Goal: Task Accomplishment & Management: Manage account settings

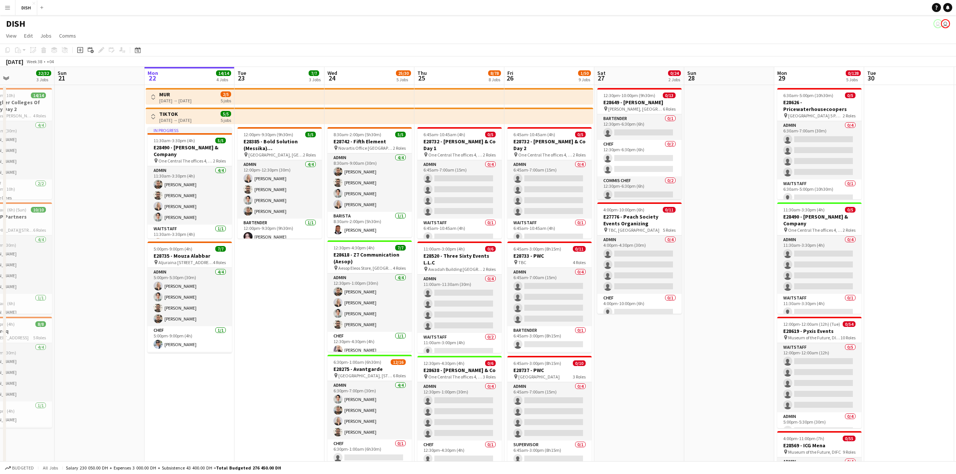
scroll to position [0, 206]
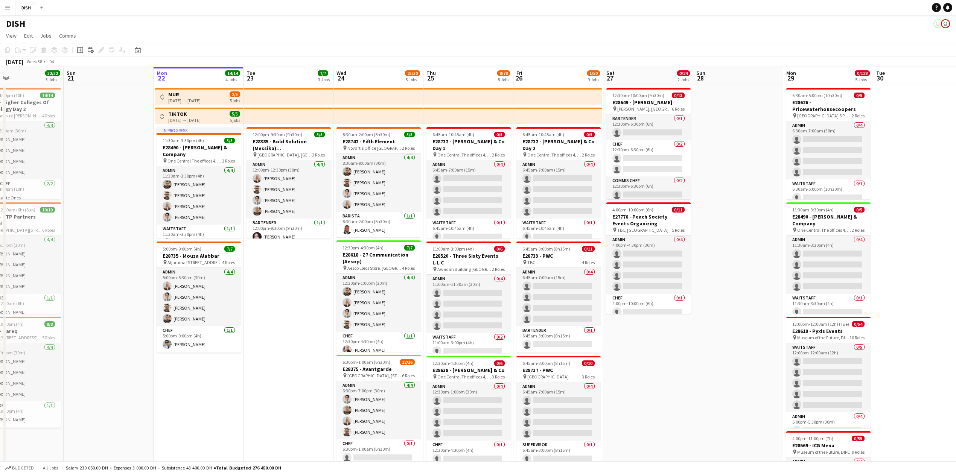
drag, startPoint x: 262, startPoint y: 330, endPoint x: 326, endPoint y: 341, distance: 64.4
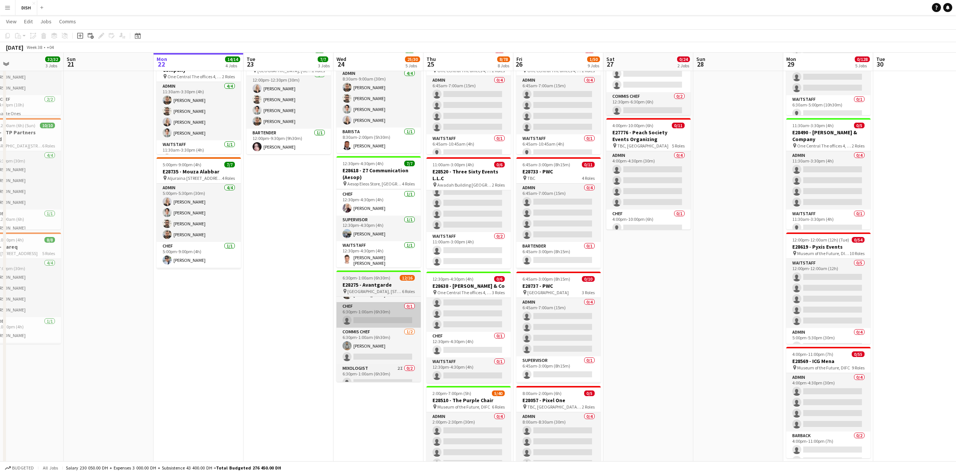
scroll to position [49, 0]
click at [385, 316] on app-card-role "Chef 0/1 6:30pm-1:00am (6h30m) single-neutral-actions" at bounding box center [378, 319] width 84 height 26
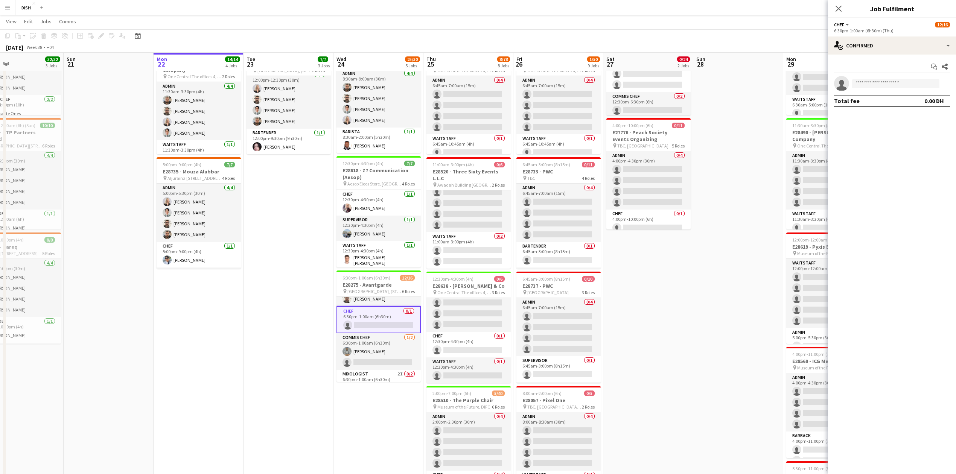
click at [303, 284] on app-date-cell "12:00pm-9:30pm (9h30m) 5/5 E28385 - Bold Solution (Messika) [DEMOGRAPHIC_DATA] …" at bounding box center [288, 428] width 90 height 854
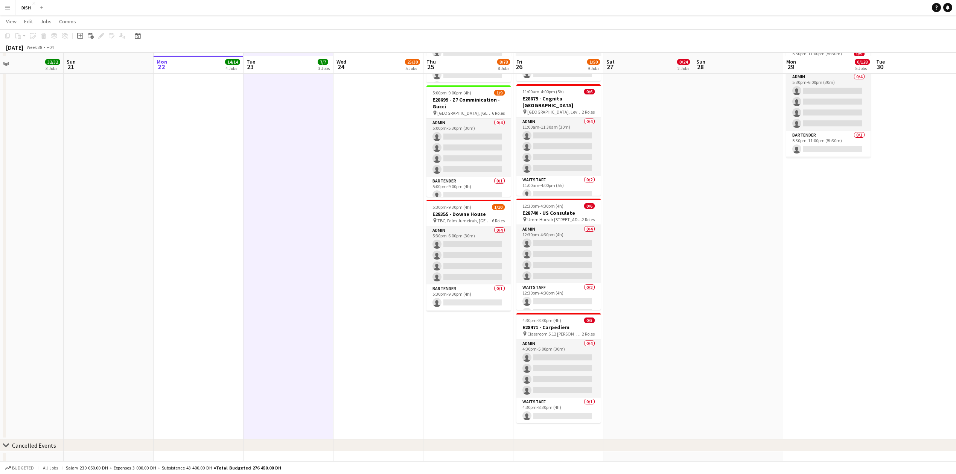
scroll to position [502, 0]
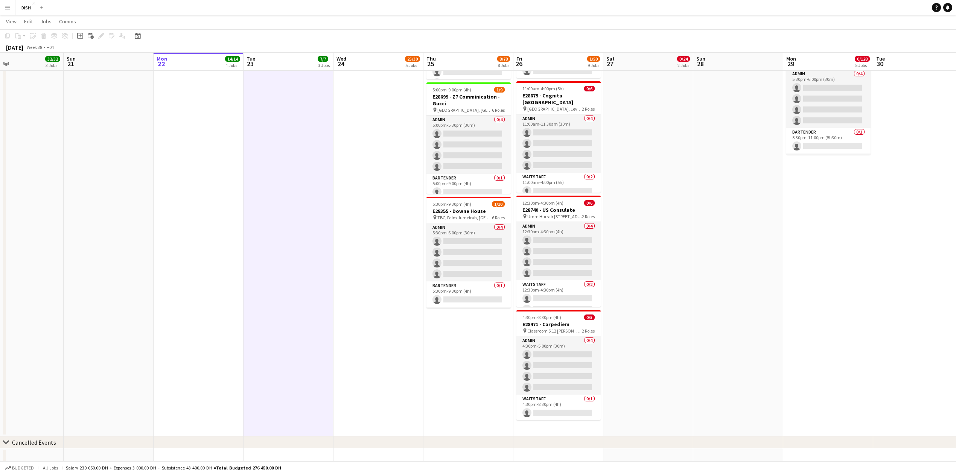
click at [456, 336] on app-date-cell "6:45am-10:45am (4h) 0/5 E28732 - [PERSON_NAME] & Co Day 1 pin One Central The o…" at bounding box center [468, 10] width 90 height 854
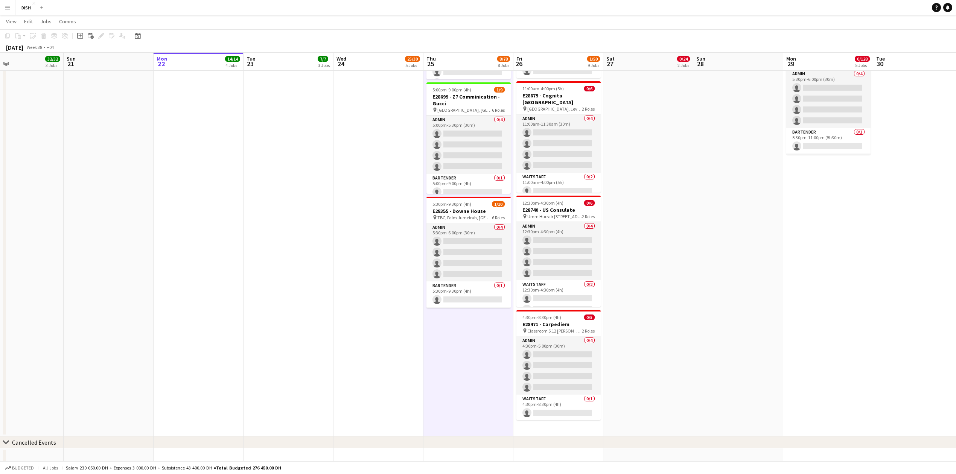
drag, startPoint x: 77, startPoint y: 35, endPoint x: 74, endPoint y: 46, distance: 11.3
click at [79, 36] on icon "Add job" at bounding box center [80, 36] width 6 height 6
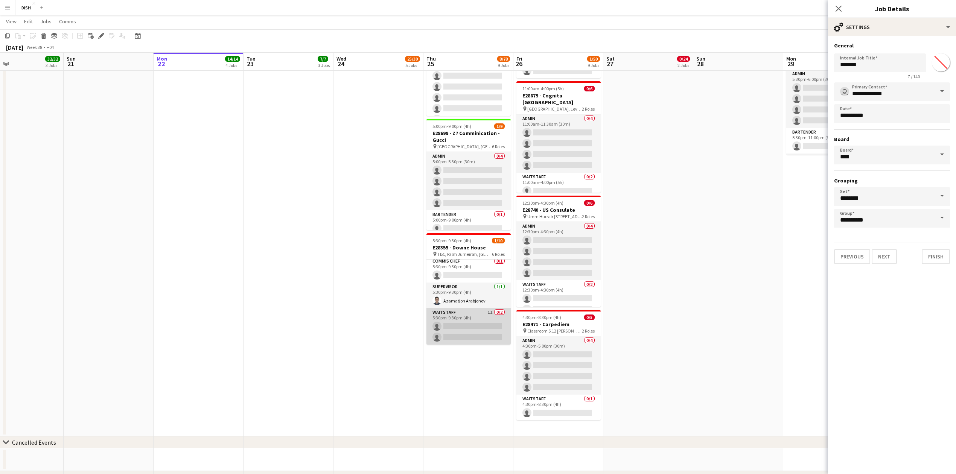
scroll to position [114, 0]
drag, startPoint x: 873, startPoint y: 68, endPoint x: 772, endPoint y: 64, distance: 100.9
click at [772, 64] on body "Menu Boards Boards Boards All jobs Status Workforce Workforce My Workforce Recr…" at bounding box center [478, 8] width 956 height 1020
type input "**********"
click at [941, 61] on input "*******" at bounding box center [940, 62] width 27 height 27
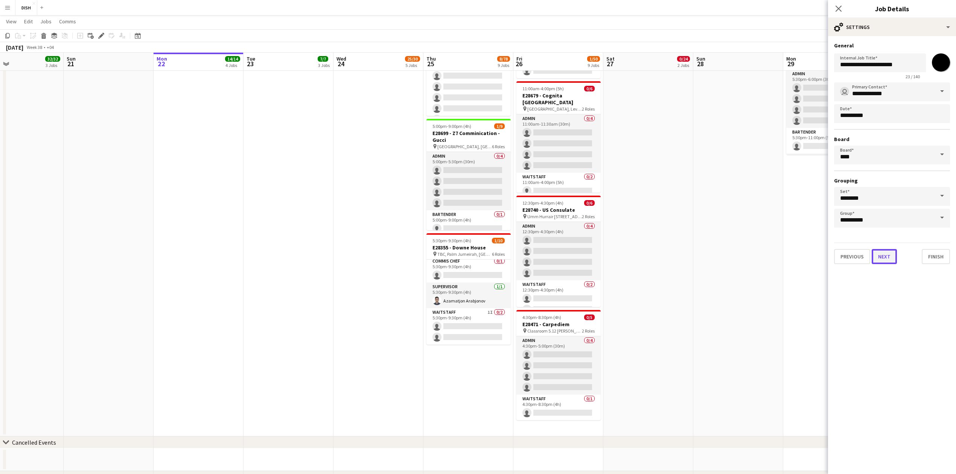
type input "*******"
click at [885, 249] on button "Next" at bounding box center [883, 256] width 25 height 15
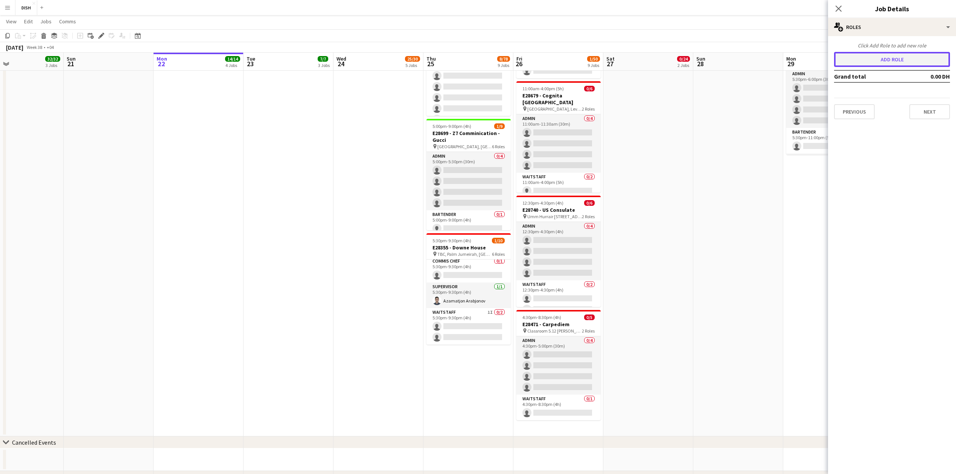
click at [878, 55] on button "Add role" at bounding box center [892, 59] width 116 height 15
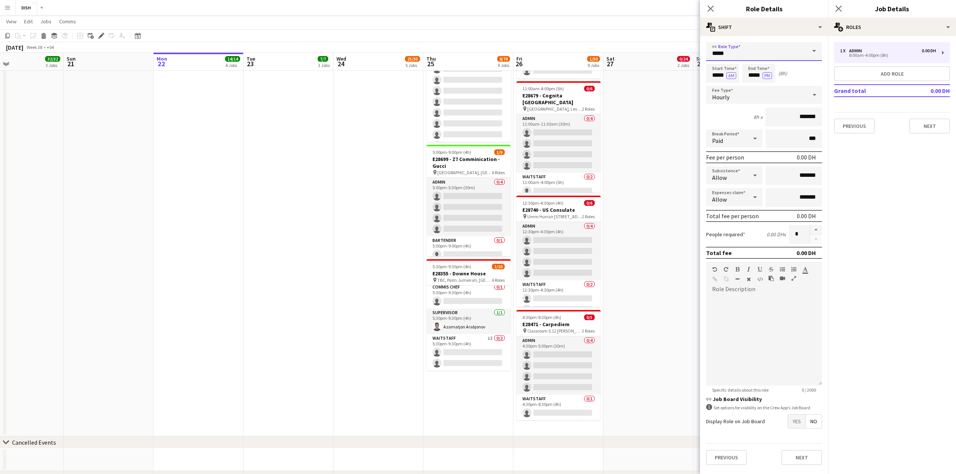
drag, startPoint x: 694, startPoint y: 50, endPoint x: 673, endPoint y: 49, distance: 20.7
click at [675, 49] on body "Menu Boards Boards Boards All jobs Status Workforce Workforce My Workforce Recr…" at bounding box center [478, 8] width 956 height 1020
drag, startPoint x: 709, startPoint y: 74, endPoint x: 746, endPoint y: 65, distance: 38.1
click at [742, 73] on div "Start Time ***** AM End Time ***** PM (8h)" at bounding box center [764, 73] width 116 height 19
type input "****"
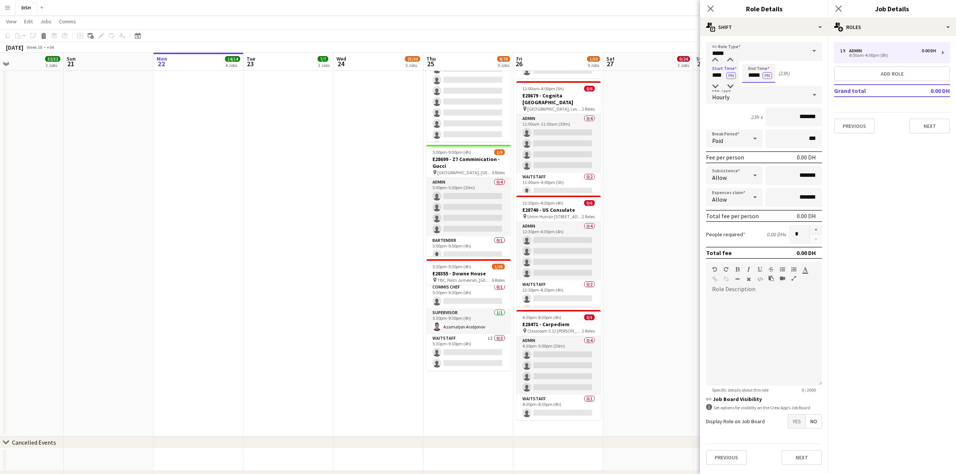
drag, startPoint x: 746, startPoint y: 74, endPoint x: 781, endPoint y: 72, distance: 35.8
click at [780, 71] on div "Start Time **** PM End Time ***** PM (23h)" at bounding box center [764, 73] width 116 height 19
type input "****"
drag, startPoint x: 806, startPoint y: 232, endPoint x: 760, endPoint y: 221, distance: 46.8
click at [767, 225] on div "People required 0.00 DH x *" at bounding box center [764, 234] width 116 height 19
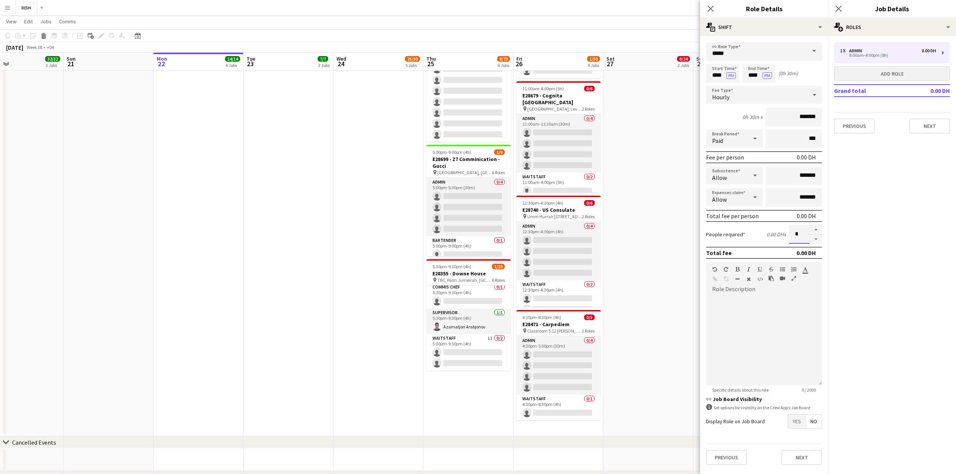
type input "*"
click at [894, 68] on button "Add role" at bounding box center [892, 73] width 116 height 15
type input "*****"
type input "*"
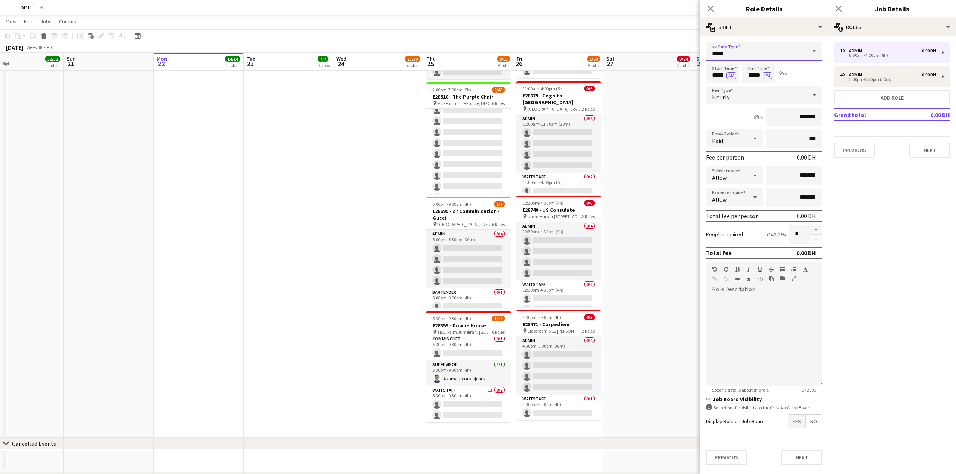
drag, startPoint x: 734, startPoint y: 57, endPoint x: 669, endPoint y: 47, distance: 65.8
click at [669, 47] on body "Menu Boards Boards Boards All jobs Status Workforce Workforce My Workforce Recr…" at bounding box center [478, 8] width 956 height 1021
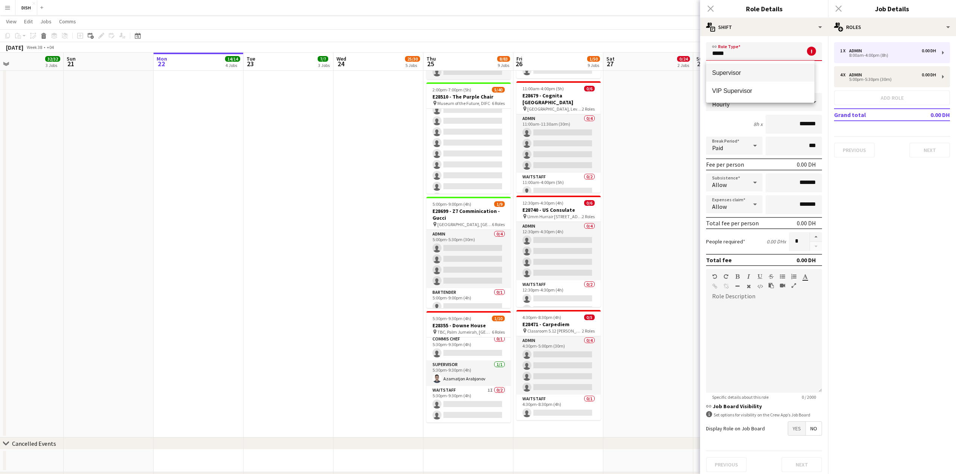
click at [738, 70] on span "Supervisor" at bounding box center [760, 72] width 96 height 7
type input "**********"
type input "********"
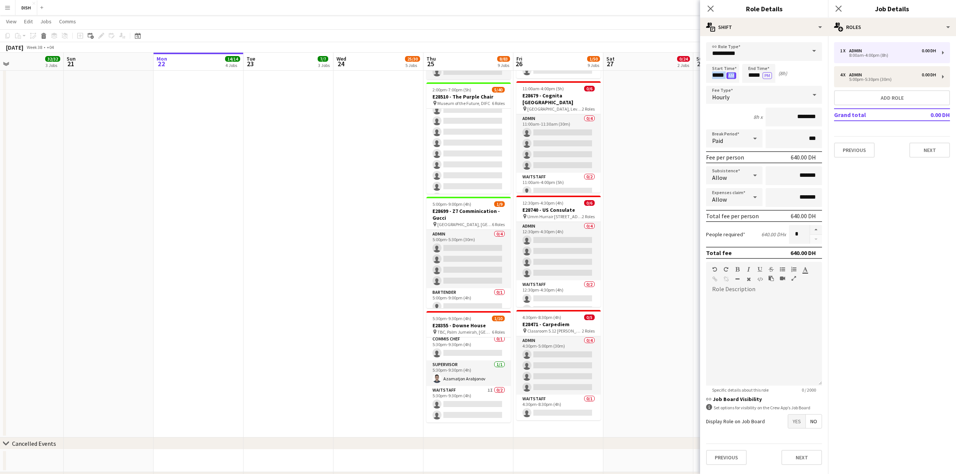
drag, startPoint x: 716, startPoint y: 73, endPoint x: 731, endPoint y: 76, distance: 15.3
click at [732, 72] on form "**********" at bounding box center [764, 256] width 128 height 429
click at [699, 76] on app-date-cell at bounding box center [738, 10] width 90 height 855
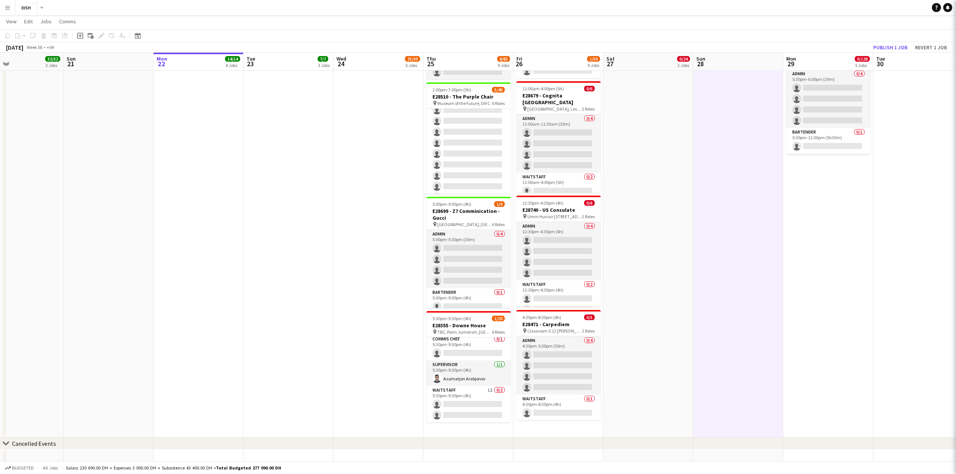
click at [706, 76] on app-date-cell at bounding box center [738, 10] width 90 height 855
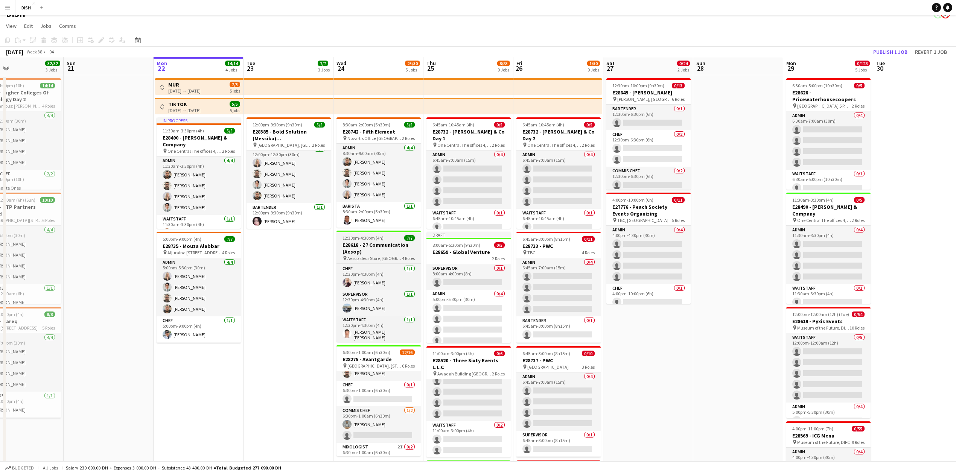
scroll to position [0, 0]
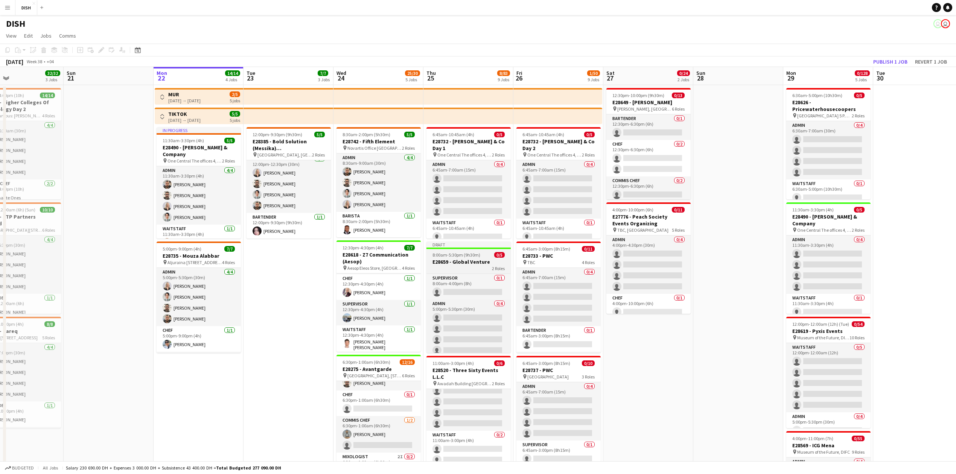
click at [470, 259] on h3 "E28659 - Global Venture" at bounding box center [468, 261] width 84 height 7
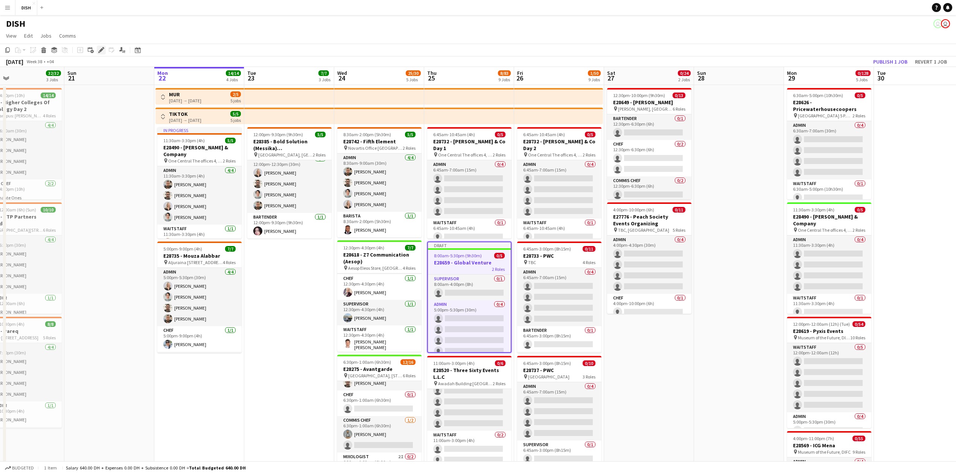
click at [101, 47] on icon "Edit" at bounding box center [101, 50] width 6 height 6
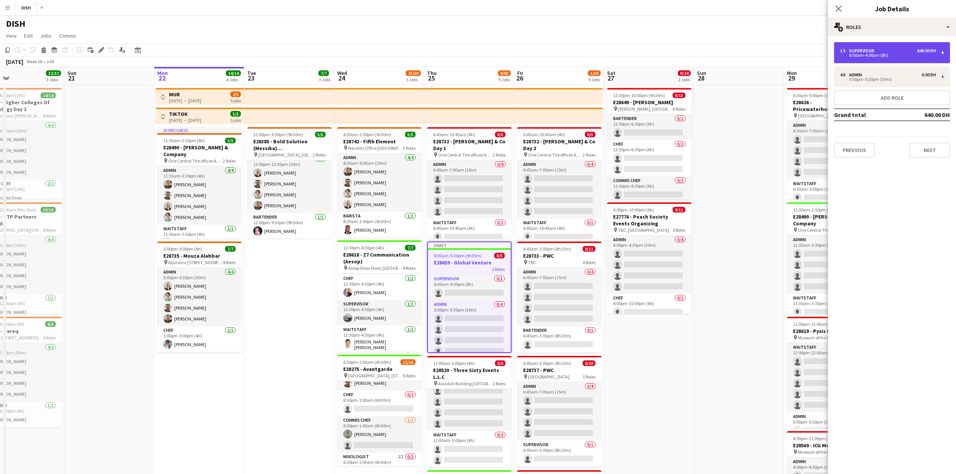
click at [878, 50] on div "1 x Supervisor 640.00 DH" at bounding box center [888, 50] width 96 height 5
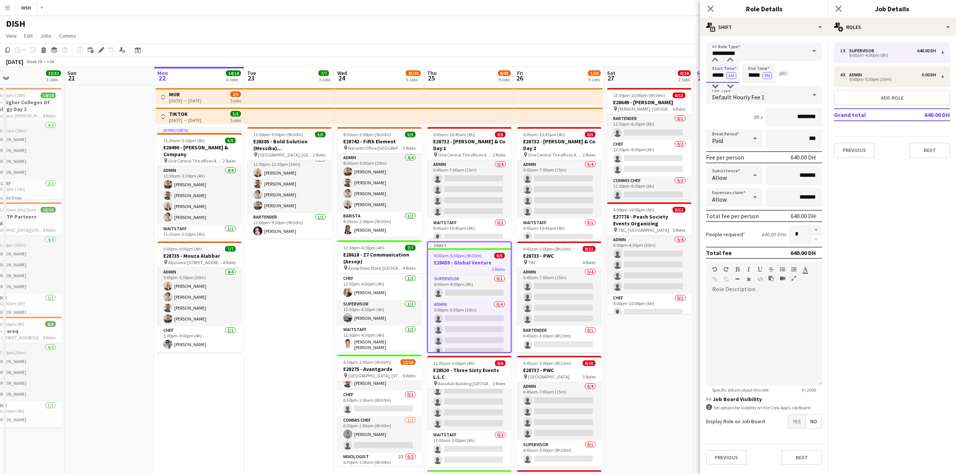
drag, startPoint x: 713, startPoint y: 74, endPoint x: 729, endPoint y: 71, distance: 16.9
click at [729, 71] on input "*****" at bounding box center [722, 73] width 33 height 19
type input "****"
type input "*****"
click at [792, 173] on input "*******" at bounding box center [793, 175] width 56 height 19
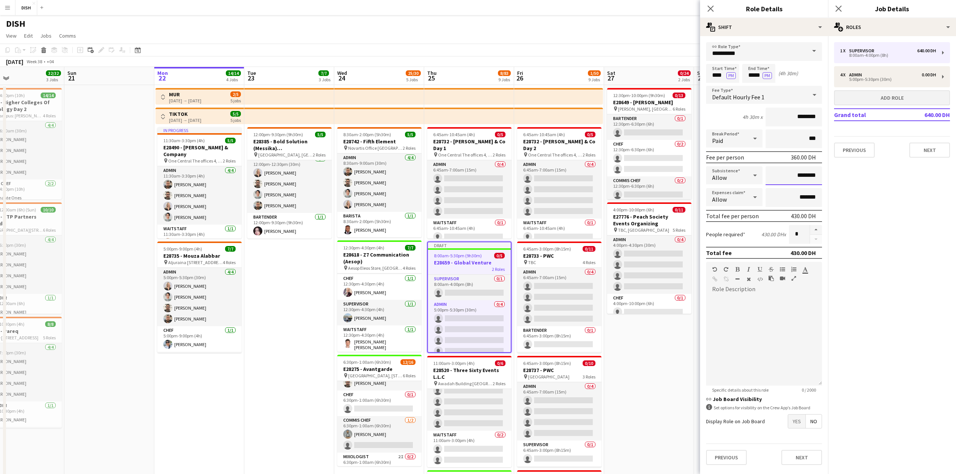
type input "********"
click at [862, 104] on button "Add role" at bounding box center [892, 97] width 116 height 15
type input "*****"
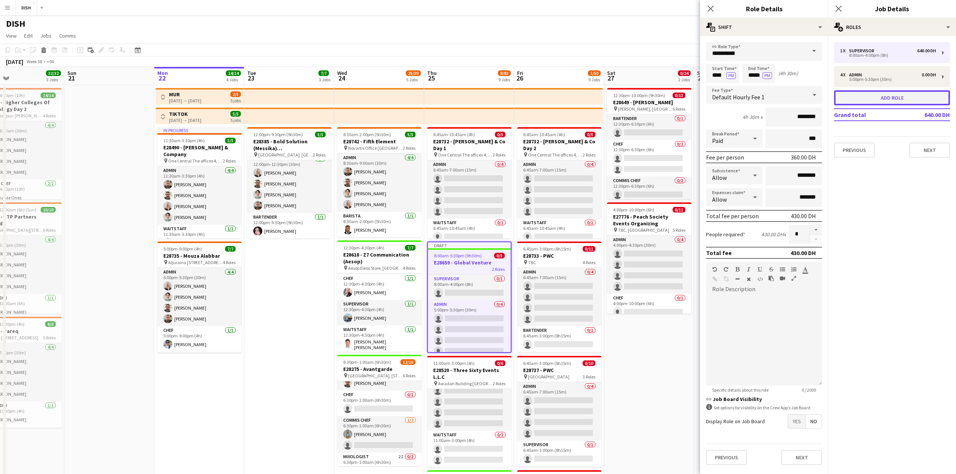
type input "*******"
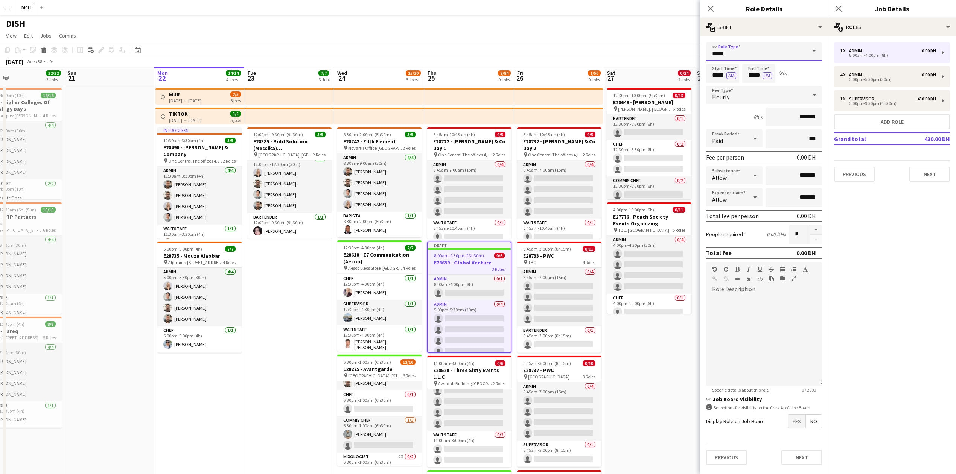
drag, startPoint x: 702, startPoint y: 49, endPoint x: 662, endPoint y: 44, distance: 40.1
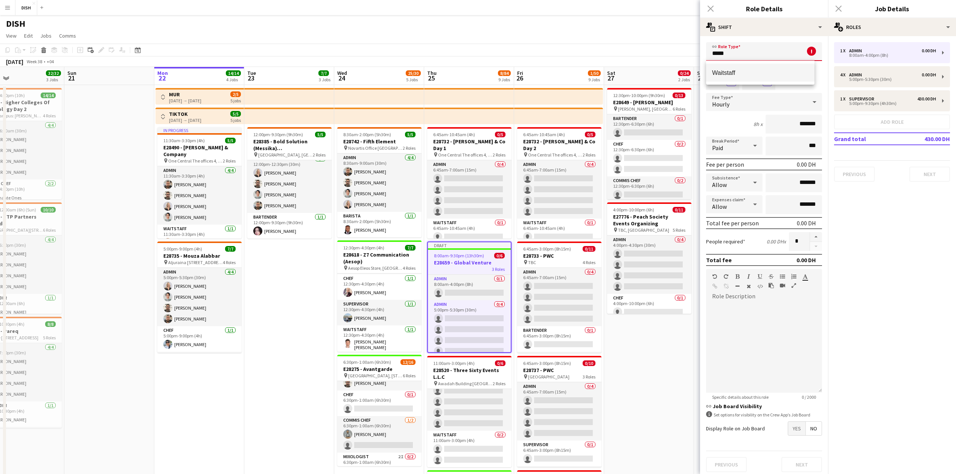
click at [743, 76] on span "Waitstaff" at bounding box center [760, 72] width 96 height 7
type input "*********"
type input "********"
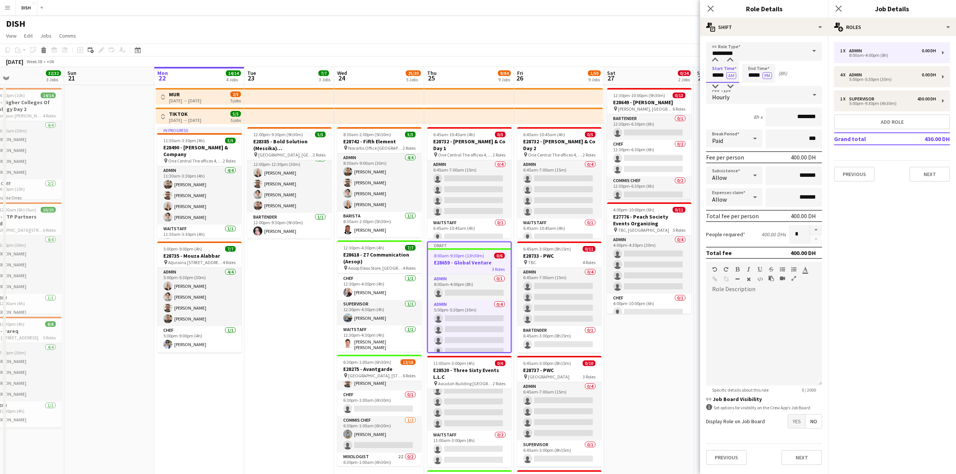
click at [745, 73] on div "Start Time ***** AM End Time ***** PM (8h)" at bounding box center [764, 73] width 116 height 19
type input "****"
type input "*****"
click at [793, 175] on input "*******" at bounding box center [793, 175] width 56 height 19
type input "********"
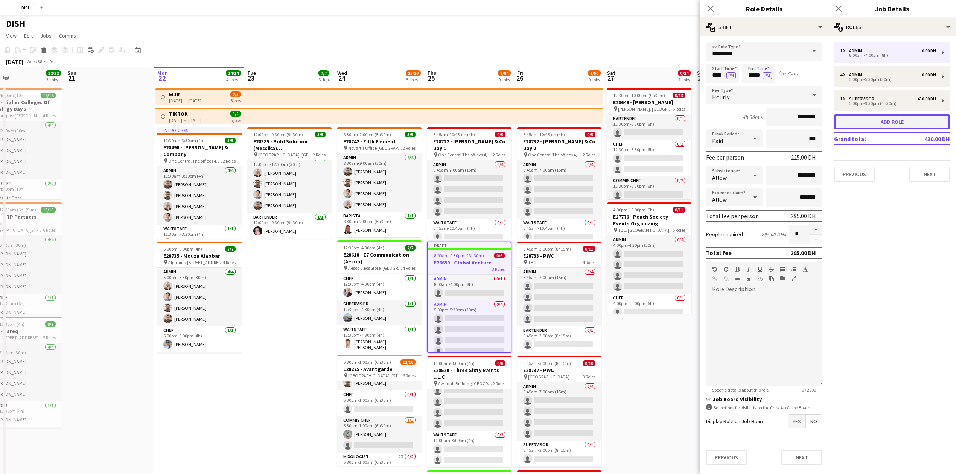
click at [873, 118] on button "Add role" at bounding box center [892, 121] width 116 height 15
type input "*****"
type input "*******"
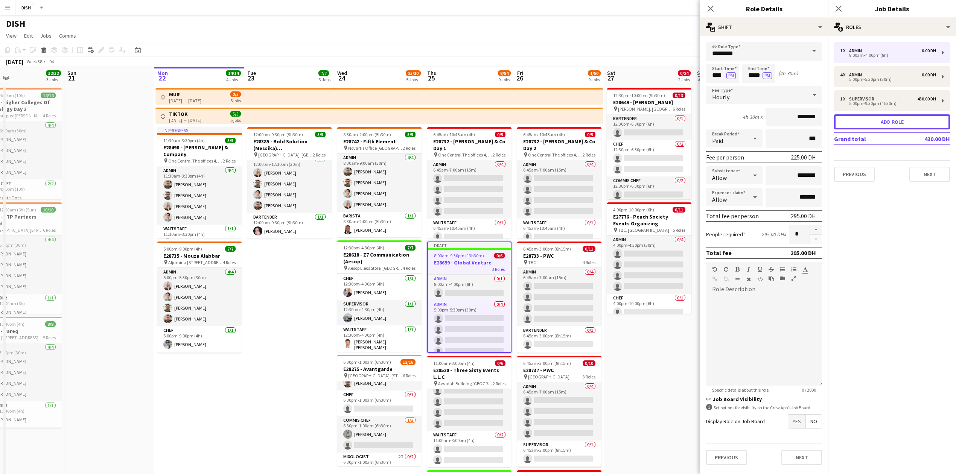
type input "*******"
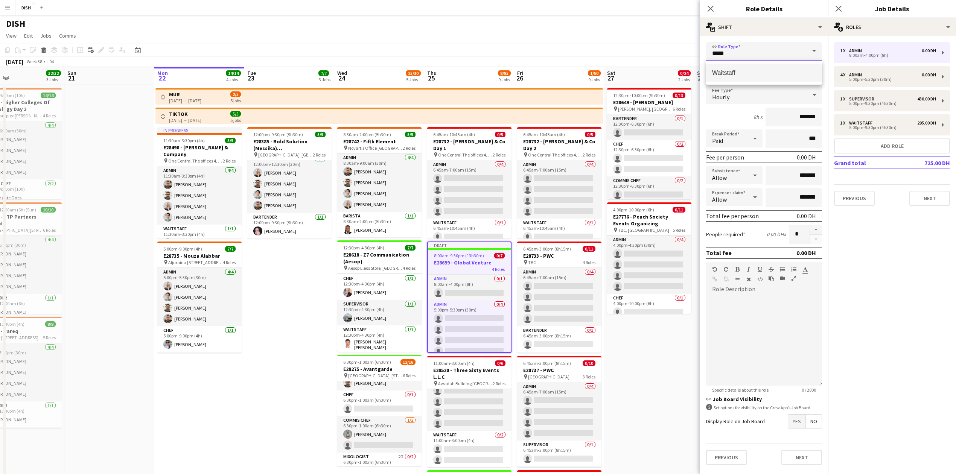
drag, startPoint x: 746, startPoint y: 59, endPoint x: 643, endPoint y: 31, distance: 106.9
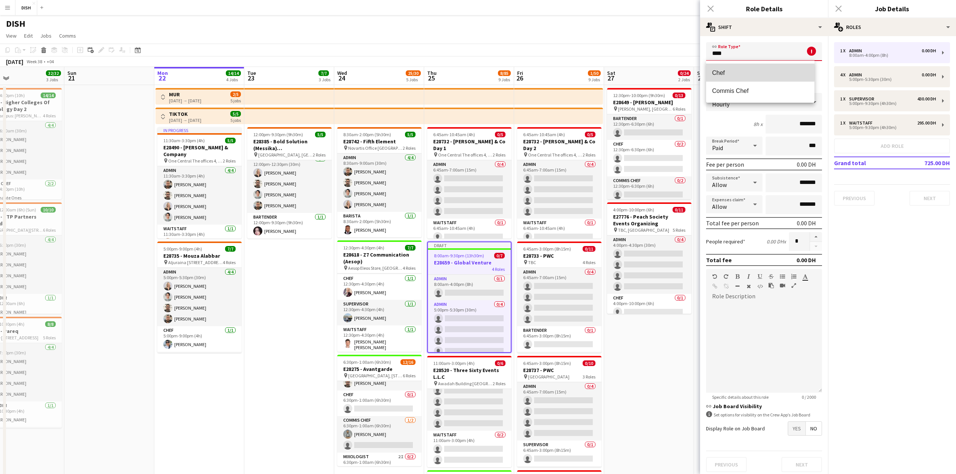
click at [731, 72] on span "Chef" at bounding box center [760, 72] width 96 height 7
type input "****"
type input "********"
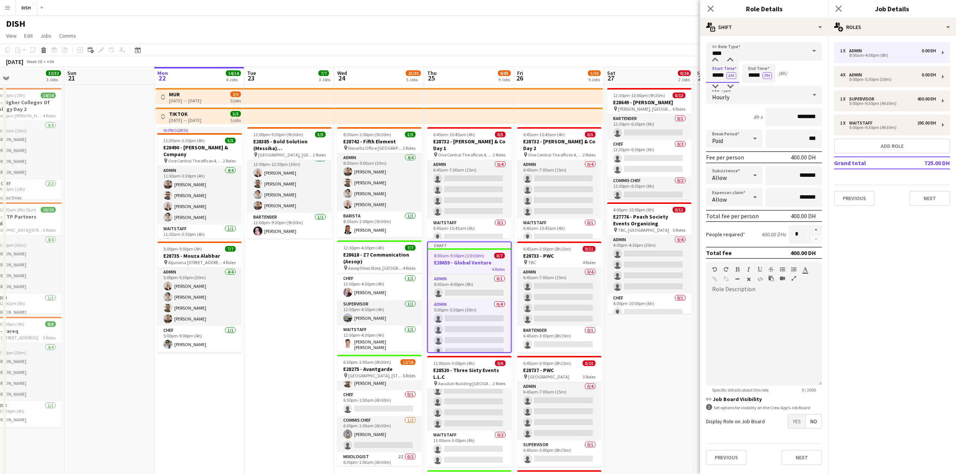
drag, startPoint x: 709, startPoint y: 73, endPoint x: 743, endPoint y: 74, distance: 33.9
click at [743, 74] on div "Start Time ***** AM End Time ***** PM (8h)" at bounding box center [764, 73] width 116 height 19
type input "****"
type input "*****"
click at [795, 176] on input "*******" at bounding box center [793, 175] width 56 height 19
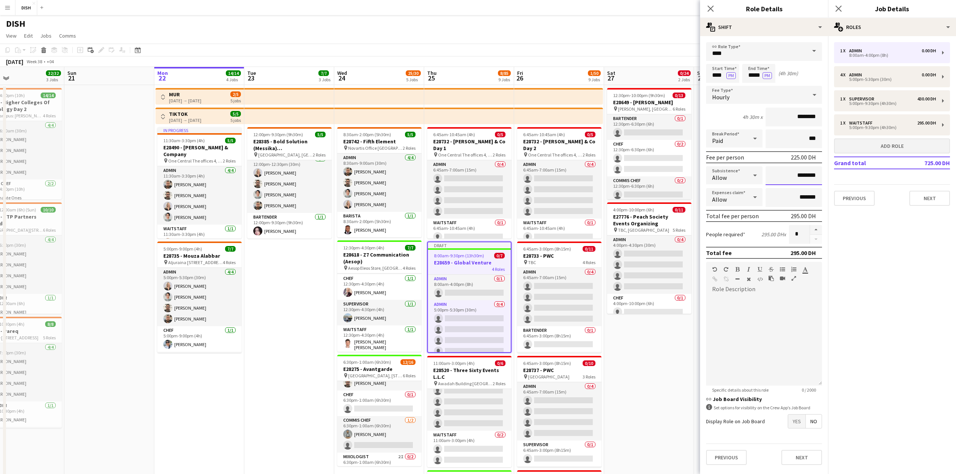
type input "********"
drag, startPoint x: 905, startPoint y: 145, endPoint x: 894, endPoint y: 135, distance: 14.9
click at [904, 144] on button "Add role" at bounding box center [892, 145] width 116 height 15
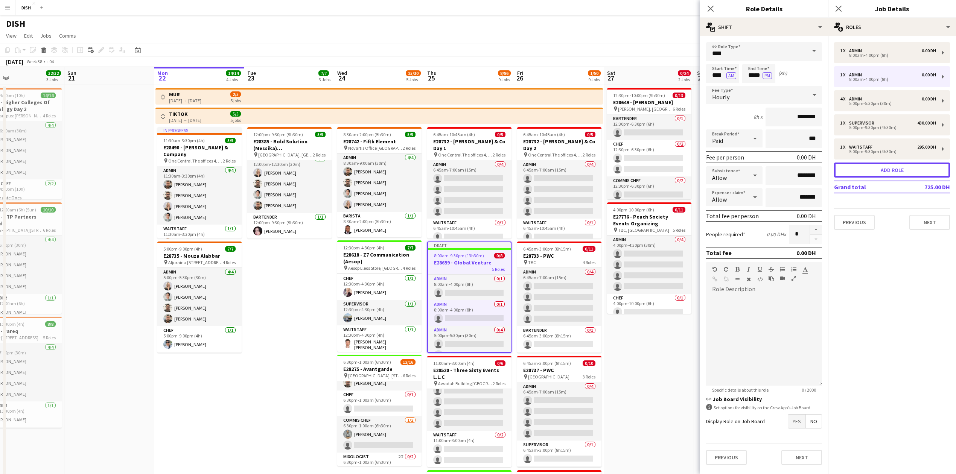
type input "*****"
type input "*******"
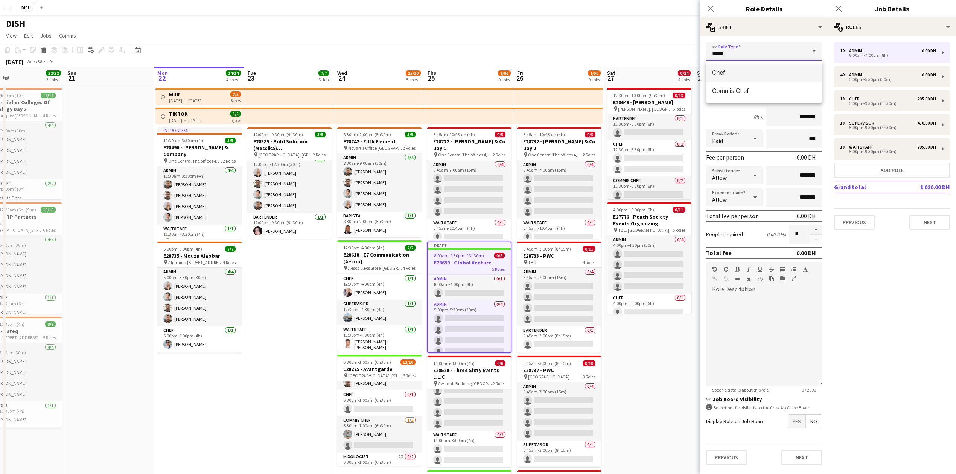
drag, startPoint x: 750, startPoint y: 53, endPoint x: 661, endPoint y: 29, distance: 91.5
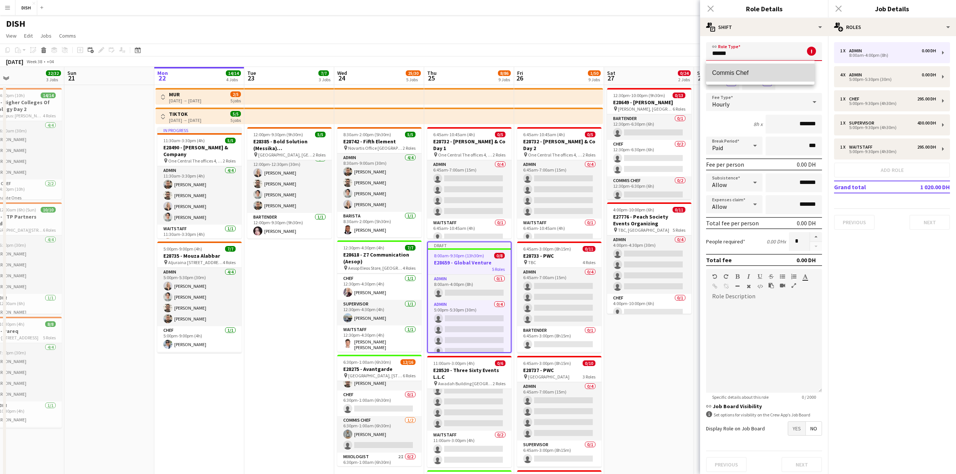
click at [742, 76] on span "Commis Chef" at bounding box center [760, 72] width 96 height 7
type input "**********"
type input "********"
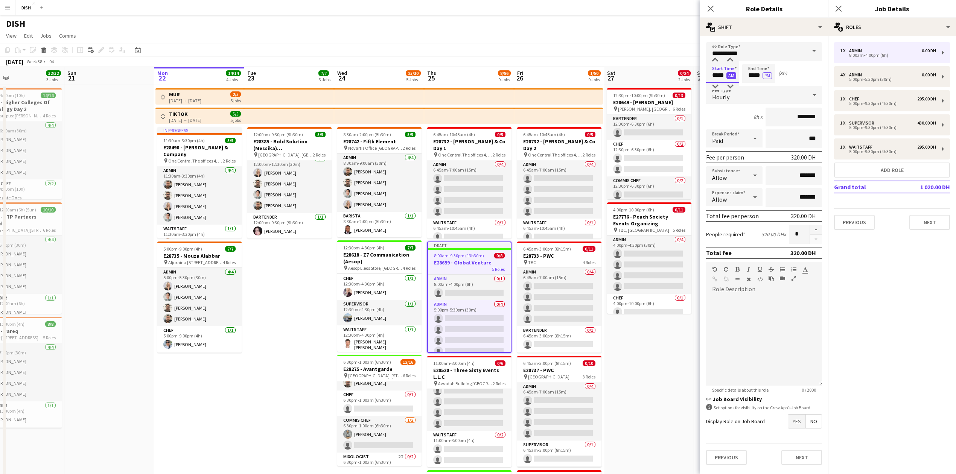
drag, startPoint x: 708, startPoint y: 76, endPoint x: 739, endPoint y: 68, distance: 32.5
click at [735, 74] on app-time-picker "***** AM" at bounding box center [722, 75] width 33 height 6
type input "****"
type input "*****"
drag, startPoint x: 781, startPoint y: 176, endPoint x: 796, endPoint y: 164, distance: 19.3
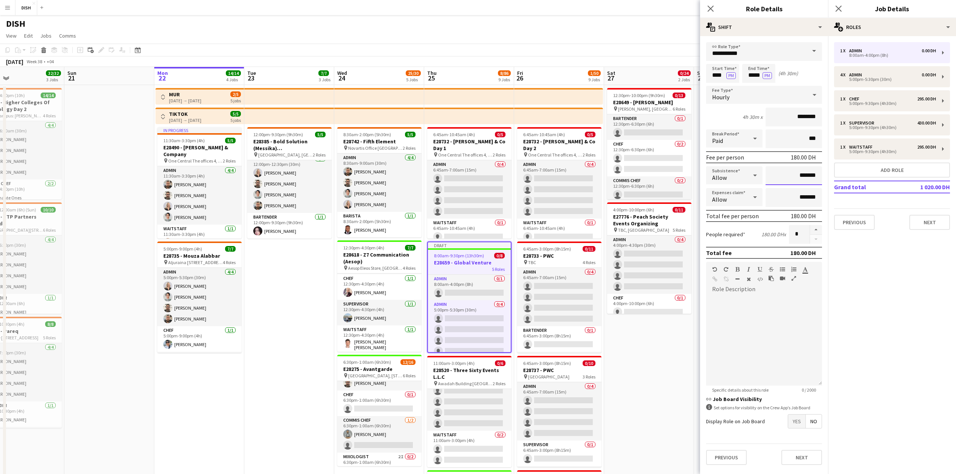
click at [781, 176] on input "*******" at bounding box center [793, 175] width 56 height 19
type input "********"
click at [804, 454] on button "Next" at bounding box center [801, 457] width 41 height 15
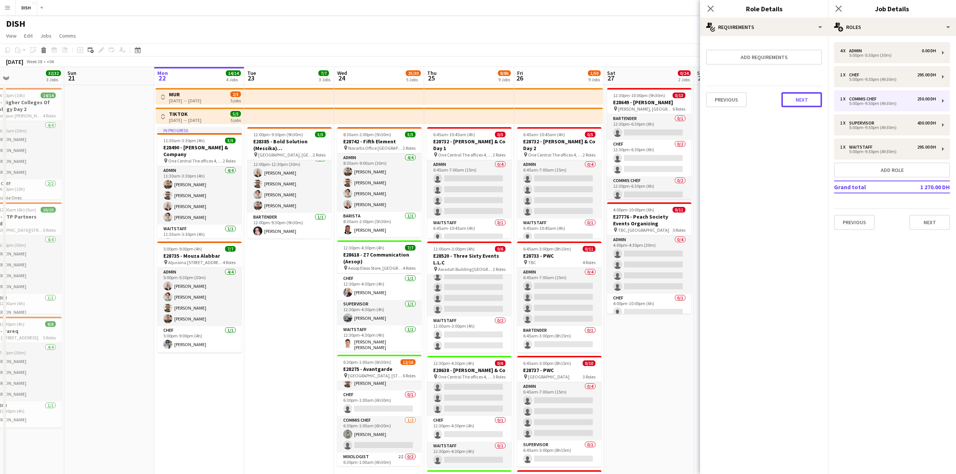
drag, startPoint x: 810, startPoint y: 95, endPoint x: 814, endPoint y: 101, distance: 7.3
click at [812, 99] on button "Next" at bounding box center [801, 99] width 41 height 15
drag, startPoint x: 810, startPoint y: 94, endPoint x: 814, endPoint y: 95, distance: 4.7
click at [812, 93] on button "Finish" at bounding box center [807, 100] width 28 height 15
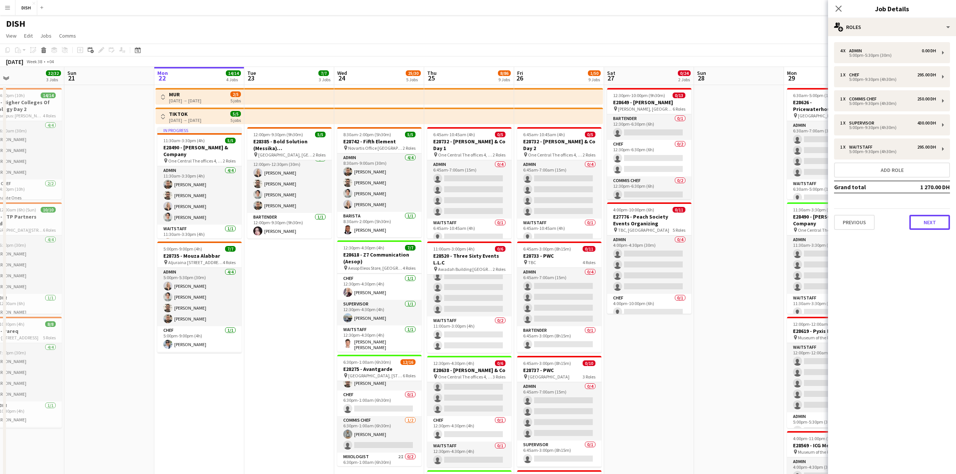
drag, startPoint x: 932, startPoint y: 216, endPoint x: 928, endPoint y: 219, distance: 4.9
click at [932, 215] on button "Next" at bounding box center [929, 222] width 41 height 15
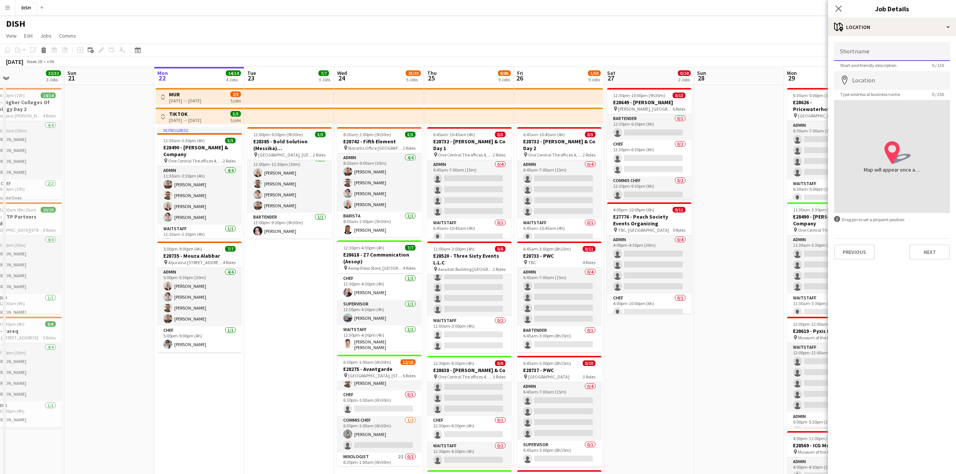
click at [882, 52] on input "Shortname" at bounding box center [892, 51] width 116 height 19
click at [943, 55] on input "**********" at bounding box center [892, 51] width 116 height 19
type input "**********"
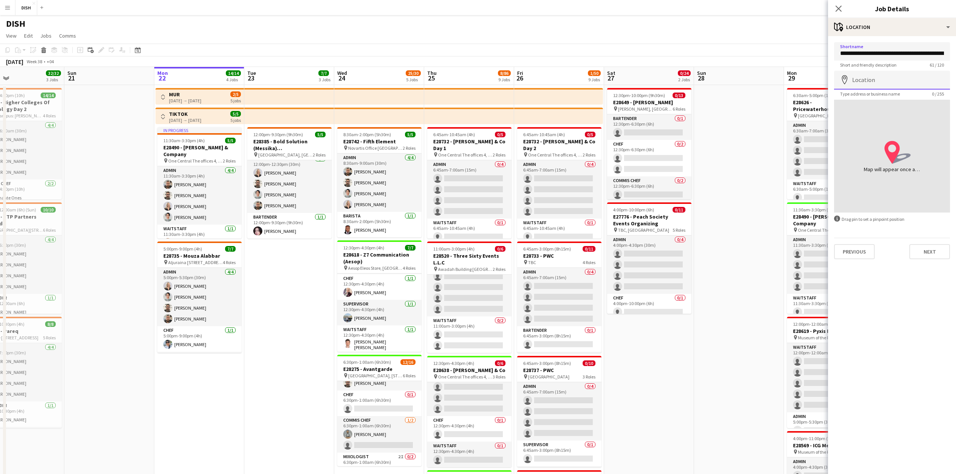
click at [860, 79] on input "Location" at bounding box center [892, 80] width 116 height 19
type input "**********"
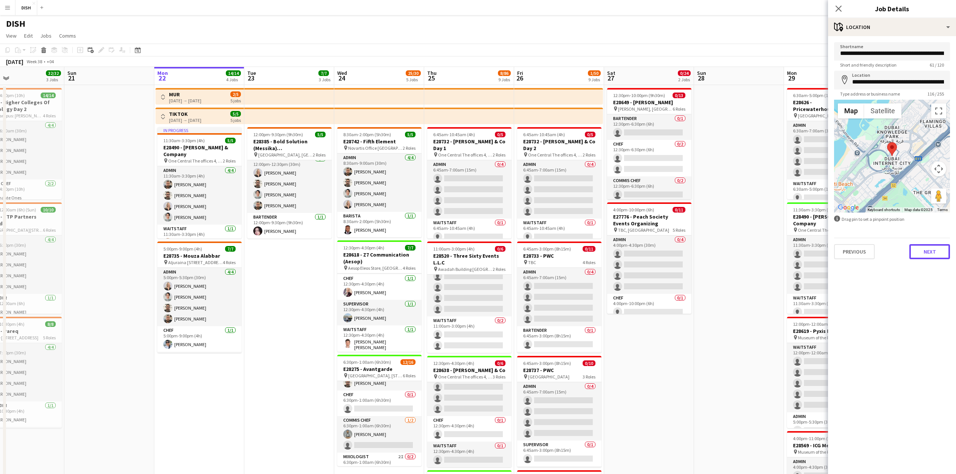
drag, startPoint x: 935, startPoint y: 252, endPoint x: 932, endPoint y: 247, distance: 5.4
click at [934, 252] on button "Next" at bounding box center [929, 251] width 41 height 15
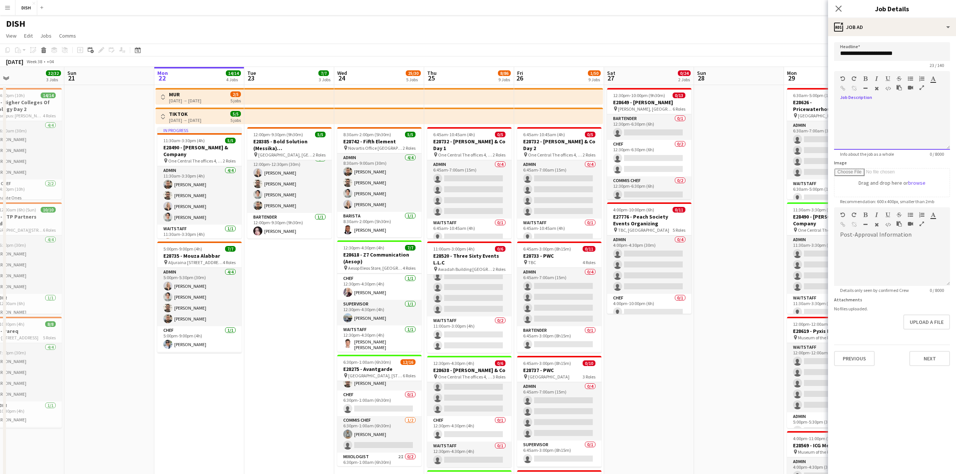
click at [880, 120] on div at bounding box center [892, 127] width 116 height 45
paste div
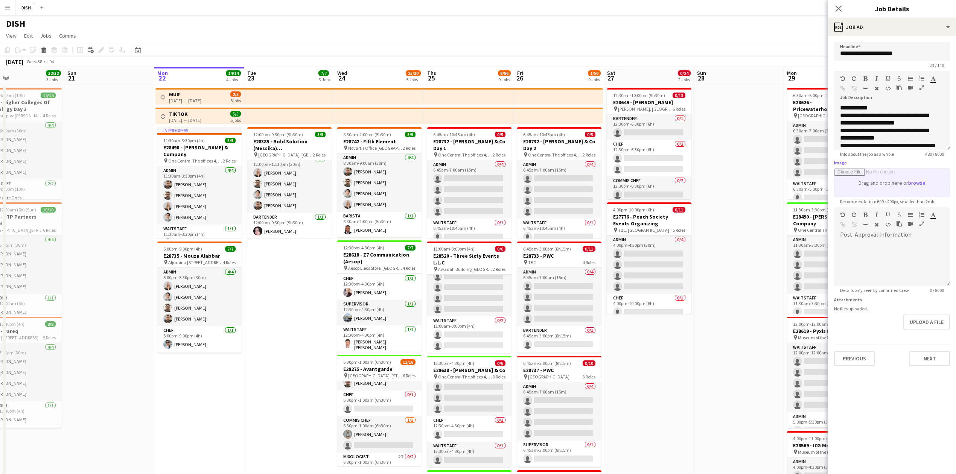
click at [872, 181] on input "Image" at bounding box center [891, 183] width 115 height 28
type input "**********"
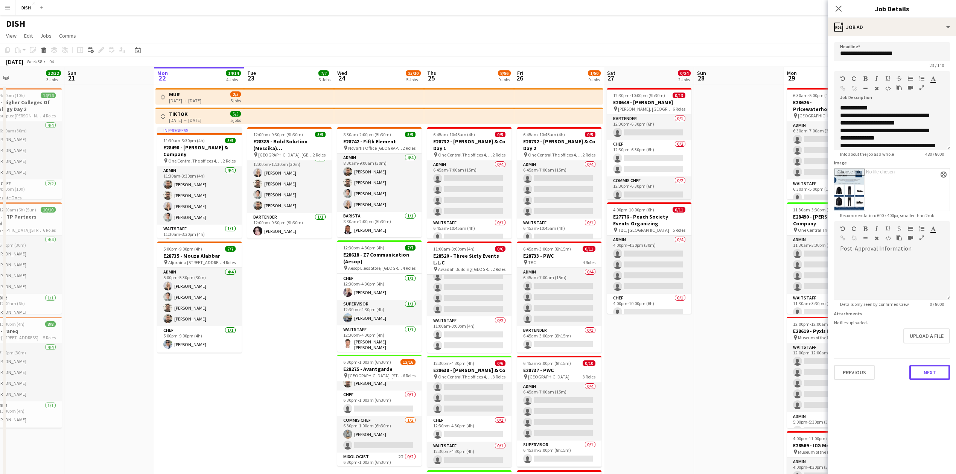
drag, startPoint x: 939, startPoint y: 372, endPoint x: 933, endPoint y: 329, distance: 43.3
click at [938, 372] on button "Next" at bounding box center [929, 372] width 41 height 15
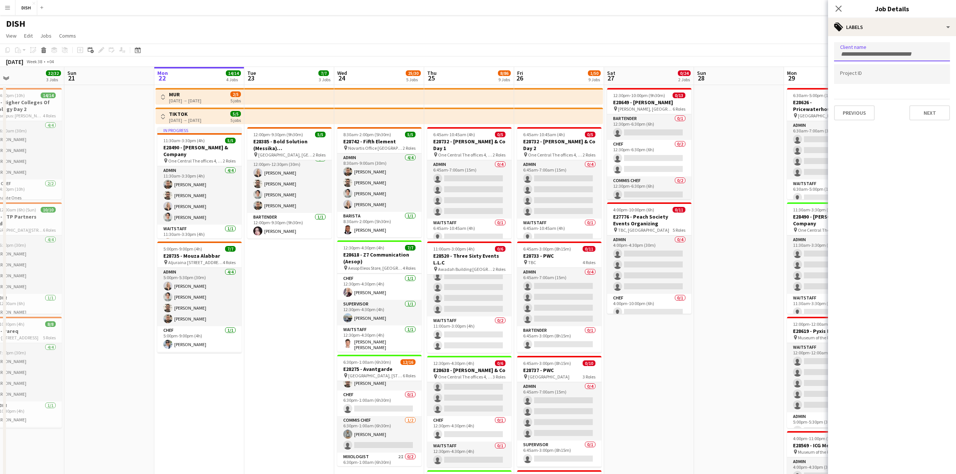
click at [898, 48] on div at bounding box center [892, 51] width 116 height 19
type input "***"
click at [858, 74] on div "Global Ventures" at bounding box center [892, 75] width 116 height 18
click at [857, 76] on input "Type to search project ID labels..." at bounding box center [892, 74] width 104 height 7
type input "****"
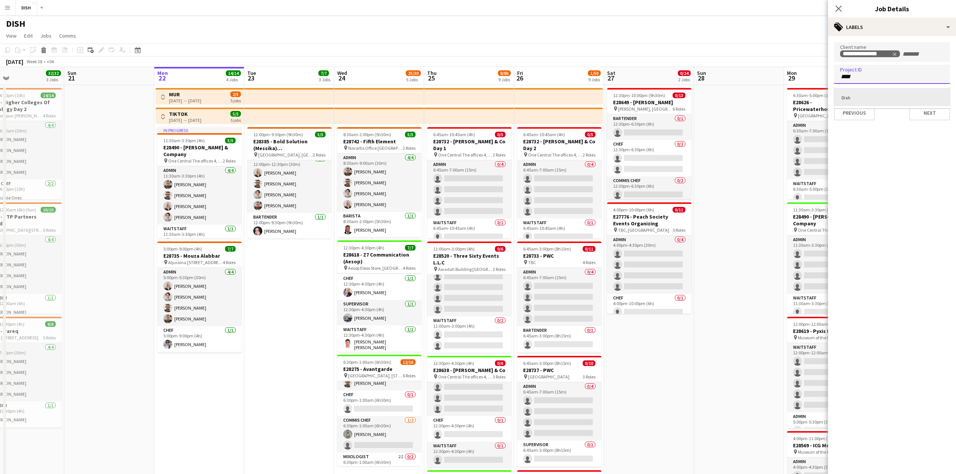
click at [848, 96] on div "Dish" at bounding box center [892, 97] width 116 height 18
click at [924, 111] on button "Next" at bounding box center [929, 112] width 41 height 15
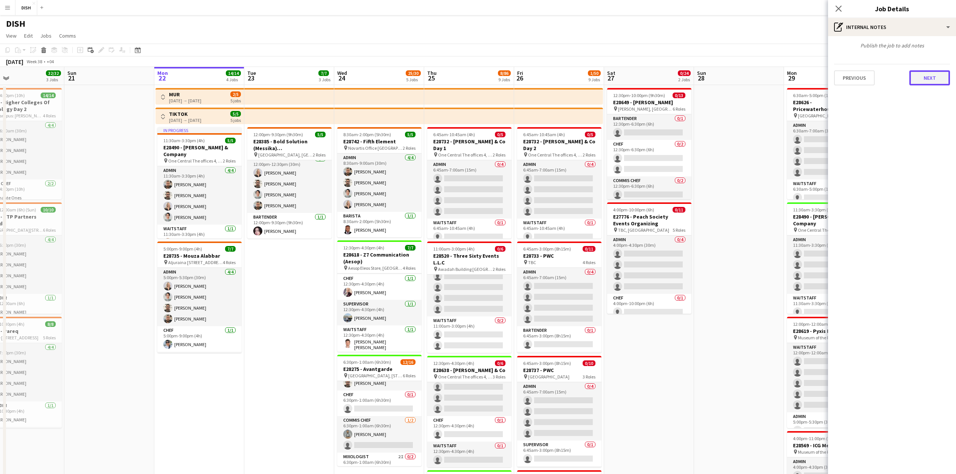
click at [923, 75] on button "Next" at bounding box center [929, 77] width 41 height 15
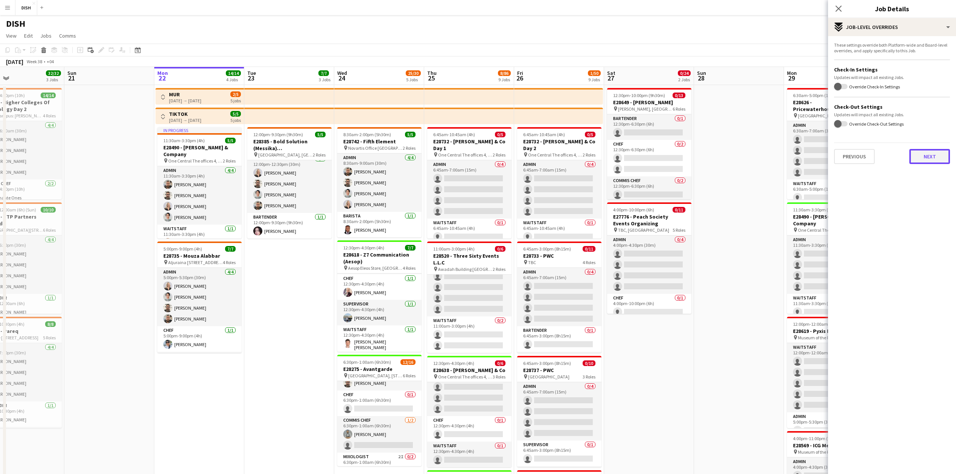
click at [924, 157] on button "Next" at bounding box center [929, 156] width 41 height 15
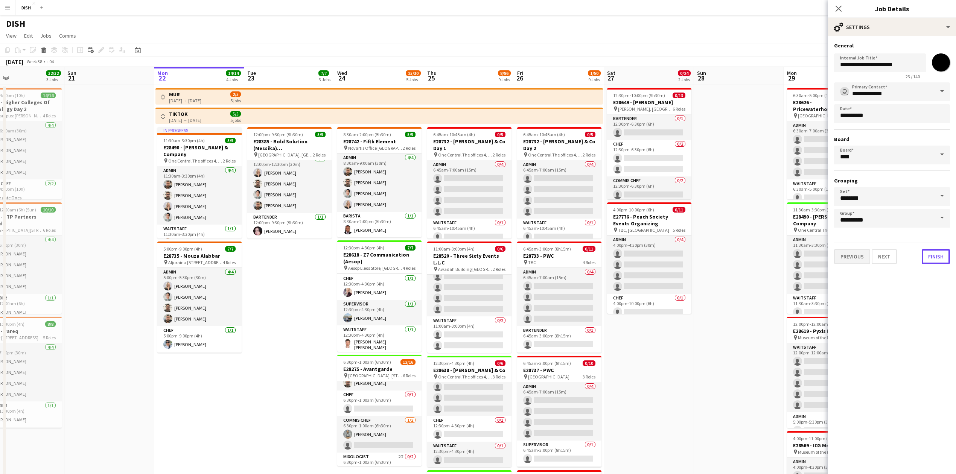
drag, startPoint x: 927, startPoint y: 254, endPoint x: 850, endPoint y: 250, distance: 76.9
click at [920, 254] on div "Previous Next Finish" at bounding box center [892, 253] width 116 height 21
click at [930, 253] on button "Finish" at bounding box center [935, 256] width 28 height 15
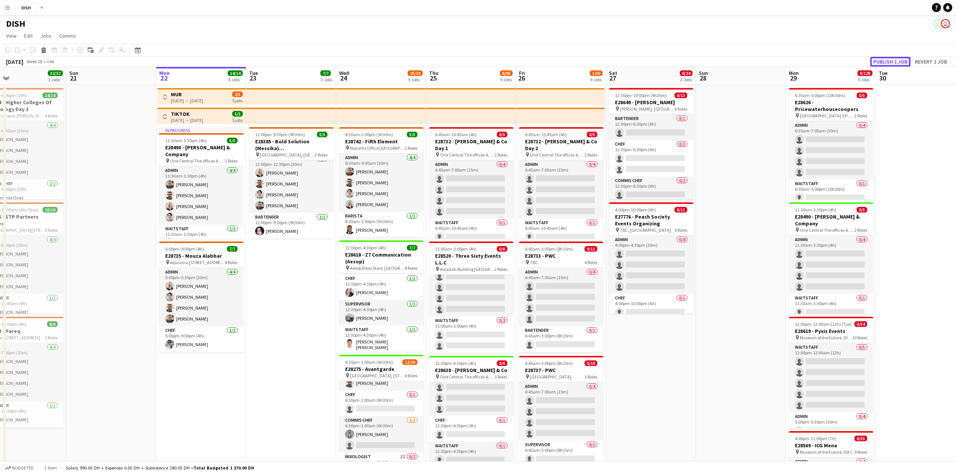
click at [880, 62] on button "Publish 1 job" at bounding box center [890, 62] width 40 height 10
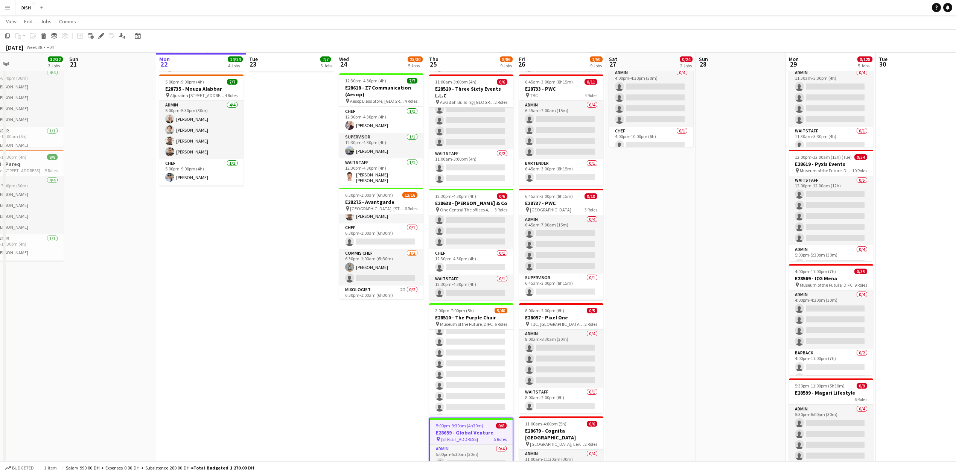
scroll to position [166, 0]
click at [384, 126] on app-card-role "Chef [DATE] 12:30pm-4:30pm (4h) [PERSON_NAME]" at bounding box center [381, 121] width 84 height 26
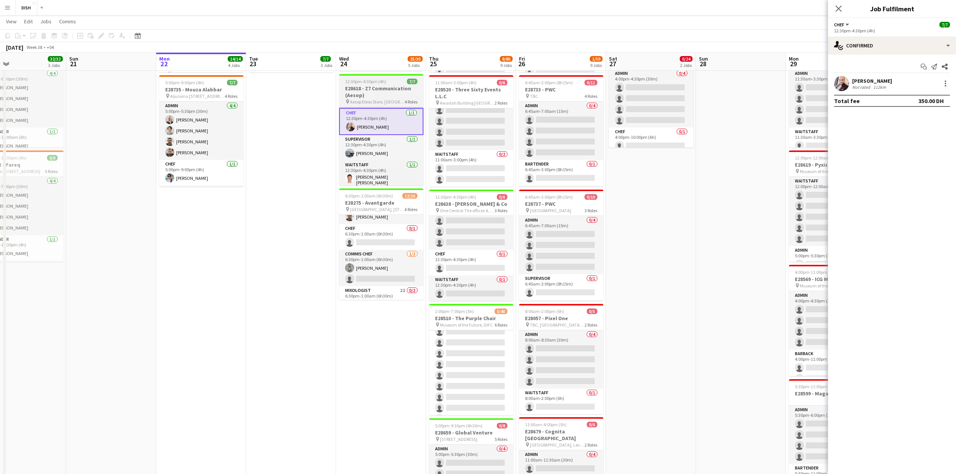
click at [375, 102] on span "Aesop Eleos Store, [GEOGRAPHIC_DATA] [GEOGRAPHIC_DATA]" at bounding box center [377, 102] width 55 height 6
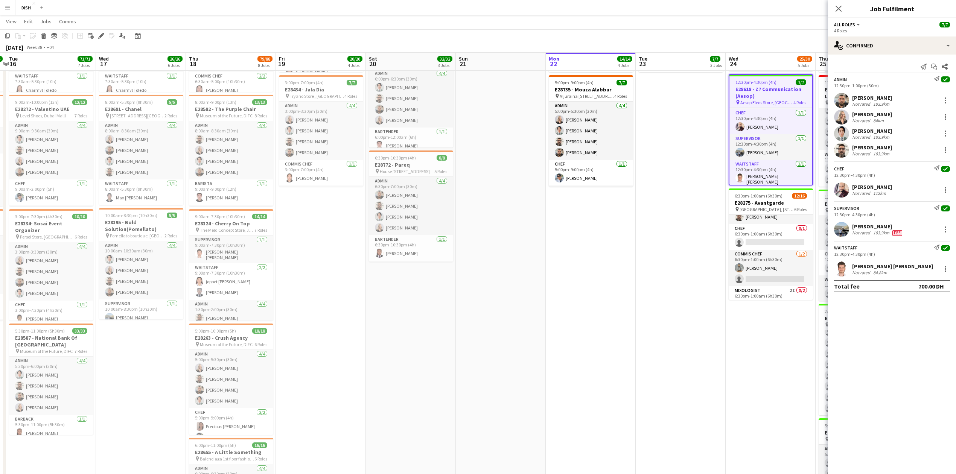
scroll to position [0, 170]
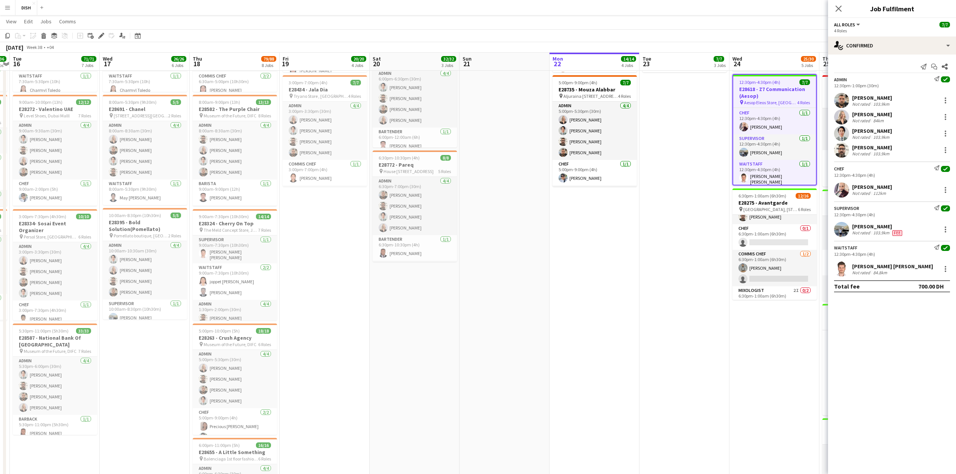
drag, startPoint x: 288, startPoint y: 285, endPoint x: 655, endPoint y: 303, distance: 366.9
click at [655, 303] on app-calendar-viewport "Sun 14 Mon 15 36/36 6 Jobs Tue 16 71/71 7 Jobs Wed 17 26/26 6 Jobs Thu 18 79/88…" at bounding box center [478, 353] width 956 height 979
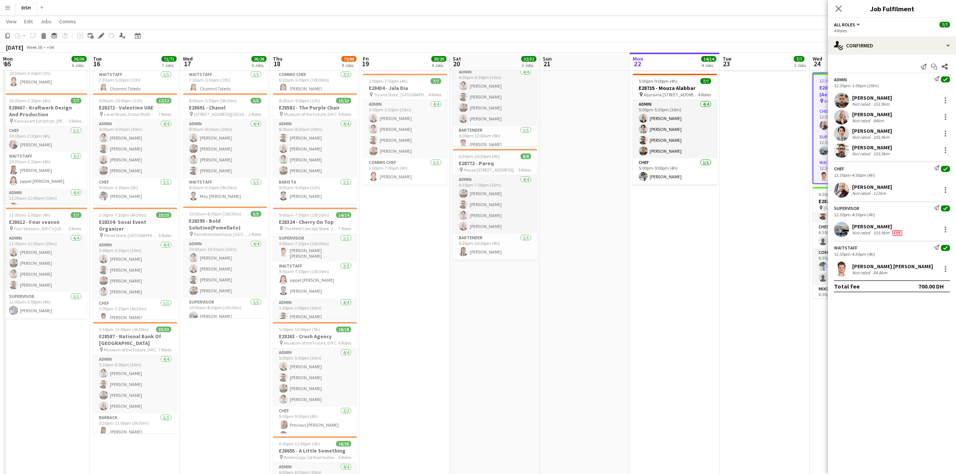
scroll to position [0, 265]
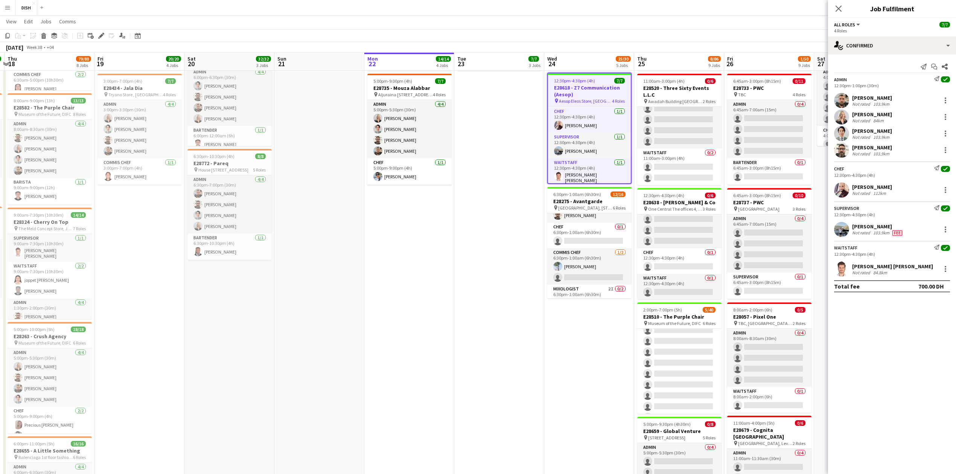
click at [391, 254] on app-calendar-viewport "Mon 15 36/36 6 Jobs Tue 16 71/71 7 Jobs Wed 17 26/26 6 Jobs Thu 18 79/88 8 Jobs…" at bounding box center [478, 351] width 956 height 979
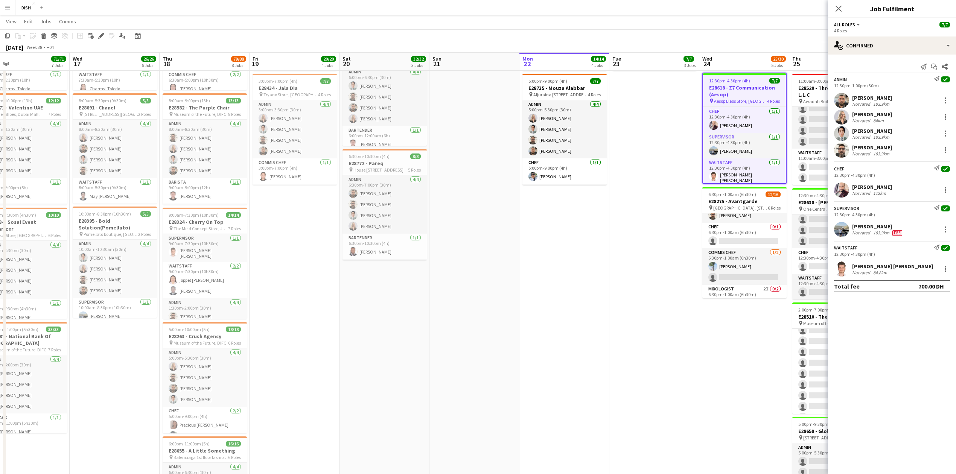
drag, startPoint x: 527, startPoint y: 254, endPoint x: 554, endPoint y: 254, distance: 26.7
click at [554, 254] on app-calendar-viewport "Sun 14 Mon 15 36/36 6 Jobs Tue 16 71/71 7 Jobs Wed 17 26/26 6 Jobs Thu 18 79/88…" at bounding box center [478, 351] width 956 height 979
drag, startPoint x: 504, startPoint y: 260, endPoint x: 448, endPoint y: 262, distance: 56.5
click at [448, 261] on app-calendar-viewport "Sun 14 Mon 15 36/36 6 Jobs Tue 16 71/71 7 Jobs Wed 17 26/26 6 Jobs Thu 18 79/88…" at bounding box center [478, 351] width 956 height 979
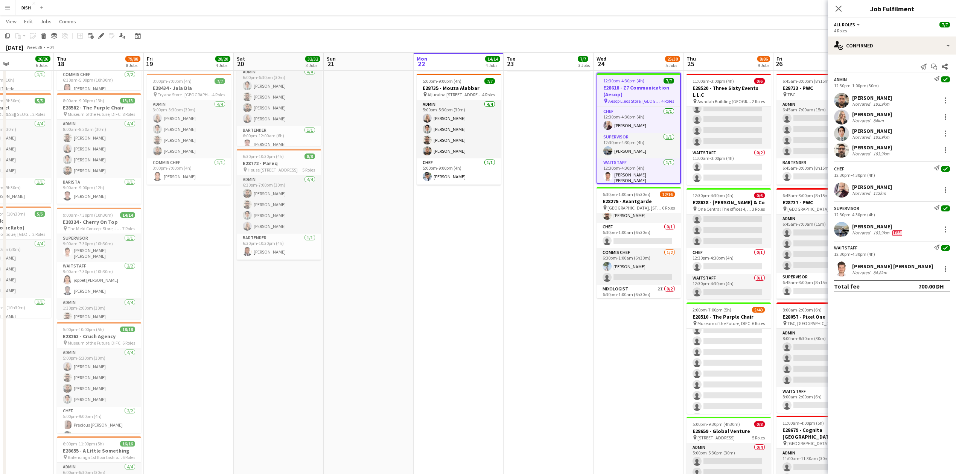
drag, startPoint x: 416, startPoint y: 351, endPoint x: 476, endPoint y: 312, distance: 72.0
click at [417, 351] on app-date-cell "Toggle View MUR [DATE] → [DATE] 2/5 5 jobs Toggle View TIKTOK [DATE] → [DATE] 5…" at bounding box center [458, 344] width 90 height 855
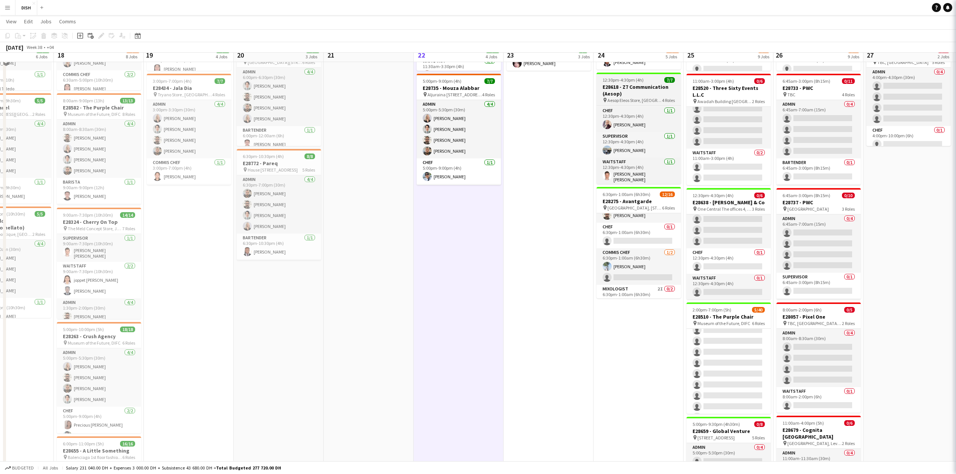
scroll to position [0, 305]
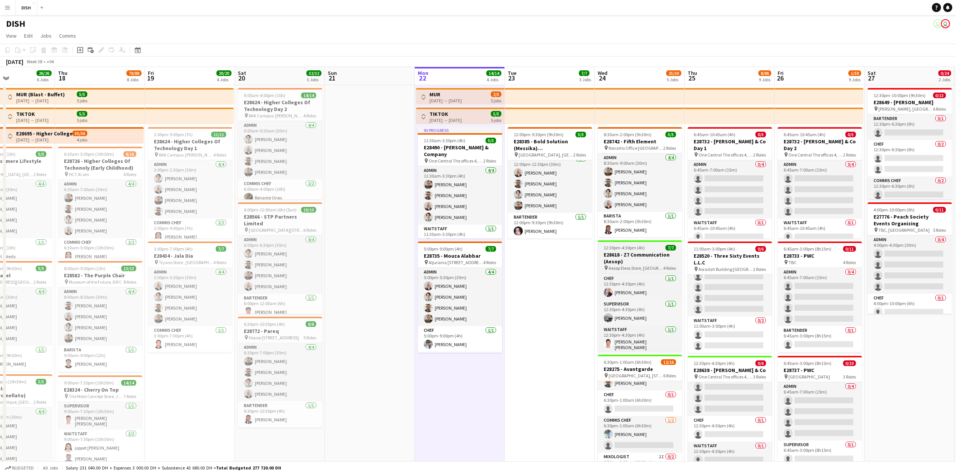
drag, startPoint x: 637, startPoint y: 256, endPoint x: 633, endPoint y: 254, distance: 5.2
click at [637, 255] on h3 "E28618 - Z7 Communication (Aesop)" at bounding box center [639, 258] width 84 height 14
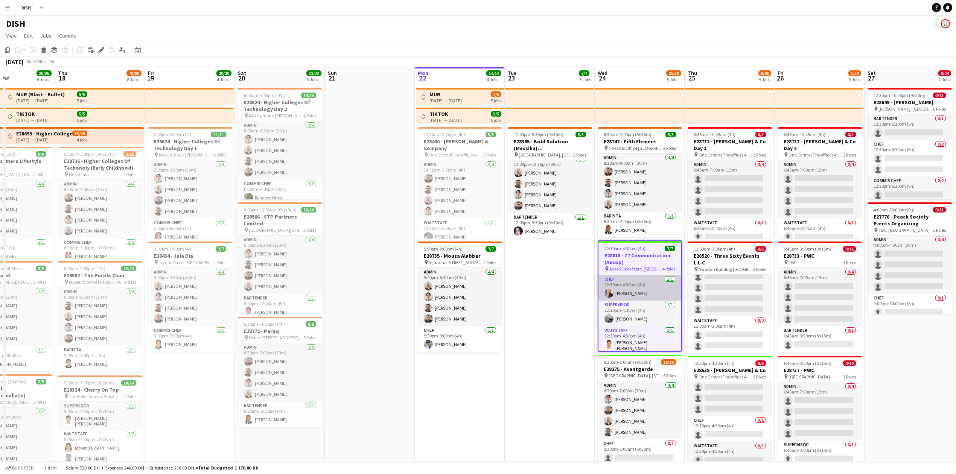
scroll to position [59, 0]
click at [641, 250] on span "12:30pm-4:30pm (4h)" at bounding box center [624, 249] width 41 height 6
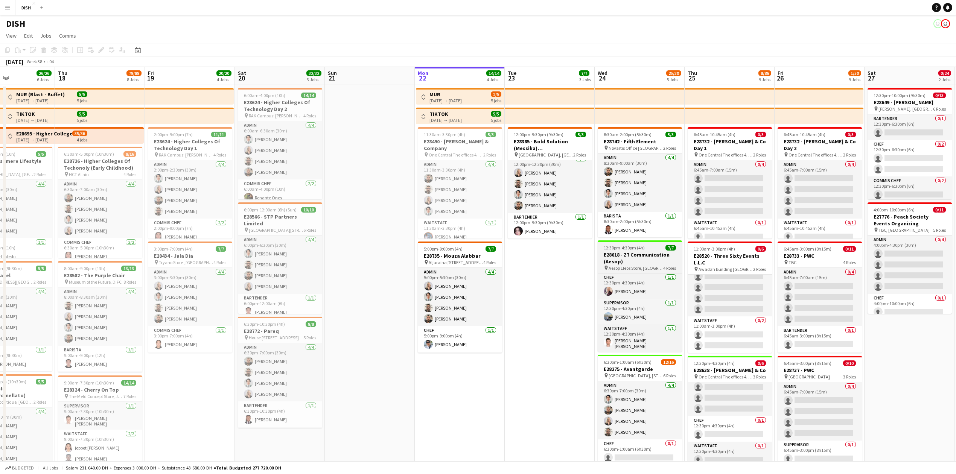
scroll to position [58, 0]
click at [649, 256] on h3 "E28618 - Z7 Communication (Aesop)" at bounding box center [639, 258] width 84 height 14
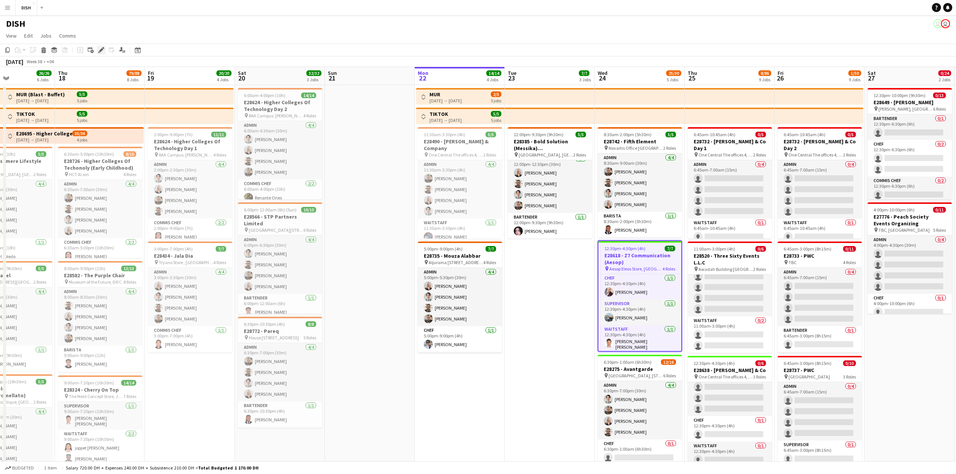
click at [99, 49] on icon "Edit" at bounding box center [101, 50] width 6 height 6
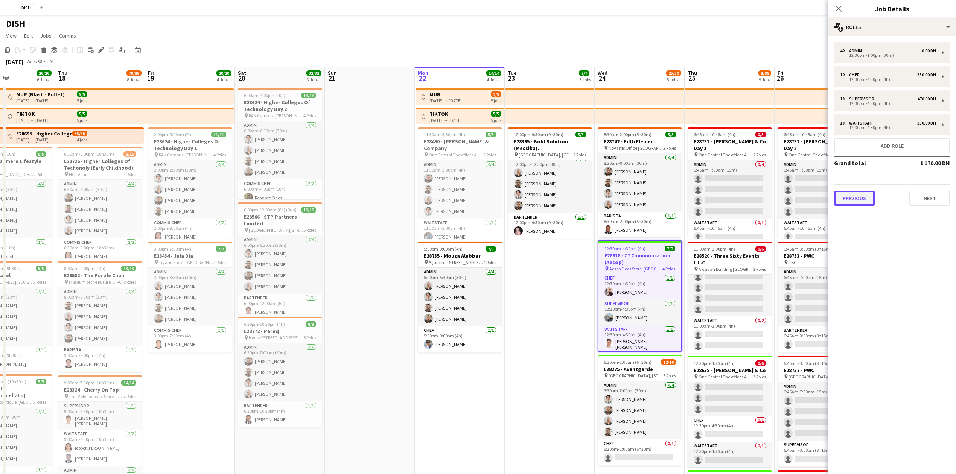
click at [860, 198] on button "Previous" at bounding box center [854, 198] width 41 height 15
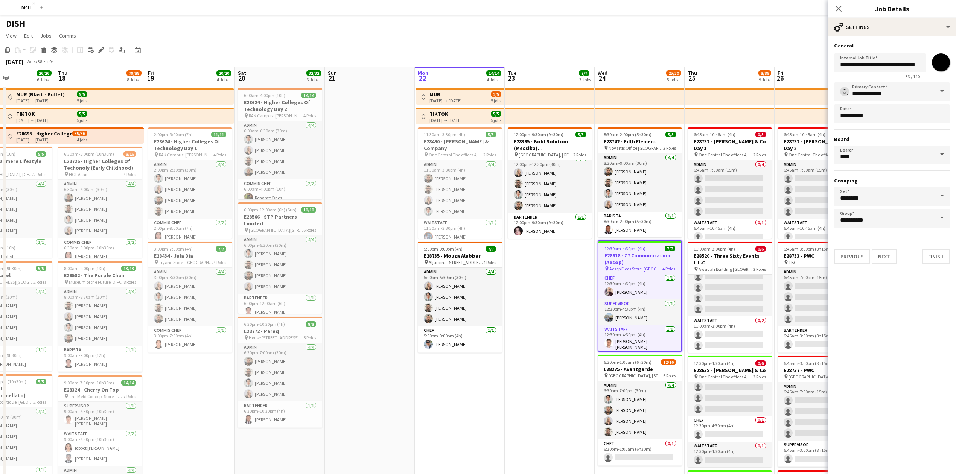
click at [944, 62] on input "*******" at bounding box center [940, 62] width 27 height 27
type input "*******"
click at [930, 253] on button "Finish" at bounding box center [935, 256] width 28 height 15
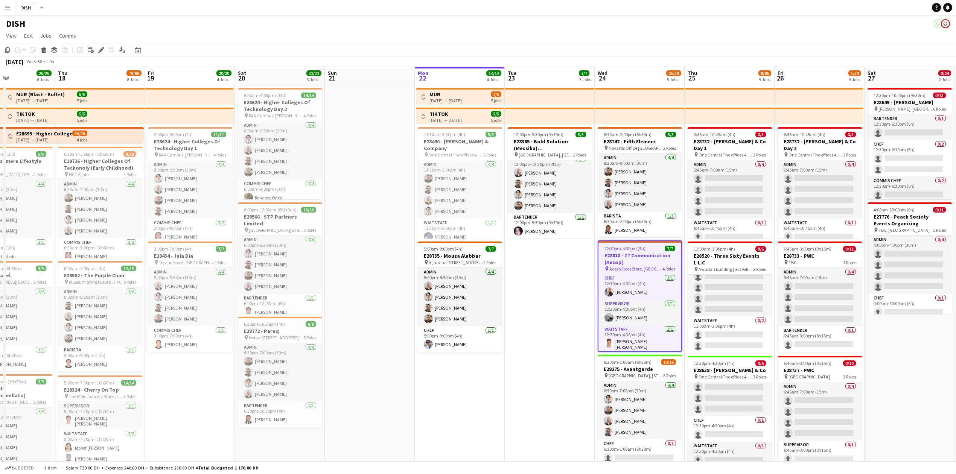
scroll to position [0, 304]
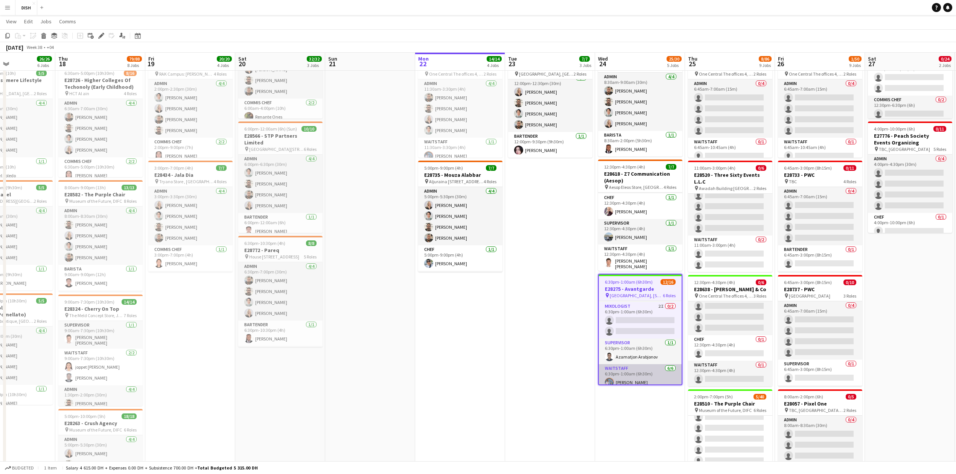
scroll to position [96, 0]
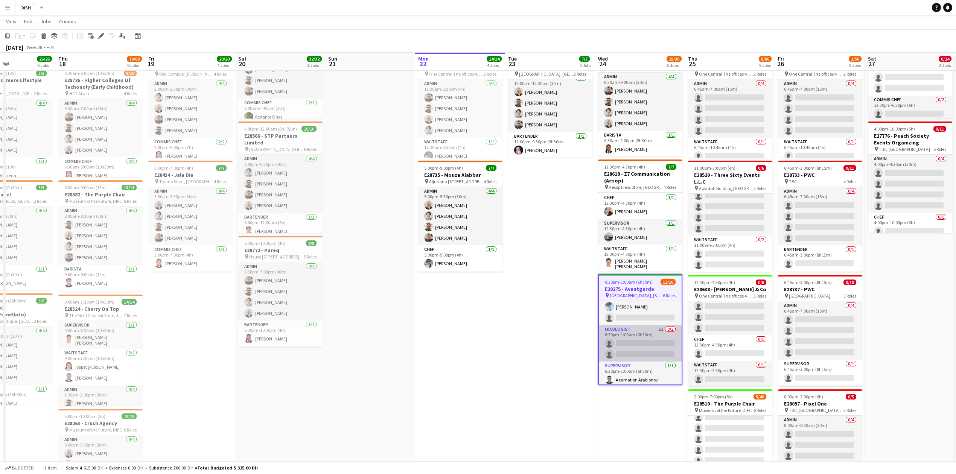
click at [649, 353] on app-card-role "Mixologist 2I 0/2 6:30pm-1:00am (6h30m) single-neutral-actions single-neutral-a…" at bounding box center [640, 343] width 83 height 36
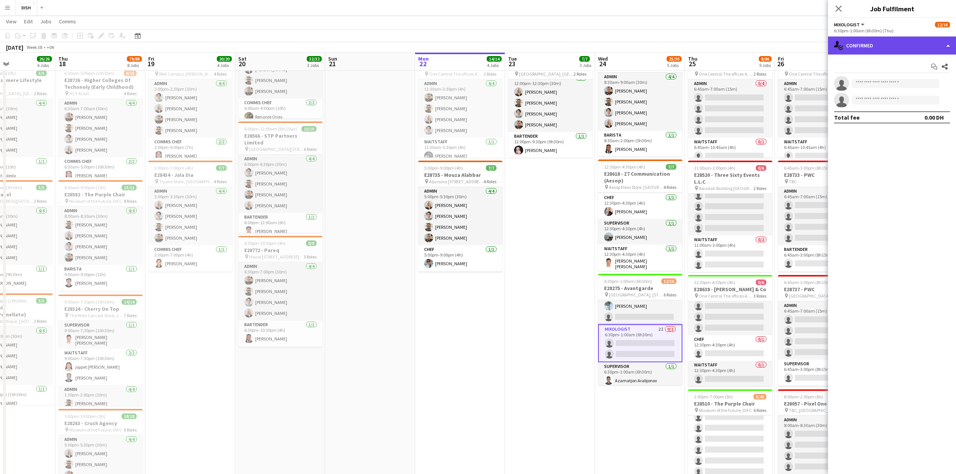
click at [945, 44] on div "single-neutral-actions-check-2 Confirmed" at bounding box center [892, 45] width 128 height 18
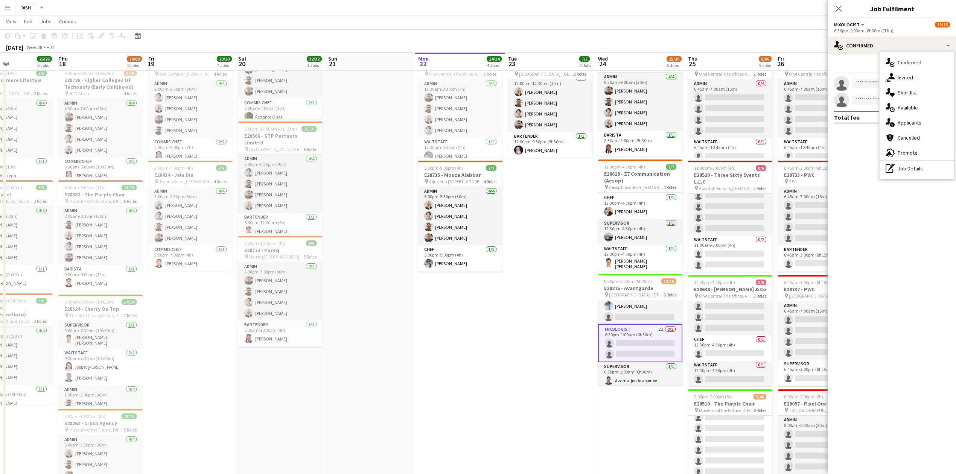
click at [935, 76] on div "single-neutral-actions-share-1 Invited" at bounding box center [916, 77] width 74 height 15
click at [945, 125] on div at bounding box center [945, 126] width 2 height 2
click at [915, 187] on button "Cancel invitation" at bounding box center [921, 191] width 56 height 18
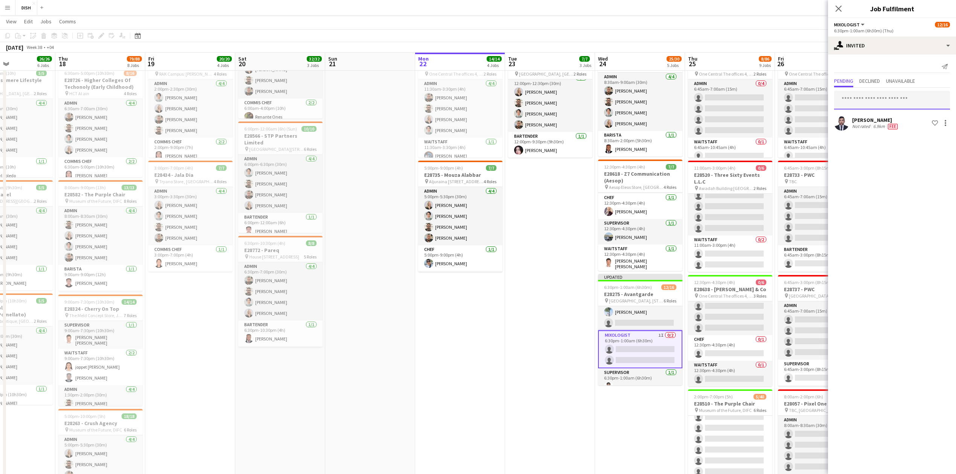
click at [881, 101] on input "text" at bounding box center [892, 100] width 116 height 19
type input "*"
type input "****"
drag, startPoint x: 874, startPoint y: 124, endPoint x: 865, endPoint y: 115, distance: 12.8
click at [871, 119] on span "[PERSON_NAME] Active [EMAIL_ADDRESS][DOMAIN_NAME]" at bounding box center [892, 122] width 104 height 12
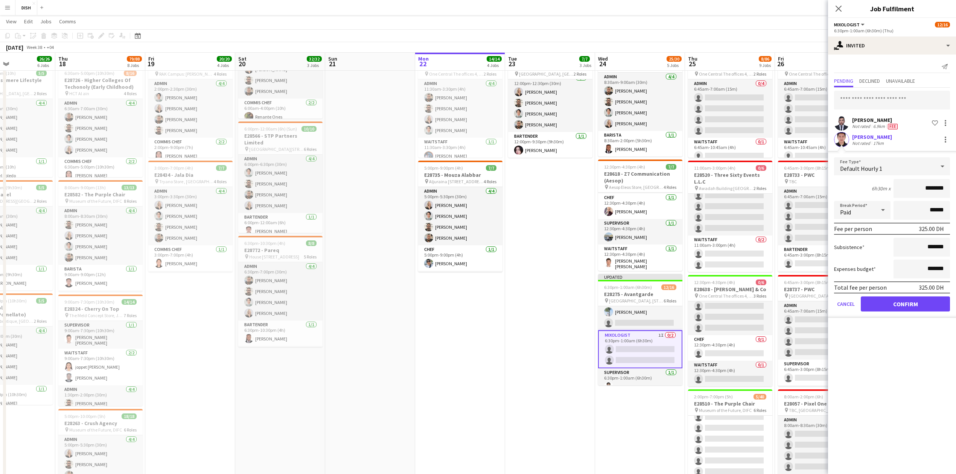
drag, startPoint x: 918, startPoint y: 163, endPoint x: 909, endPoint y: 166, distance: 8.9
click at [915, 164] on div "Default Hourly 1" at bounding box center [884, 166] width 101 height 18
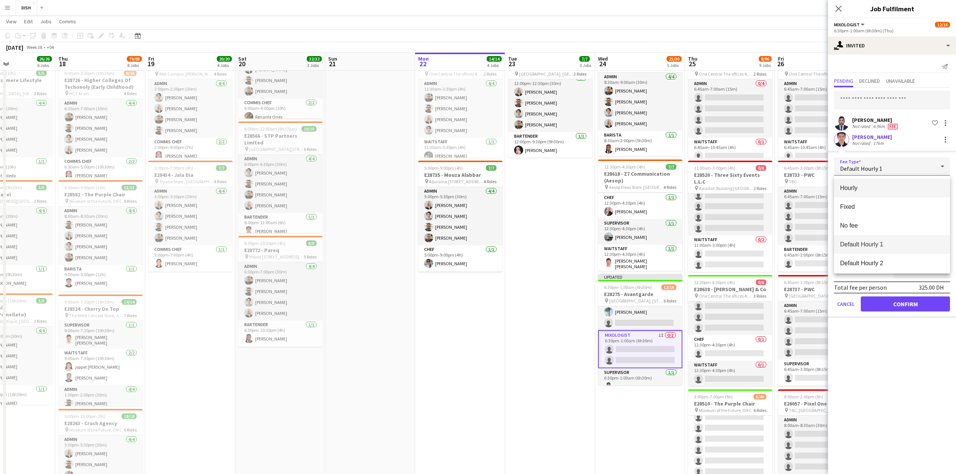
click at [853, 185] on span "Hourly" at bounding box center [892, 187] width 104 height 7
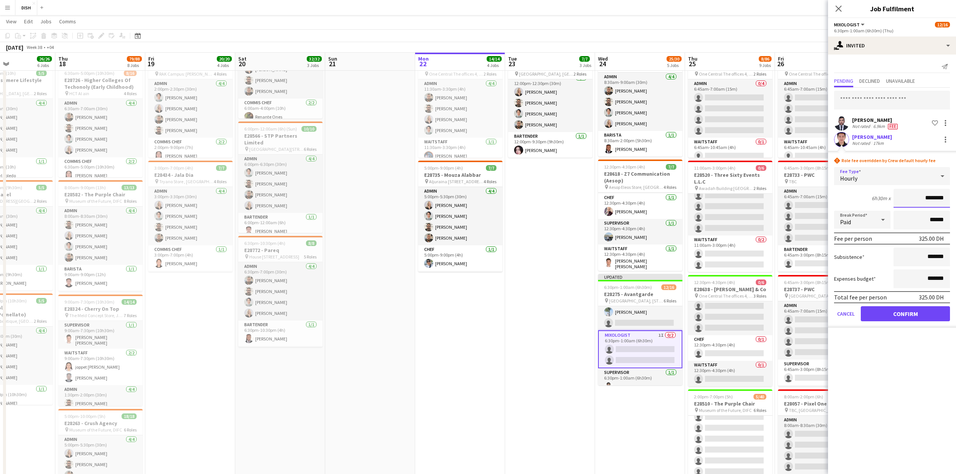
drag, startPoint x: 953, startPoint y: 196, endPoint x: 967, endPoint y: 196, distance: 13.5
click at [955, 196] on html "Menu Boards Boards Boards All jobs Status Workforce Workforce My Workforce Recr…" at bounding box center [478, 430] width 956 height 1021
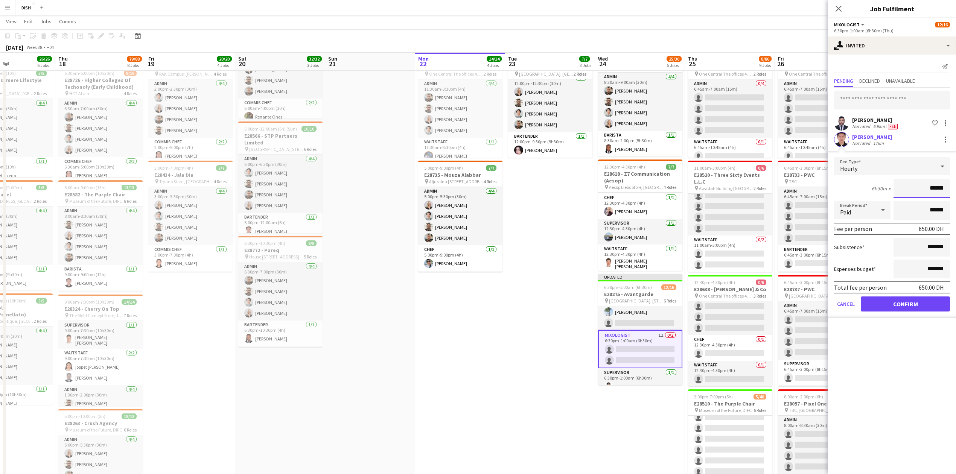
type input "******"
click at [912, 300] on button "Confirm" at bounding box center [904, 303] width 89 height 15
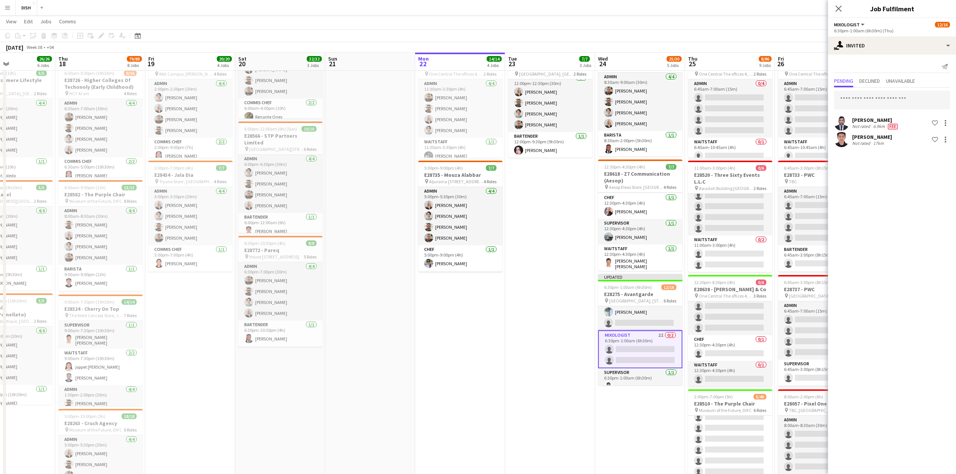
click at [533, 338] on app-date-cell "12:00pm-9:30pm (9h30m) 5/5 E28385 - Bold Solution (Messika) [DEMOGRAPHIC_DATA] …" at bounding box center [550, 431] width 90 height 855
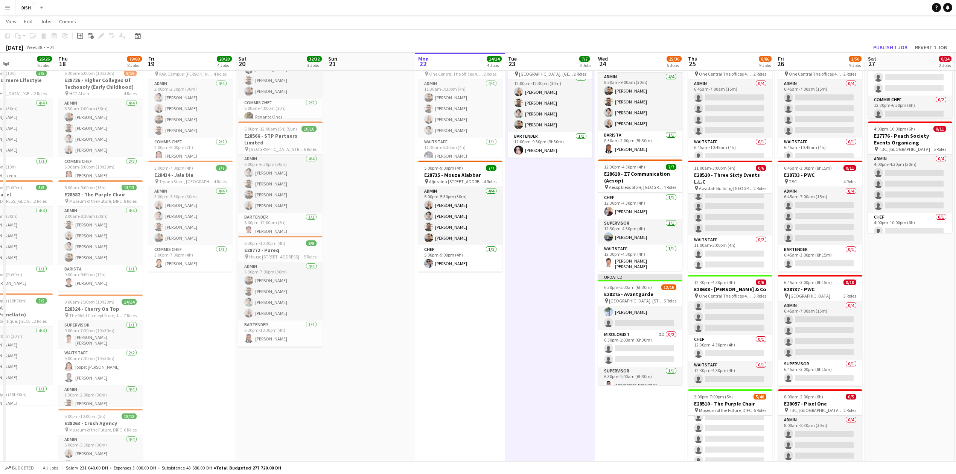
scroll to position [0, 304]
click at [892, 47] on button "Publish 1 job" at bounding box center [890, 48] width 40 height 10
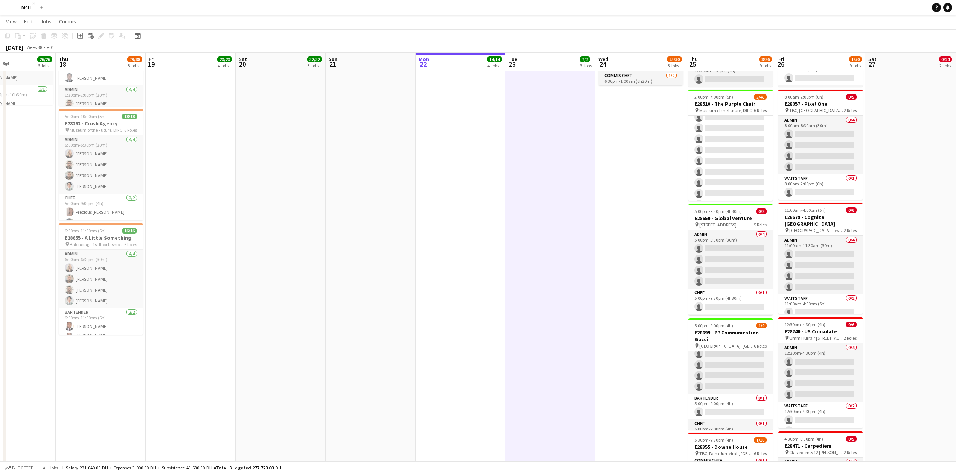
scroll to position [0, 0]
click at [735, 380] on app-card-role "Admin 0/4 5:00pm-5:30pm (30m) single-neutral-actions single-neutral-actions sin…" at bounding box center [730, 380] width 84 height 58
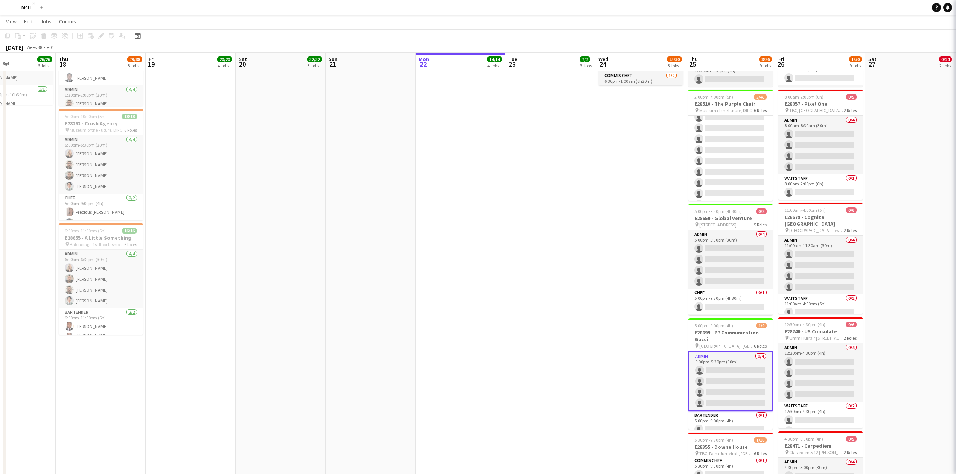
scroll to position [0, 305]
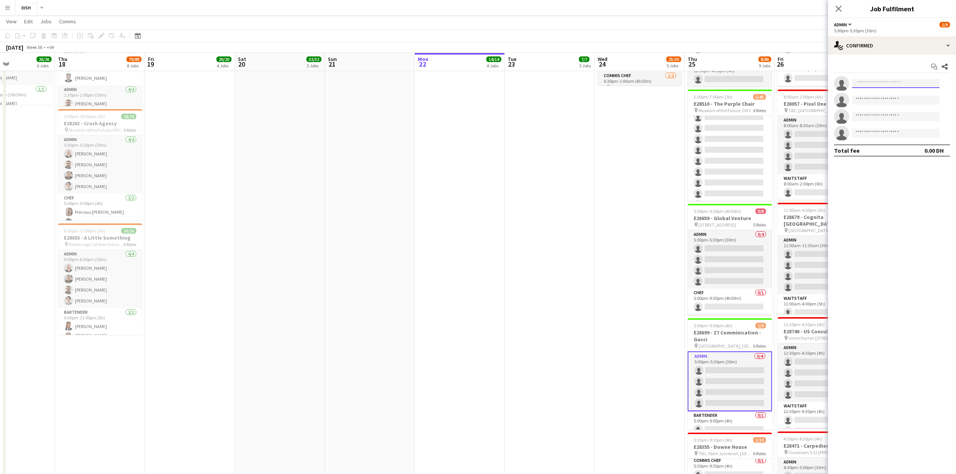
click at [904, 81] on input at bounding box center [895, 83] width 87 height 9
type input "***"
click at [873, 97] on span "[PERSON_NAME]" at bounding box center [879, 94] width 43 height 6
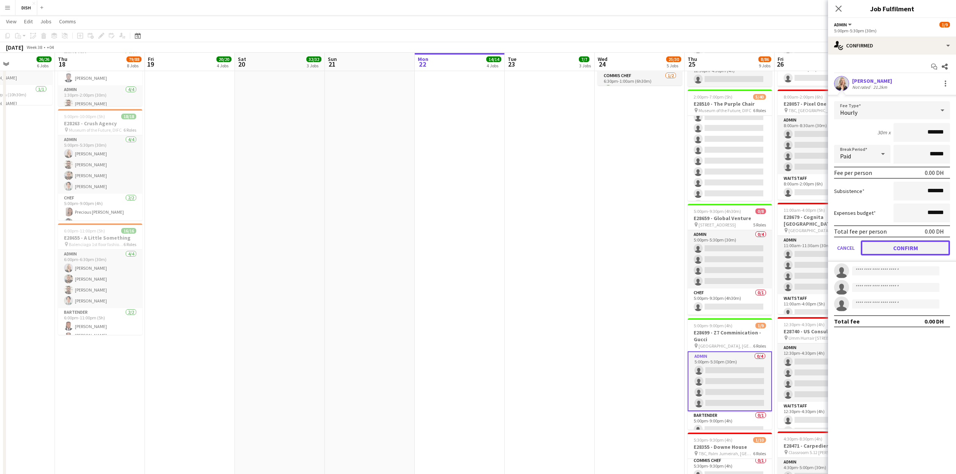
click at [910, 245] on button "Confirm" at bounding box center [904, 247] width 89 height 15
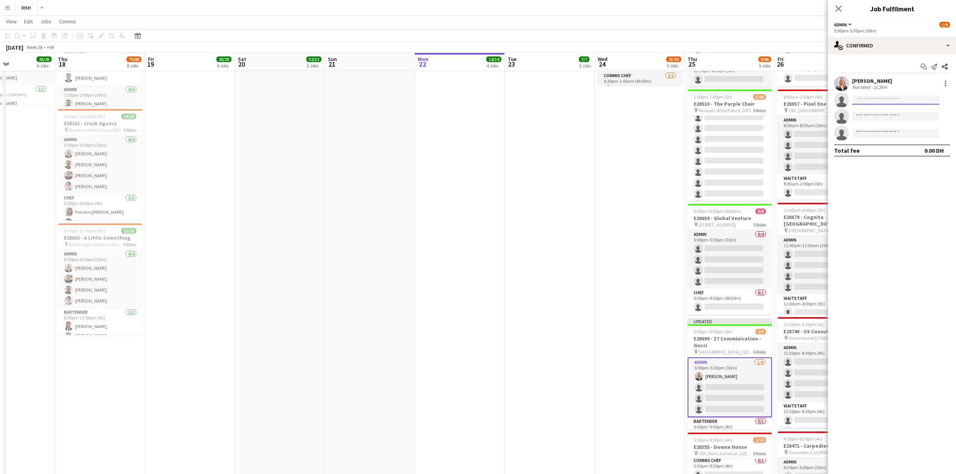
click at [878, 101] on input at bounding box center [895, 100] width 87 height 9
type input "*"
type input "****"
click at [890, 136] on span "[EMAIL_ADDRESS][DOMAIN_NAME]" at bounding box center [895, 135] width 75 height 6
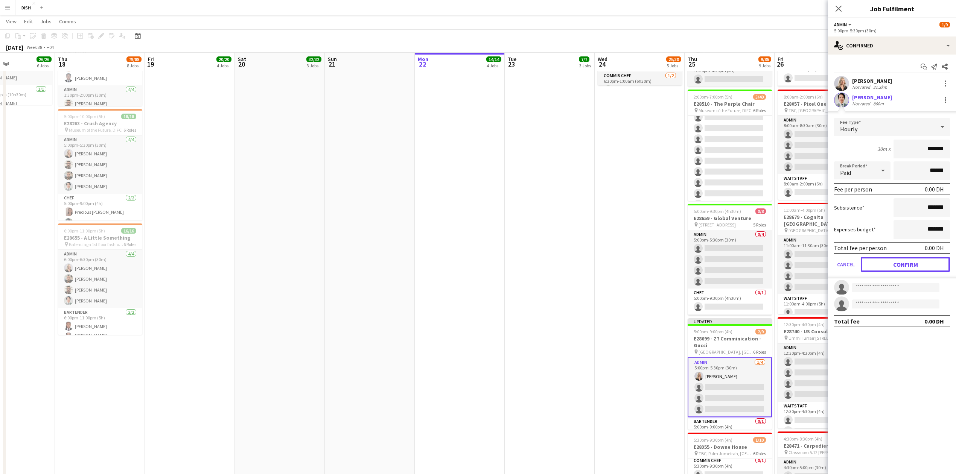
click at [907, 263] on button "Confirm" at bounding box center [904, 264] width 89 height 15
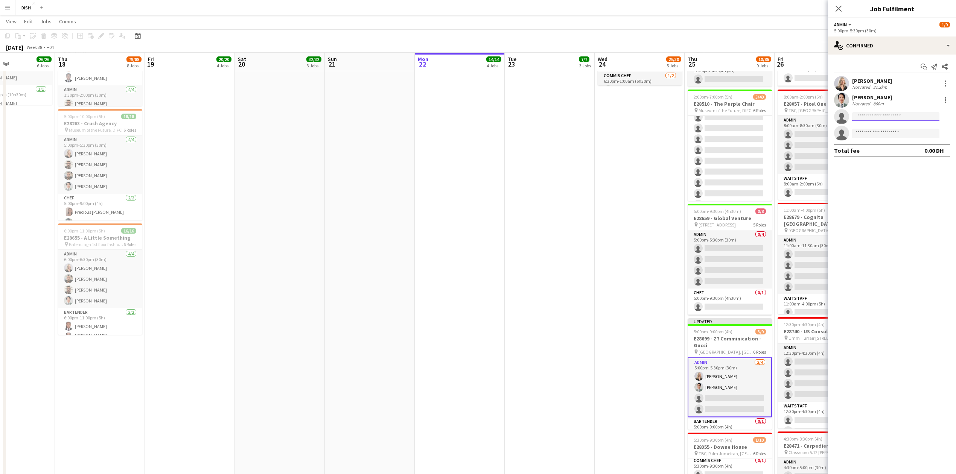
click at [872, 118] on input at bounding box center [895, 116] width 87 height 9
type input "******"
click at [873, 125] on span "[PERSON_NAME]" at bounding box center [879, 128] width 43 height 6
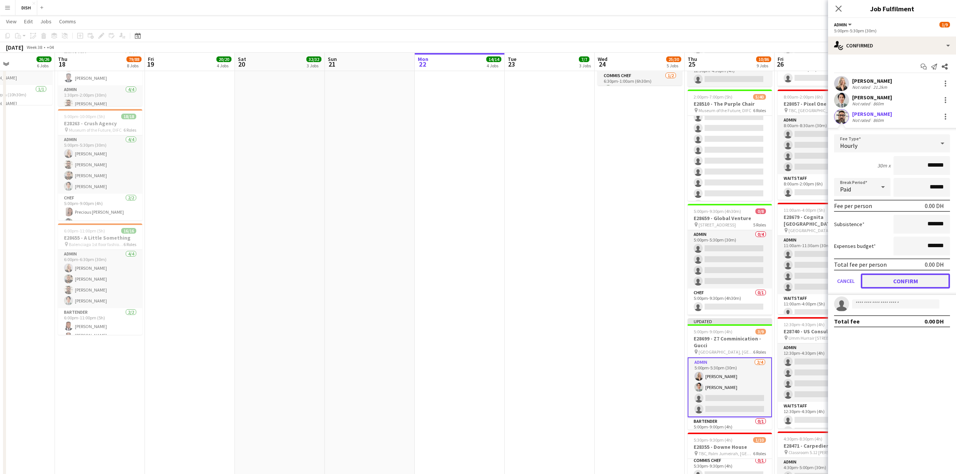
click at [911, 276] on button "Confirm" at bounding box center [904, 281] width 89 height 15
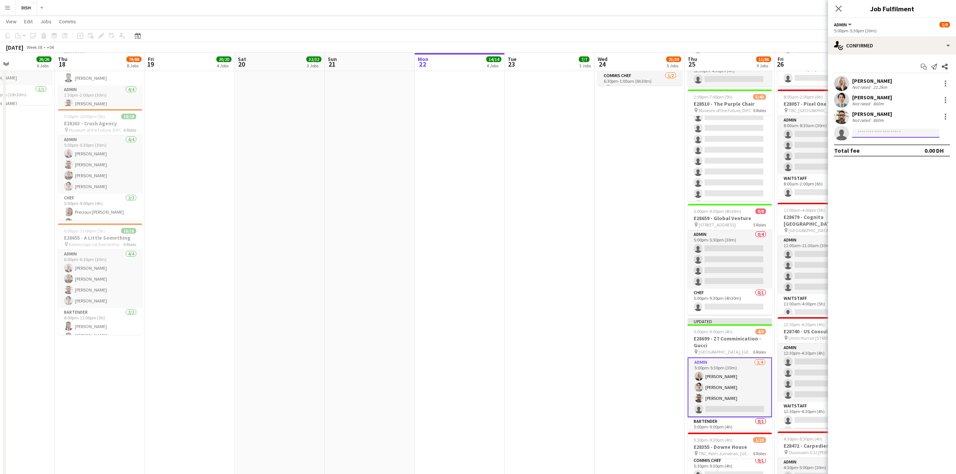
click at [866, 132] on input at bounding box center [895, 133] width 87 height 9
type input "****"
click at [876, 149] on span "[EMAIL_ADDRESS][DOMAIN_NAME]" at bounding box center [895, 150] width 75 height 6
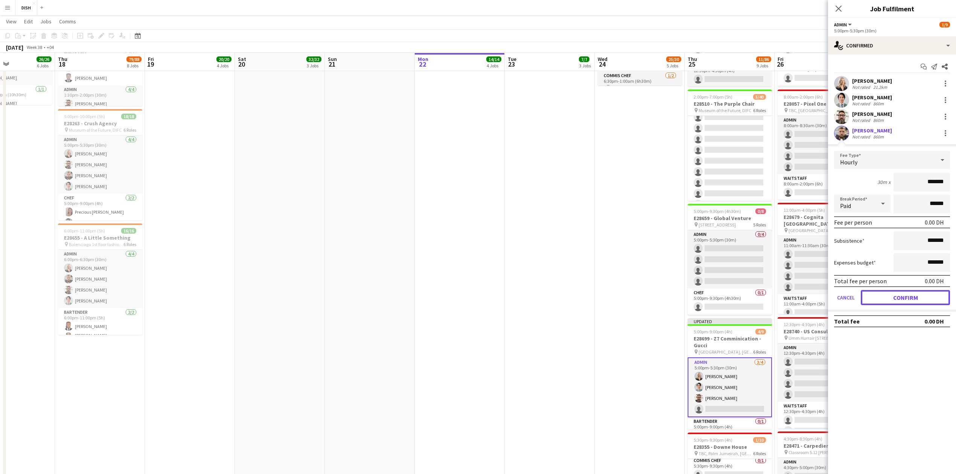
drag, startPoint x: 912, startPoint y: 295, endPoint x: 838, endPoint y: 292, distance: 74.2
click at [908, 295] on button "Confirm" at bounding box center [904, 297] width 89 height 15
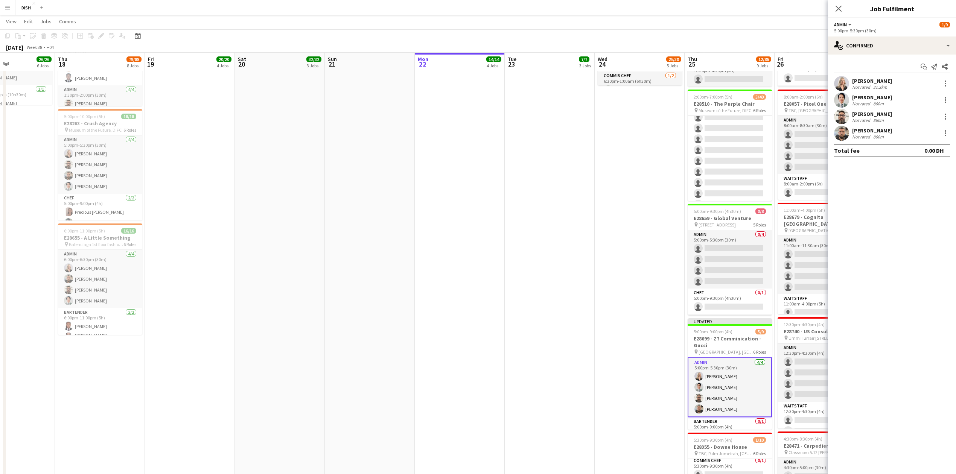
click at [630, 277] on app-date-cell "8:30am-2:00pm (5h30m) 5/5 E28742 - Fifth Element pin Novartis Office 03rd Floor…" at bounding box center [639, 131] width 90 height 855
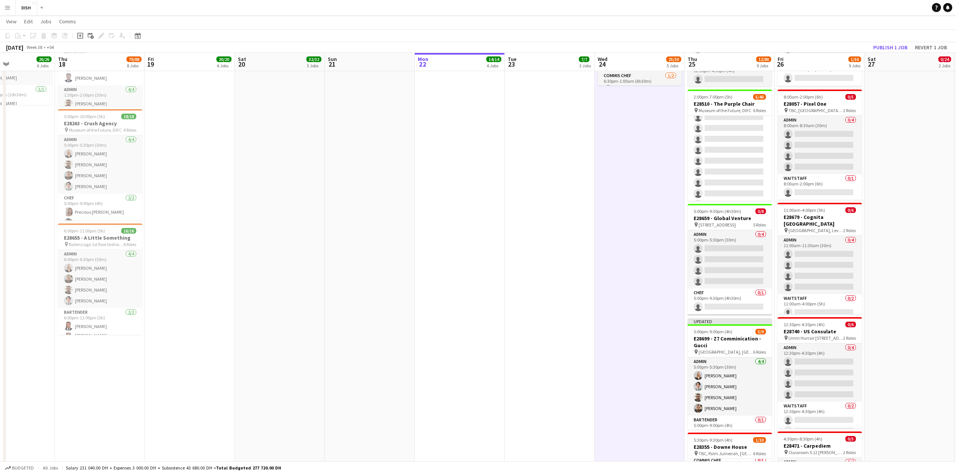
scroll to position [77, 0]
click at [893, 44] on button "Publish 1 job" at bounding box center [890, 48] width 40 height 10
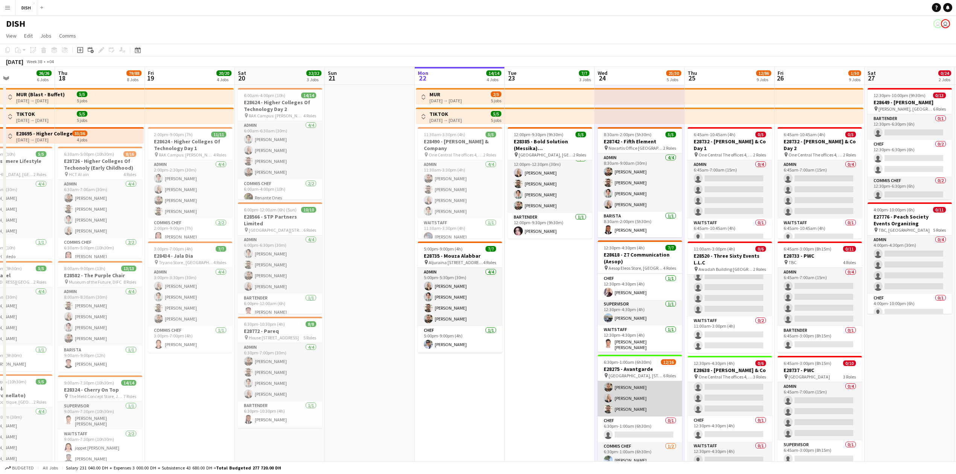
scroll to position [0, 0]
click at [426, 96] on button "Toggle View" at bounding box center [423, 97] width 9 height 9
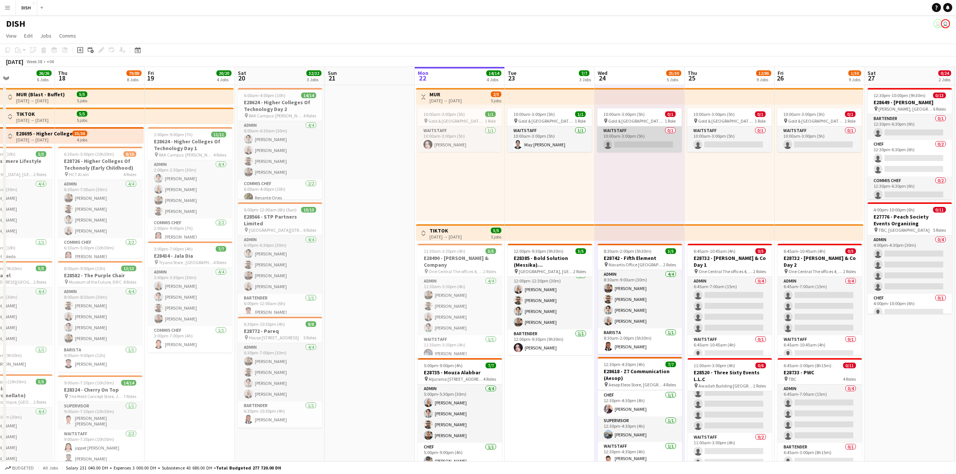
drag, startPoint x: 618, startPoint y: 135, endPoint x: 625, endPoint y: 144, distance: 10.9
click at [618, 134] on app-card-role "Waitstaff 0/1 10:00am-3:00pm (5h) single-neutral-actions" at bounding box center [639, 139] width 84 height 26
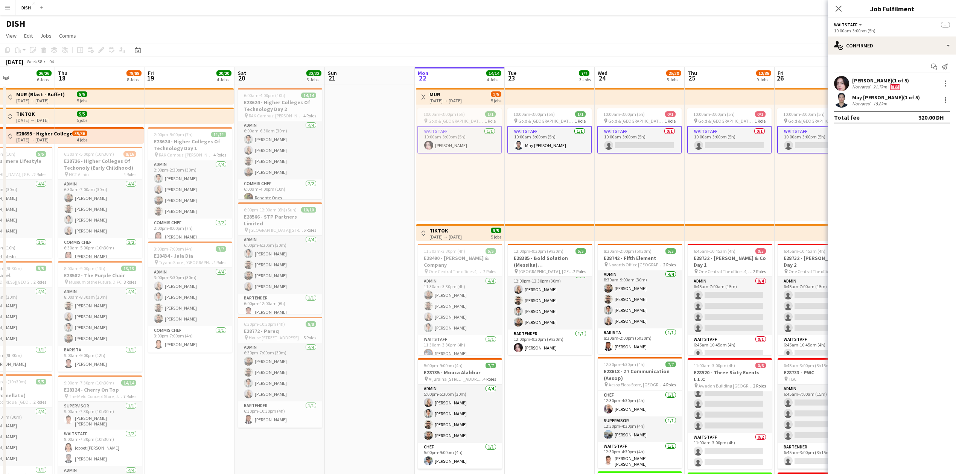
scroll to position [0, 306]
click at [669, 139] on app-card-role "Waitstaff 0/1 10:00am-3:00pm (5h) single-neutral-actions" at bounding box center [638, 139] width 84 height 27
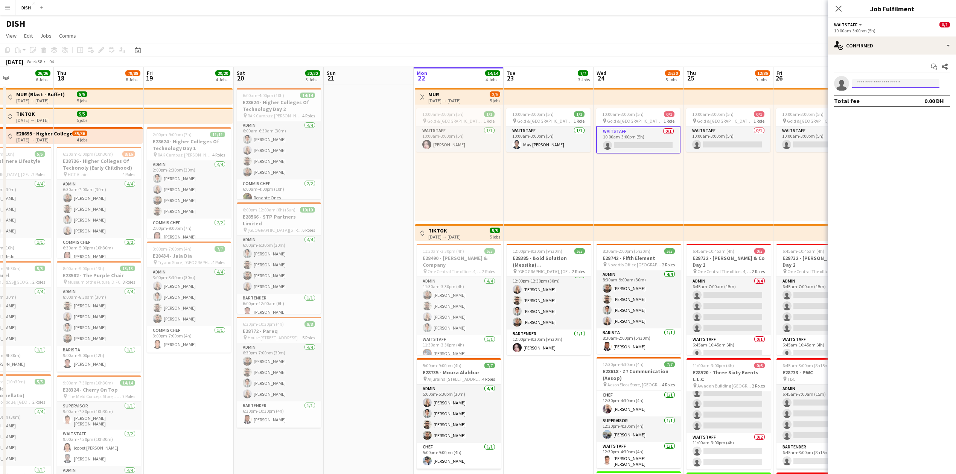
click at [883, 83] on input at bounding box center [895, 83] width 87 height 9
type input "*****"
drag, startPoint x: 888, startPoint y: 105, endPoint x: 894, endPoint y: 111, distance: 8.8
click at [889, 105] on span "[PHONE_NUMBER]" at bounding box center [895, 106] width 75 height 6
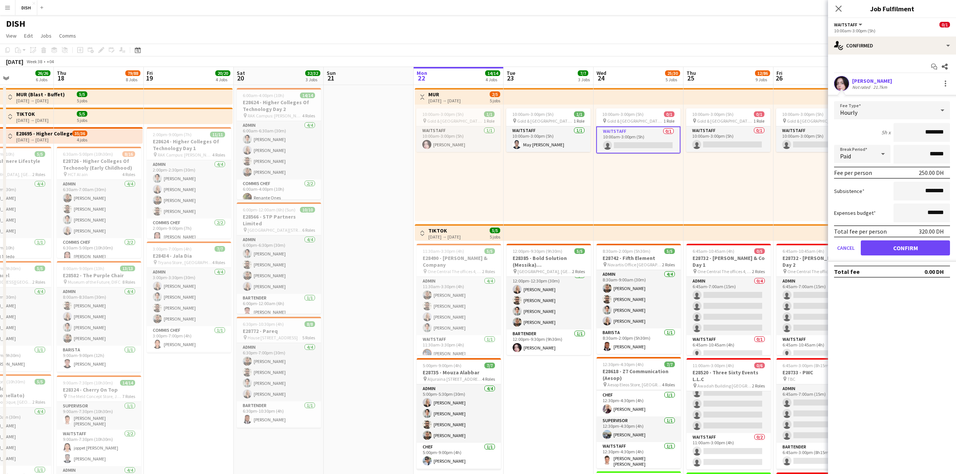
drag, startPoint x: 916, startPoint y: 132, endPoint x: 1048, endPoint y: 136, distance: 131.7
type input "****"
drag, startPoint x: 916, startPoint y: 190, endPoint x: 1011, endPoint y: 203, distance: 95.7
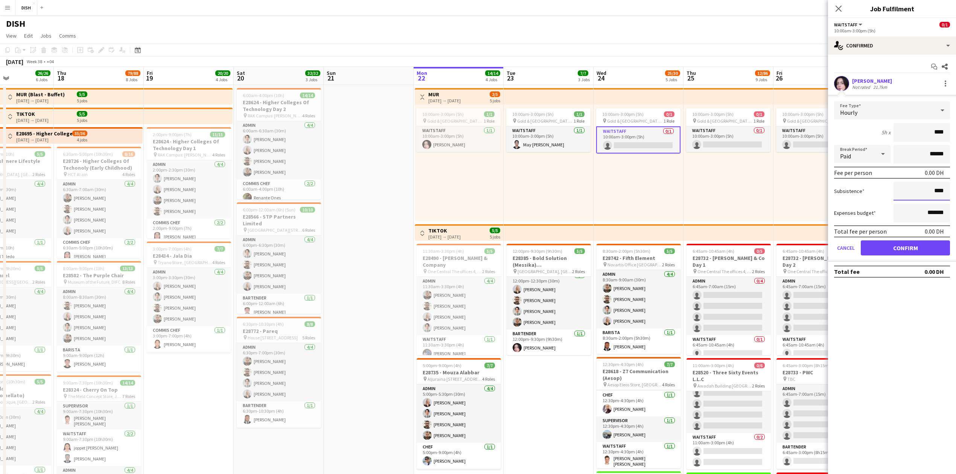
type input "****"
click at [910, 248] on button "Confirm" at bounding box center [904, 247] width 89 height 15
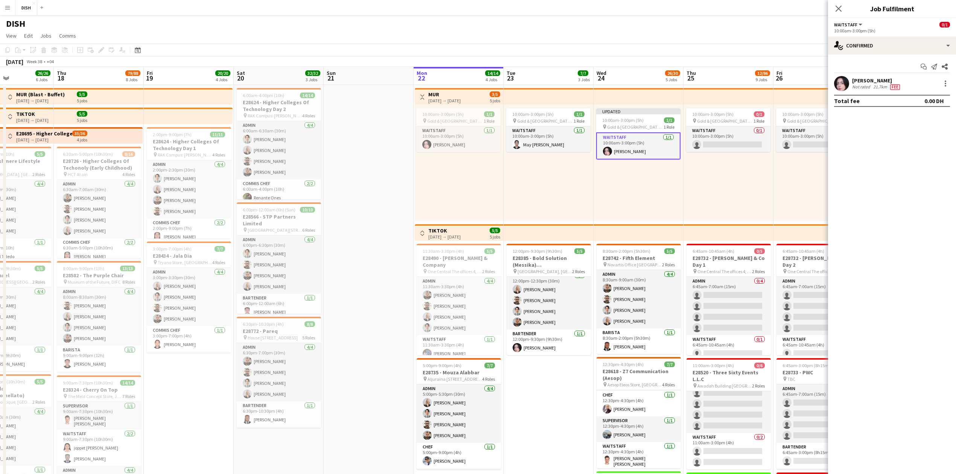
click at [724, 175] on div "10:00am-3:00pm (5h) 0/1 pin [GEOGRAPHIC_DATA], Sheikh Zayed Rd - Al Quoz - Al Q…" at bounding box center [728, 163] width 90 height 117
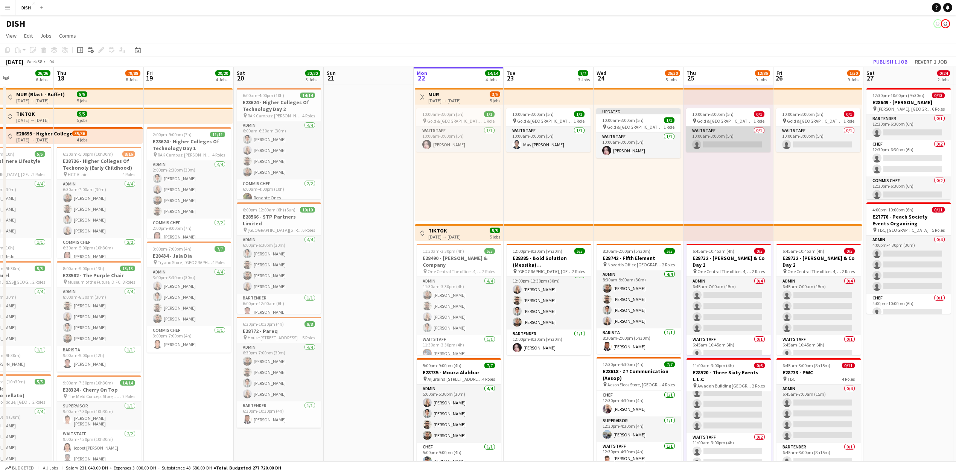
click at [734, 139] on app-card-role "Waitstaff 0/1 10:00am-3:00pm (5h) single-neutral-actions" at bounding box center [728, 139] width 84 height 26
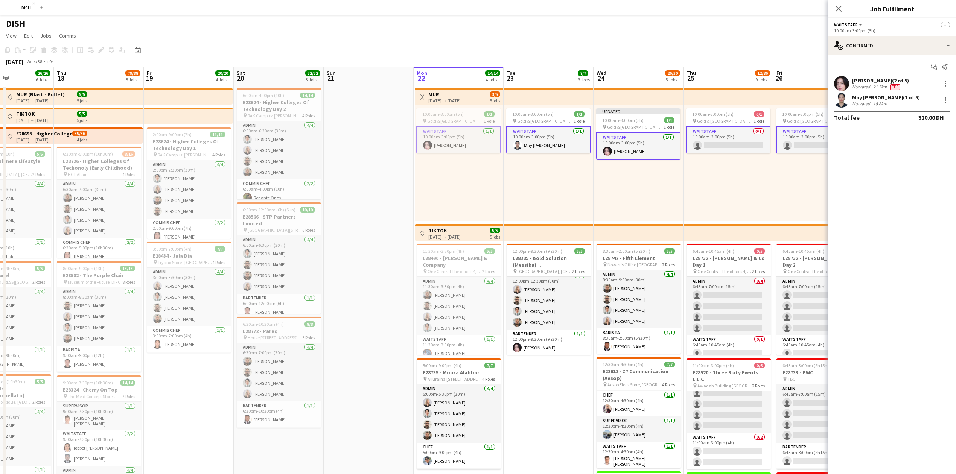
click at [714, 136] on app-card-role "Waitstaff 0/1 10:00am-3:00pm (5h) single-neutral-actions" at bounding box center [728, 139] width 84 height 27
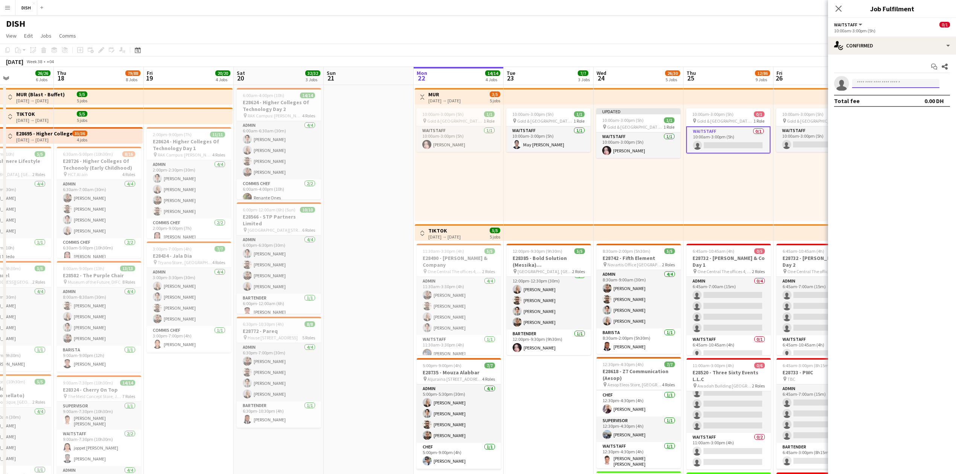
click at [910, 83] on input at bounding box center [895, 83] width 87 height 9
type input "*****"
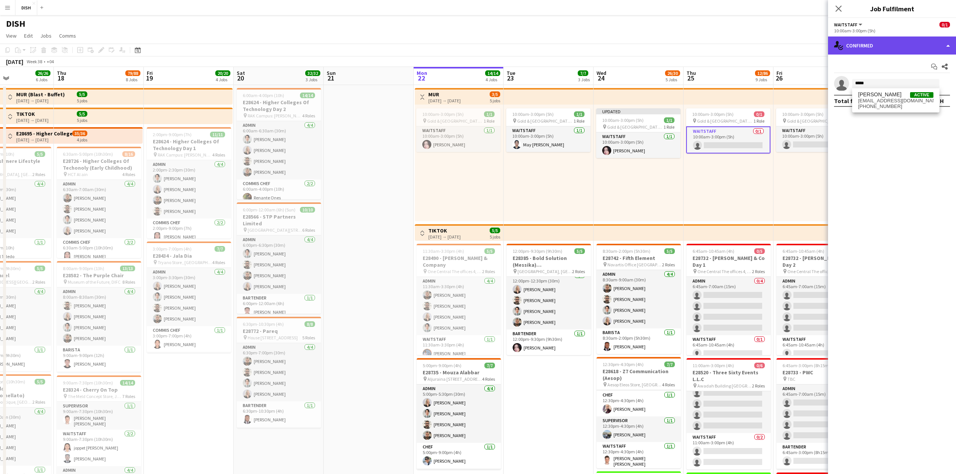
click at [905, 47] on div "single-neutral-actions-check-2 Confirmed" at bounding box center [892, 45] width 128 height 18
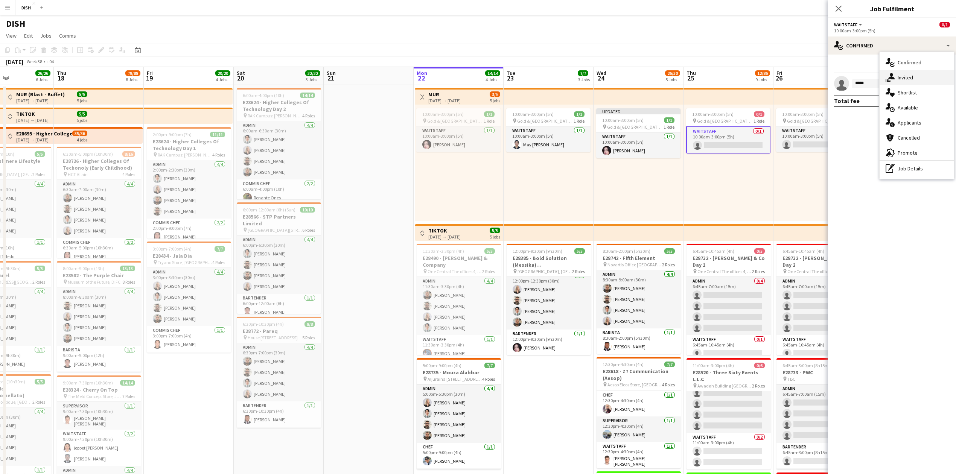
click at [909, 73] on div "single-neutral-actions-share-1 Invited" at bounding box center [916, 77] width 74 height 15
click at [869, 84] on input "text" at bounding box center [892, 84] width 116 height 19
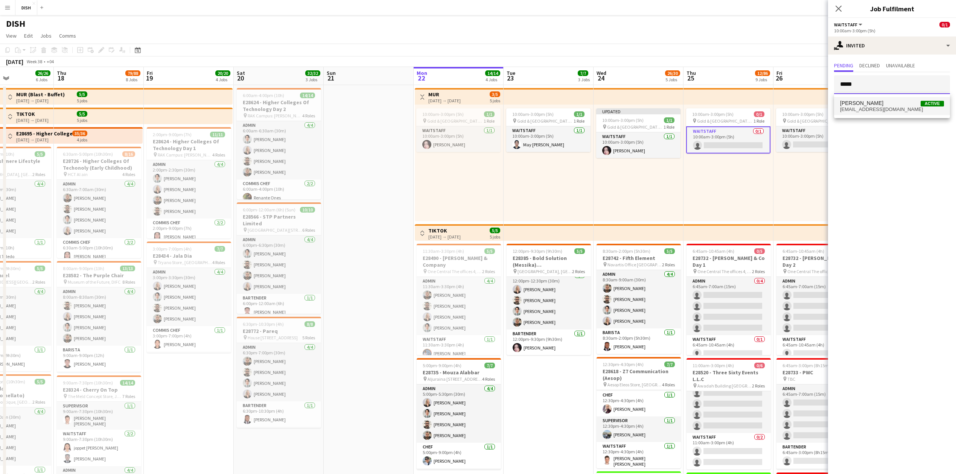
type input "*****"
click at [910, 100] on span "[PERSON_NAME] Active" at bounding box center [892, 103] width 104 height 6
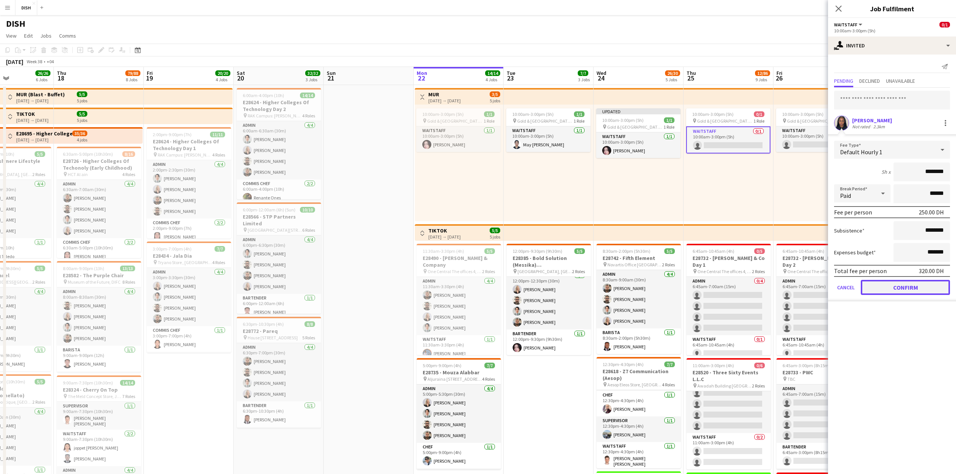
click at [906, 280] on button "Confirm" at bounding box center [904, 287] width 89 height 15
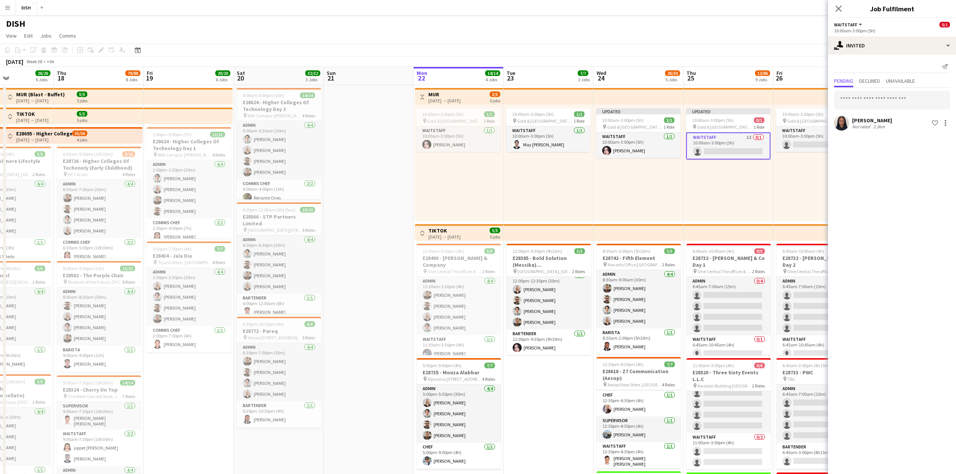
click at [756, 191] on div "Updated 10:00am-3:00pm (5h) 0/1 pin [GEOGRAPHIC_DATA], Sheikh Zayed Rd - Al Quo…" at bounding box center [728, 163] width 90 height 117
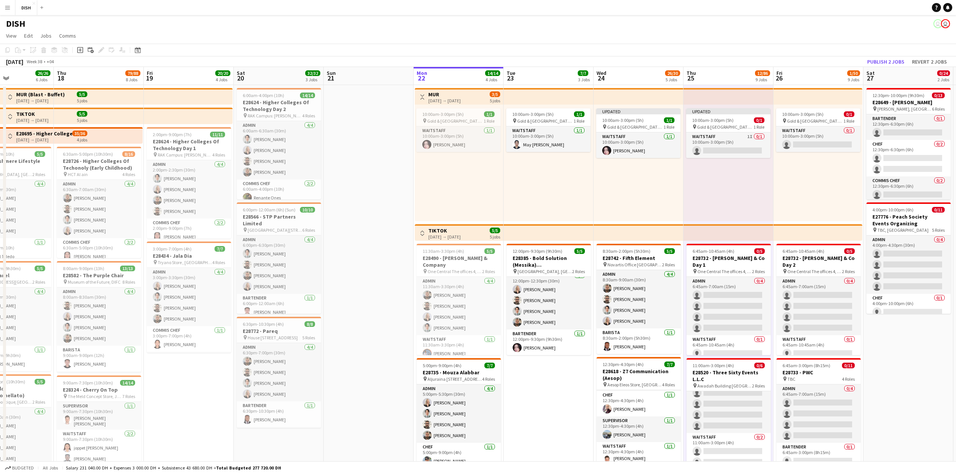
click at [892, 55] on app-toolbar "Copy Paste Paste Ctrl+V Paste with crew Ctrl+Shift+V Paste linked Job [GEOGRAPH…" at bounding box center [478, 50] width 956 height 13
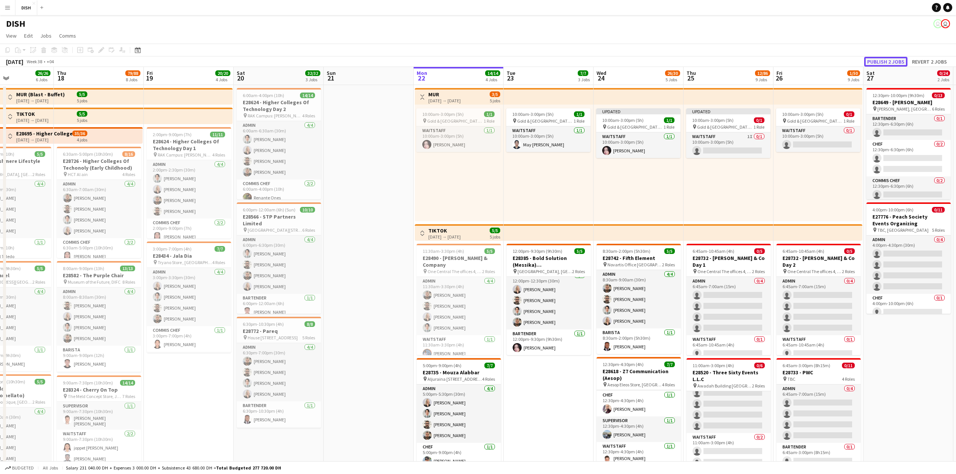
click at [875, 62] on button "Publish 2 jobs" at bounding box center [885, 62] width 43 height 10
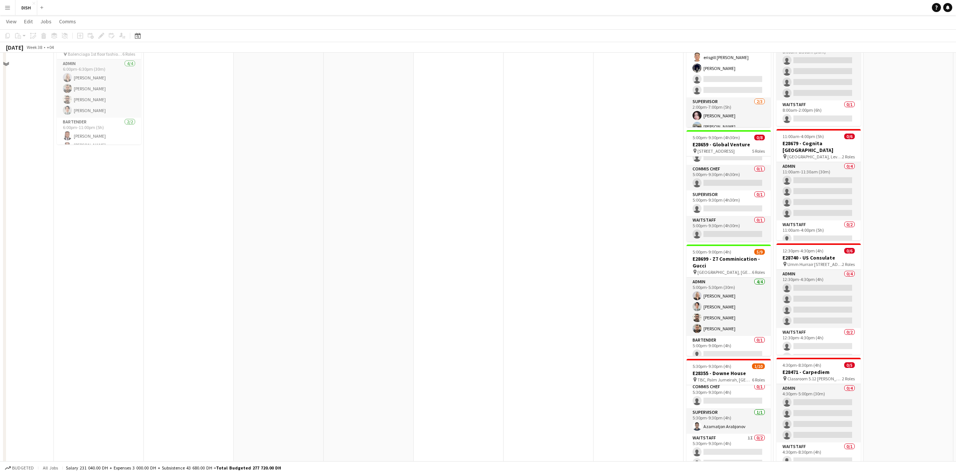
scroll to position [585, 0]
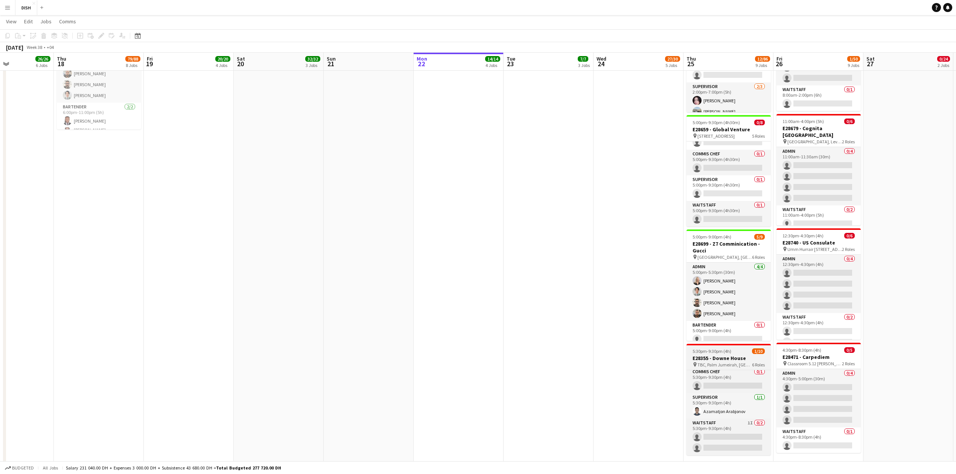
click at [711, 357] on h3 "E28355 - Downe House" at bounding box center [728, 358] width 84 height 7
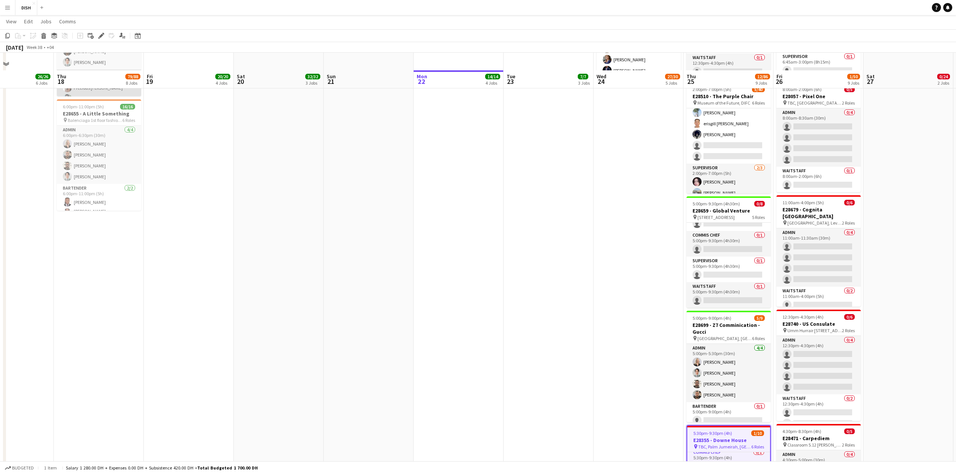
scroll to position [502, 0]
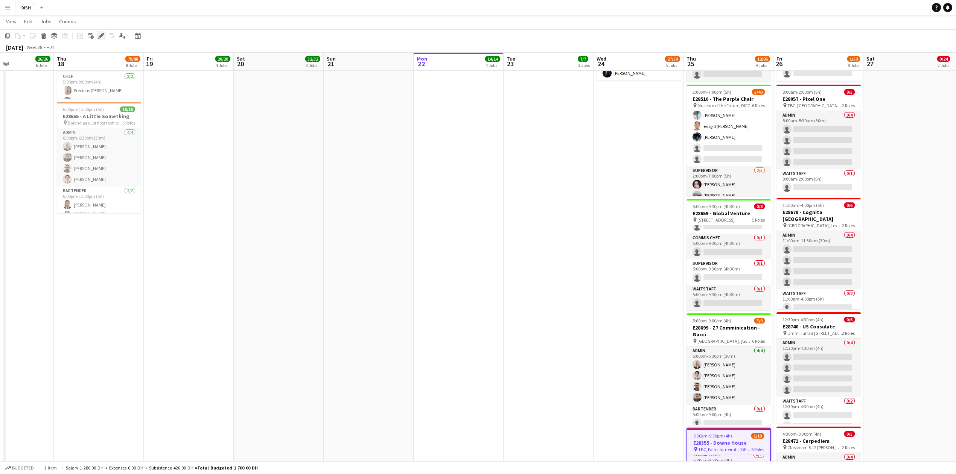
click at [99, 37] on icon "Edit" at bounding box center [101, 36] width 6 height 6
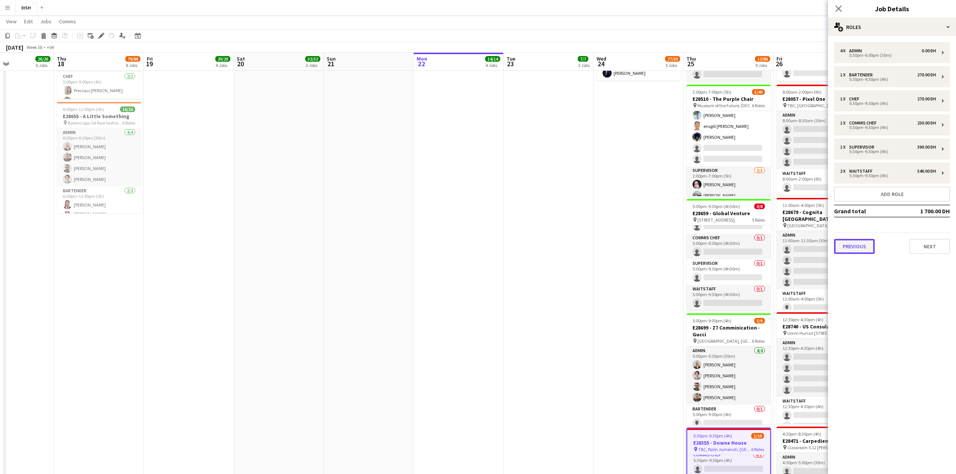
click at [856, 245] on button "Previous" at bounding box center [854, 246] width 41 height 15
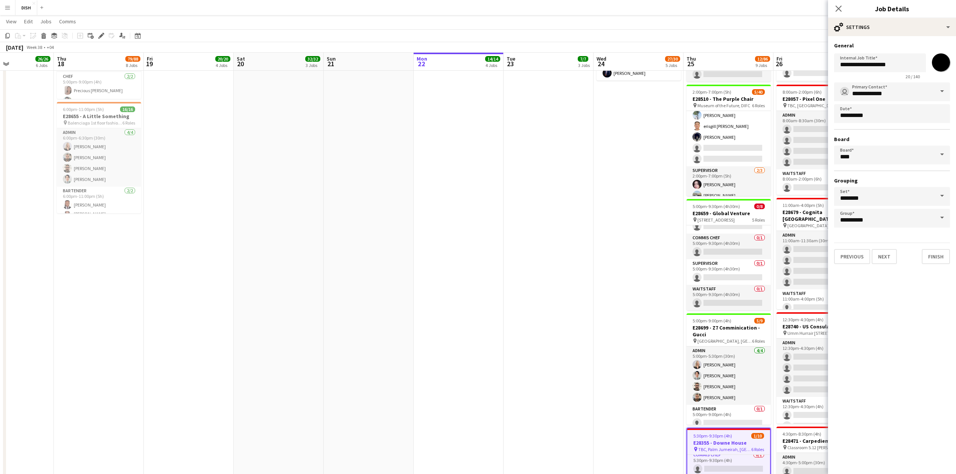
click at [938, 58] on input "*******" at bounding box center [940, 62] width 27 height 27
type input "*******"
click at [942, 256] on button "Finish" at bounding box center [935, 256] width 28 height 15
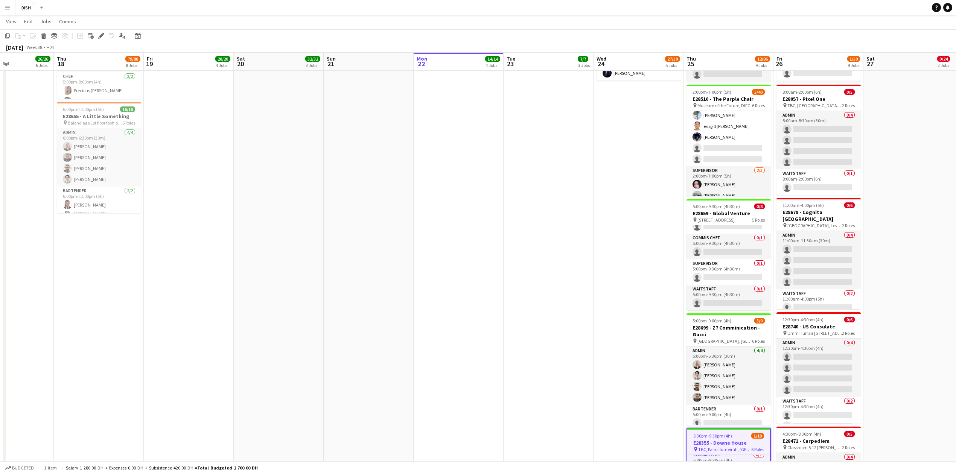
click at [549, 315] on app-date-cell "10:00am-3:00pm (5h) 1/1 pin [GEOGRAPHIC_DATA], [PERSON_NAME] Rd - Al Quoz - Al …" at bounding box center [548, 68] width 90 height 971
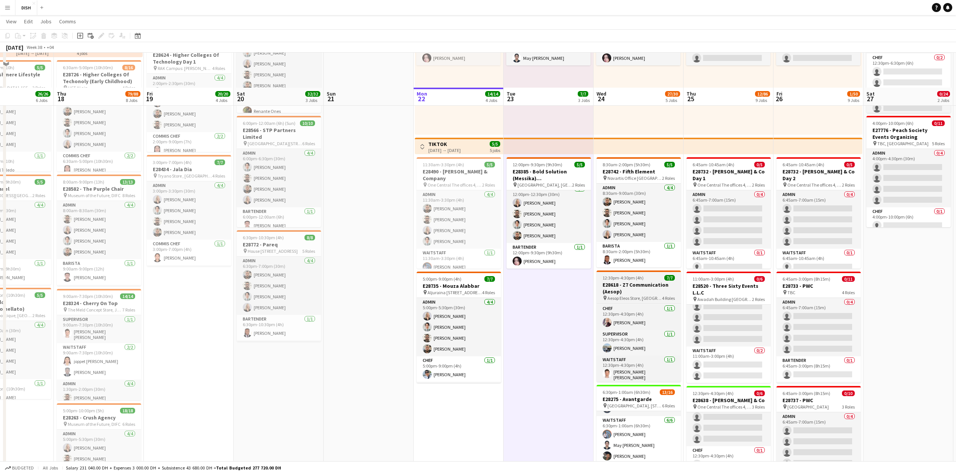
scroll to position [84, 0]
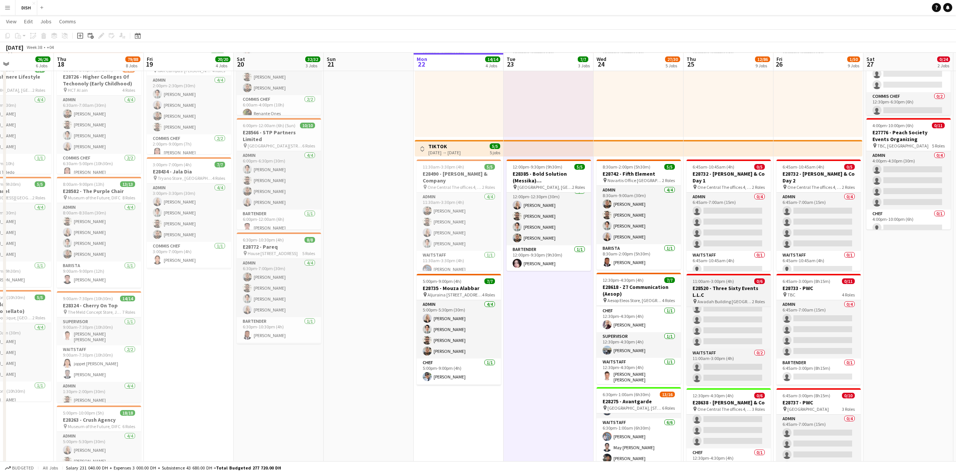
click at [726, 291] on h3 "E28520 - Three Sixty Events L.L.C" at bounding box center [728, 292] width 84 height 14
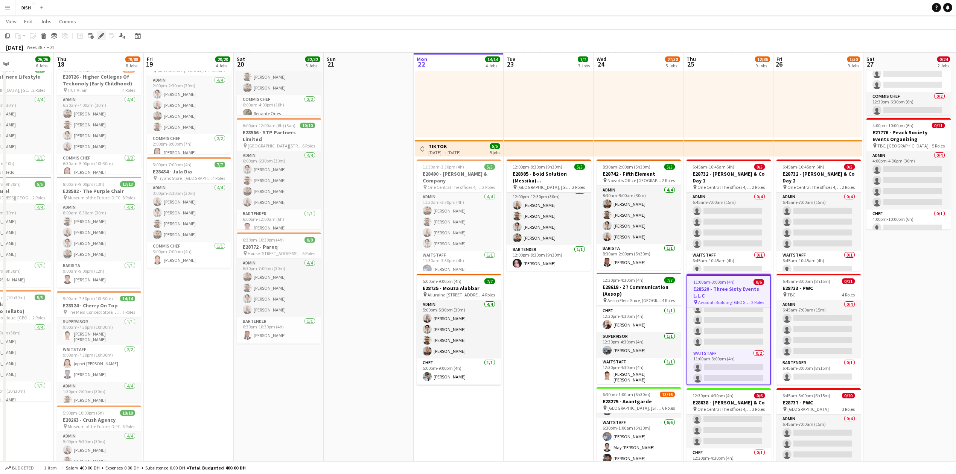
click at [103, 35] on icon "Edit" at bounding box center [101, 36] width 6 height 6
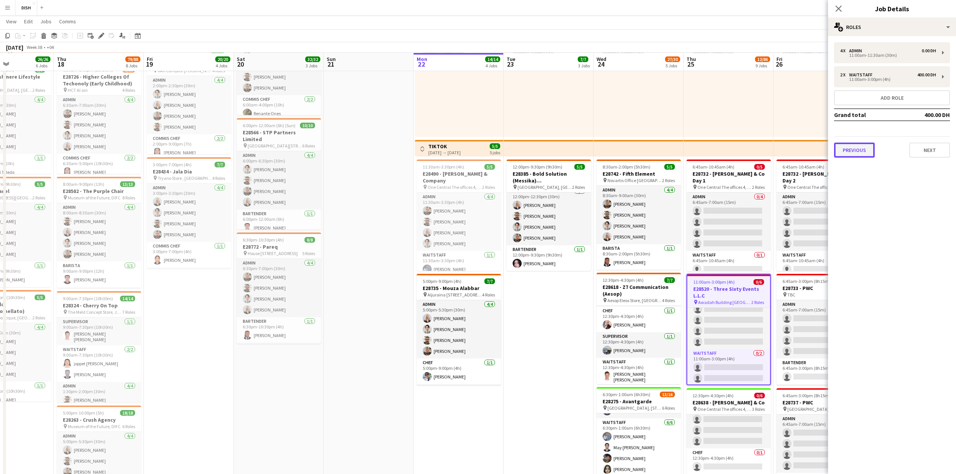
click at [863, 155] on button "Previous" at bounding box center [854, 150] width 41 height 15
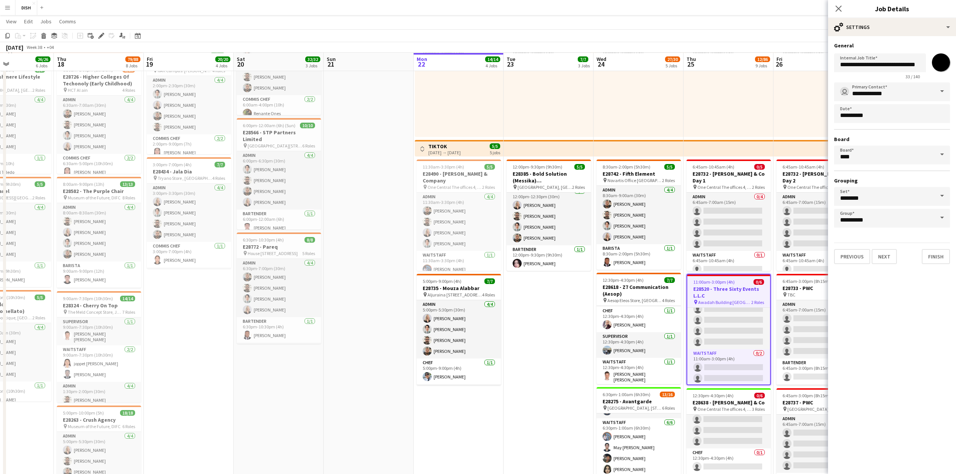
click at [943, 64] on input "*******" at bounding box center [940, 62] width 27 height 27
type input "*******"
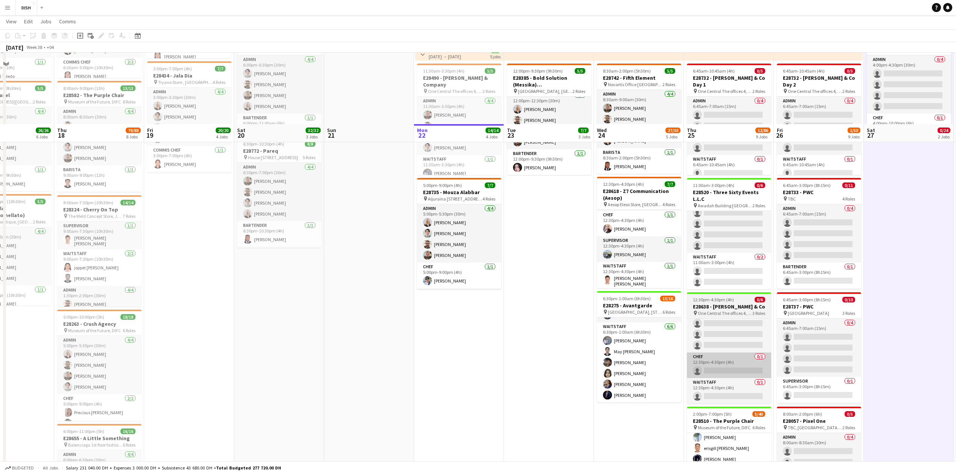
scroll to position [251, 0]
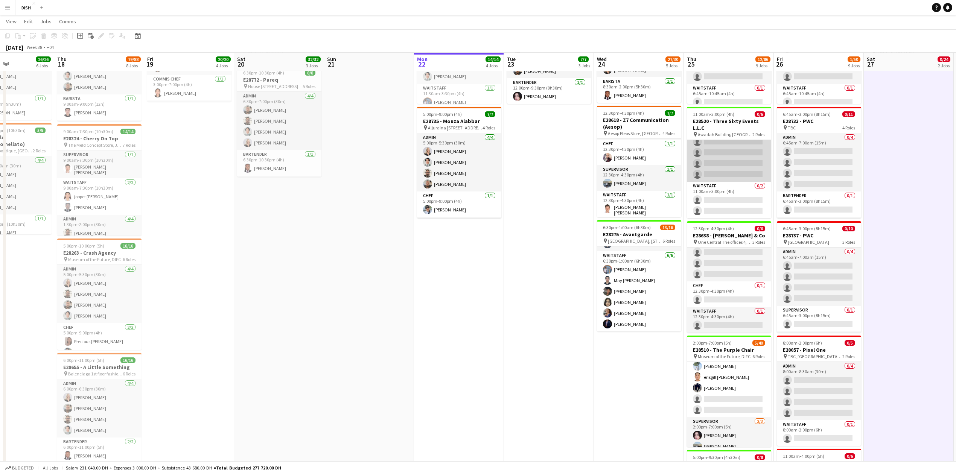
click at [728, 157] on app-card-role "Admin 0/4 11:00am-11:30am (30m) single-neutral-actions single-neutral-actions s…" at bounding box center [729, 152] width 84 height 58
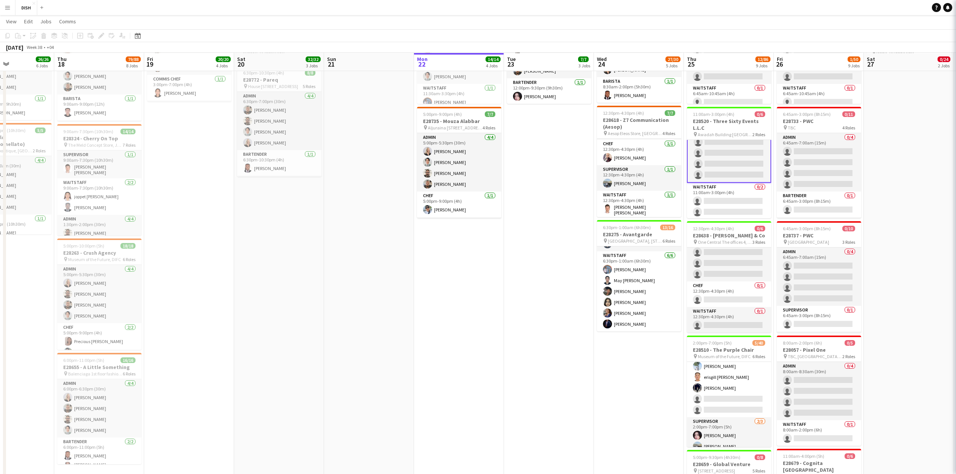
scroll to position [17, 0]
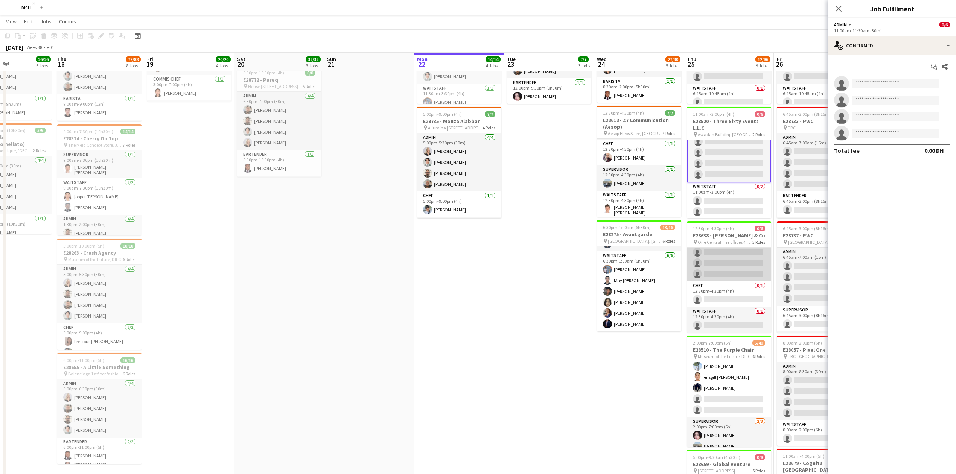
click at [722, 252] on app-card-role "Admin 0/4 12:30pm-1:00pm (30m) single-neutral-actions single-neutral-actions si…" at bounding box center [729, 252] width 84 height 58
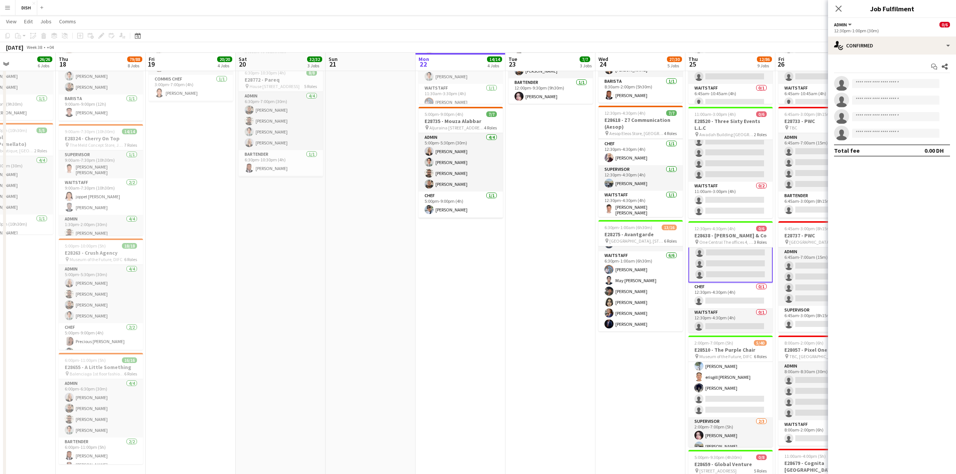
scroll to position [26, 0]
click at [877, 82] on input at bounding box center [895, 83] width 87 height 9
type input "***"
click at [892, 102] on span "[EMAIL_ADDRESS][DOMAIN_NAME]" at bounding box center [895, 101] width 75 height 6
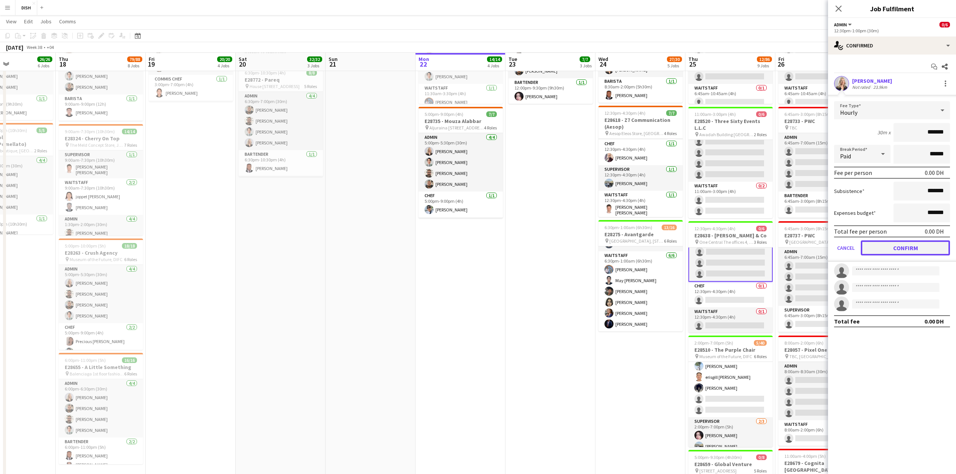
click at [917, 244] on button "Confirm" at bounding box center [904, 247] width 89 height 15
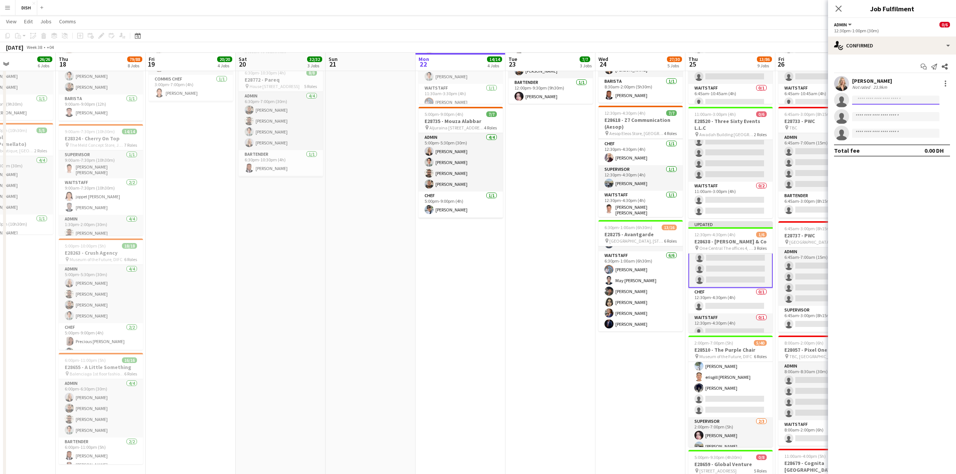
click at [888, 99] on input at bounding box center [895, 100] width 87 height 9
type input "****"
click at [876, 131] on span "[PERSON_NAME]" at bounding box center [879, 129] width 43 height 6
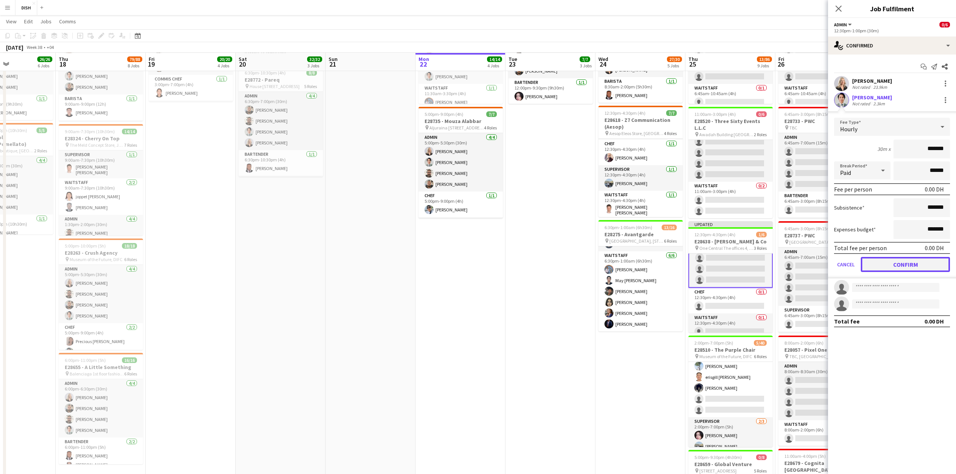
click at [905, 265] on button "Confirm" at bounding box center [904, 264] width 89 height 15
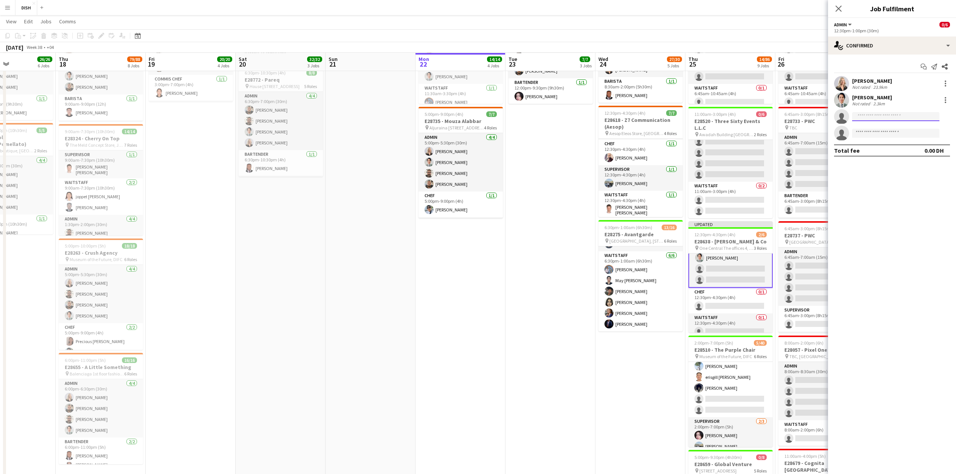
click at [881, 120] on input at bounding box center [895, 116] width 87 height 9
type input "******"
click at [862, 136] on span "[PERSON_NAME][EMAIL_ADDRESS][DOMAIN_NAME]" at bounding box center [895, 134] width 75 height 6
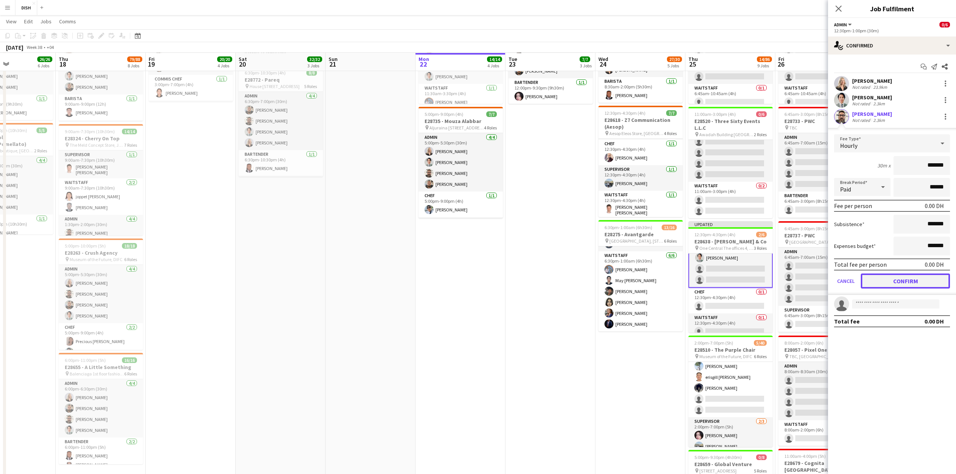
click at [889, 277] on button "Confirm" at bounding box center [904, 281] width 89 height 15
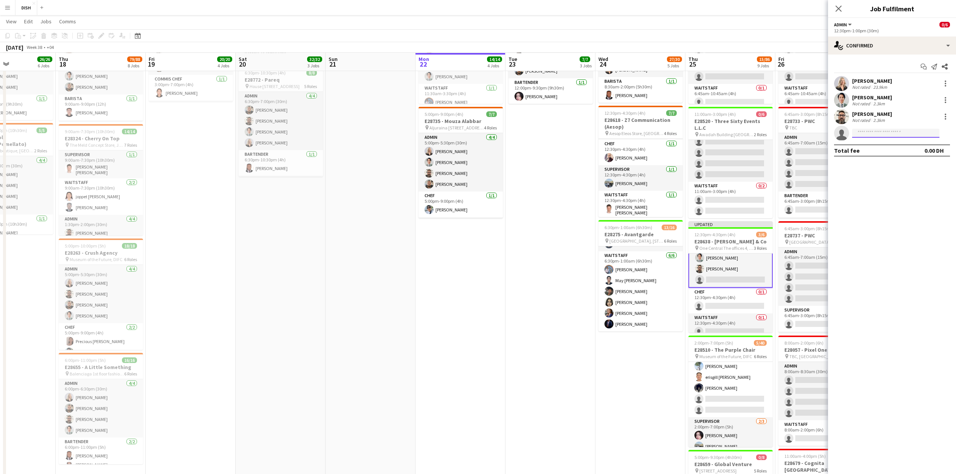
click at [875, 131] on input at bounding box center [895, 133] width 87 height 9
type input "****"
click at [870, 156] on span "[PHONE_NUMBER]" at bounding box center [895, 156] width 75 height 6
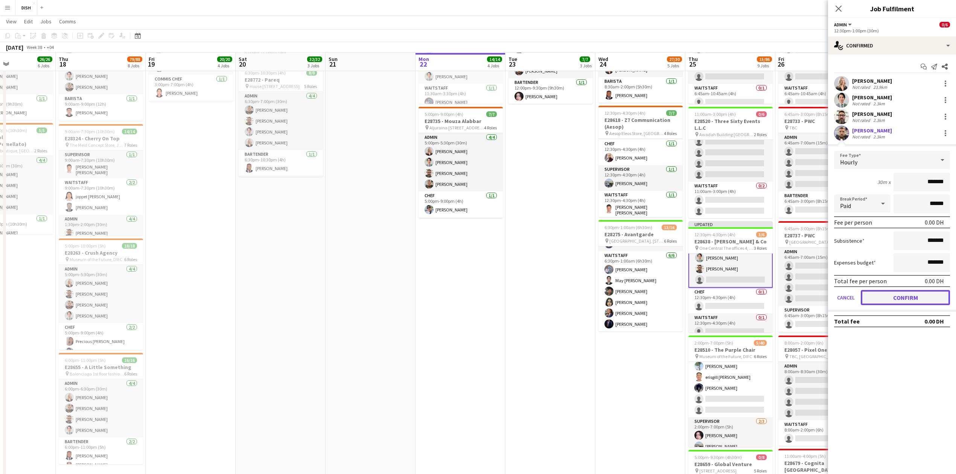
click at [919, 295] on button "Confirm" at bounding box center [904, 297] width 89 height 15
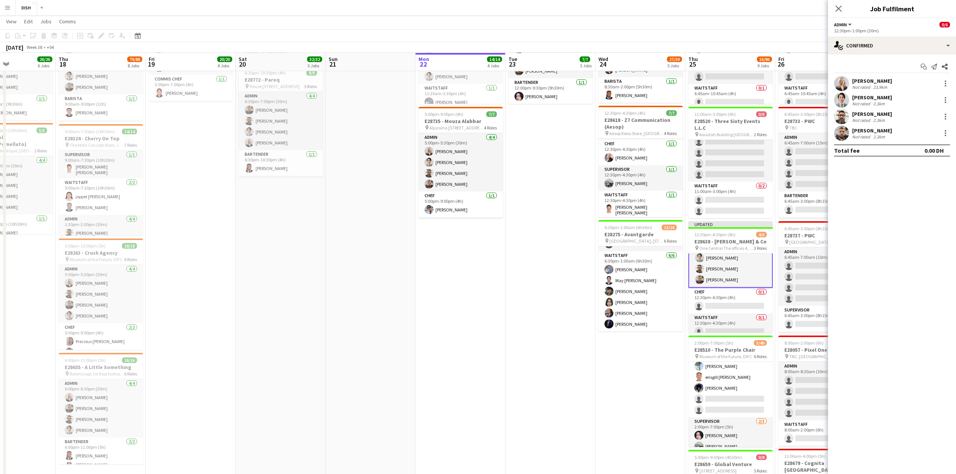
click at [616, 413] on app-date-cell "10:00am-3:00pm (5h) 1/1 pin [GEOGRAPHIC_DATA], [GEOGRAPHIC_DATA] - Al Quoz - Al…" at bounding box center [640, 319] width 90 height 971
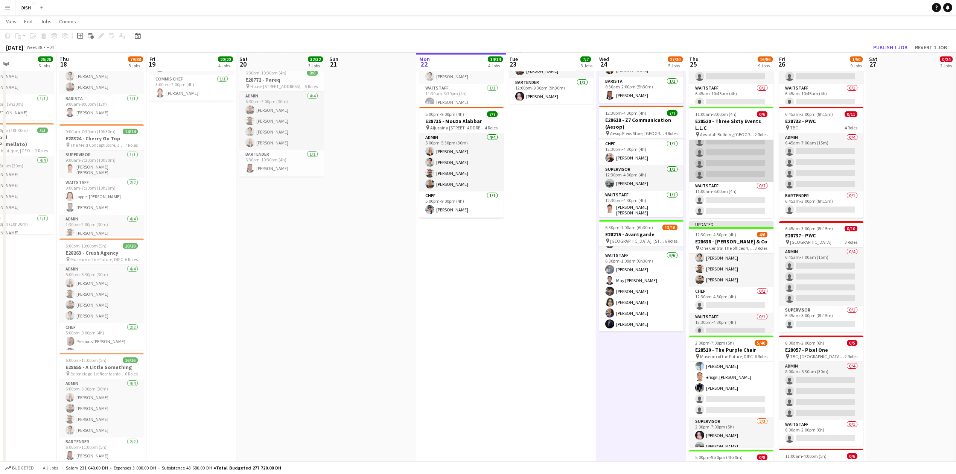
drag, startPoint x: 737, startPoint y: 154, endPoint x: 749, endPoint y: 142, distance: 17.0
click at [736, 154] on app-card-role "Admin 0/4 11:00am-11:30am (30m) single-neutral-actions single-neutral-actions s…" at bounding box center [731, 152] width 84 height 58
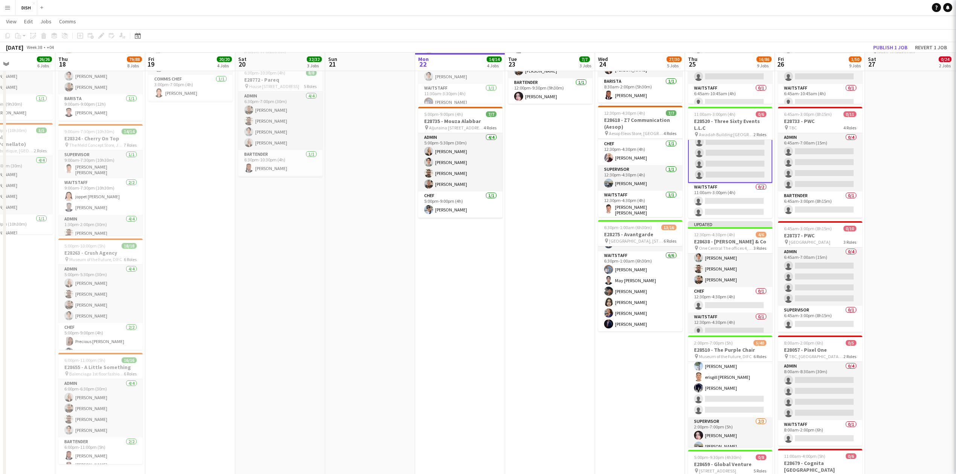
scroll to position [17, 0]
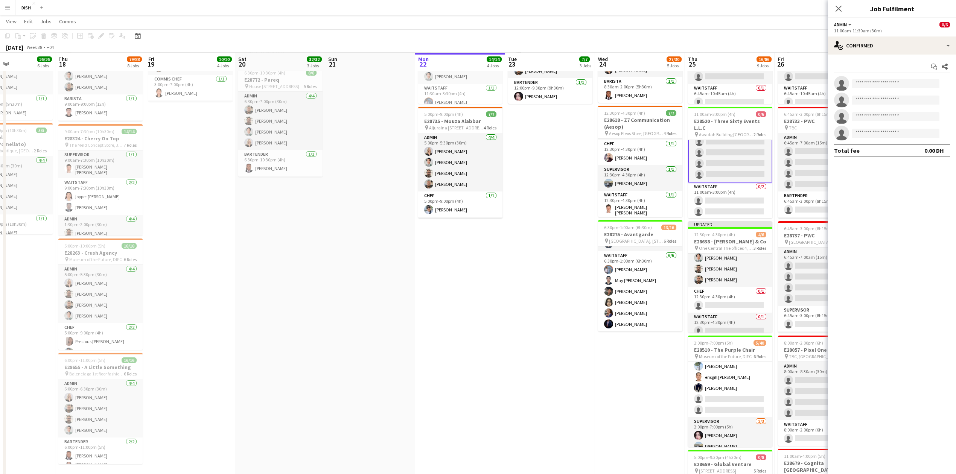
drag, startPoint x: 929, startPoint y: 95, endPoint x: 901, endPoint y: 87, distance: 28.8
click at [927, 94] on div "single-neutral-actions single-neutral-actions single-neutral-actions single-neu…" at bounding box center [892, 108] width 128 height 65
click at [898, 87] on input at bounding box center [895, 83] width 87 height 9
type input "***"
click at [899, 97] on span "[PERSON_NAME]" at bounding box center [879, 94] width 43 height 6
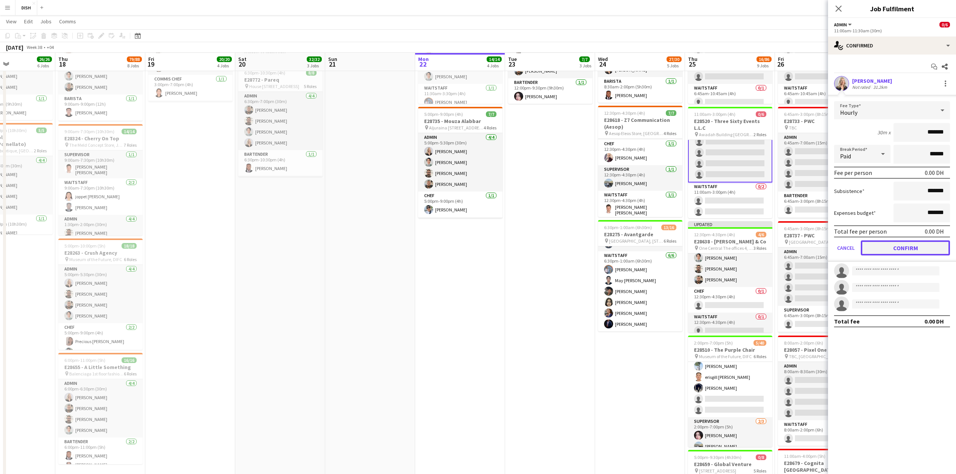
click at [892, 247] on button "Confirm" at bounding box center [904, 247] width 89 height 15
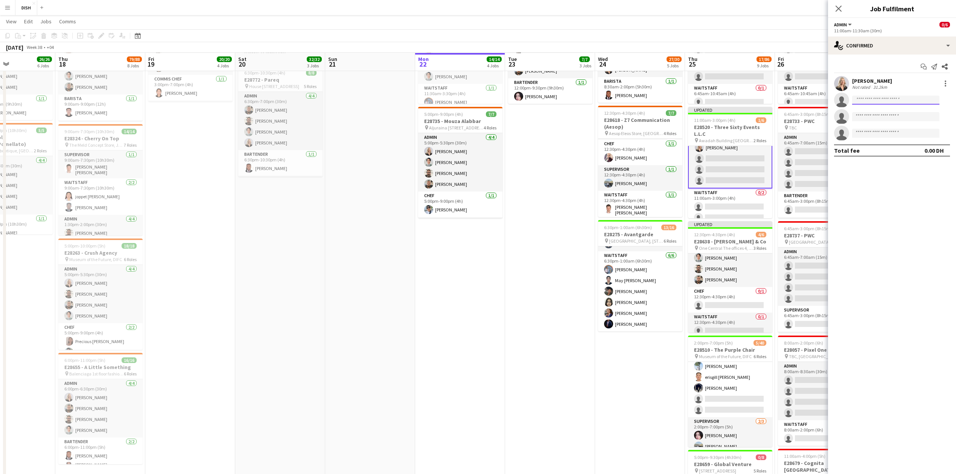
click at [874, 98] on input at bounding box center [895, 100] width 87 height 9
type input "****"
drag, startPoint x: 896, startPoint y: 134, endPoint x: 898, endPoint y: 131, distance: 4.3
click at [896, 133] on span "[EMAIL_ADDRESS][DOMAIN_NAME]" at bounding box center [895, 135] width 75 height 6
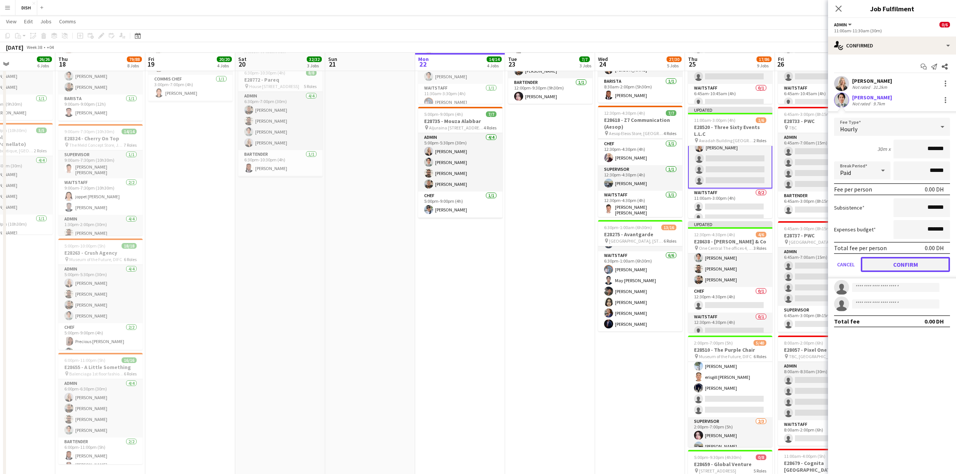
click at [910, 258] on button "Confirm" at bounding box center [904, 264] width 89 height 15
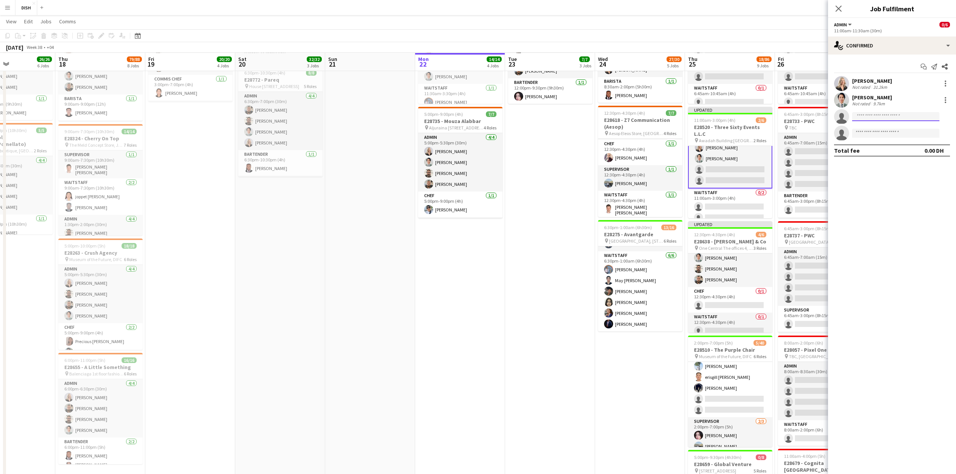
click at [880, 119] on input at bounding box center [895, 116] width 87 height 9
type input "****"
drag, startPoint x: 882, startPoint y: 137, endPoint x: 873, endPoint y: 136, distance: 9.4
click at [877, 139] on span "[PHONE_NUMBER]" at bounding box center [895, 140] width 75 height 6
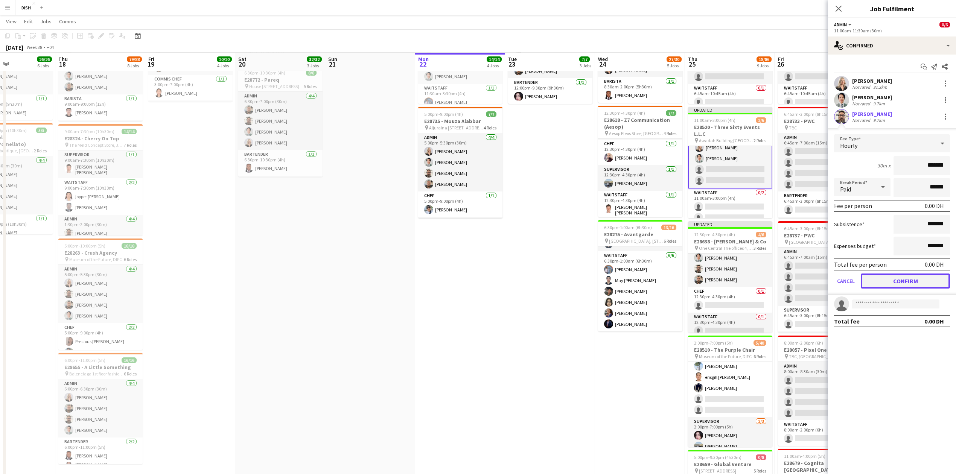
click at [899, 279] on button "Confirm" at bounding box center [904, 281] width 89 height 15
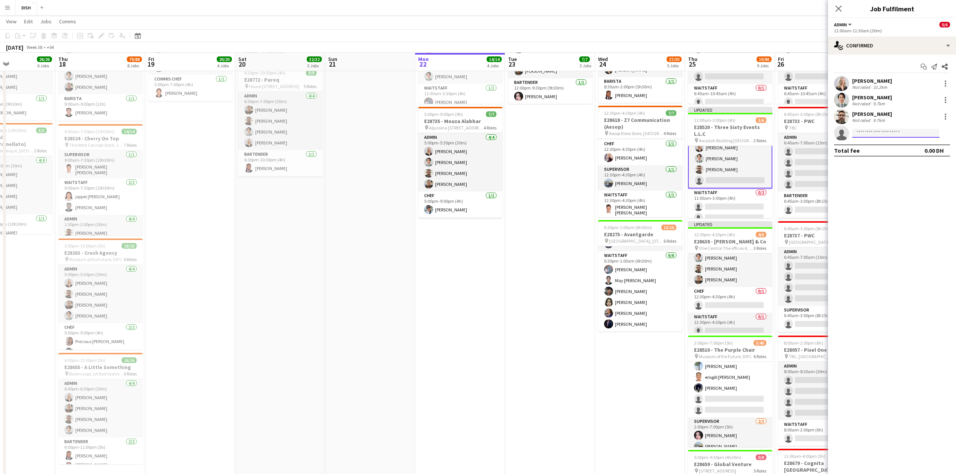
click at [870, 129] on input at bounding box center [895, 133] width 87 height 9
type input "****"
drag, startPoint x: 876, startPoint y: 145, endPoint x: 879, endPoint y: 147, distance: 4.0
click at [876, 146] on span "[PERSON_NAME]" at bounding box center [879, 144] width 43 height 6
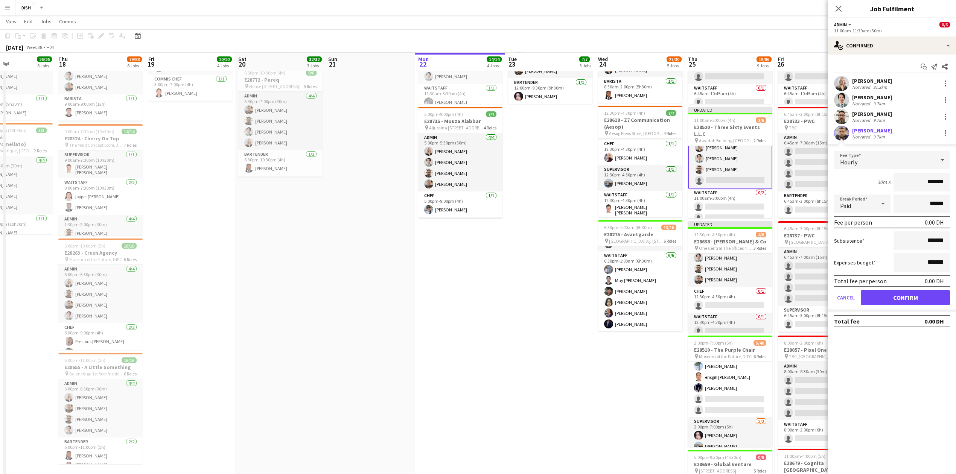
click at [897, 283] on div "Total fee per person 0.00 DH" at bounding box center [892, 281] width 116 height 12
drag, startPoint x: 898, startPoint y: 293, endPoint x: 879, endPoint y: 299, distance: 19.4
click at [898, 293] on button "Confirm" at bounding box center [904, 297] width 89 height 15
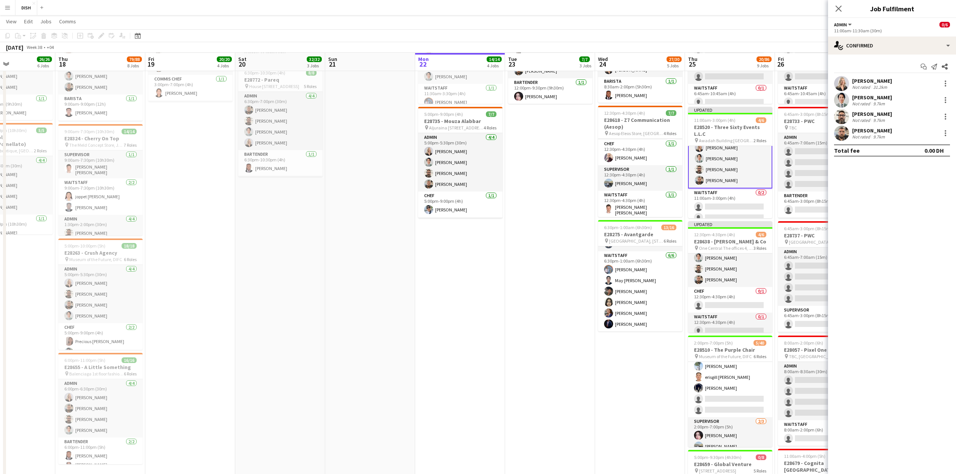
click at [591, 291] on app-date-cell "10:00am-3:00pm (5h) 1/1 pin [GEOGRAPHIC_DATA], [PERSON_NAME] Rd - Al Quoz - Al …" at bounding box center [550, 319] width 90 height 971
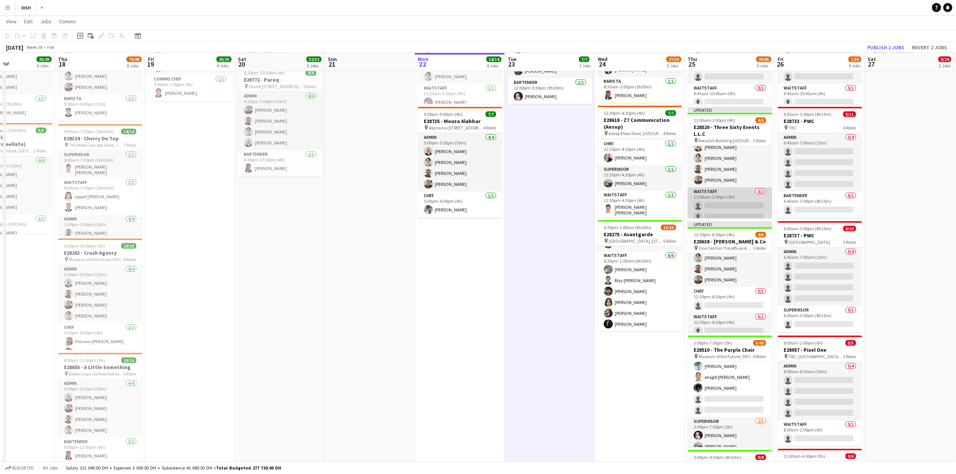
scroll to position [23, 0]
click at [888, 43] on button "Publish 2 jobs" at bounding box center [885, 48] width 43 height 10
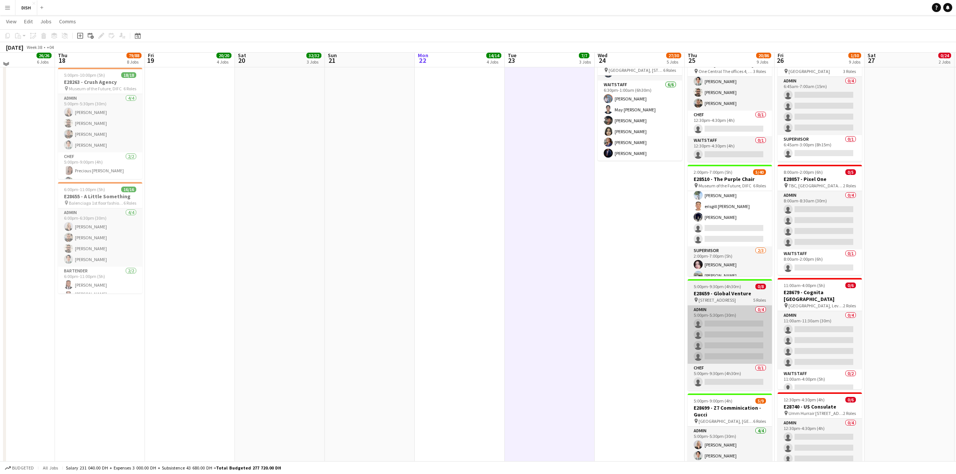
scroll to position [418, 0]
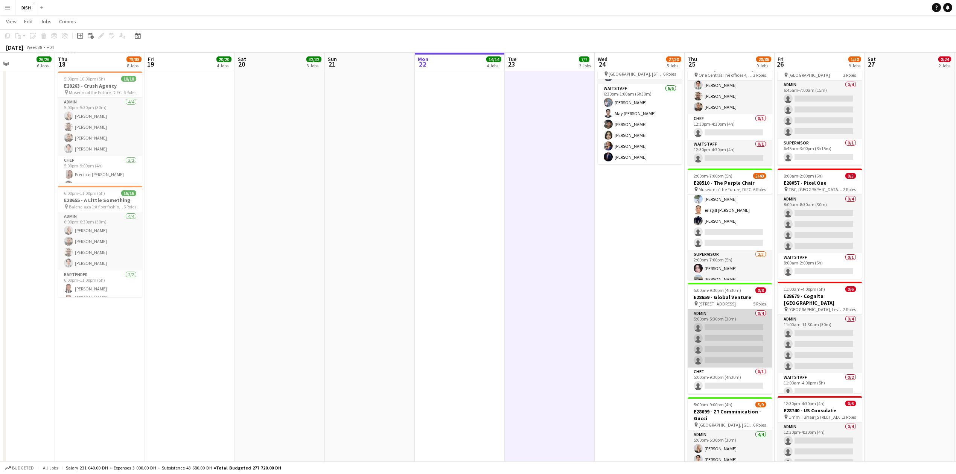
click at [735, 340] on app-card-role "Admin 0/4 5:00pm-5:30pm (30m) single-neutral-actions single-neutral-actions sin…" at bounding box center [729, 338] width 84 height 58
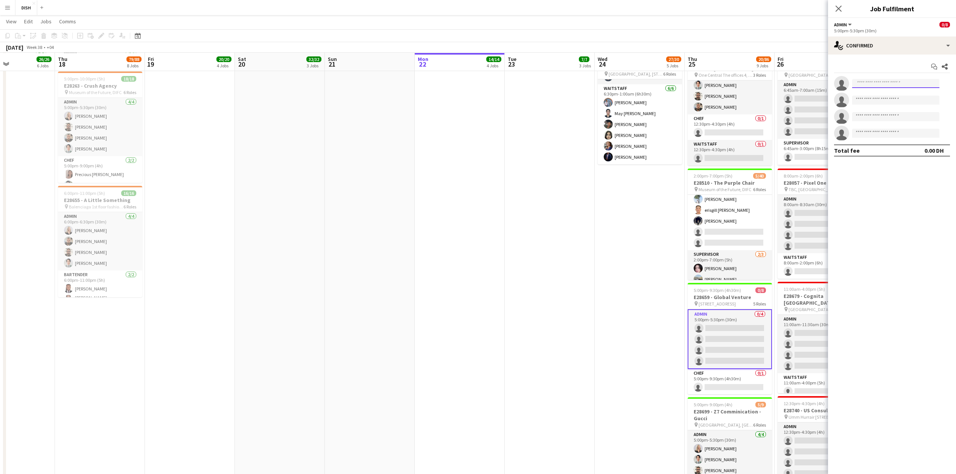
click at [864, 80] on input at bounding box center [895, 83] width 87 height 9
type input "***"
click at [631, 266] on app-date-cell "10:00am-3:00pm (5h) 1/1 pin [GEOGRAPHIC_DATA], [GEOGRAPHIC_DATA] - Al Quoz - Al…" at bounding box center [639, 152] width 90 height 971
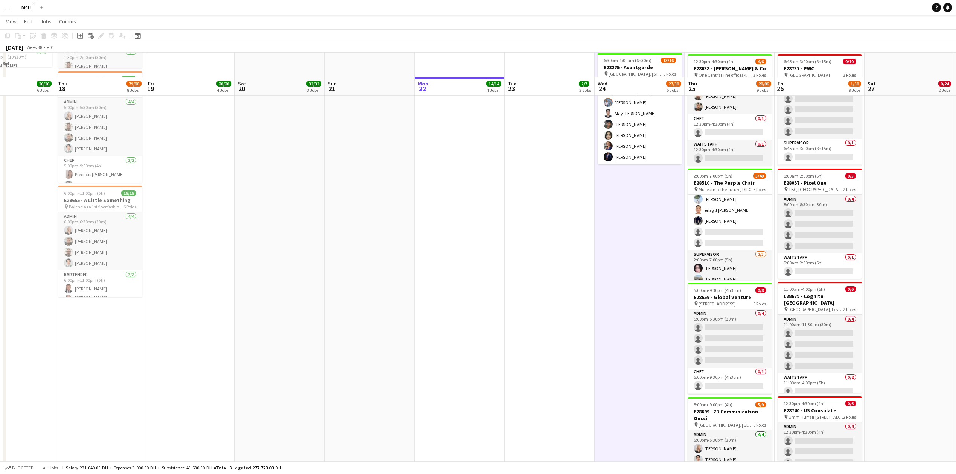
scroll to position [502, 0]
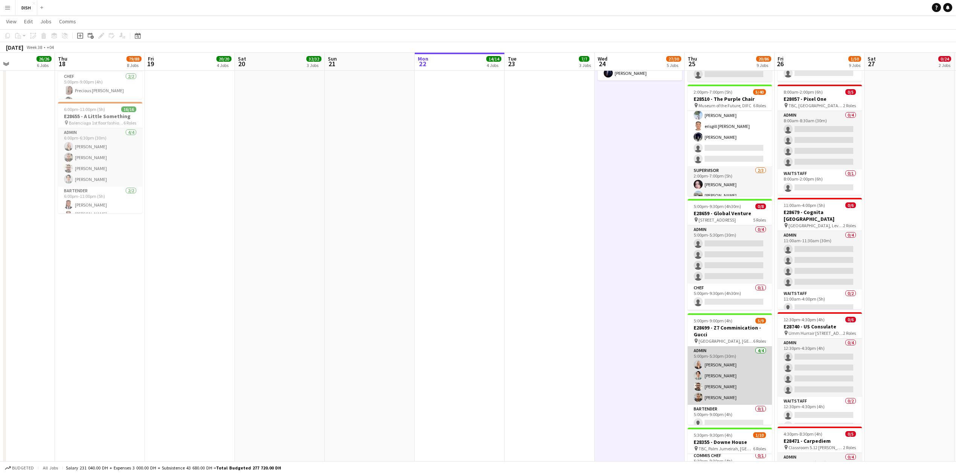
click at [734, 371] on app-card-role "Admin [DATE] 5:00pm-5:30pm (30m) [PERSON_NAME] [PERSON_NAME] [PERSON_NAME] [PER…" at bounding box center [729, 376] width 84 height 58
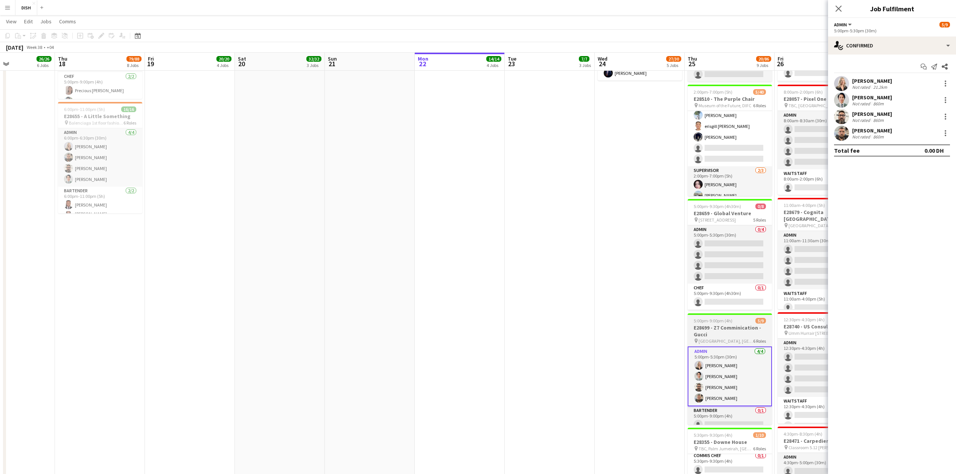
click at [718, 330] on h3 "E28699 - Z7 Comminication - Gucci" at bounding box center [729, 331] width 84 height 14
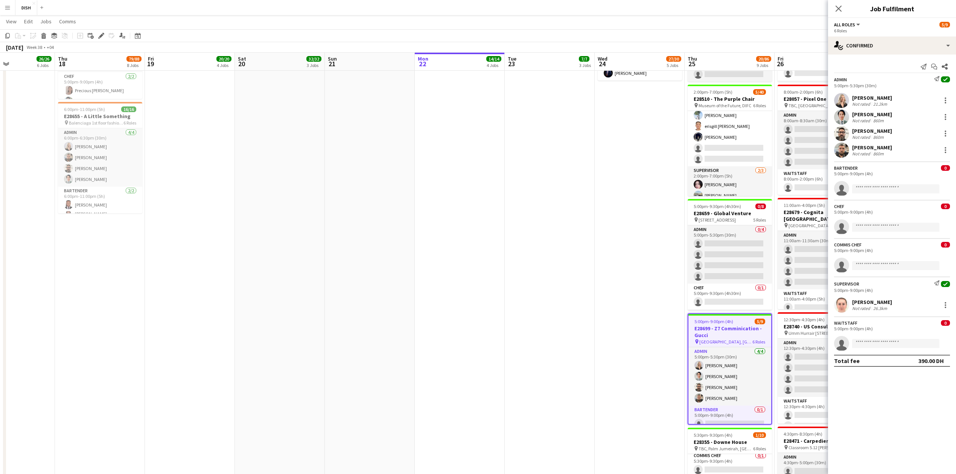
scroll to position [0, 304]
click at [97, 35] on div "Edit" at bounding box center [101, 35] width 9 height 9
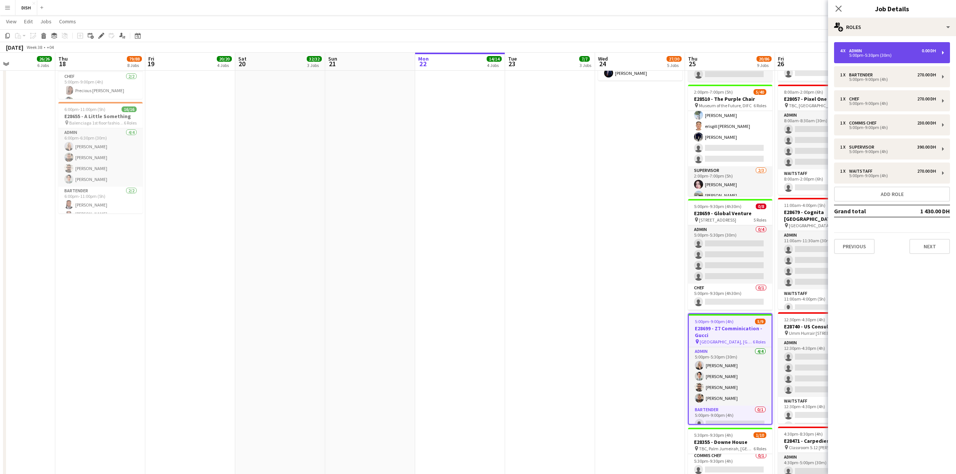
click at [856, 58] on div "4 x Admin 0.00 DH 5:00pm-5:30pm (30m)" at bounding box center [892, 52] width 116 height 21
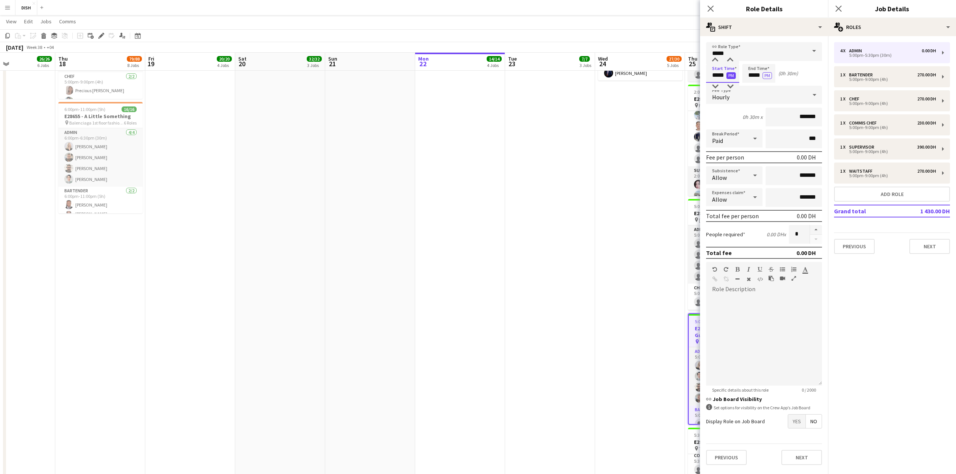
drag, startPoint x: 718, startPoint y: 74, endPoint x: 727, endPoint y: 74, distance: 9.0
click at [727, 74] on app-time-picker "***** PM" at bounding box center [722, 75] width 33 height 6
type input "*****"
drag, startPoint x: 746, startPoint y: 73, endPoint x: 769, endPoint y: 55, distance: 30.0
click at [763, 72] on app-time-picker "***** PM" at bounding box center [758, 75] width 33 height 6
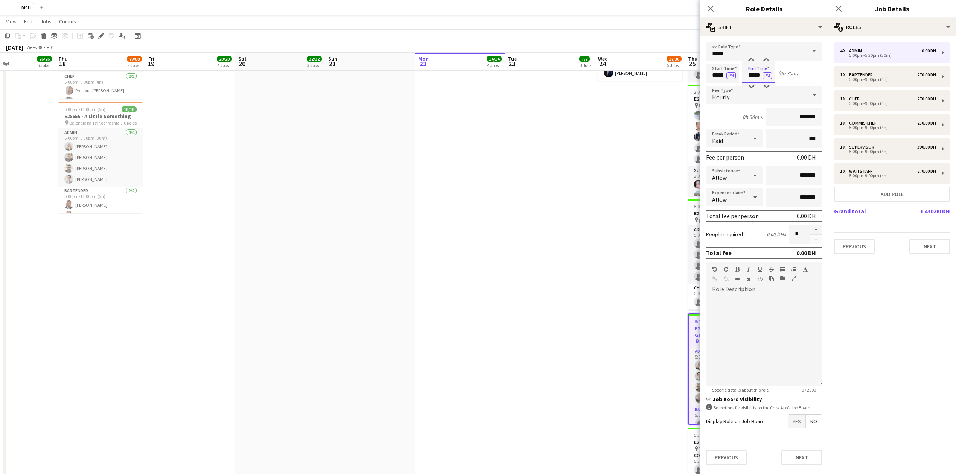
type input "*****"
drag, startPoint x: 521, startPoint y: 347, endPoint x: 570, endPoint y: 345, distance: 48.9
click at [525, 343] on app-calendar-viewport "Sun 14 Mon 15 36/36 6 Jobs Tue 16 71/71 7 Jobs Wed 17 26/26 6 Jobs Thu 18 79/88…" at bounding box center [478, 76] width 956 height 1096
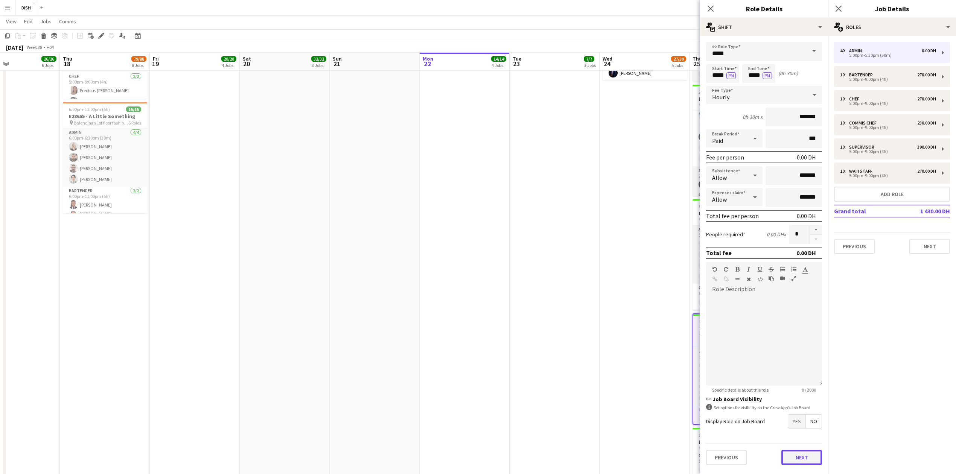
click at [809, 457] on button "Next" at bounding box center [801, 457] width 41 height 15
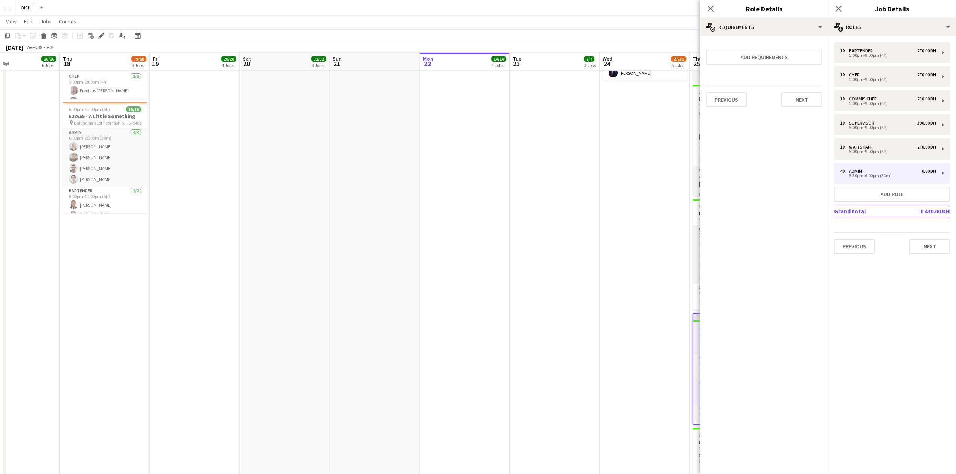
click at [658, 317] on app-date-cell "10:00am-3:00pm (5h) 1/1 pin [GEOGRAPHIC_DATA], [GEOGRAPHIC_DATA] - Al Quoz - Al…" at bounding box center [644, 68] width 90 height 971
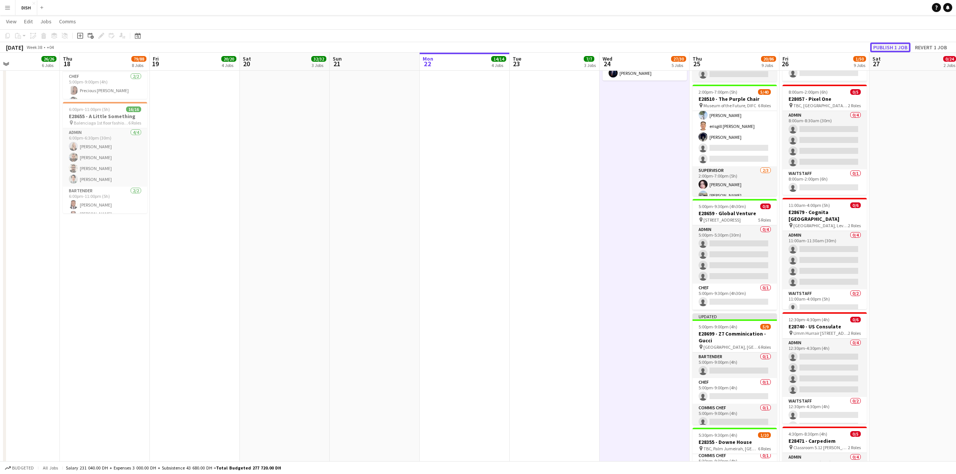
click at [904, 48] on button "Publish 1 job" at bounding box center [890, 48] width 40 height 10
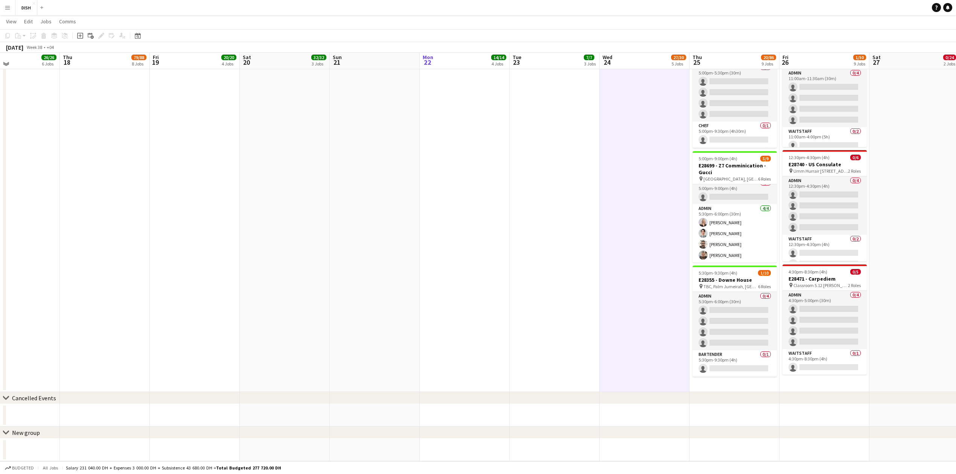
scroll to position [580, 0]
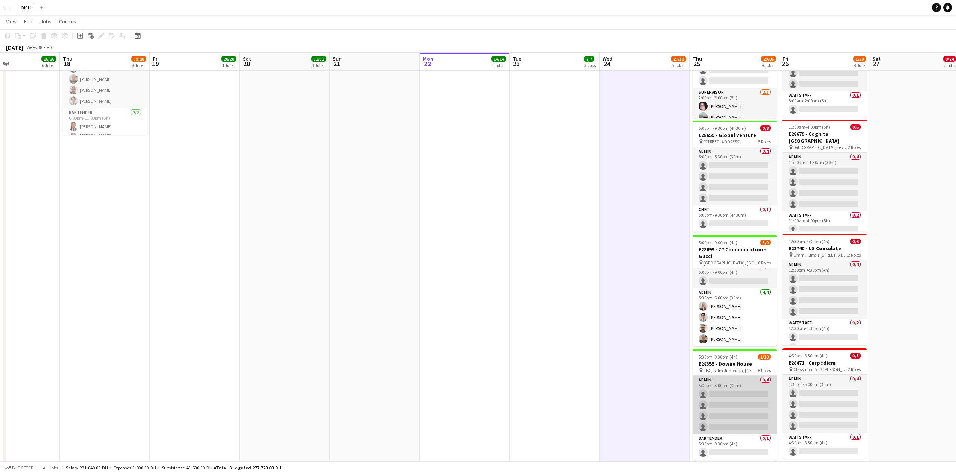
click at [737, 398] on app-card-role "Admin 0/4 5:30pm-6:00pm (30m) single-neutral-actions single-neutral-actions sin…" at bounding box center [736, 405] width 84 height 58
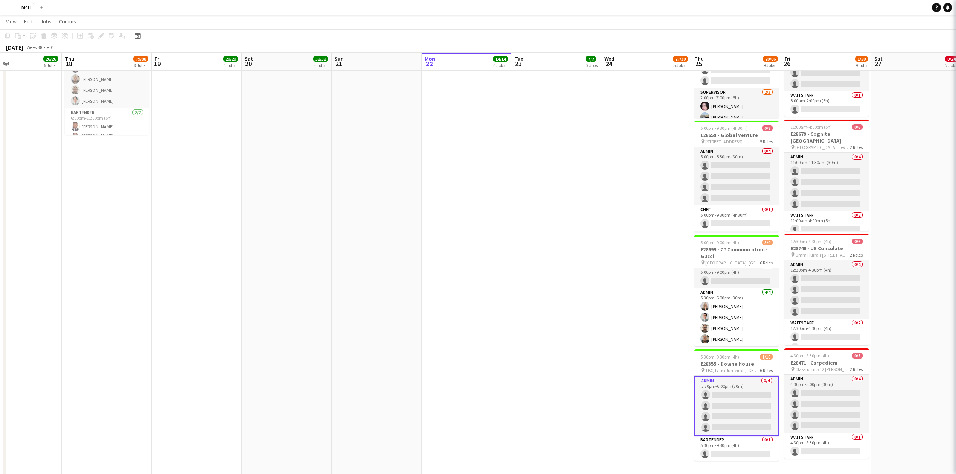
scroll to position [0, 299]
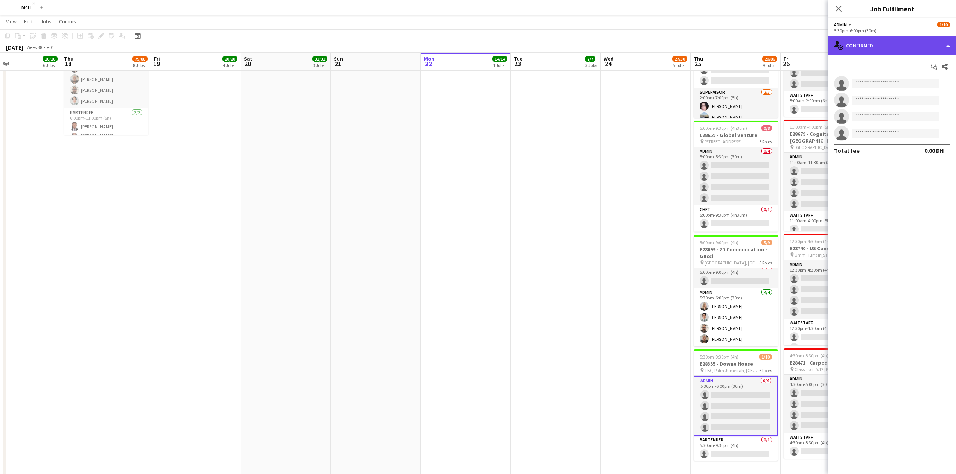
click at [948, 44] on div "single-neutral-actions-check-2 Confirmed" at bounding box center [892, 45] width 128 height 18
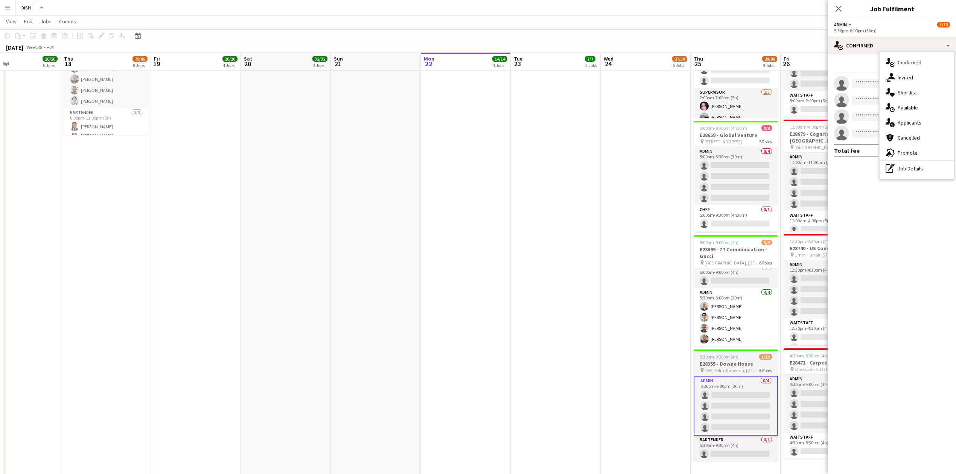
drag, startPoint x: 737, startPoint y: 369, endPoint x: 738, endPoint y: 363, distance: 6.4
click at [737, 369] on span "TBC, Palm Jumeirah, [GEOGRAPHIC_DATA]" at bounding box center [731, 371] width 55 height 6
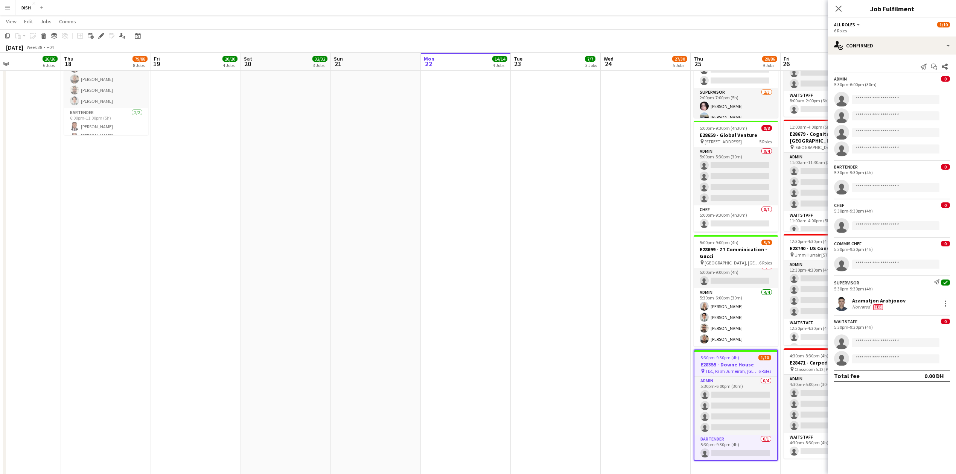
scroll to position [0, 300]
click at [102, 36] on icon at bounding box center [101, 36] width 4 height 4
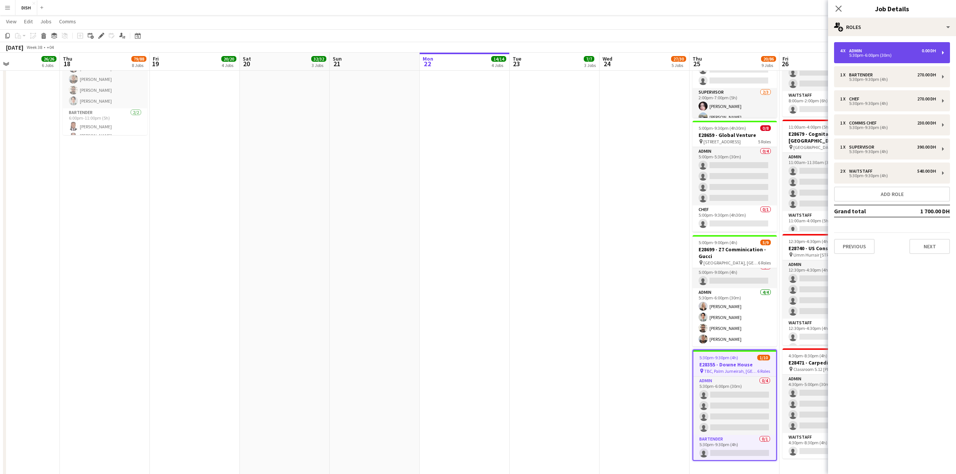
click at [880, 50] on div "4 x Admin 0.00 DH" at bounding box center [888, 50] width 96 height 5
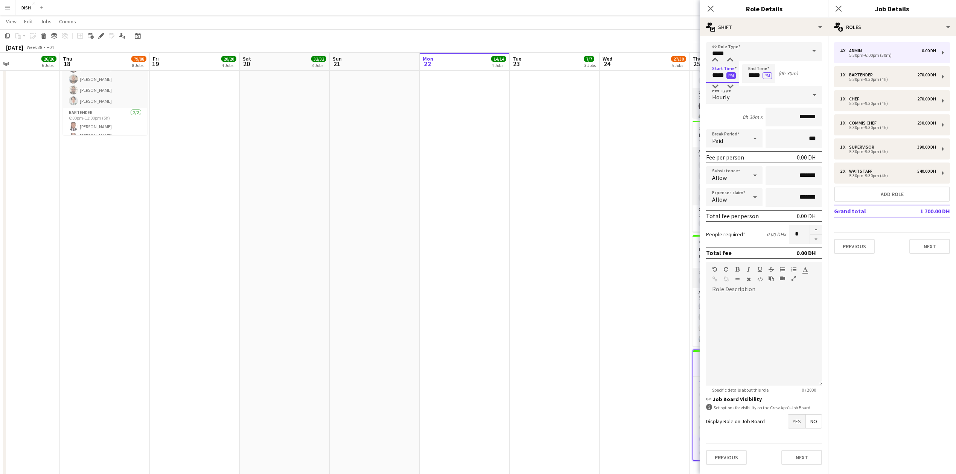
drag, startPoint x: 713, startPoint y: 76, endPoint x: 736, endPoint y: 76, distance: 22.6
click at [736, 76] on app-time-picker "***** PM" at bounding box center [722, 75] width 33 height 6
type input "****"
drag, startPoint x: 742, startPoint y: 74, endPoint x: 760, endPoint y: 74, distance: 18.4
click at [758, 74] on input "*****" at bounding box center [758, 73] width 33 height 19
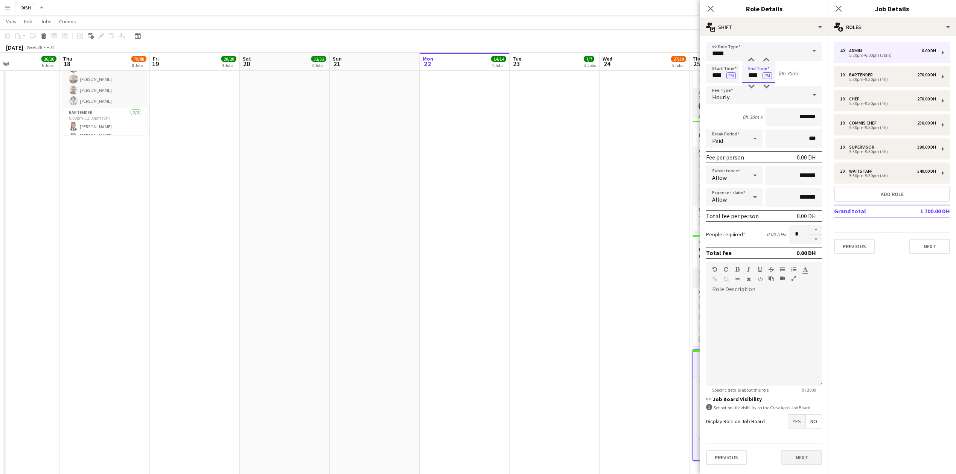
type input "****"
drag, startPoint x: 807, startPoint y: 457, endPoint x: 798, endPoint y: 427, distance: 31.2
click at [807, 454] on button "Next" at bounding box center [801, 457] width 41 height 15
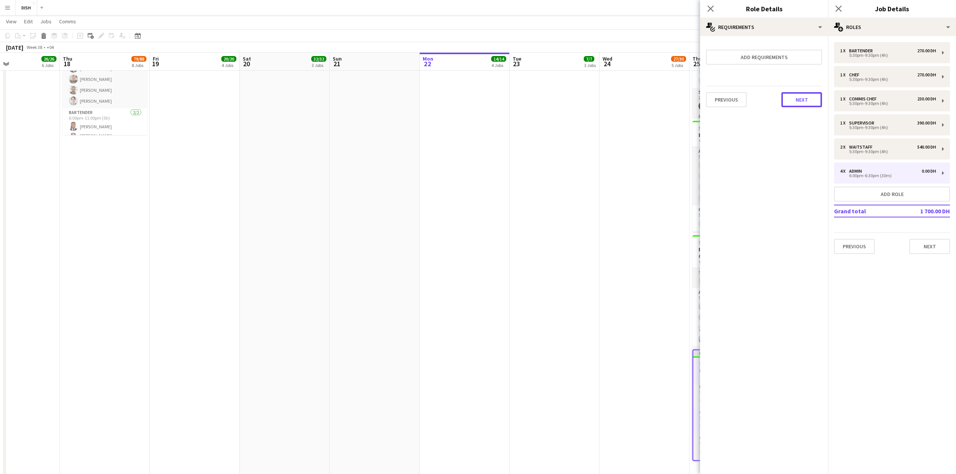
drag, startPoint x: 794, startPoint y: 98, endPoint x: 626, endPoint y: 175, distance: 184.3
click at [795, 98] on button "Next" at bounding box center [801, 99] width 41 height 15
drag, startPoint x: 591, startPoint y: 193, endPoint x: 614, endPoint y: 149, distance: 49.8
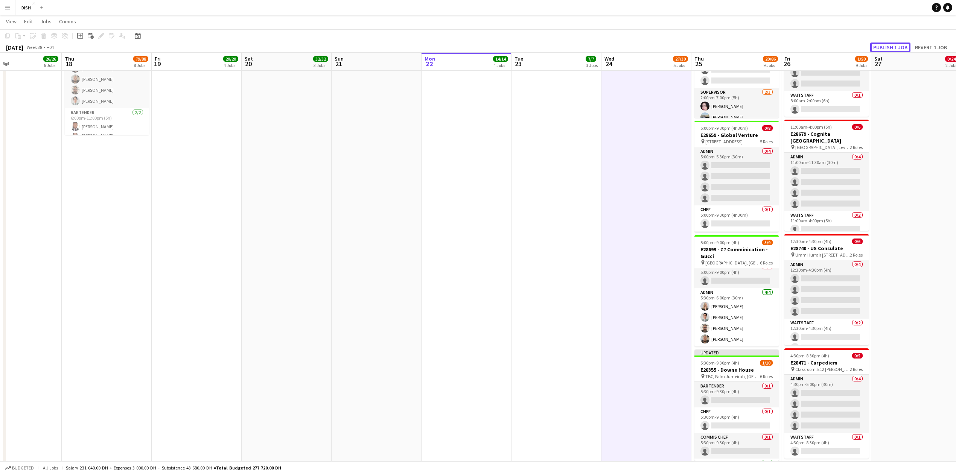
click at [892, 44] on button "Publish 1 job" at bounding box center [890, 48] width 40 height 10
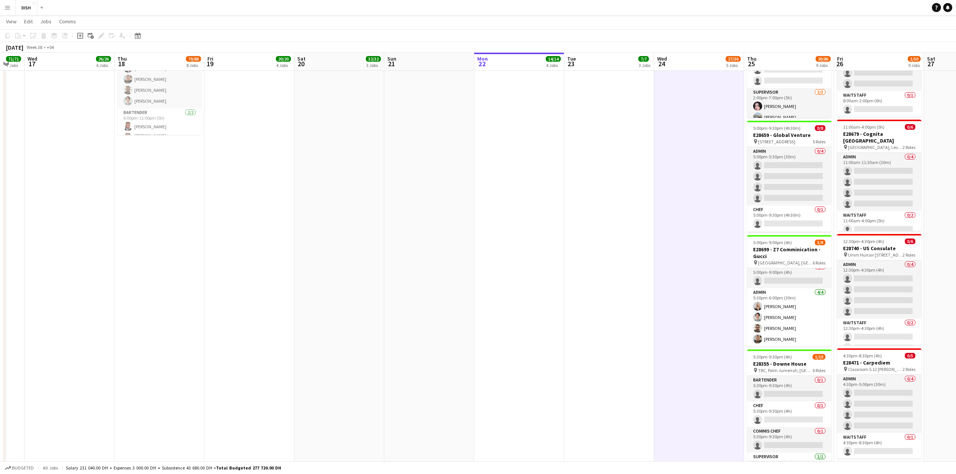
drag, startPoint x: 537, startPoint y: 190, endPoint x: 500, endPoint y: 196, distance: 37.6
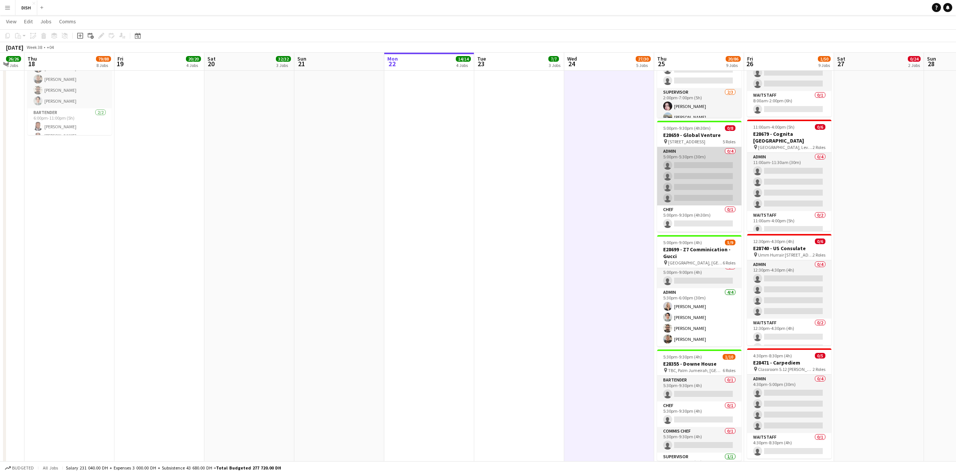
click at [709, 176] on app-card-role "Admin 0/4 5:00pm-5:30pm (30m) single-neutral-actions single-neutral-actions sin…" at bounding box center [699, 176] width 84 height 58
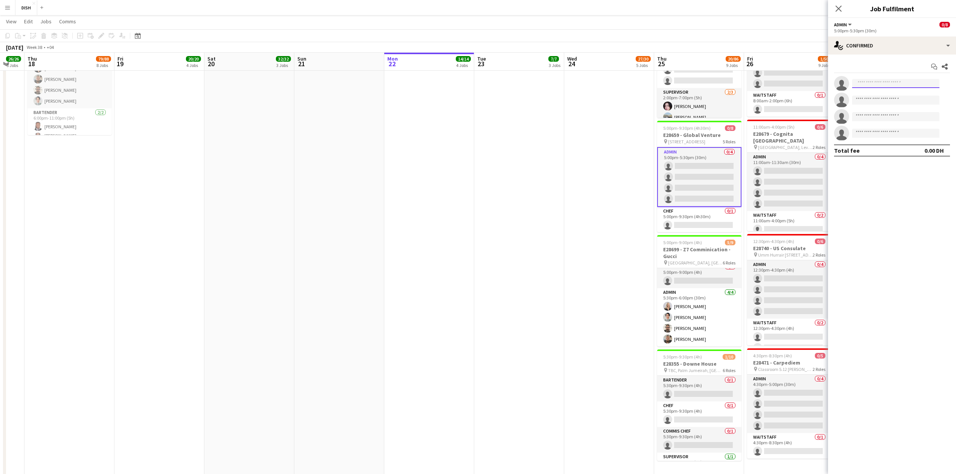
click at [885, 78] on app-invite-slot "single-neutral-actions" at bounding box center [892, 83] width 128 height 15
type input "*"
type input "***"
click at [879, 91] on span "[PERSON_NAME]" at bounding box center [879, 94] width 43 height 6
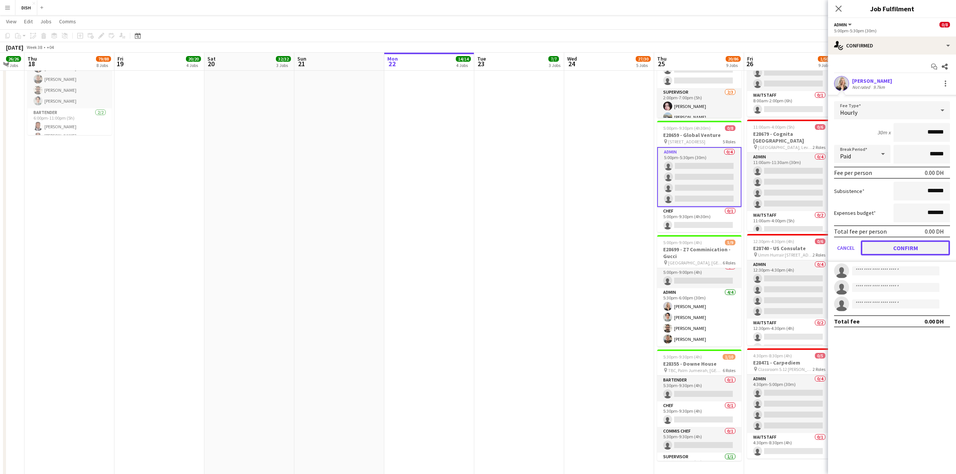
click at [883, 249] on button "Confirm" at bounding box center [904, 247] width 89 height 15
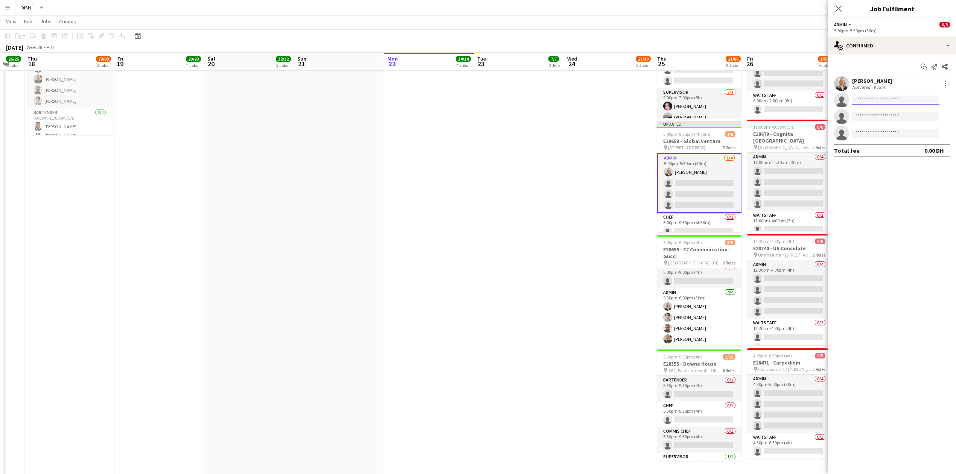
click at [892, 101] on input at bounding box center [895, 100] width 87 height 9
type input "****"
click at [885, 132] on span "[PERSON_NAME]" at bounding box center [879, 129] width 43 height 6
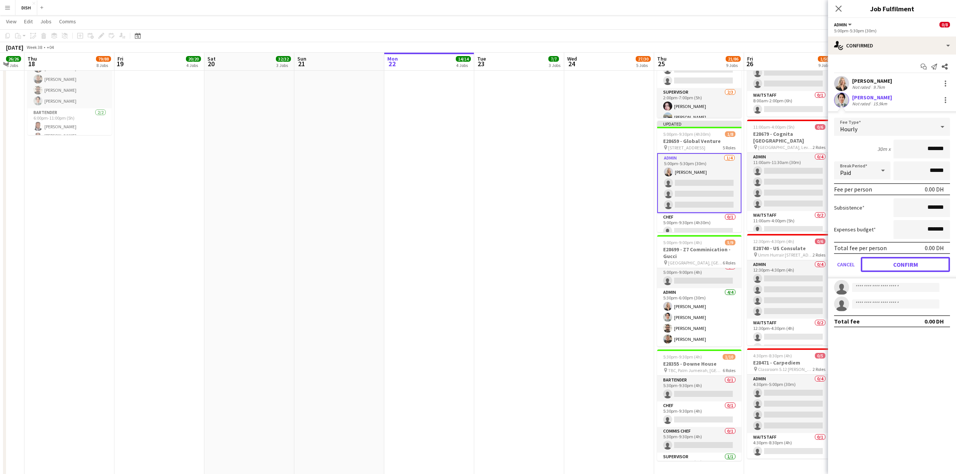
drag, startPoint x: 903, startPoint y: 258, endPoint x: 884, endPoint y: 199, distance: 62.0
click at [903, 258] on button "Confirm" at bounding box center [904, 264] width 89 height 15
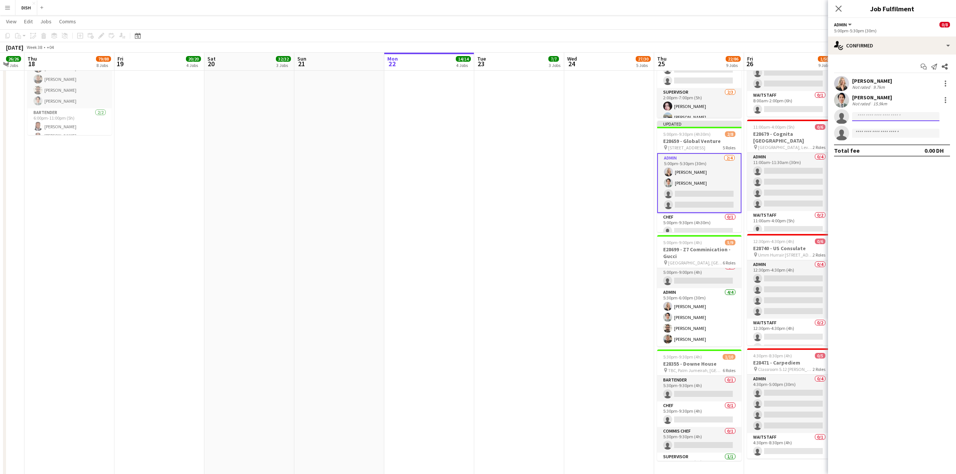
click at [881, 120] on input at bounding box center [895, 116] width 87 height 9
type input "******"
click at [879, 126] on span "[PERSON_NAME]" at bounding box center [879, 128] width 43 height 6
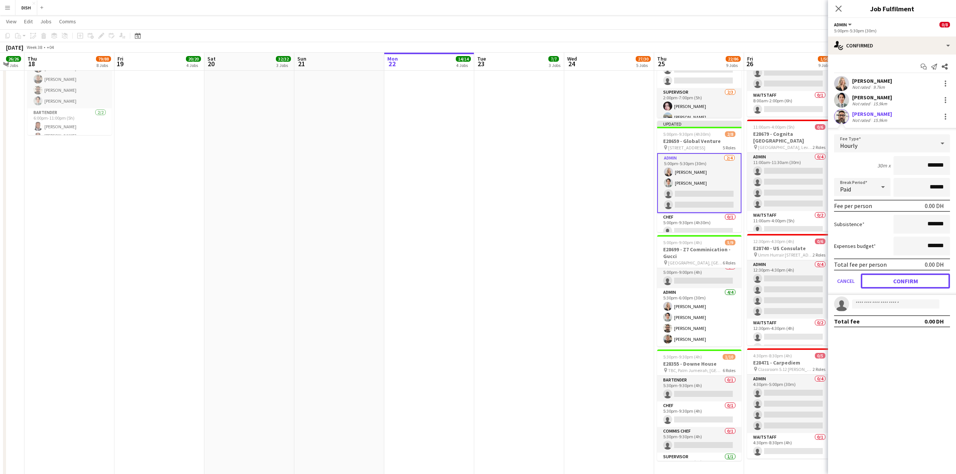
drag, startPoint x: 935, startPoint y: 282, endPoint x: 926, endPoint y: 246, distance: 37.2
click at [933, 280] on button "Confirm" at bounding box center [904, 281] width 89 height 15
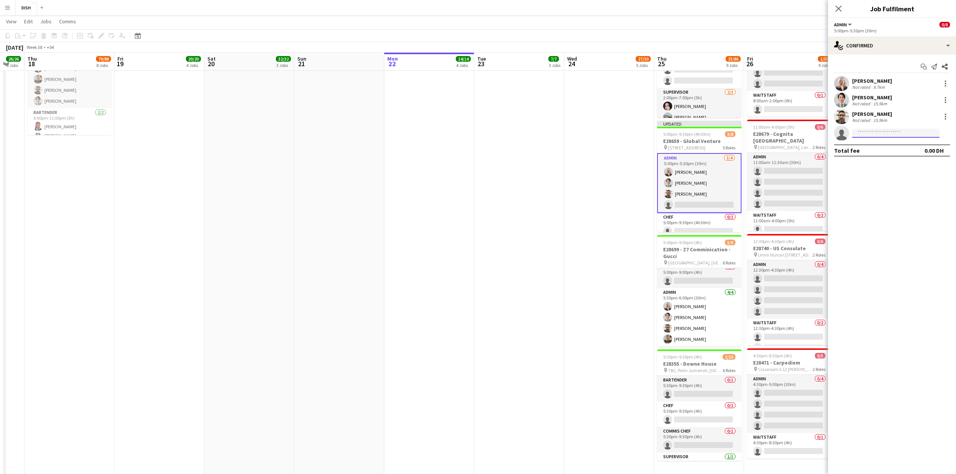
click at [875, 136] on input at bounding box center [895, 133] width 87 height 9
type input "****"
drag, startPoint x: 864, startPoint y: 154, endPoint x: 884, endPoint y: 169, distance: 25.4
click at [865, 154] on span "[PHONE_NUMBER]" at bounding box center [895, 156] width 75 height 6
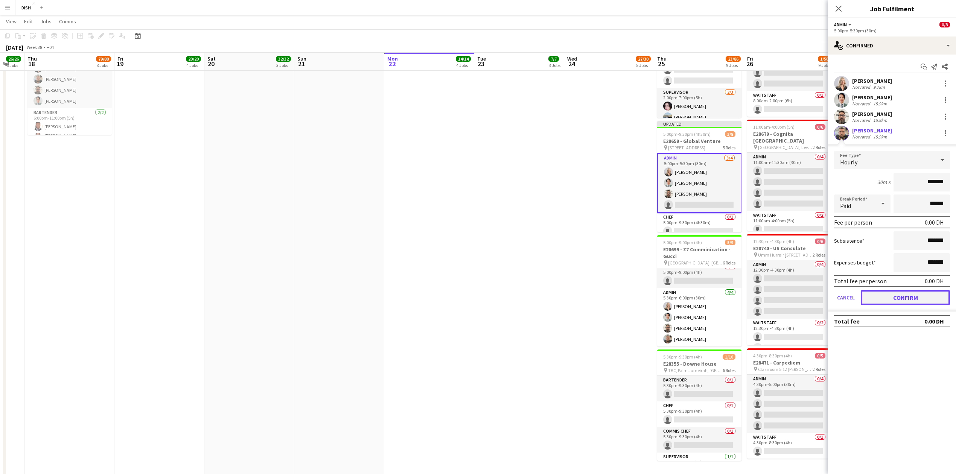
click at [918, 298] on button "Confirm" at bounding box center [904, 297] width 89 height 15
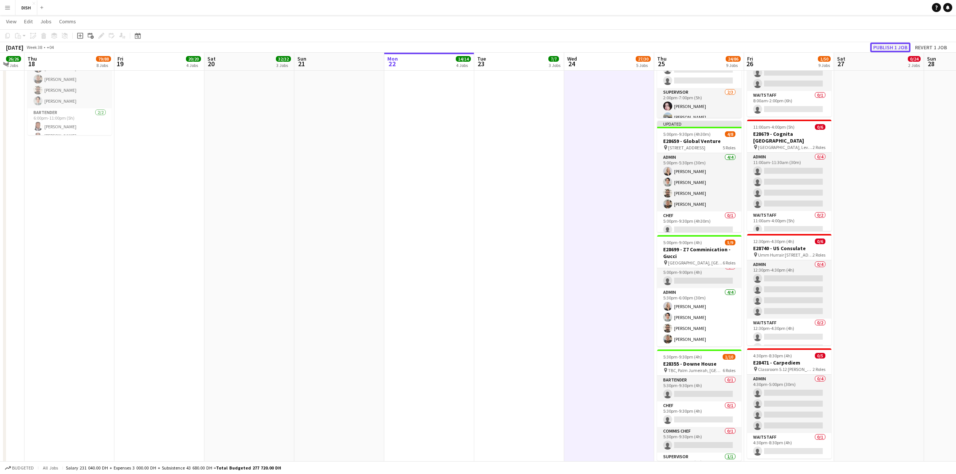
click at [881, 46] on button "Publish 1 job" at bounding box center [890, 48] width 40 height 10
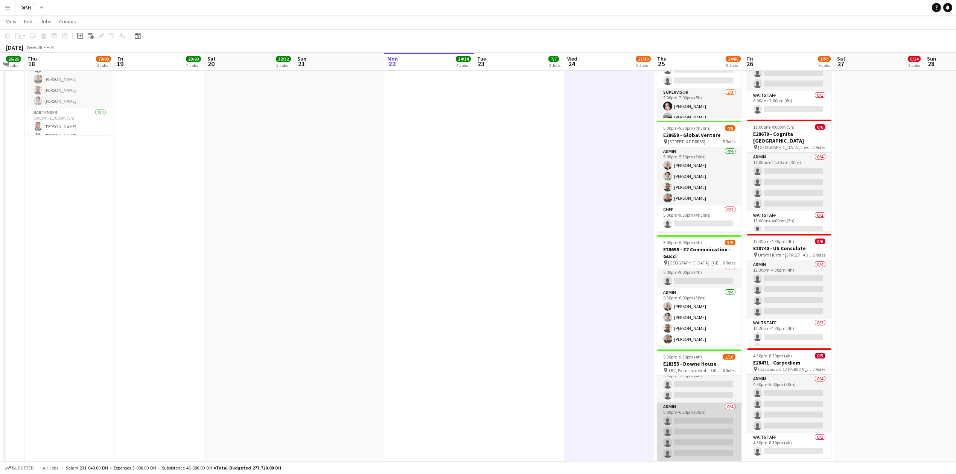
scroll to position [664, 0]
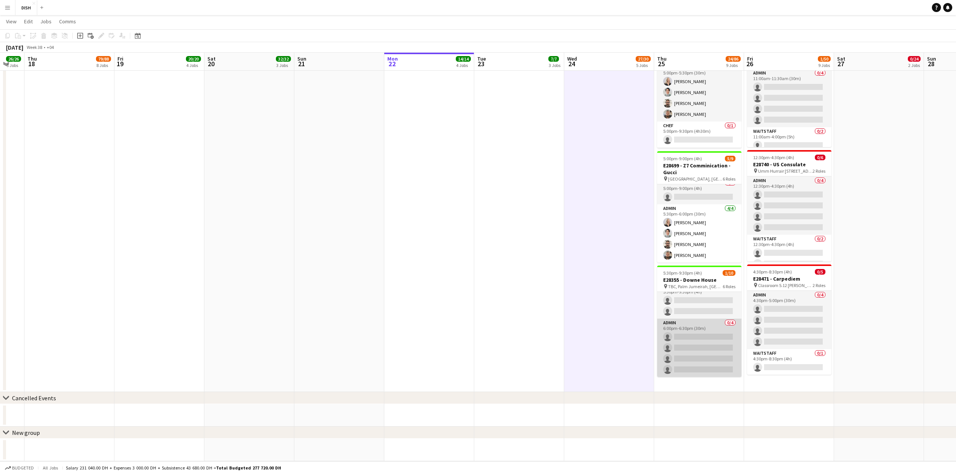
click at [705, 339] on app-card-role "Admin 0/4 6:00pm-6:30pm (30m) single-neutral-actions single-neutral-actions sin…" at bounding box center [699, 348] width 84 height 58
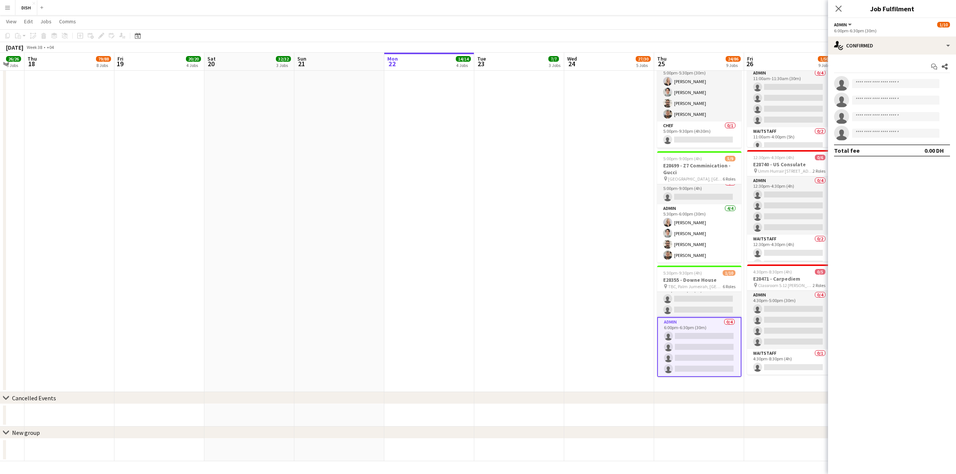
click at [904, 77] on app-invite-slot "single-neutral-actions" at bounding box center [892, 83] width 128 height 15
click at [899, 83] on input at bounding box center [895, 83] width 87 height 9
type input "***"
click at [877, 97] on span "[PERSON_NAME]" at bounding box center [879, 94] width 43 height 6
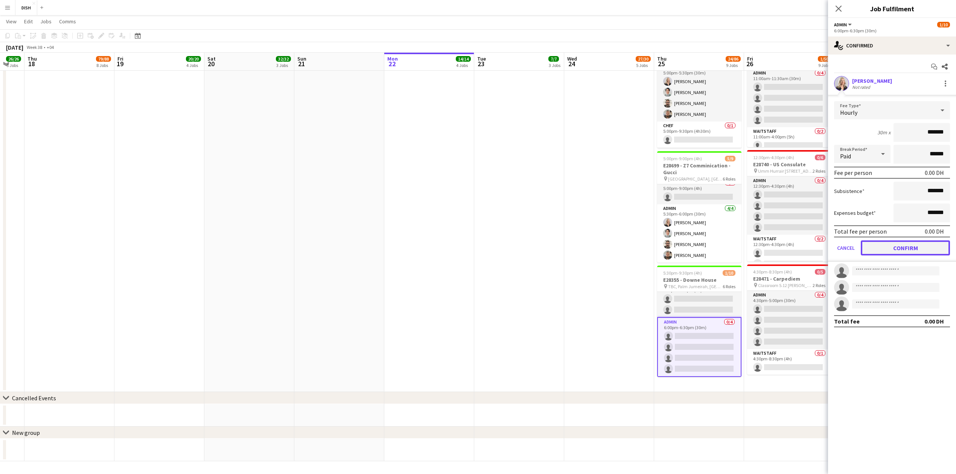
click at [914, 250] on button "Confirm" at bounding box center [904, 247] width 89 height 15
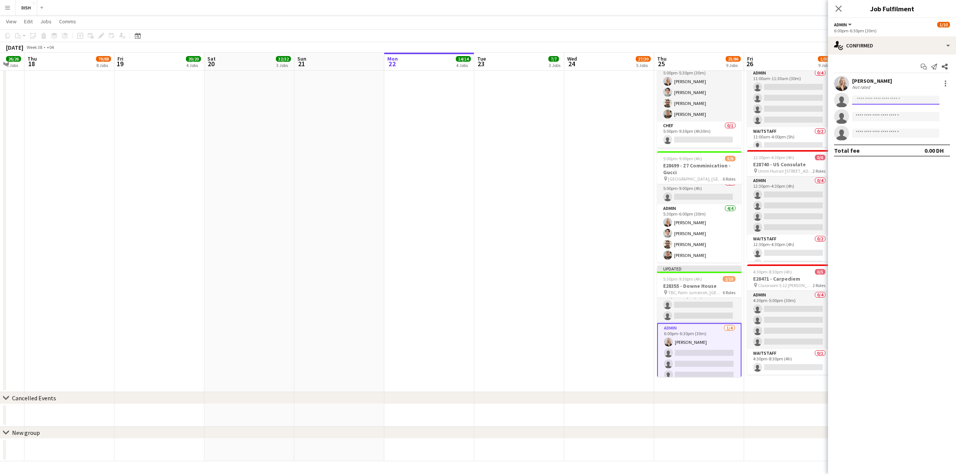
drag, startPoint x: 889, startPoint y: 96, endPoint x: 885, endPoint y: 92, distance: 5.9
click at [887, 96] on input at bounding box center [895, 100] width 87 height 9
click at [865, 98] on input at bounding box center [895, 100] width 87 height 9
type input "****"
click at [882, 133] on span "[EMAIL_ADDRESS][DOMAIN_NAME]" at bounding box center [895, 135] width 75 height 6
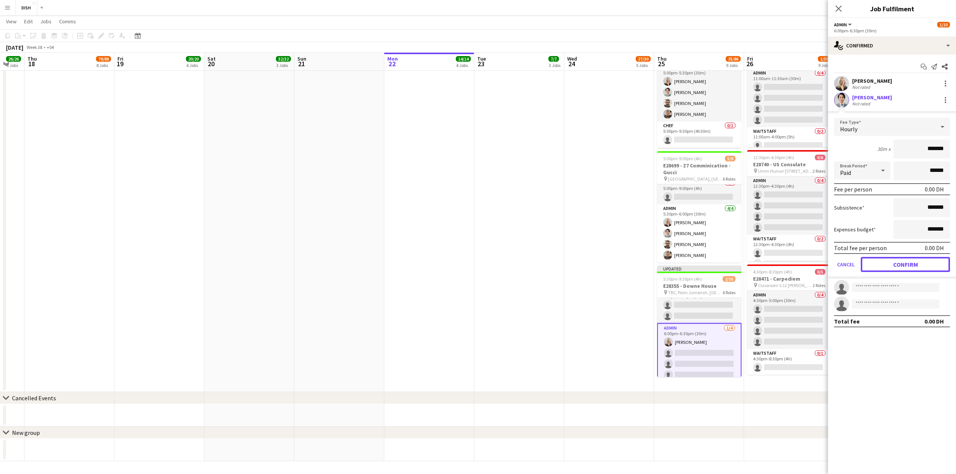
drag, startPoint x: 903, startPoint y: 264, endPoint x: 890, endPoint y: 204, distance: 61.3
click at [901, 261] on button "Confirm" at bounding box center [904, 264] width 89 height 15
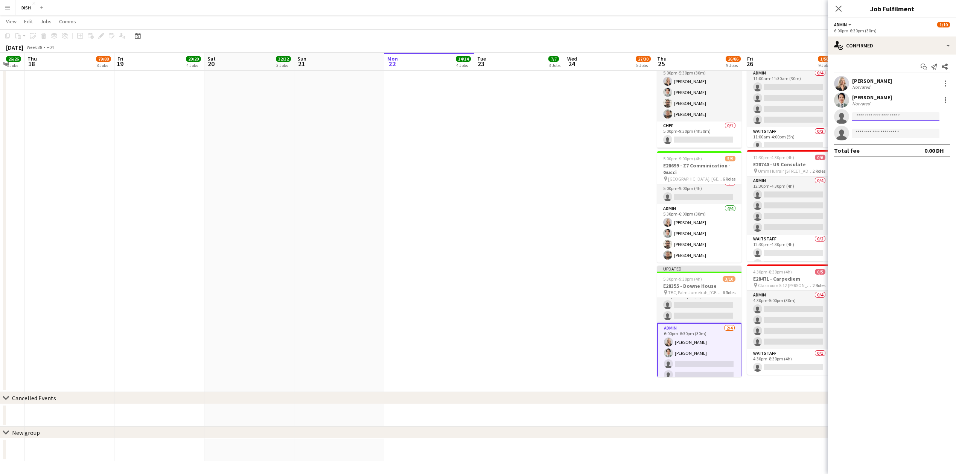
drag, startPoint x: 877, startPoint y: 115, endPoint x: 872, endPoint y: 103, distance: 13.3
click at [874, 113] on input at bounding box center [895, 116] width 87 height 9
type input "******"
click at [892, 133] on span "[PERSON_NAME][EMAIL_ADDRESS][DOMAIN_NAME]" at bounding box center [895, 134] width 75 height 6
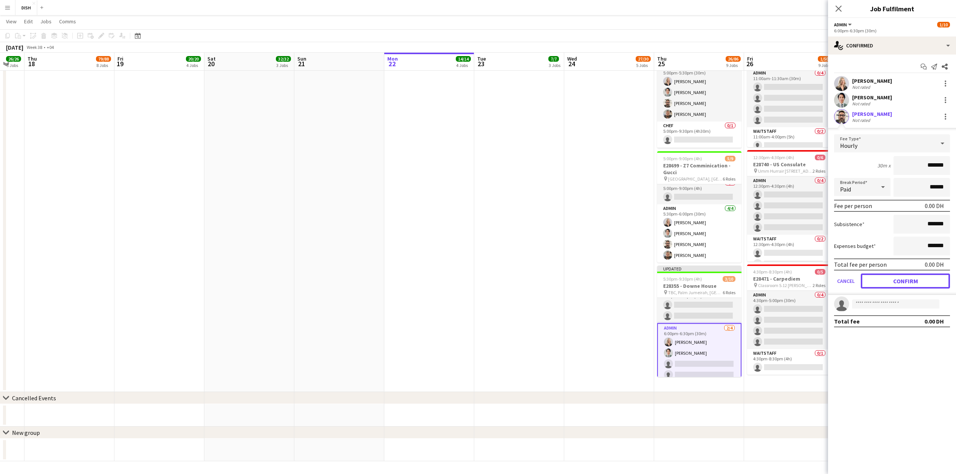
click at [882, 278] on button "Confirm" at bounding box center [904, 281] width 89 height 15
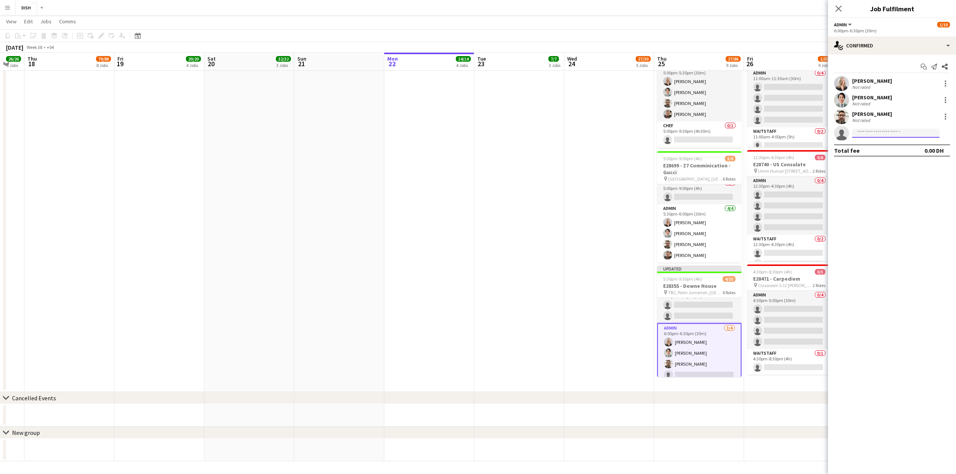
click at [875, 134] on input at bounding box center [895, 133] width 87 height 9
type input "****"
click at [884, 148] on span "[EMAIL_ADDRESS][DOMAIN_NAME]" at bounding box center [895, 150] width 75 height 6
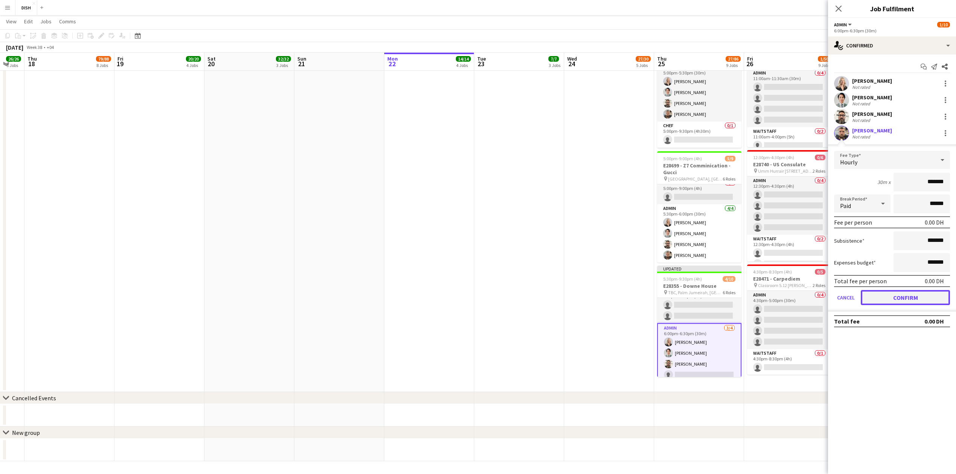
drag, startPoint x: 914, startPoint y: 299, endPoint x: 681, endPoint y: 254, distance: 237.6
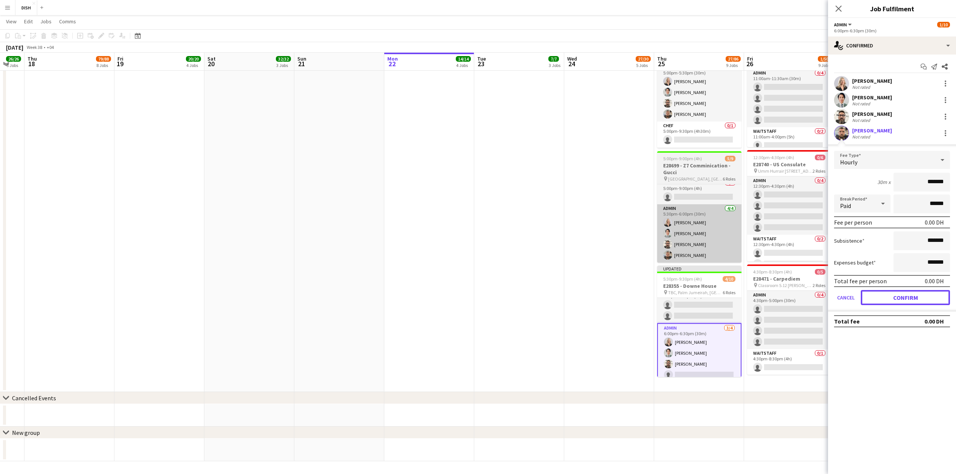
click at [914, 298] on button "Confirm" at bounding box center [904, 297] width 89 height 15
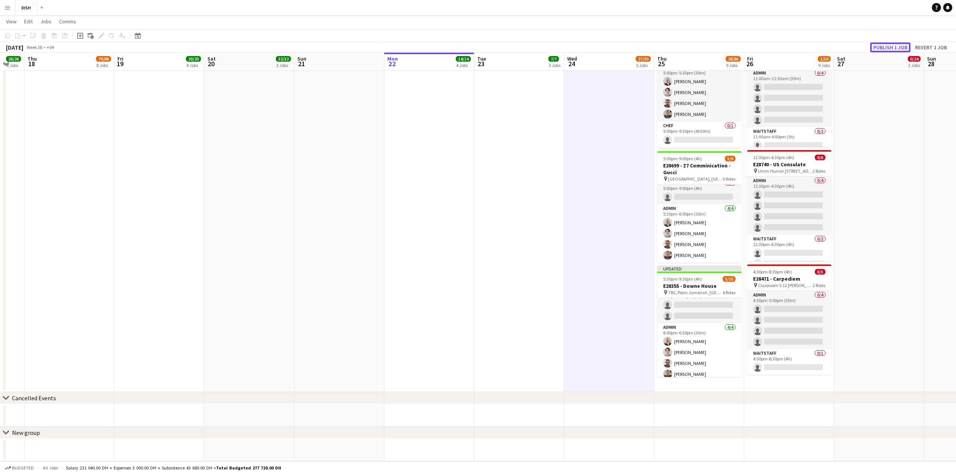
click at [887, 46] on button "Publish 1 job" at bounding box center [890, 48] width 40 height 10
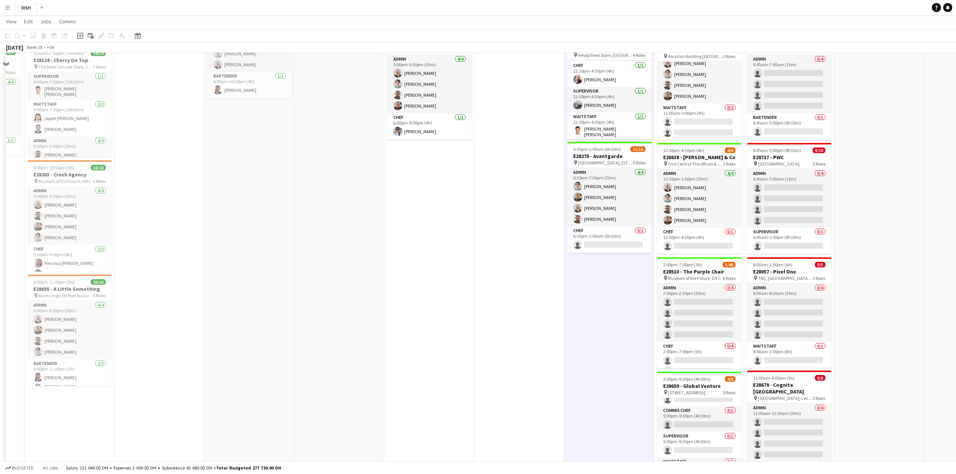
scroll to position [162, 0]
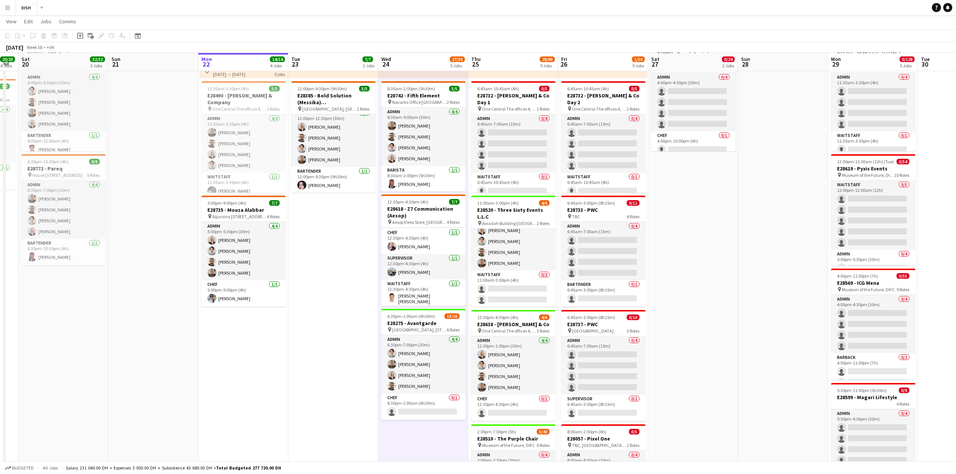
drag, startPoint x: 417, startPoint y: 356, endPoint x: 329, endPoint y: 380, distance: 91.3
click at [330, 386] on app-calendar-viewport "Wed 17 26/26 6 Jobs Thu 18 79/88 8 Jobs Fri 19 20/20 4 Jobs Sat 20 32/32 3 Jobs…" at bounding box center [478, 416] width 956 height 1096
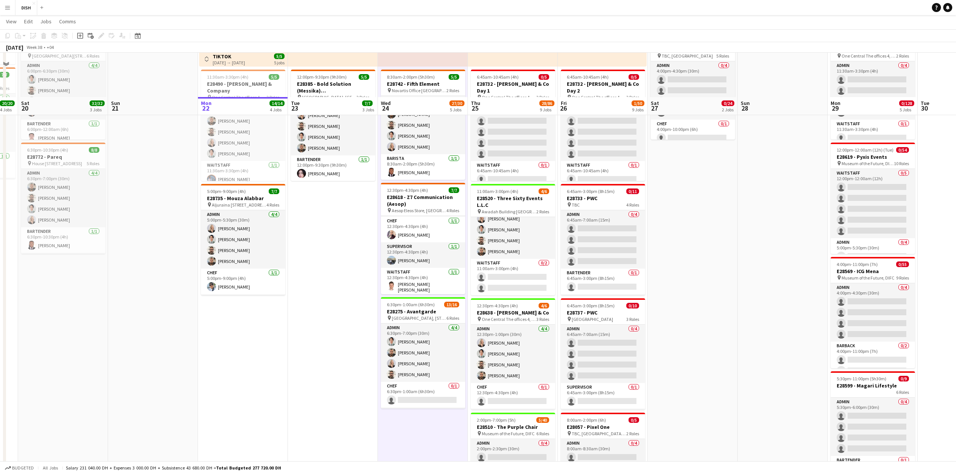
scroll to position [167, 0]
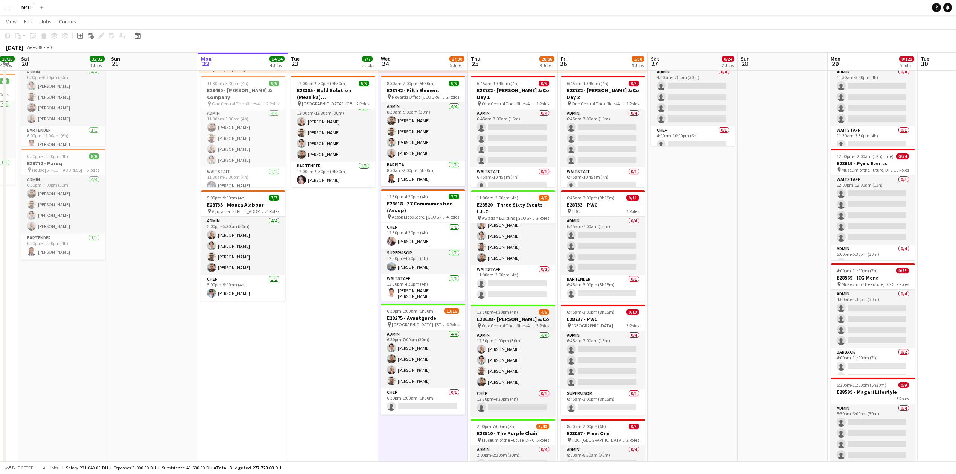
click at [507, 317] on h3 "E28638 - [PERSON_NAME] & Co" at bounding box center [513, 319] width 84 height 7
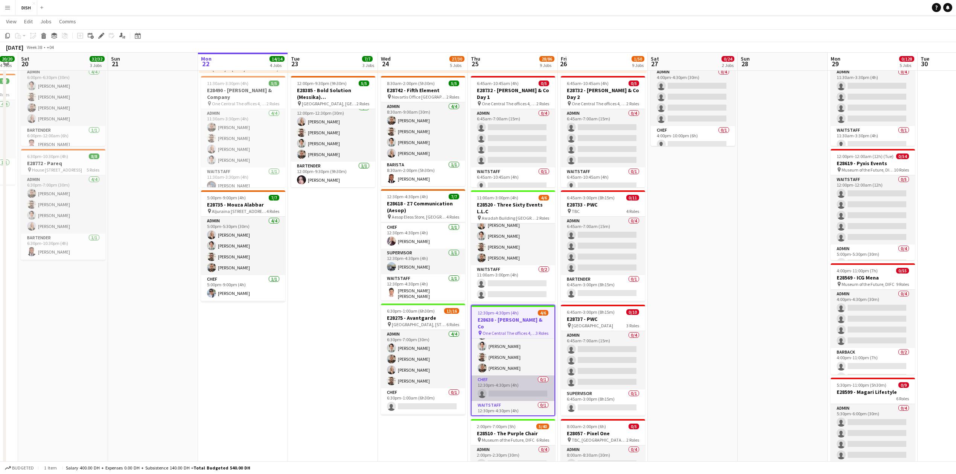
scroll to position [26, 0]
click at [521, 402] on app-card-role "Waitstaff 0/1 12:30pm-4:30pm (4h) single-neutral-actions" at bounding box center [512, 409] width 83 height 26
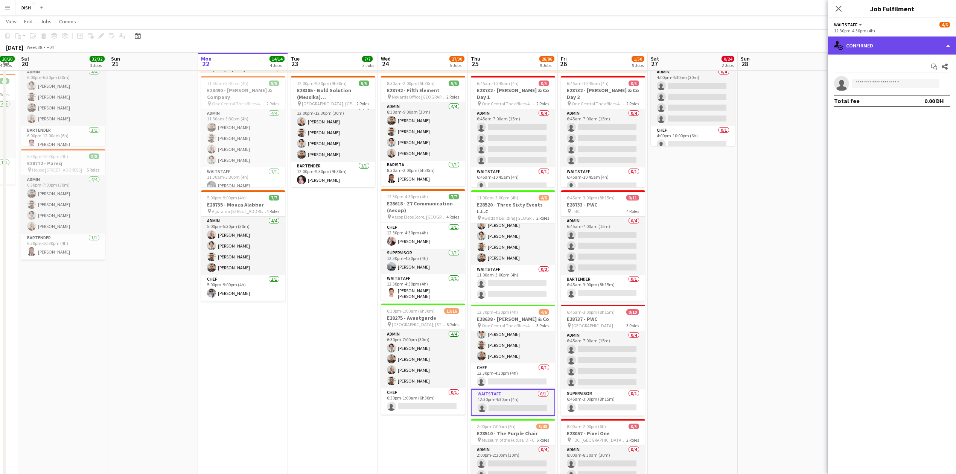
drag, startPoint x: 950, startPoint y: 43, endPoint x: 945, endPoint y: 46, distance: 5.4
click at [948, 43] on div "single-neutral-actions-check-2 Confirmed" at bounding box center [892, 45] width 128 height 18
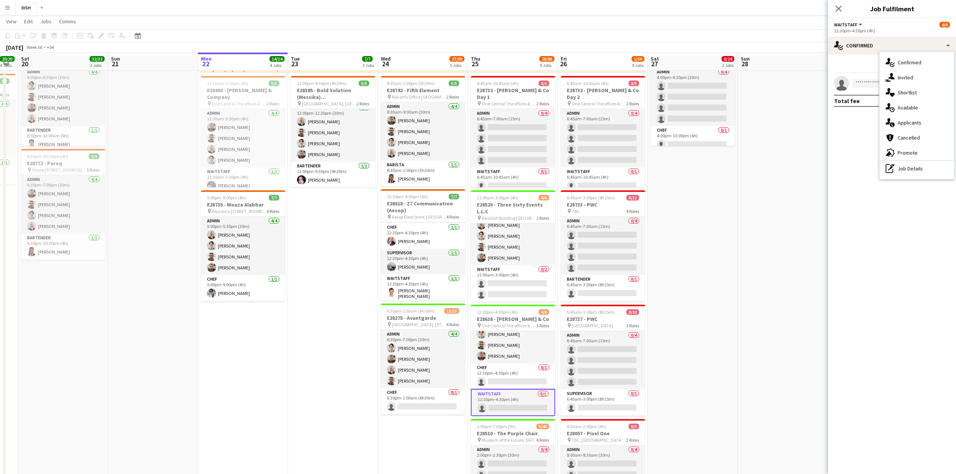
click at [919, 74] on div "single-neutral-actions-share-1 Invited" at bounding box center [916, 77] width 74 height 15
drag, startPoint x: 887, startPoint y: 82, endPoint x: 879, endPoint y: 80, distance: 7.8
click at [885, 82] on input "text" at bounding box center [892, 84] width 116 height 19
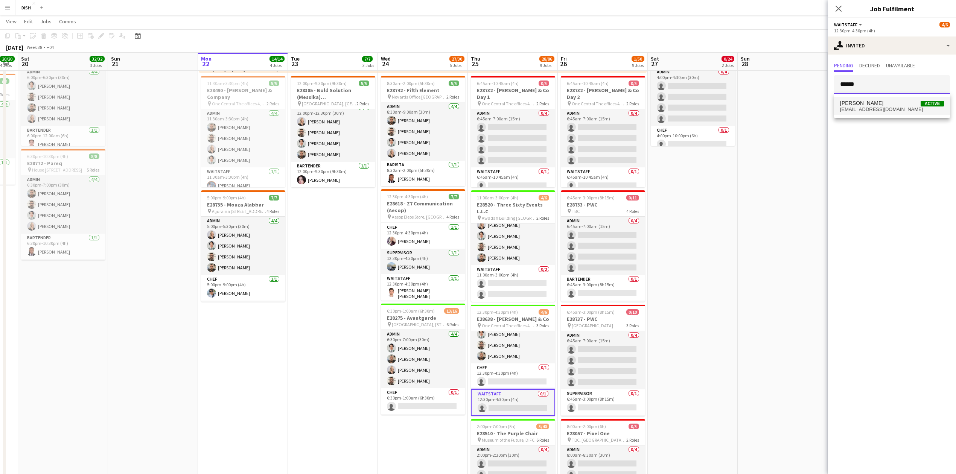
type input "******"
click at [870, 104] on span "[PERSON_NAME]" at bounding box center [861, 103] width 43 height 6
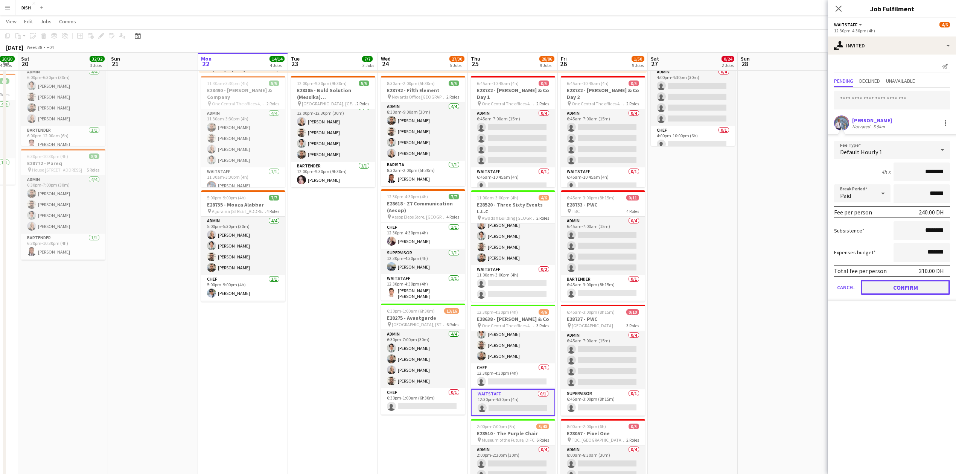
drag, startPoint x: 914, startPoint y: 287, endPoint x: 912, endPoint y: 284, distance: 4.2
click at [914, 287] on button "Confirm" at bounding box center [904, 287] width 89 height 15
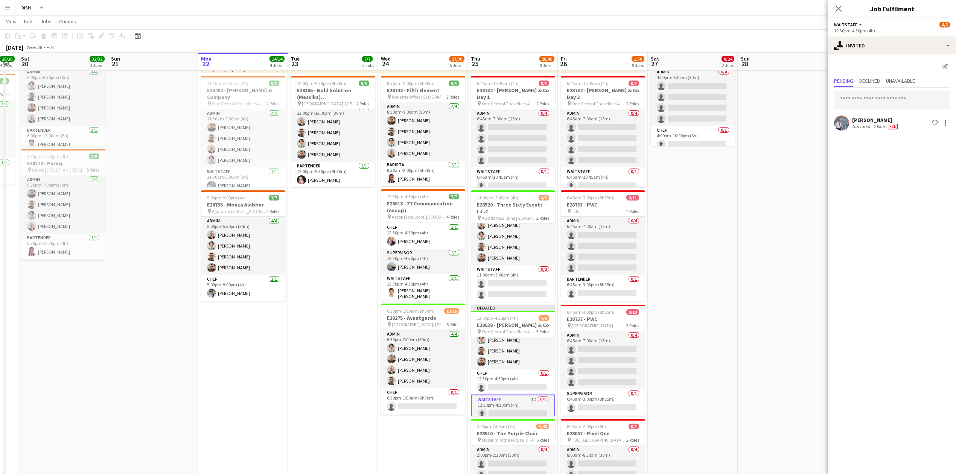
scroll to position [0, 254]
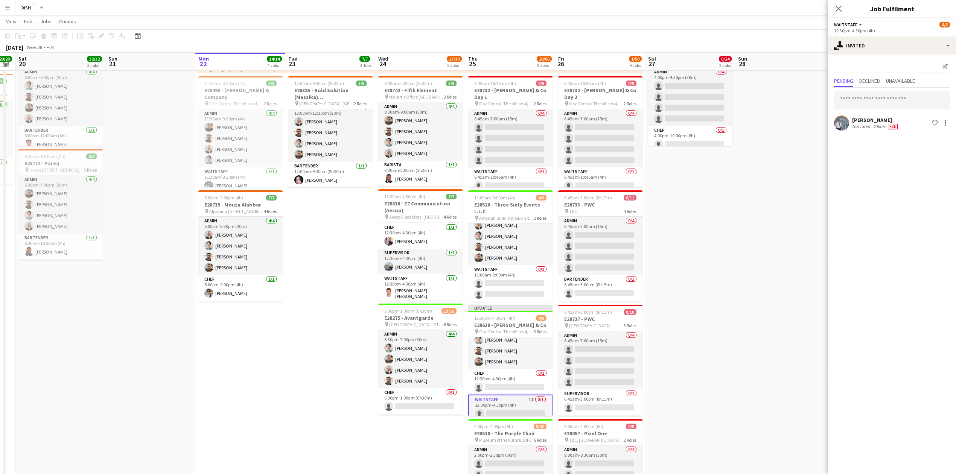
click at [811, 238] on app-calendar-viewport "Wed 17 26/26 6 Jobs Thu 18 79/88 8 Jobs Fri 19 20/20 4 Jobs Sat 20 32/32 3 Jobs…" at bounding box center [478, 410] width 956 height 1096
click at [793, 128] on app-date-cell at bounding box center [780, 402] width 90 height 971
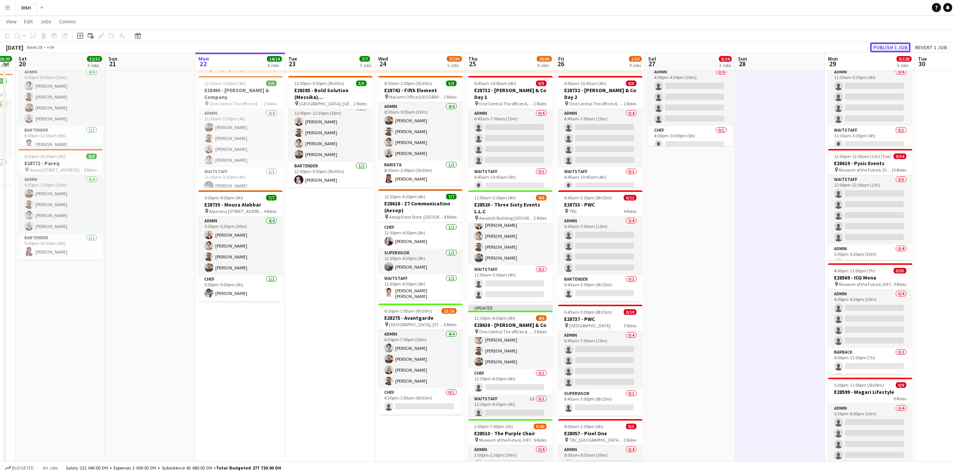
click at [885, 49] on button "Publish 1 job" at bounding box center [890, 48] width 40 height 10
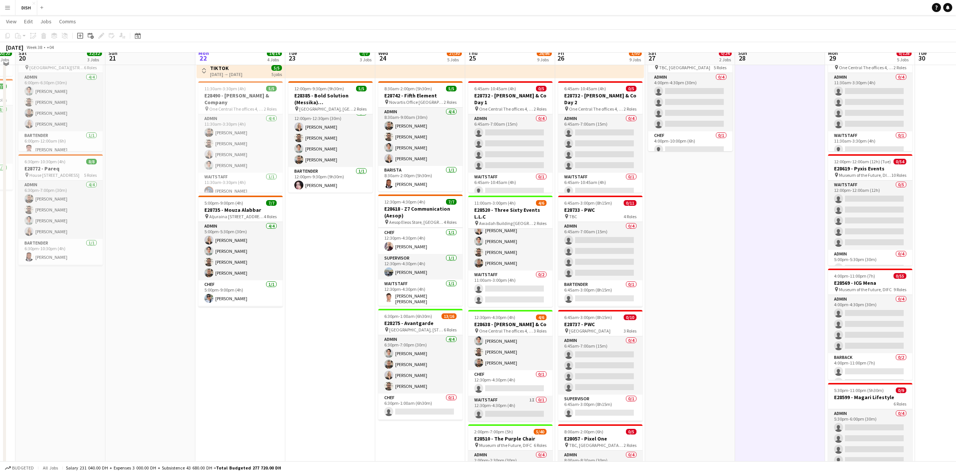
scroll to position [78, 0]
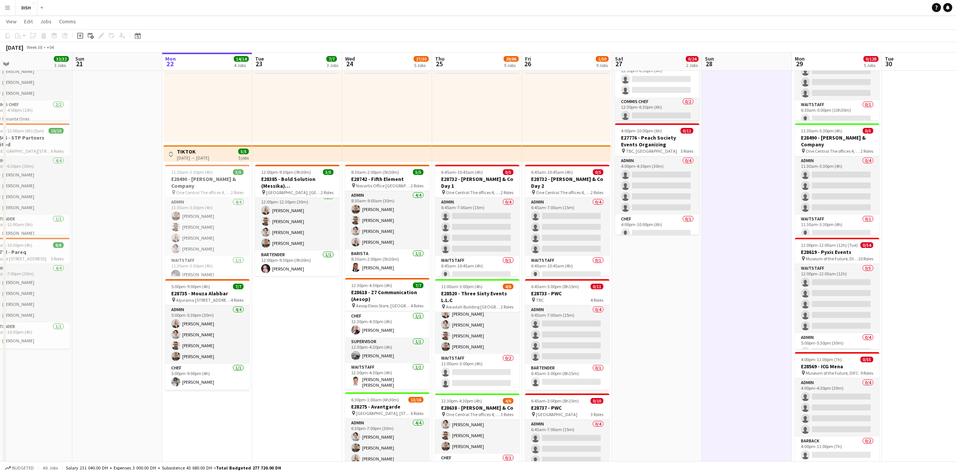
drag, startPoint x: 338, startPoint y: 391, endPoint x: 305, endPoint y: 383, distance: 33.5
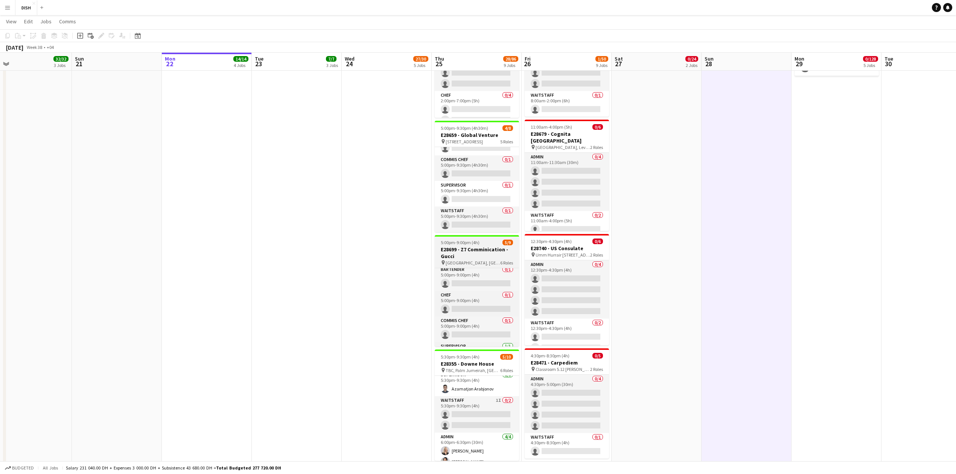
scroll to position [0, 0]
click at [479, 284] on app-card-role "Bartender 0/1 5:00pm-9:00pm (4h) single-neutral-actions" at bounding box center [477, 281] width 84 height 26
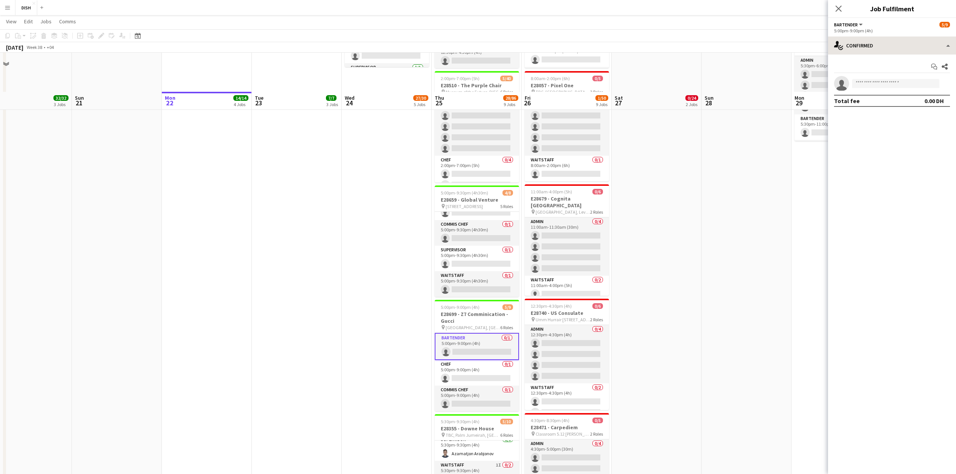
scroll to position [497, 0]
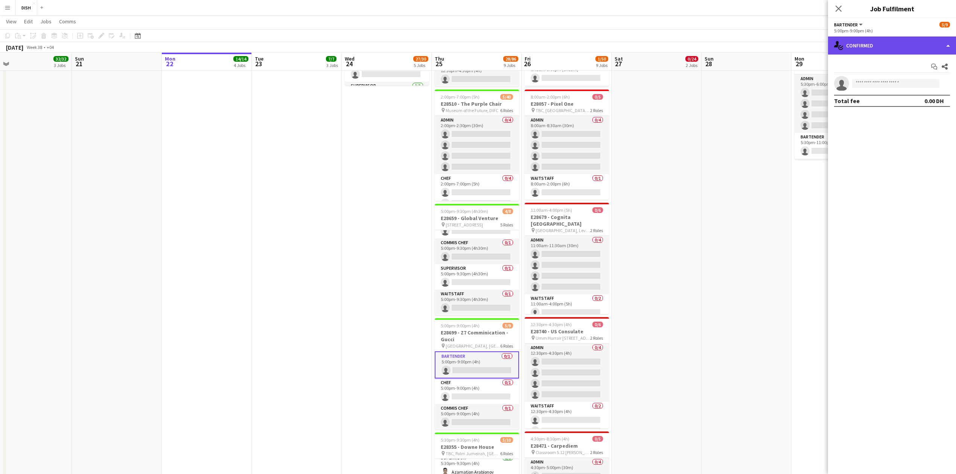
click at [914, 44] on div "single-neutral-actions-check-2 Confirmed" at bounding box center [892, 45] width 128 height 18
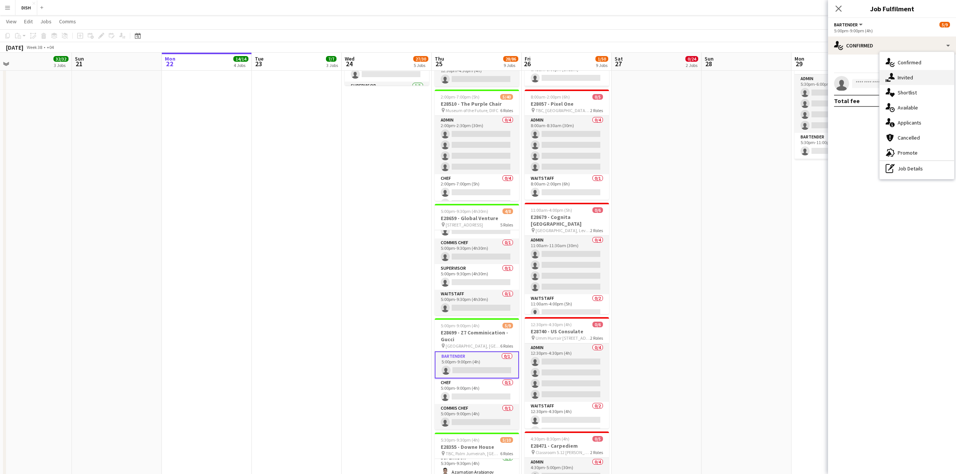
click at [919, 75] on div "single-neutral-actions-share-1 Invited" at bounding box center [916, 77] width 74 height 15
click at [900, 88] on input "text" at bounding box center [892, 84] width 116 height 19
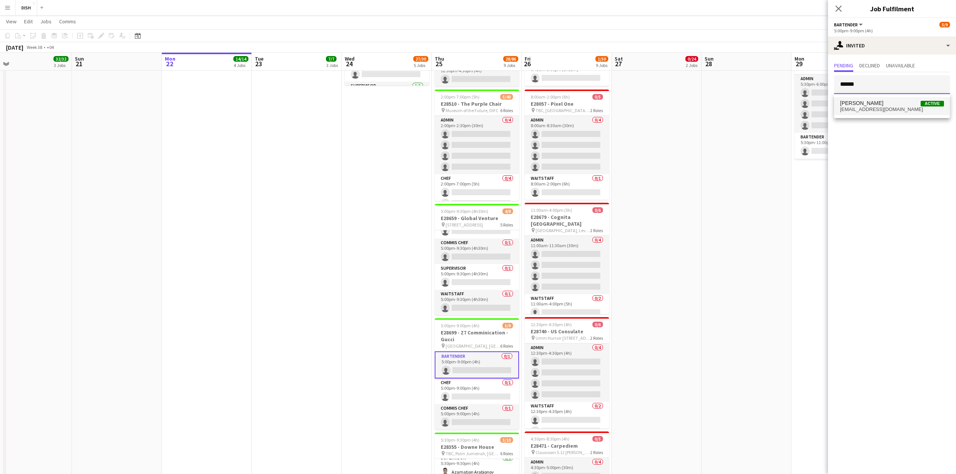
type input "******"
click at [898, 106] on span "[EMAIL_ADDRESS][DOMAIN_NAME]" at bounding box center [892, 109] width 104 height 6
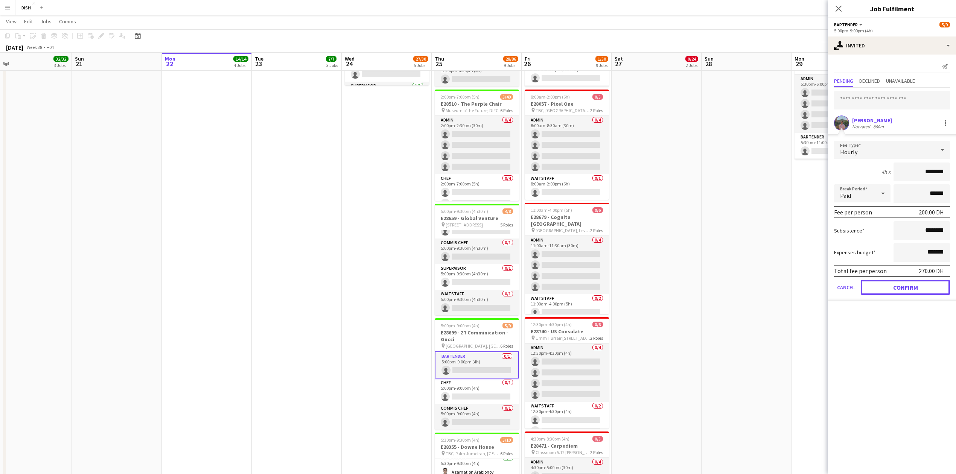
drag, startPoint x: 905, startPoint y: 292, endPoint x: 902, endPoint y: 294, distance: 4.1
click at [904, 292] on button "Confirm" at bounding box center [904, 287] width 89 height 15
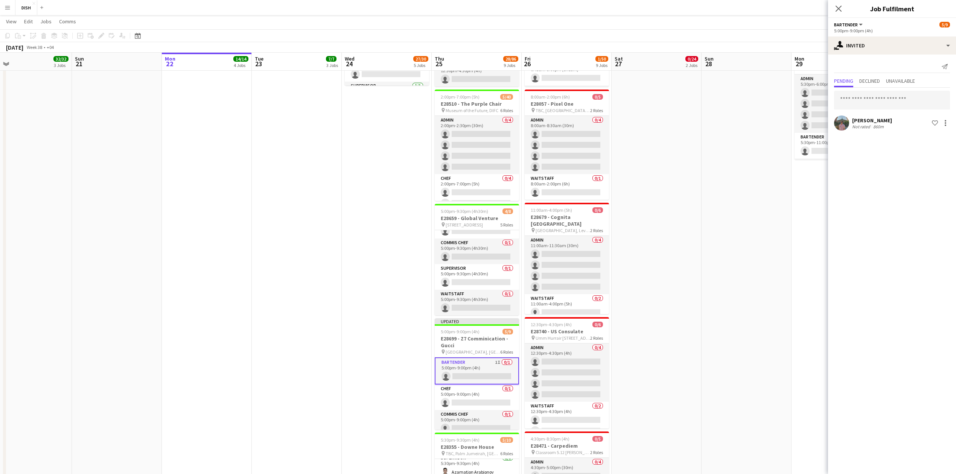
drag, startPoint x: 631, startPoint y: 304, endPoint x: 627, endPoint y: 301, distance: 4.8
click at [630, 302] on app-date-cell "12:30pm-10:00pm (9h30m) 0/13 E28649 - [PERSON_NAME] pin [PERSON_NAME], Sharjah …" at bounding box center [656, 73] width 90 height 971
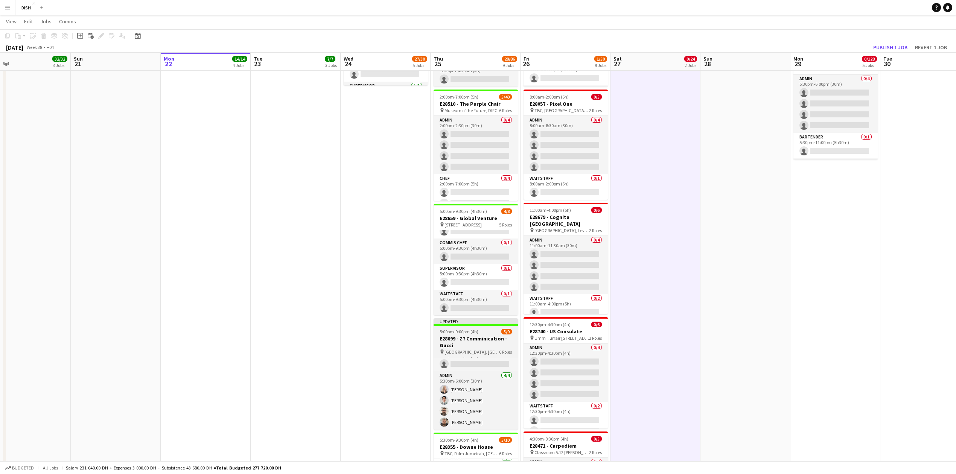
scroll to position [77, 0]
click at [482, 404] on app-card-role "Waitstaff 0/1 5:00pm-9:00pm (4h) single-neutral-actions" at bounding box center [475, 396] width 84 height 26
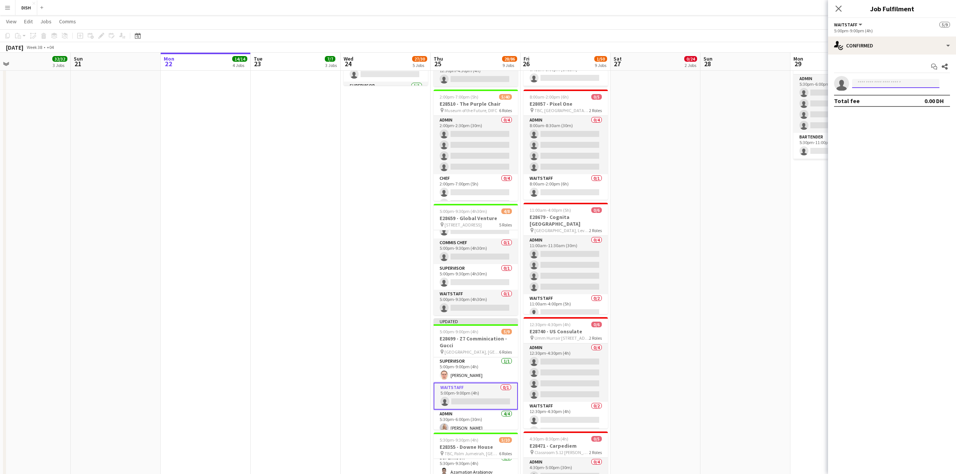
click at [901, 86] on input at bounding box center [895, 83] width 87 height 9
type input "******"
click at [903, 109] on span "[PHONE_NUMBER]" at bounding box center [895, 106] width 75 height 6
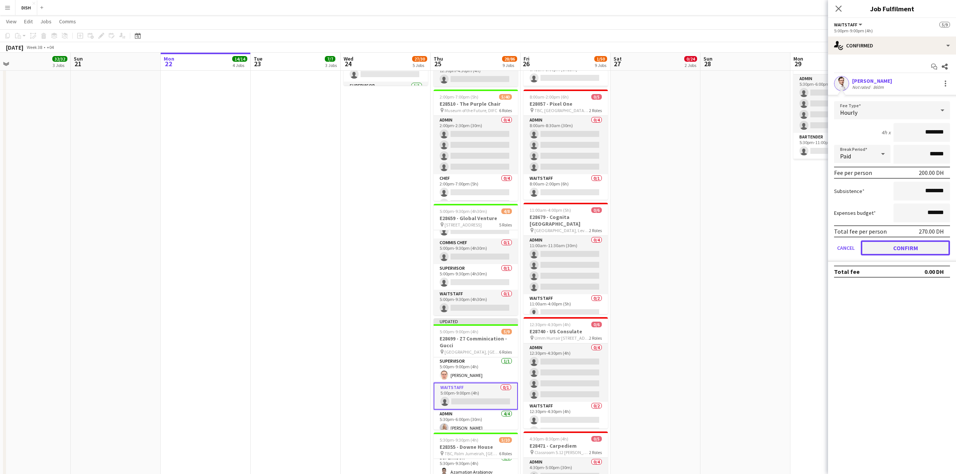
click at [913, 248] on button "Confirm" at bounding box center [904, 247] width 89 height 15
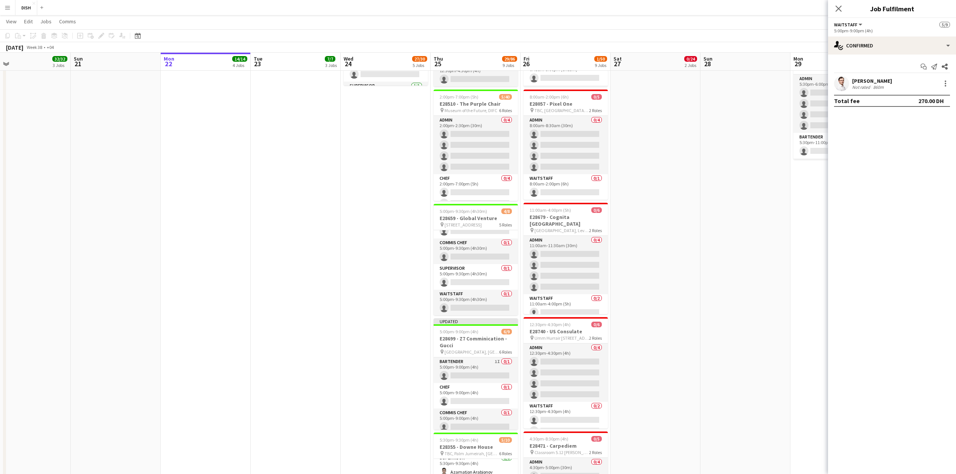
scroll to position [116, 0]
click at [949, 83] on div at bounding box center [945, 83] width 9 height 9
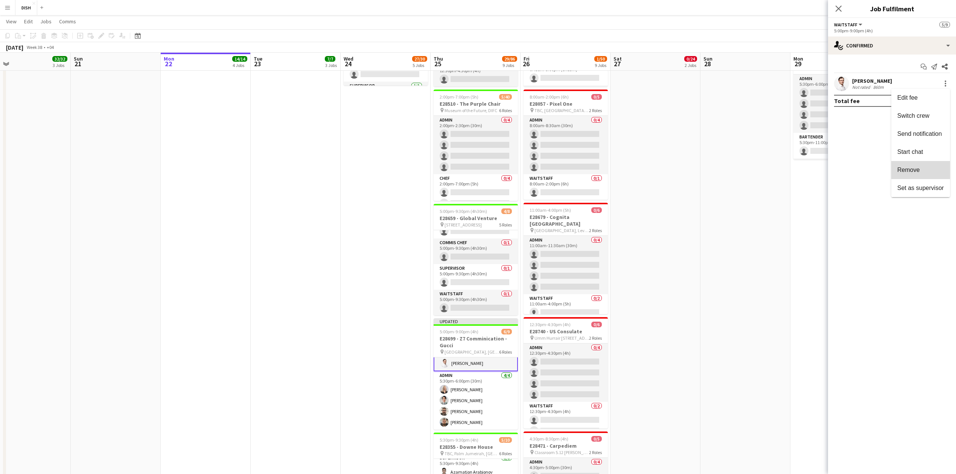
drag, startPoint x: 910, startPoint y: 166, endPoint x: 920, endPoint y: 118, distance: 49.7
click at [911, 165] on button "Remove" at bounding box center [920, 170] width 59 height 18
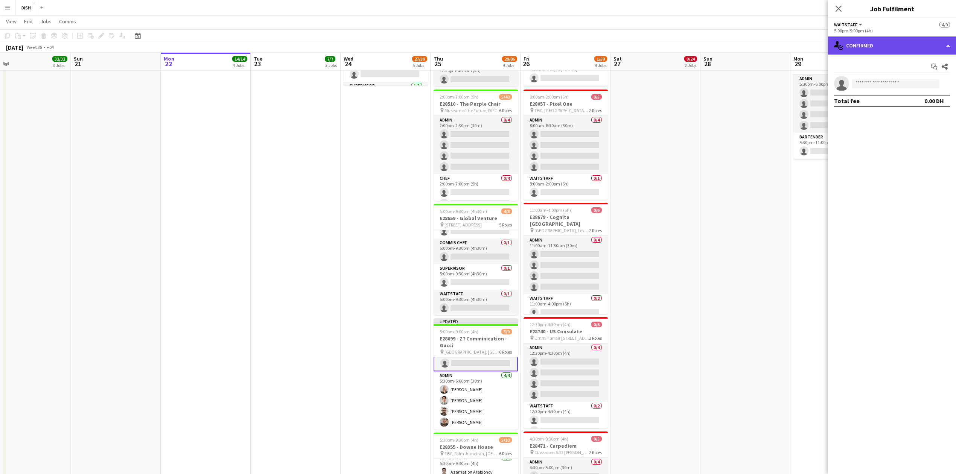
click at [924, 40] on div "single-neutral-actions-check-2 Confirmed" at bounding box center [892, 45] width 128 height 18
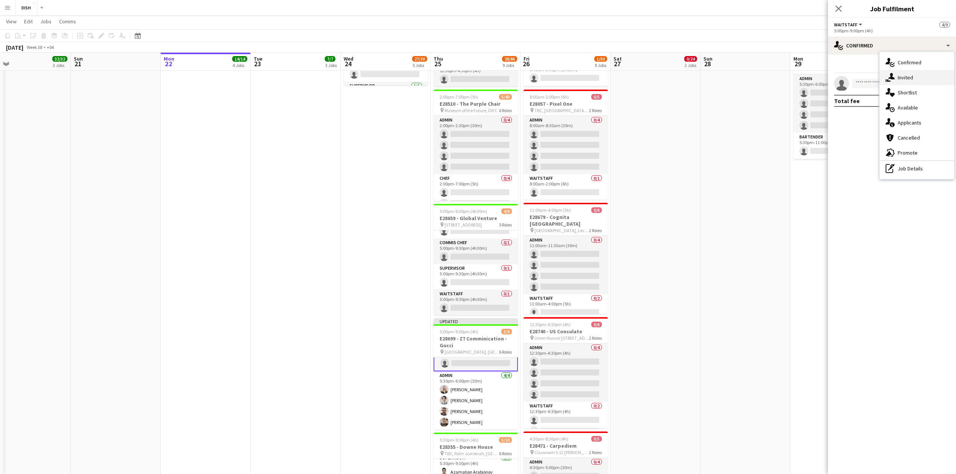
click at [914, 77] on div "single-neutral-actions-share-1 Invited" at bounding box center [916, 77] width 74 height 15
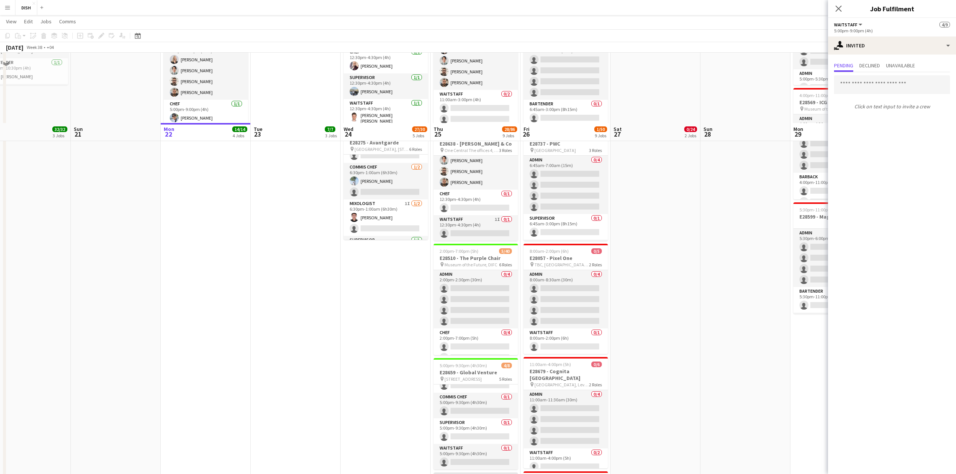
scroll to position [329, 0]
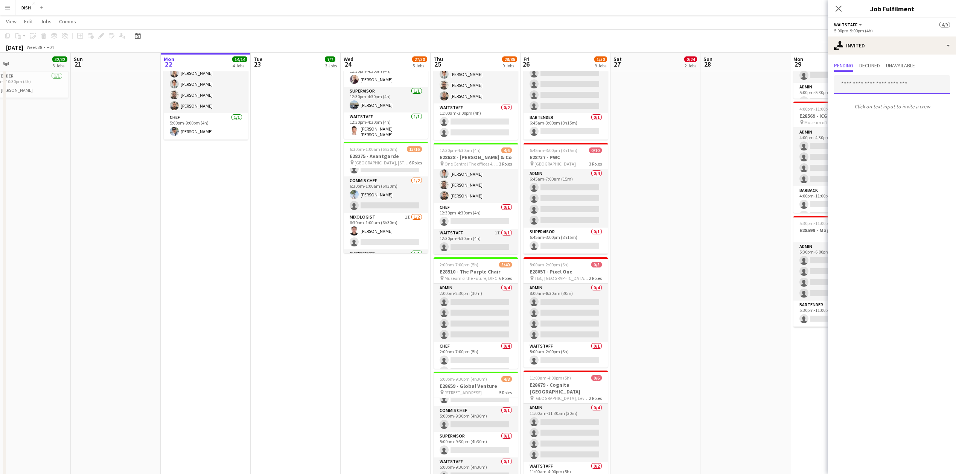
click at [912, 86] on input "text" at bounding box center [892, 84] width 116 height 19
type input "****"
click at [899, 111] on span "[EMAIL_ADDRESS][DOMAIN_NAME]" at bounding box center [892, 109] width 104 height 6
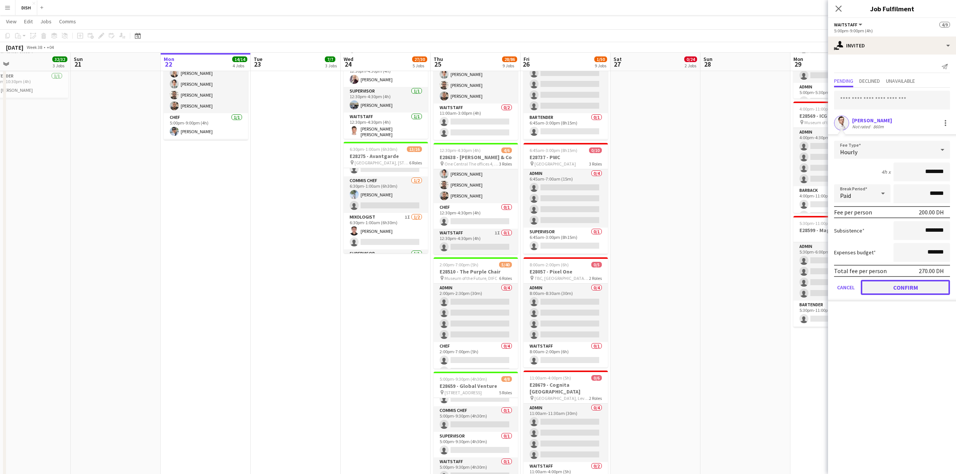
drag, startPoint x: 918, startPoint y: 281, endPoint x: 874, endPoint y: 293, distance: 45.5
click at [917, 281] on button "Confirm" at bounding box center [904, 287] width 89 height 15
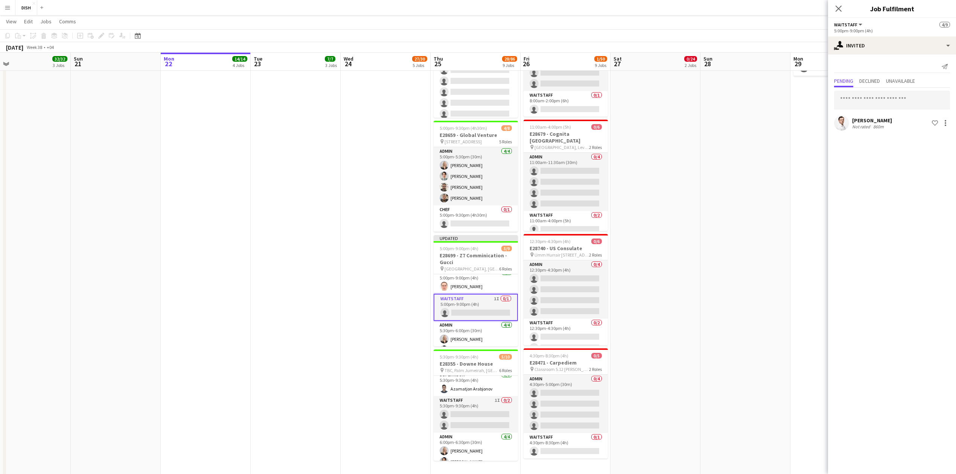
scroll to position [84, 0]
drag, startPoint x: 421, startPoint y: 327, endPoint x: 427, endPoint y: 324, distance: 7.3
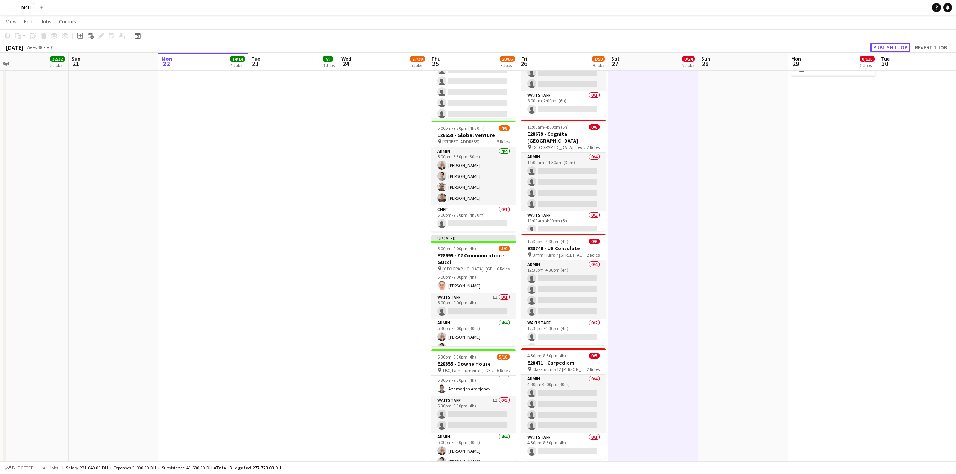
drag, startPoint x: 895, startPoint y: 46, endPoint x: 892, endPoint y: 58, distance: 12.8
click at [895, 46] on button "Publish 1 job" at bounding box center [890, 48] width 40 height 10
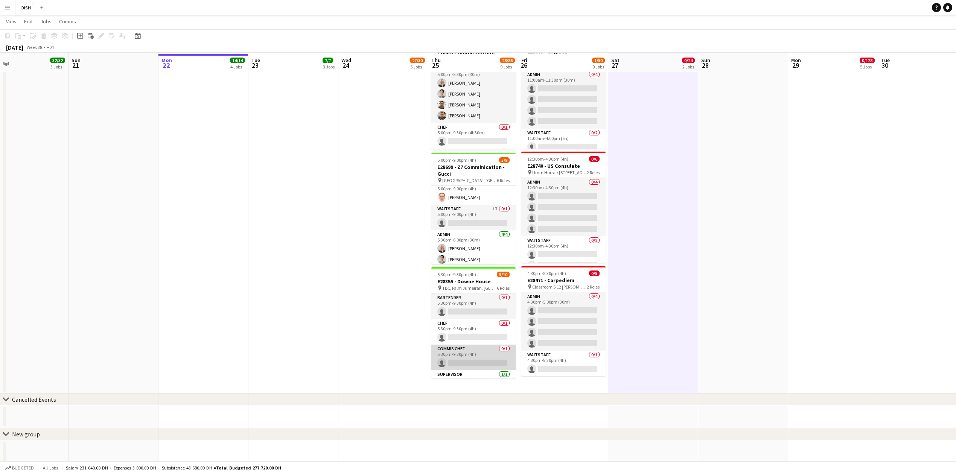
scroll to position [664, 0]
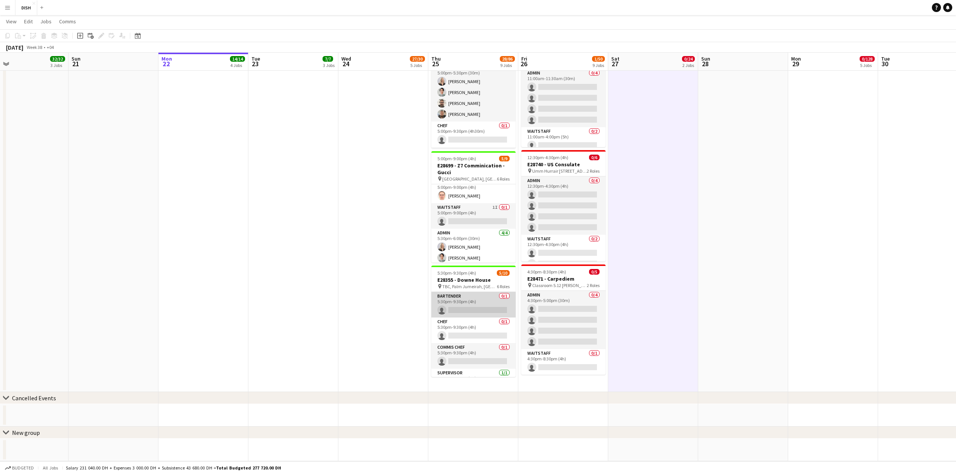
click at [477, 312] on app-card-role "Bartender 0/1 5:30pm-9:30pm (4h) single-neutral-actions" at bounding box center [473, 305] width 84 height 26
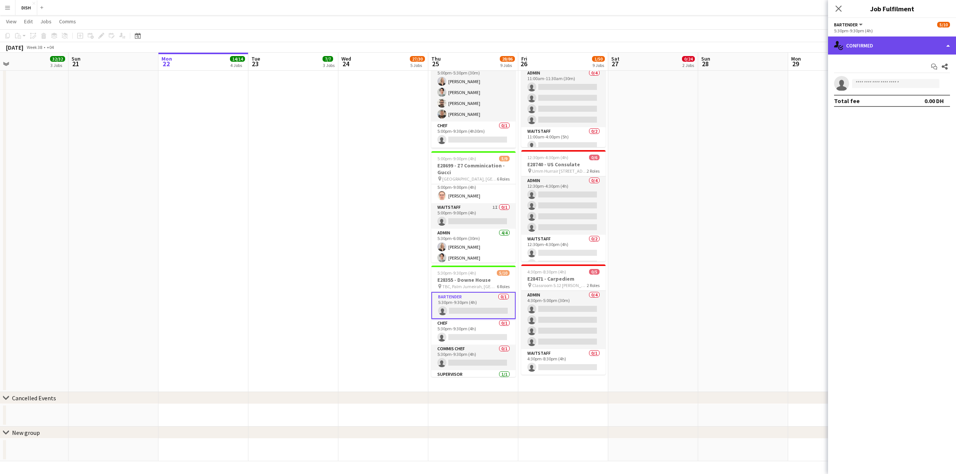
click at [923, 47] on div "single-neutral-actions-check-2 Confirmed" at bounding box center [892, 45] width 128 height 18
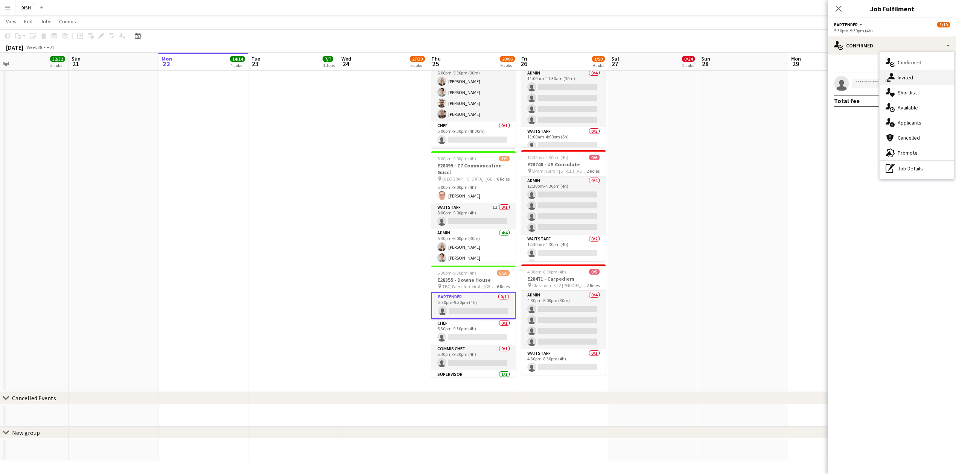
click at [924, 73] on div "single-neutral-actions-share-1 Invited" at bounding box center [916, 77] width 74 height 15
click at [893, 87] on input "text" at bounding box center [892, 84] width 116 height 19
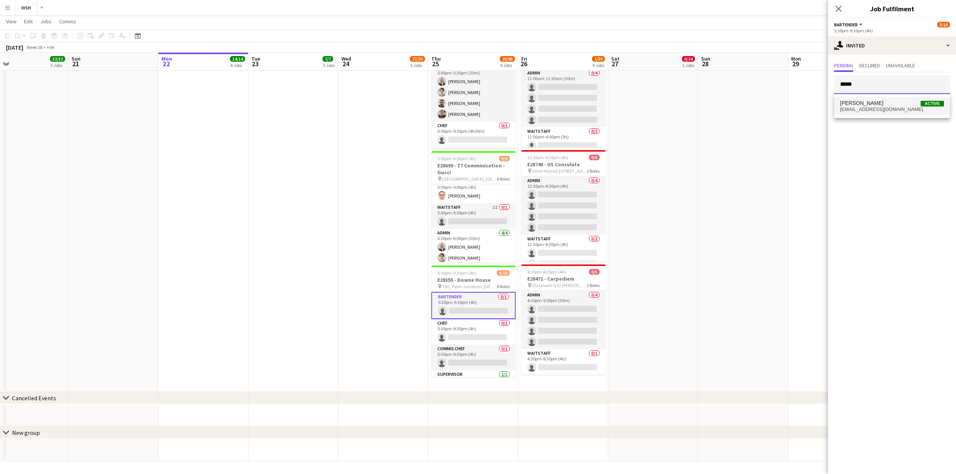
type input "*****"
click at [862, 109] on span "[EMAIL_ADDRESS][DOMAIN_NAME]" at bounding box center [892, 109] width 104 height 6
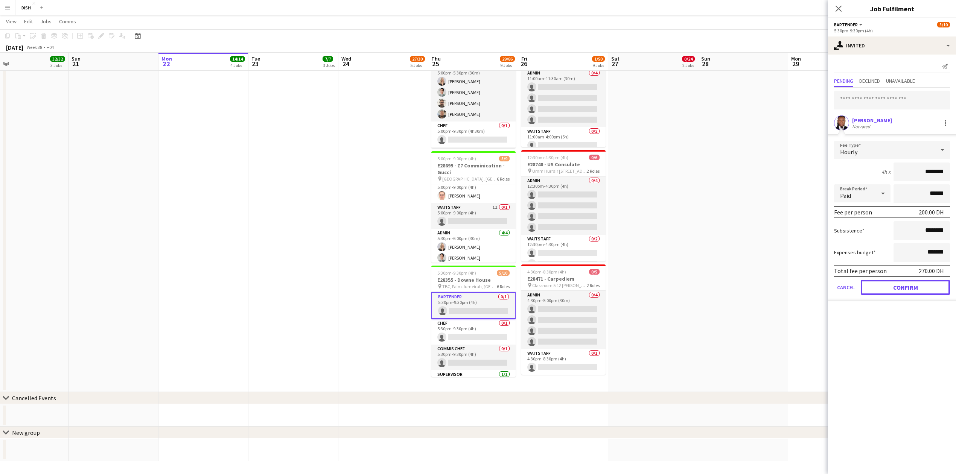
drag, startPoint x: 911, startPoint y: 283, endPoint x: 804, endPoint y: 281, distance: 107.3
click at [911, 283] on button "Confirm" at bounding box center [904, 287] width 89 height 15
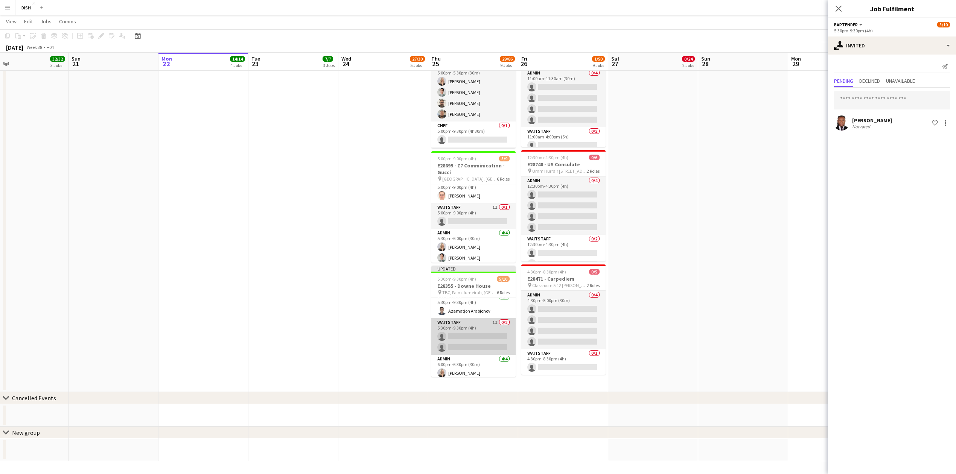
click at [459, 336] on app-card-role "Waitstaff 1I 0/2 5:30pm-9:30pm (4h) single-neutral-actions single-neutral-actio…" at bounding box center [473, 336] width 84 height 36
click at [911, 101] on input "text" at bounding box center [892, 100] width 116 height 19
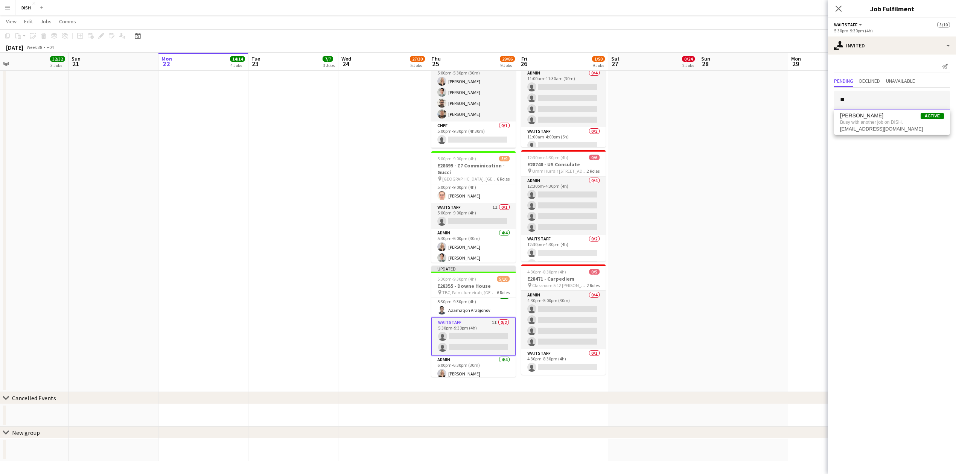
type input "*"
type input "****"
click at [903, 125] on span "[EMAIL_ADDRESS][DOMAIN_NAME]" at bounding box center [892, 125] width 104 height 6
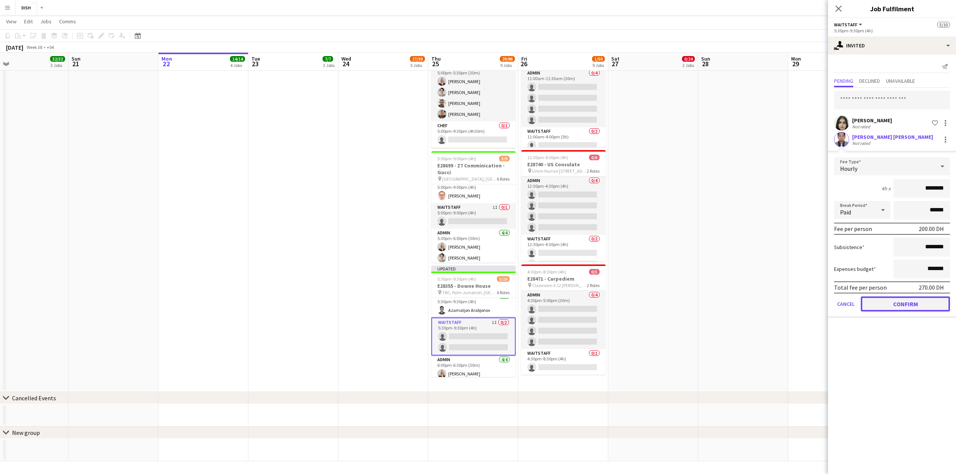
click at [892, 304] on button "Confirm" at bounding box center [904, 303] width 89 height 15
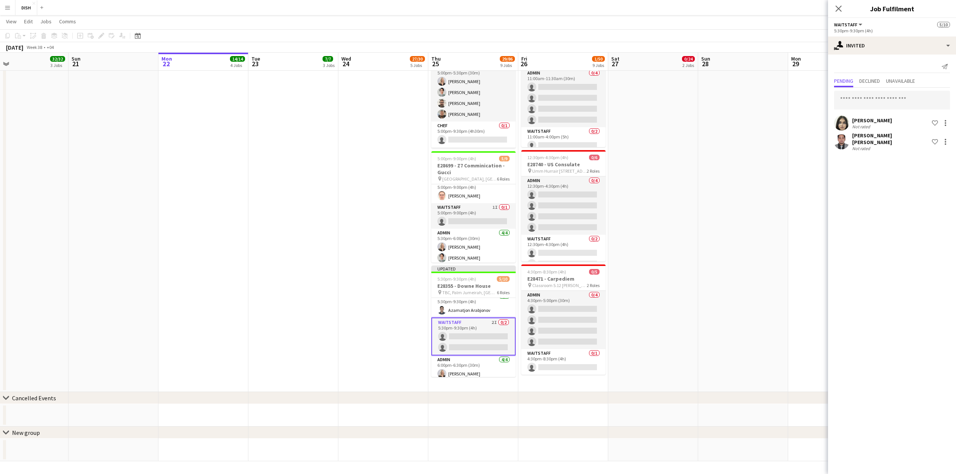
scroll to position [0, 289]
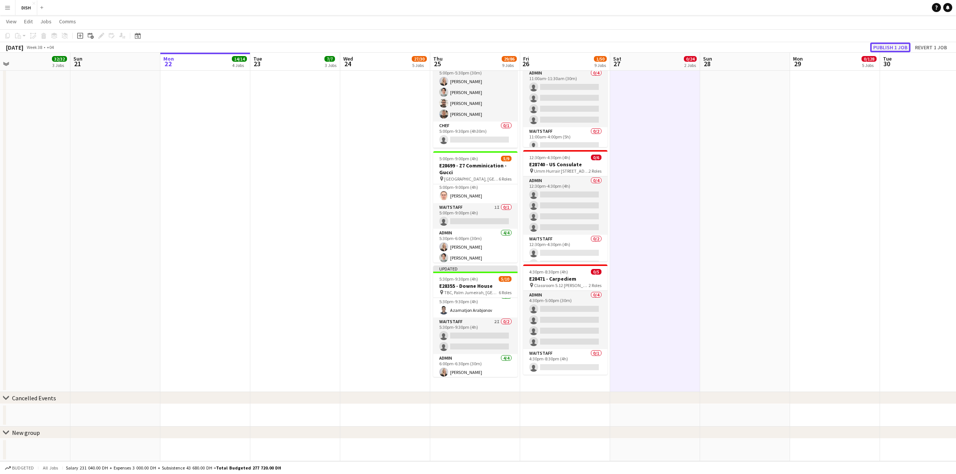
click at [882, 47] on button "Publish 1 job" at bounding box center [890, 48] width 40 height 10
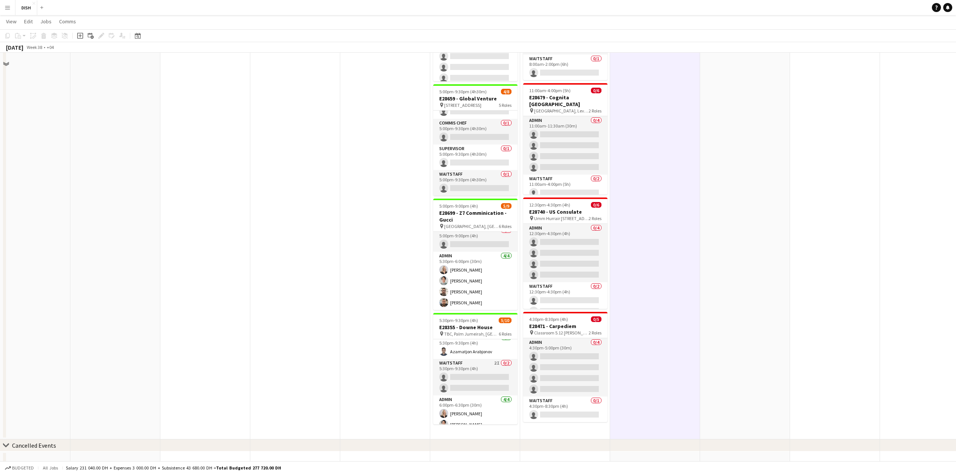
scroll to position [664, 0]
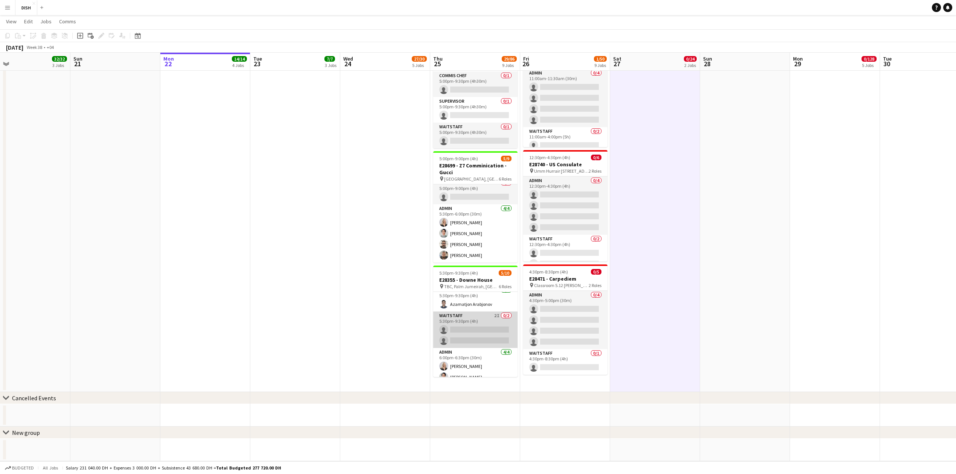
click at [471, 336] on app-card-role "Waitstaff 2I 0/2 5:30pm-9:30pm (4h) single-neutral-actions single-neutral-actio…" at bounding box center [475, 330] width 84 height 36
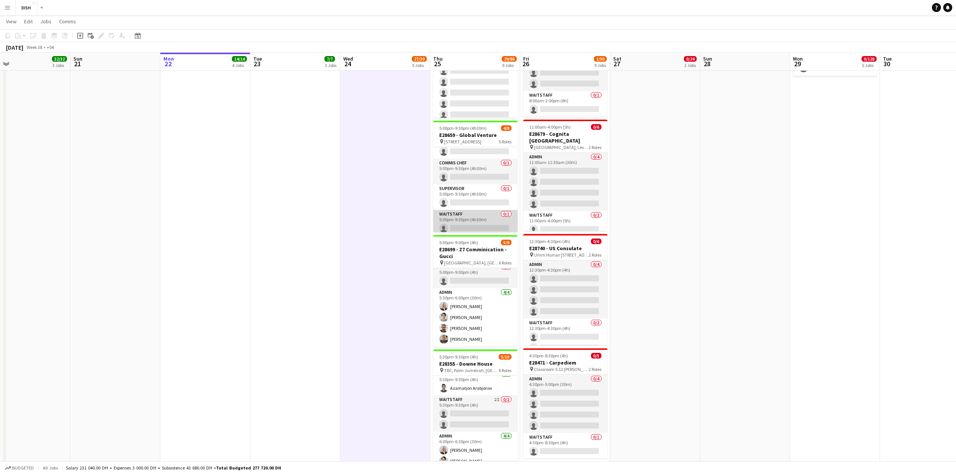
scroll to position [77, 0]
click at [493, 219] on app-card-role "Waitstaff 0/1 5:00pm-9:30pm (4h30m) single-neutral-actions" at bounding box center [475, 220] width 84 height 26
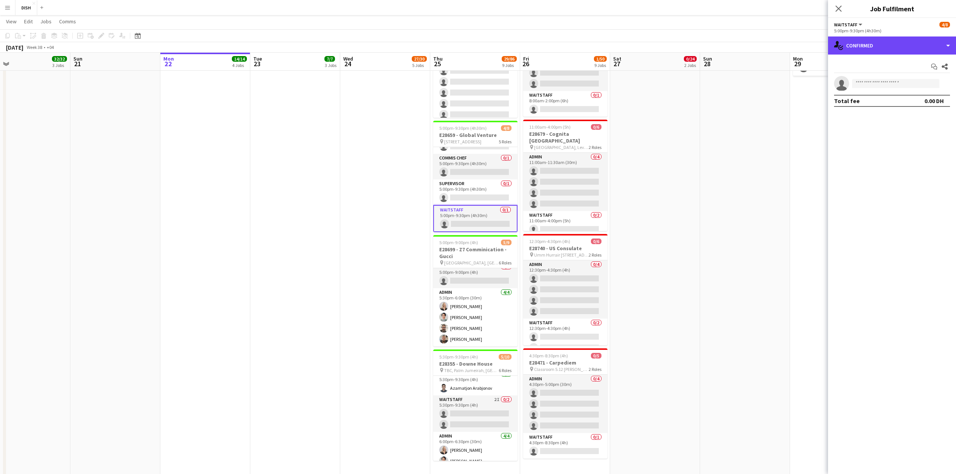
drag, startPoint x: 950, startPoint y: 48, endPoint x: 934, endPoint y: 55, distance: 17.9
click at [950, 48] on div "single-neutral-actions-check-2 Confirmed" at bounding box center [892, 45] width 128 height 18
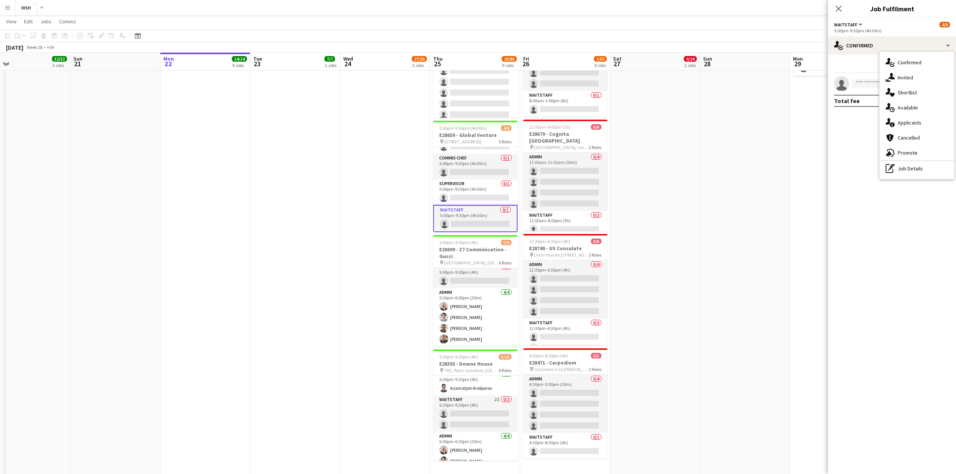
click at [921, 79] on div "single-neutral-actions-share-1 Invited" at bounding box center [916, 77] width 74 height 15
click at [871, 83] on input "text" at bounding box center [892, 84] width 116 height 19
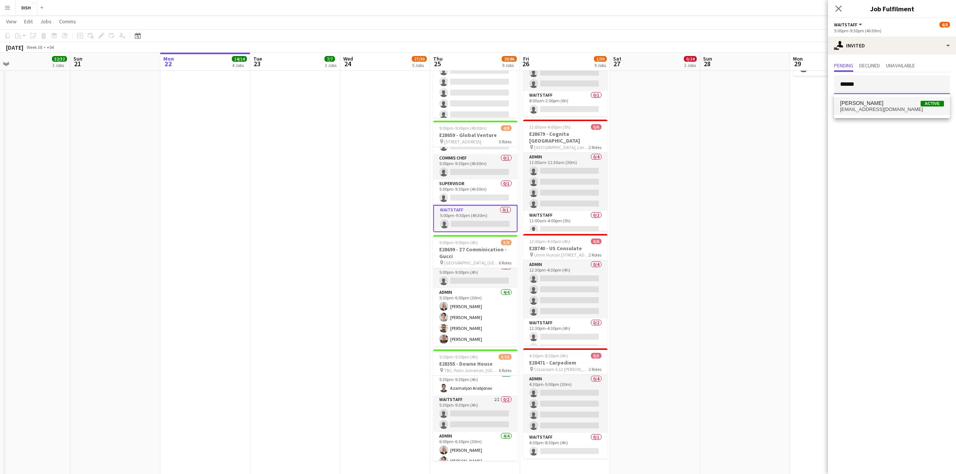
type input "******"
drag, startPoint x: 890, startPoint y: 107, endPoint x: 896, endPoint y: 108, distance: 5.7
click at [891, 107] on span "[EMAIL_ADDRESS][DOMAIN_NAME]" at bounding box center [892, 109] width 104 height 6
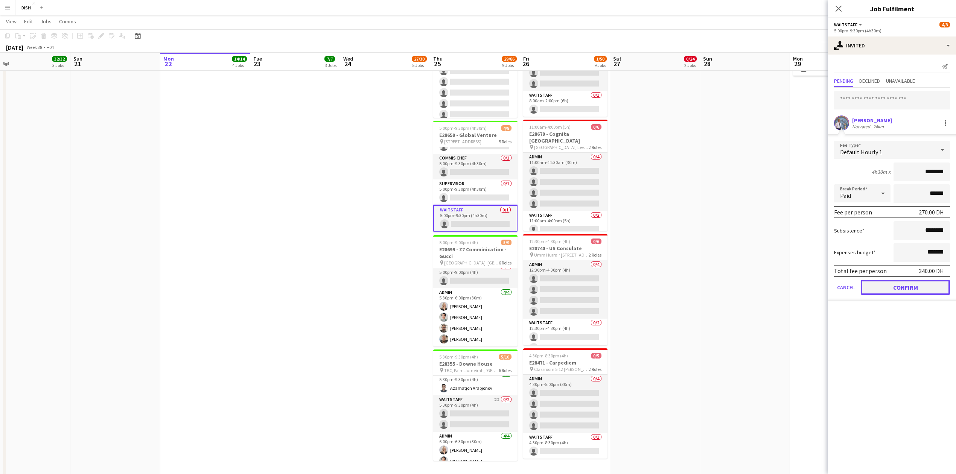
click at [909, 283] on button "Confirm" at bounding box center [904, 287] width 89 height 15
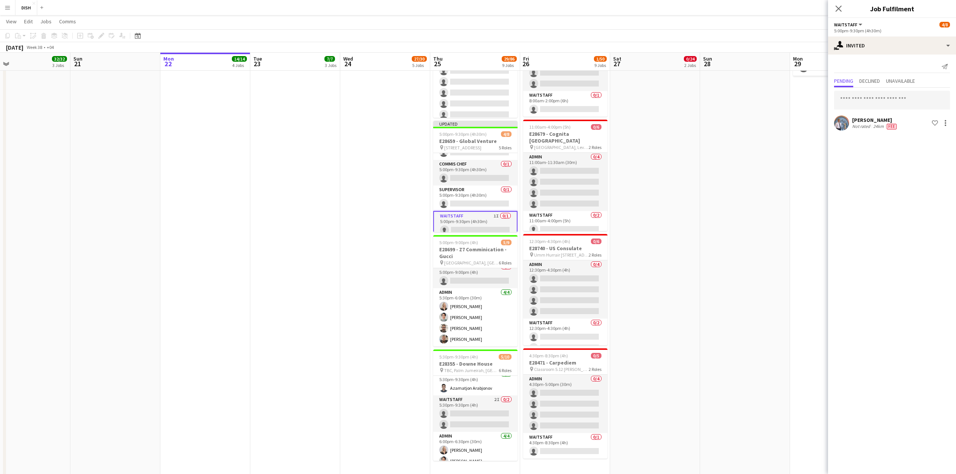
drag, startPoint x: 786, startPoint y: 272, endPoint x: 791, endPoint y: 246, distance: 26.5
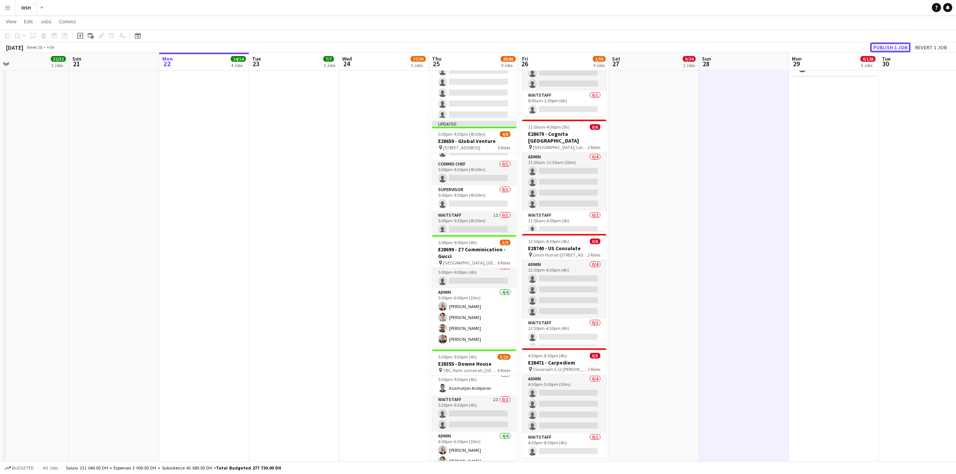
click at [892, 44] on button "Publish 1 job" at bounding box center [890, 48] width 40 height 10
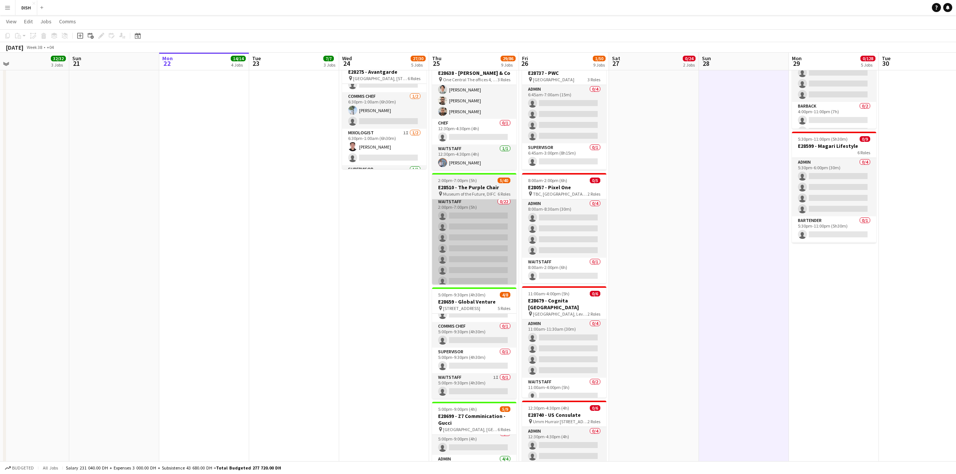
scroll to position [413, 0]
click at [474, 257] on app-card-role "Waitstaff 0/22 2:00pm-7:00pm (5h) single-neutral-actions single-neutral-actions…" at bounding box center [474, 325] width 84 height 255
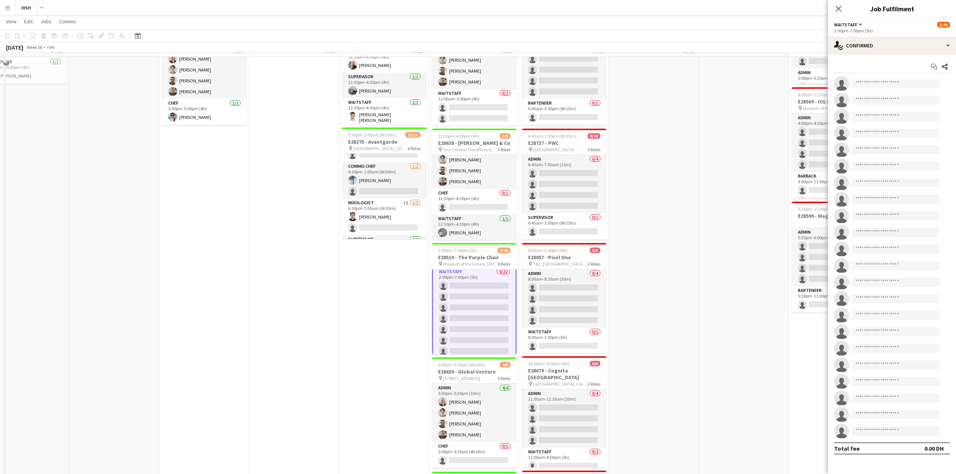
scroll to position [329, 0]
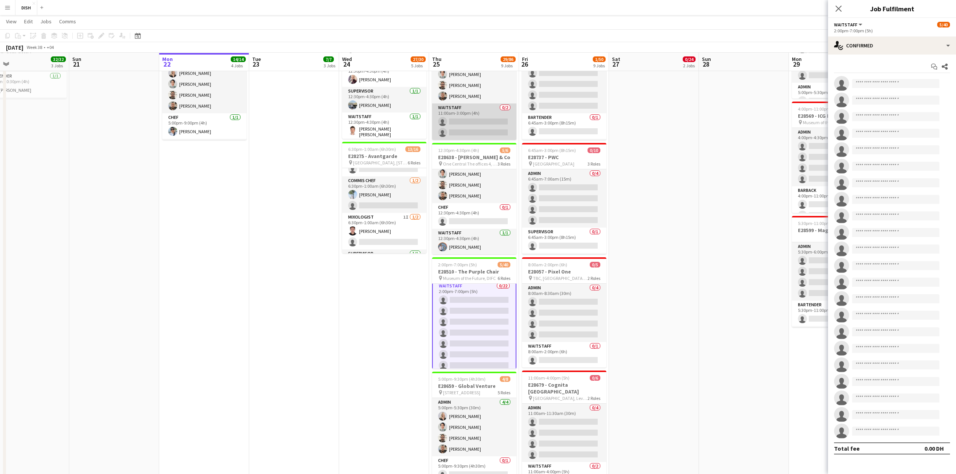
click at [479, 115] on app-card-role "Waitstaff 0/2 11:00am-3:00pm (4h) single-neutral-actions single-neutral-actions" at bounding box center [474, 121] width 84 height 36
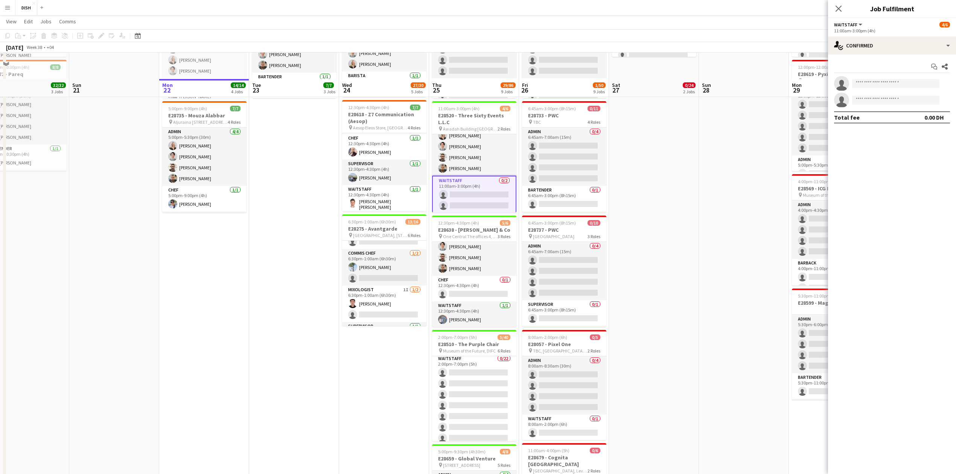
scroll to position [246, 0]
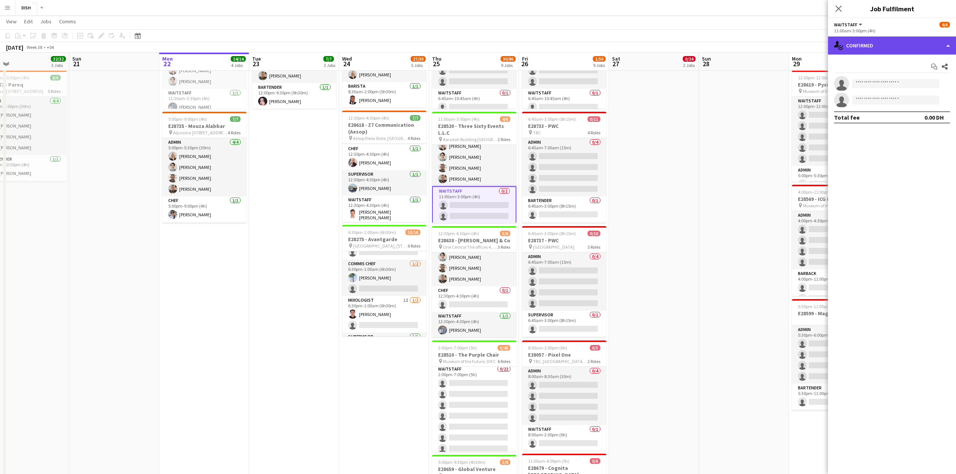
click at [910, 41] on div "single-neutral-actions-check-2 Confirmed" at bounding box center [892, 45] width 128 height 18
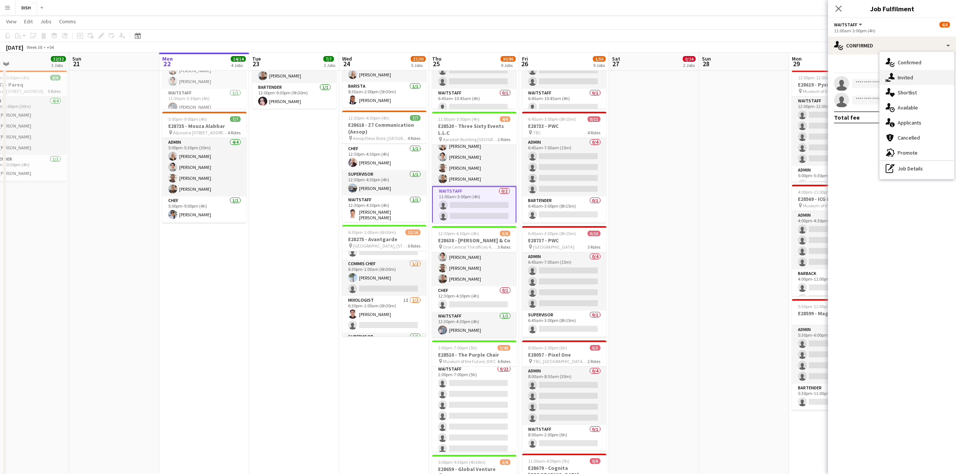
click at [902, 71] on div "single-neutral-actions-share-1 Invited" at bounding box center [916, 77] width 74 height 15
click at [903, 84] on input "text" at bounding box center [892, 84] width 116 height 19
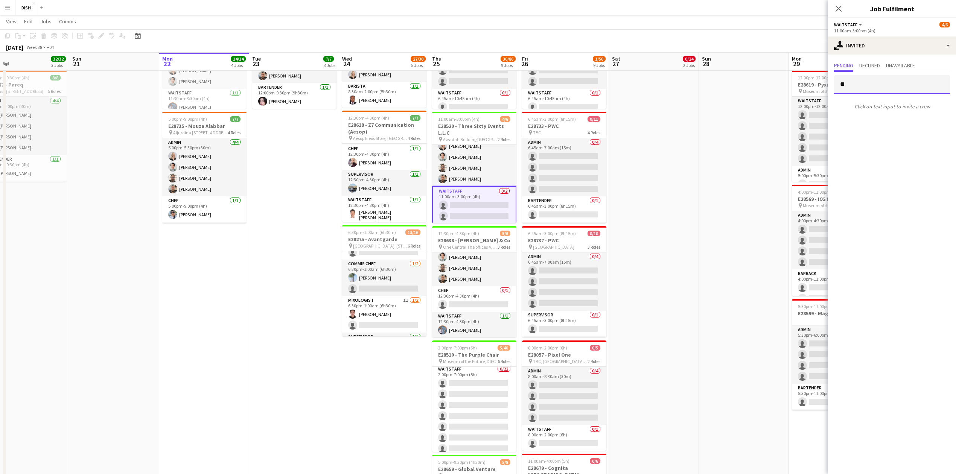
type input "*"
type input "******"
click at [897, 106] on span "[PERSON_NAME][EMAIL_ADDRESS][PERSON_NAME][DOMAIN_NAME]" at bounding box center [892, 109] width 104 height 6
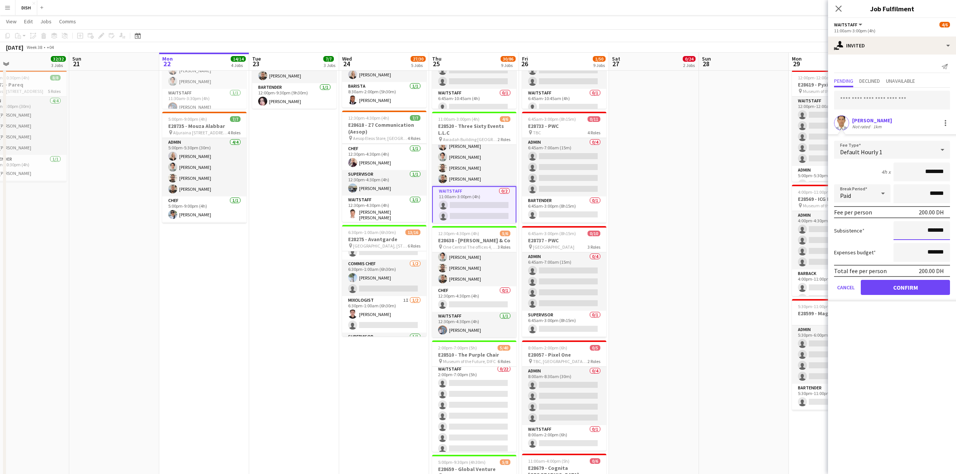
drag, startPoint x: 912, startPoint y: 229, endPoint x: 916, endPoint y: 234, distance: 5.9
click at [913, 229] on input "*******" at bounding box center [921, 230] width 56 height 19
type input "********"
click at [893, 148] on div "Default Hourly 1" at bounding box center [884, 150] width 101 height 18
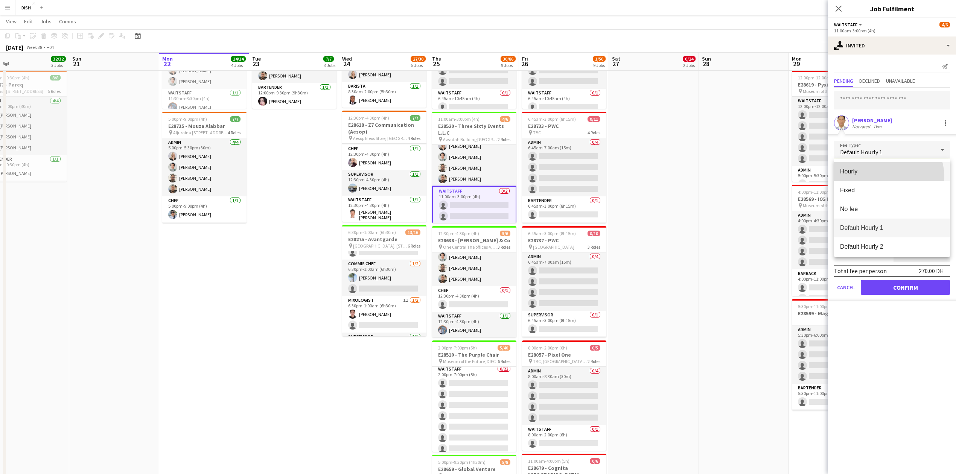
click at [885, 177] on mat-option "Hourly" at bounding box center [892, 171] width 116 height 19
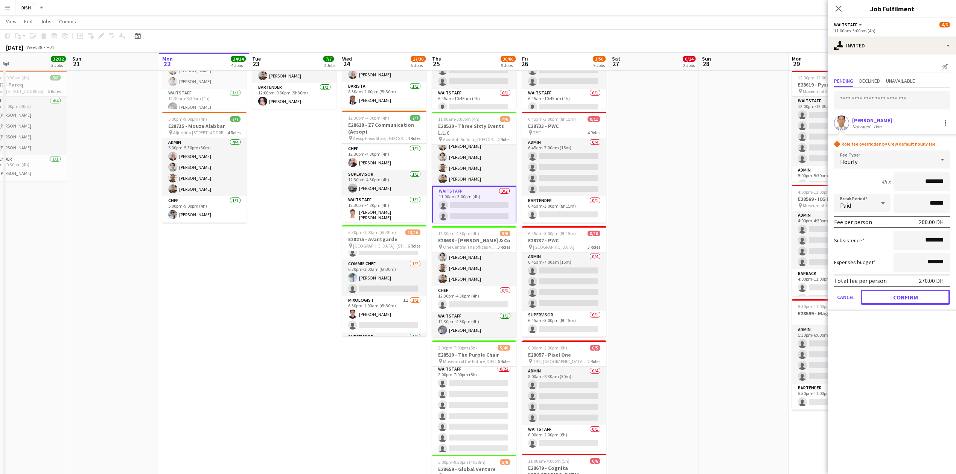
click at [885, 304] on form "rhombus-alert Role fee overridden by Crew default hourly fee Fee Type Hourly 4h…" at bounding box center [892, 226] width 128 height 170
drag, startPoint x: 921, startPoint y: 295, endPoint x: 923, endPoint y: 254, distance: 41.4
click at [921, 295] on button "Confirm" at bounding box center [904, 297] width 89 height 15
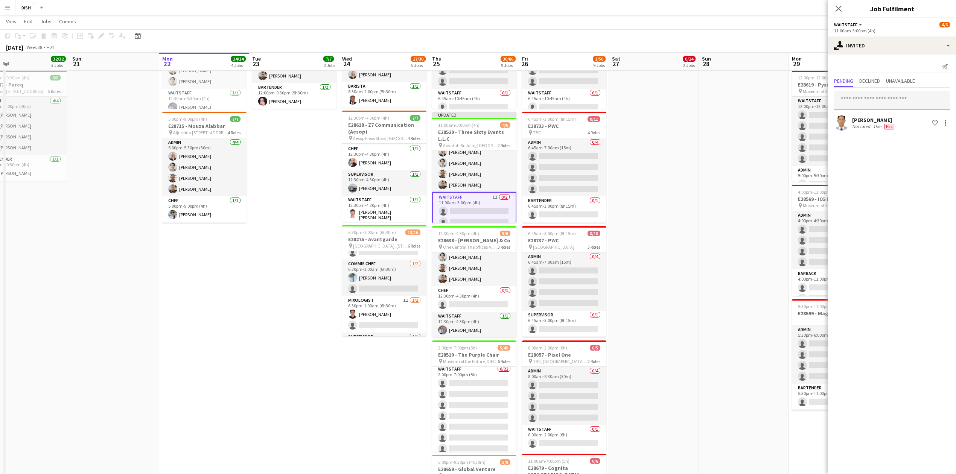
drag, startPoint x: 880, startPoint y: 101, endPoint x: 876, endPoint y: 97, distance: 5.6
click at [878, 101] on input "text" at bounding box center [892, 100] width 116 height 19
type input "*"
type input "****"
click at [890, 126] on span "[EMAIL_ADDRESS][DOMAIN_NAME]" at bounding box center [892, 125] width 104 height 6
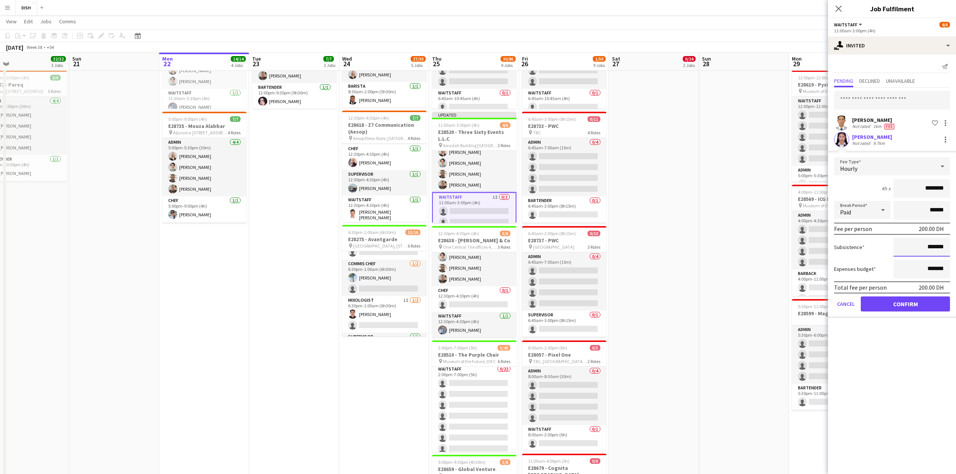
click at [909, 252] on input "*******" at bounding box center [921, 247] width 56 height 19
type input "********"
click at [920, 299] on button "Confirm" at bounding box center [904, 303] width 89 height 15
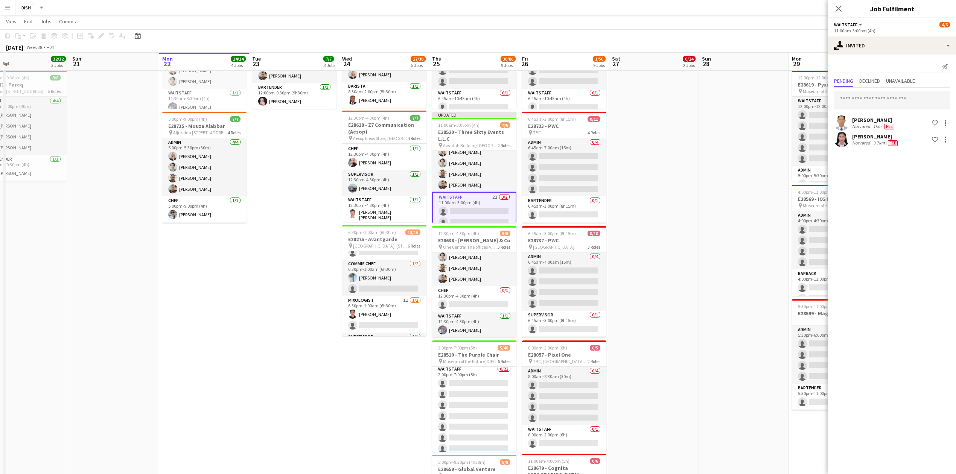
click at [685, 332] on app-date-cell "12:30pm-10:00pm (9h30m) 0/13 E28649 - [PERSON_NAME] pin [PERSON_NAME], Sharjah …" at bounding box center [654, 324] width 90 height 971
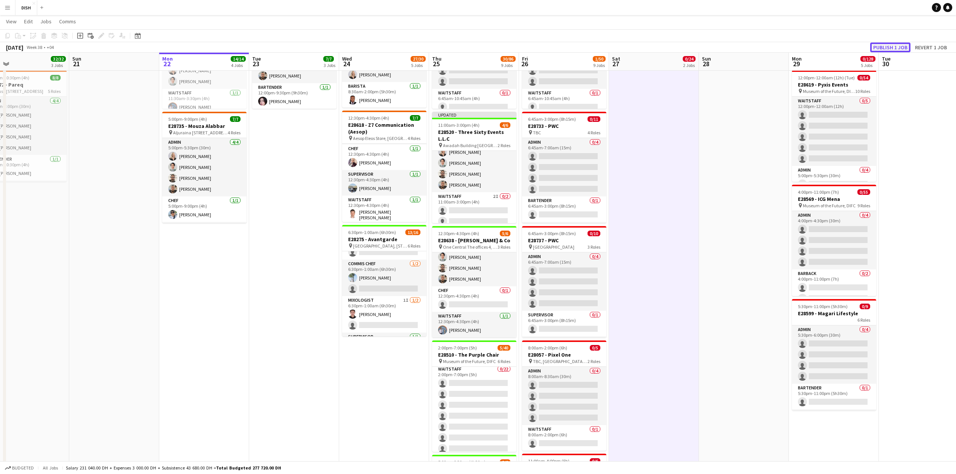
click at [893, 46] on button "Publish 1 job" at bounding box center [890, 48] width 40 height 10
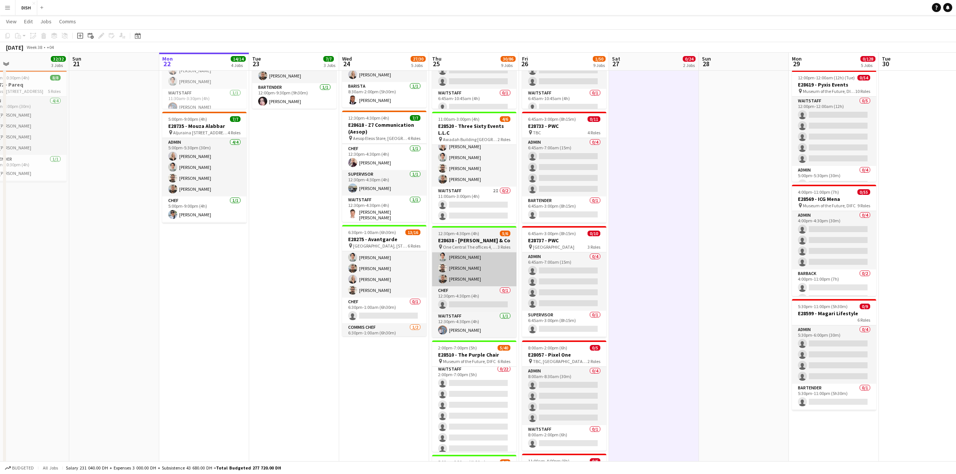
scroll to position [10, 0]
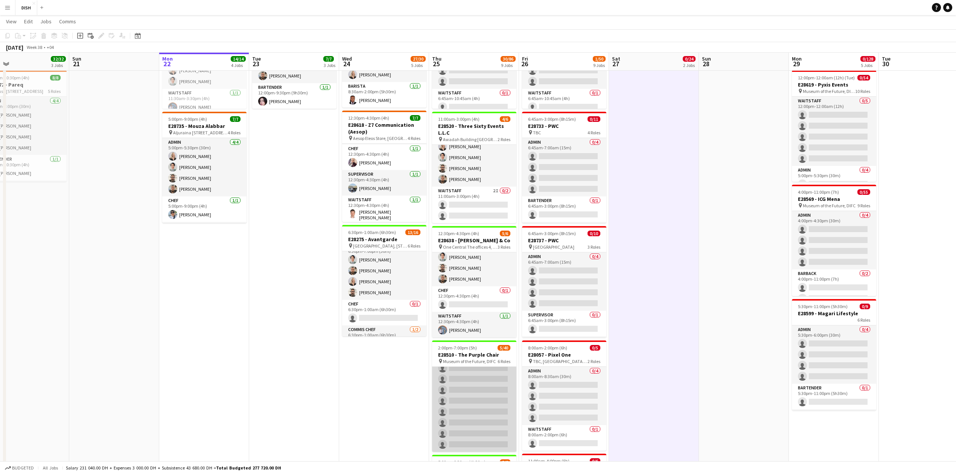
click at [465, 410] on app-card-role "Waitstaff 0/22 2:00pm-7:00pm (5h) single-neutral-actions single-neutral-actions…" at bounding box center [474, 324] width 84 height 255
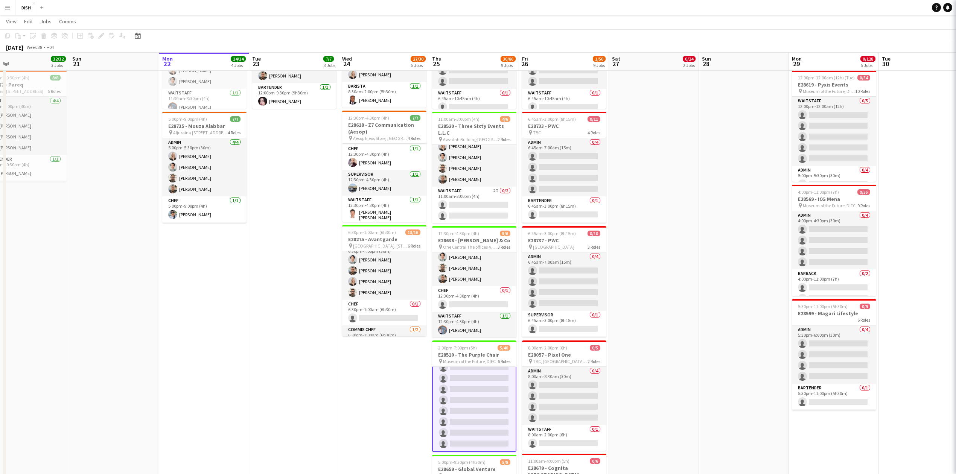
scroll to position [441, 0]
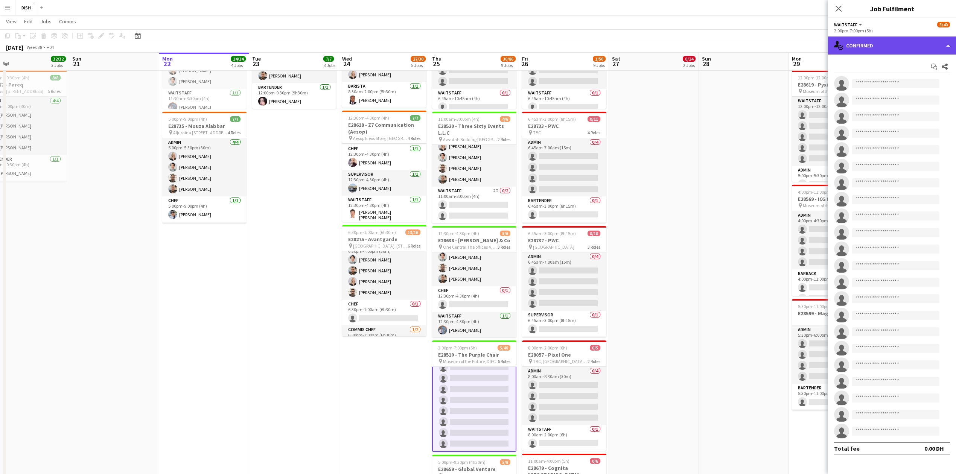
click at [953, 43] on div "single-neutral-actions-check-2 Confirmed" at bounding box center [892, 45] width 128 height 18
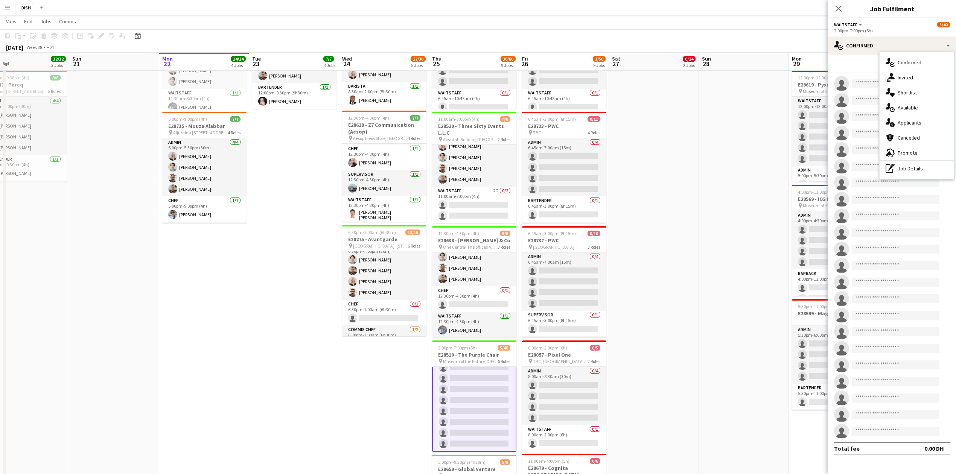
click at [918, 105] on div "single-neutral-actions-upload Available" at bounding box center [916, 107] width 74 height 15
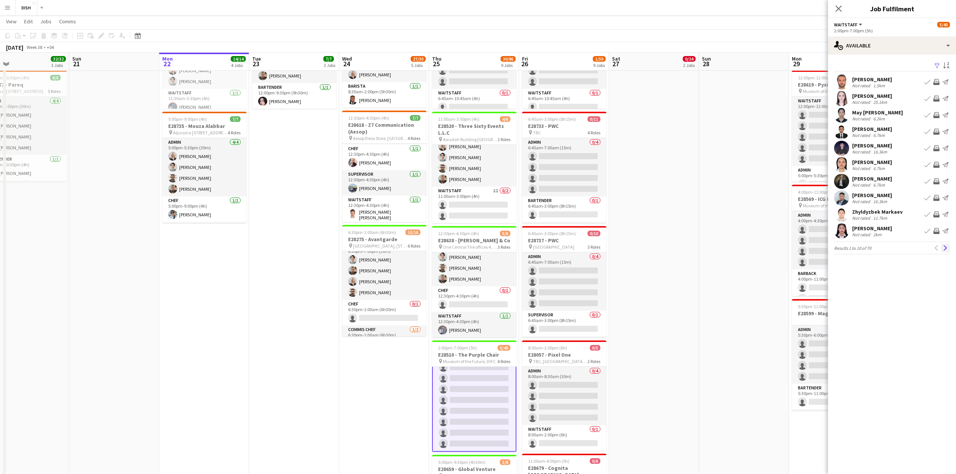
click at [947, 247] on app-icon "Next" at bounding box center [944, 247] width 5 height 5
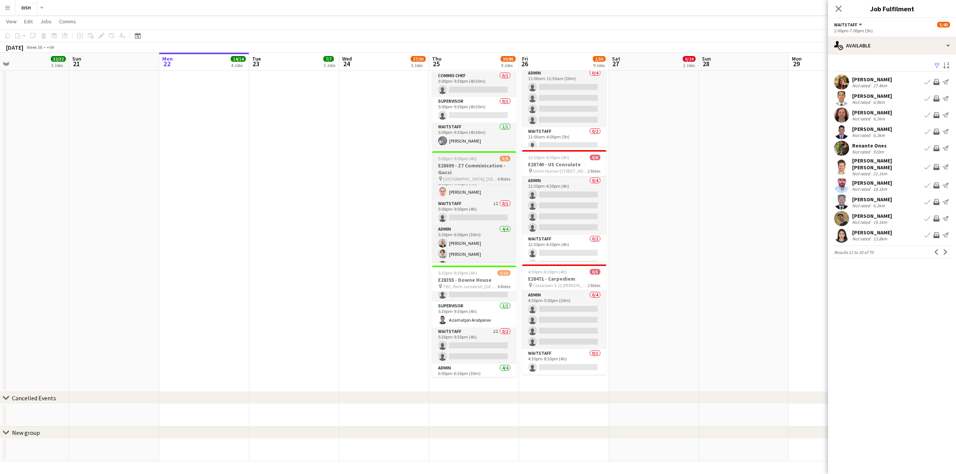
scroll to position [79, 0]
click at [465, 228] on app-card-role "Waitstaff 1I 0/1 5:00pm-9:00pm (4h) single-neutral-actions" at bounding box center [474, 221] width 84 height 26
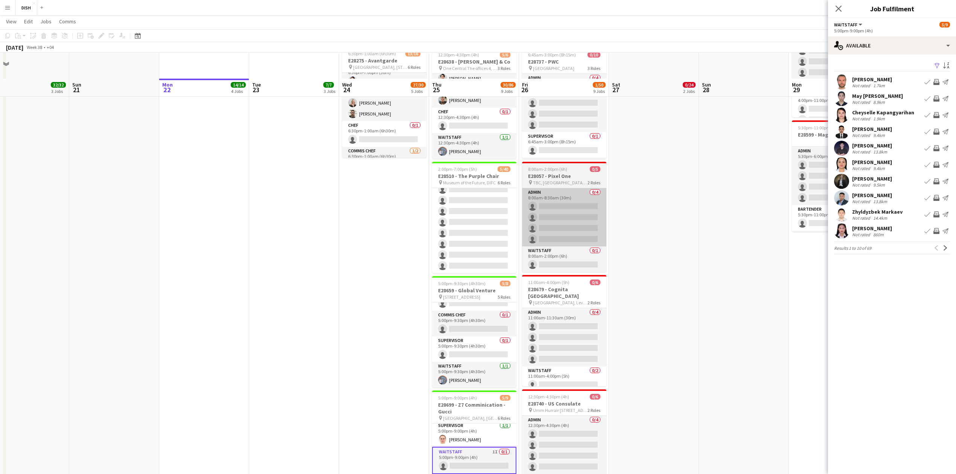
scroll to position [413, 0]
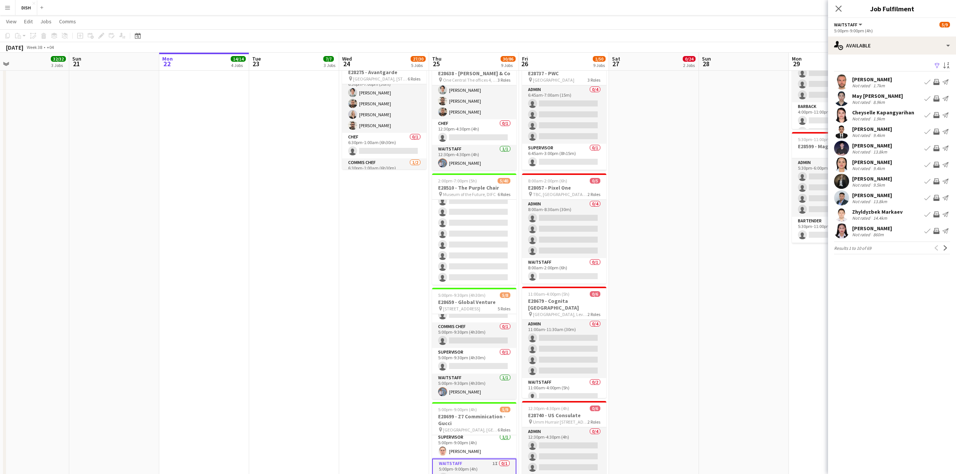
click at [7, 5] on app-icon "Menu" at bounding box center [8, 8] width 6 height 6
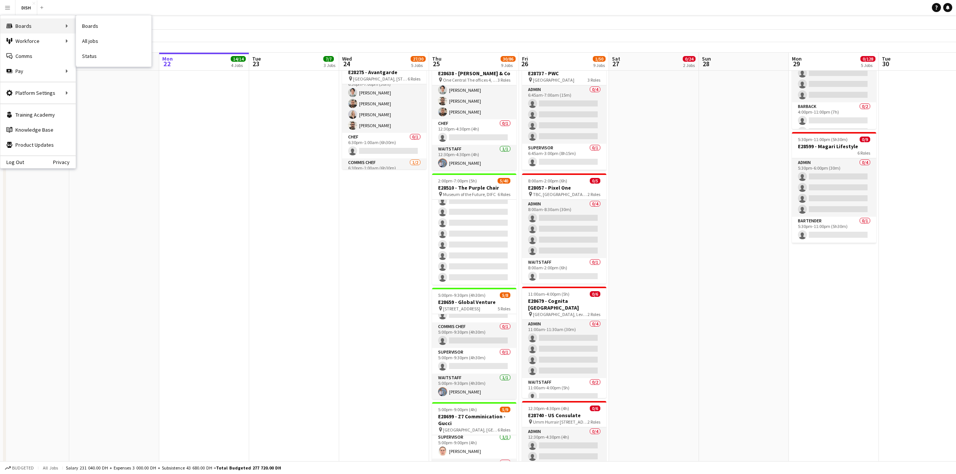
click at [29, 27] on div "Boards Boards" at bounding box center [37, 25] width 75 height 15
drag, startPoint x: 102, startPoint y: 56, endPoint x: 174, endPoint y: 147, distance: 116.8
click at [103, 56] on link "Status" at bounding box center [113, 56] width 75 height 15
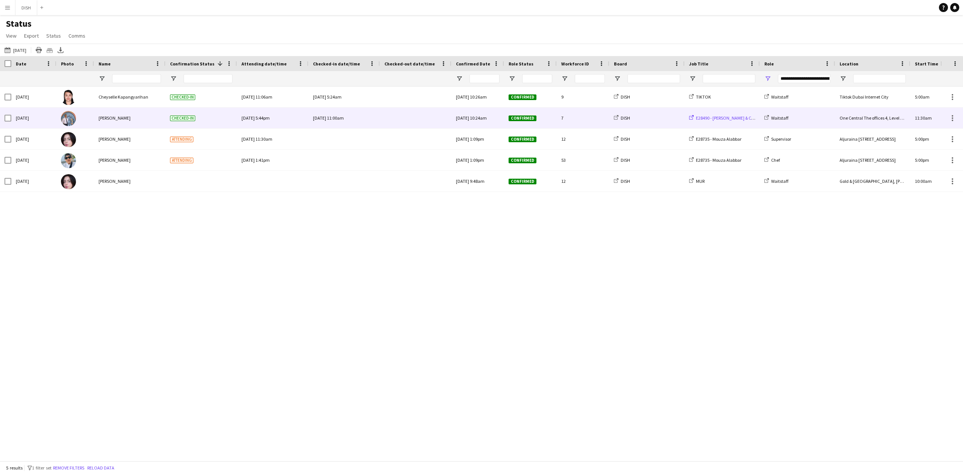
click at [718, 119] on span "E28490 - [PERSON_NAME] & Company" at bounding box center [731, 118] width 71 height 6
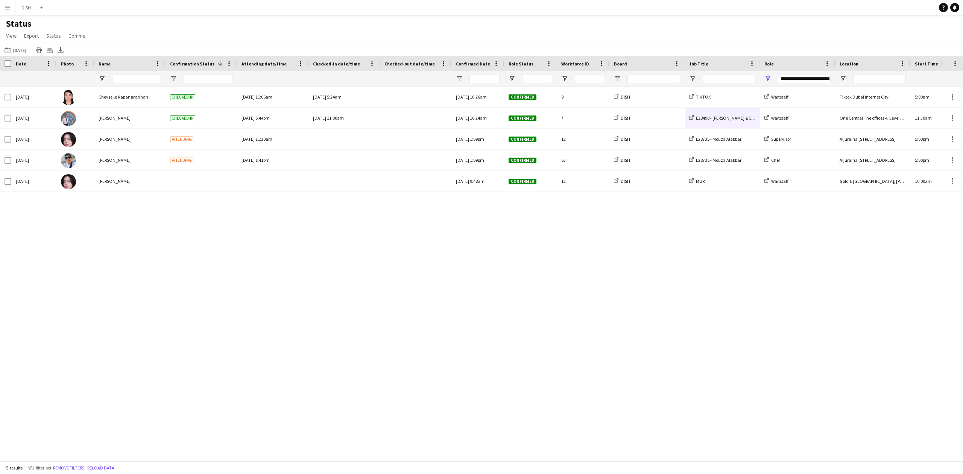
click at [5, 6] on app-icon "Menu" at bounding box center [8, 8] width 6 height 6
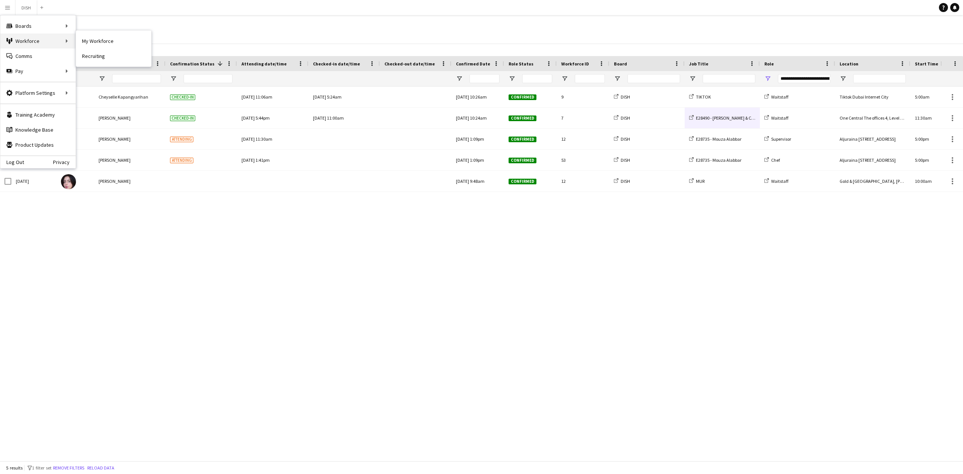
click at [39, 37] on div "Workforce Workforce" at bounding box center [37, 40] width 75 height 15
click at [126, 44] on link "My Workforce" at bounding box center [113, 40] width 75 height 15
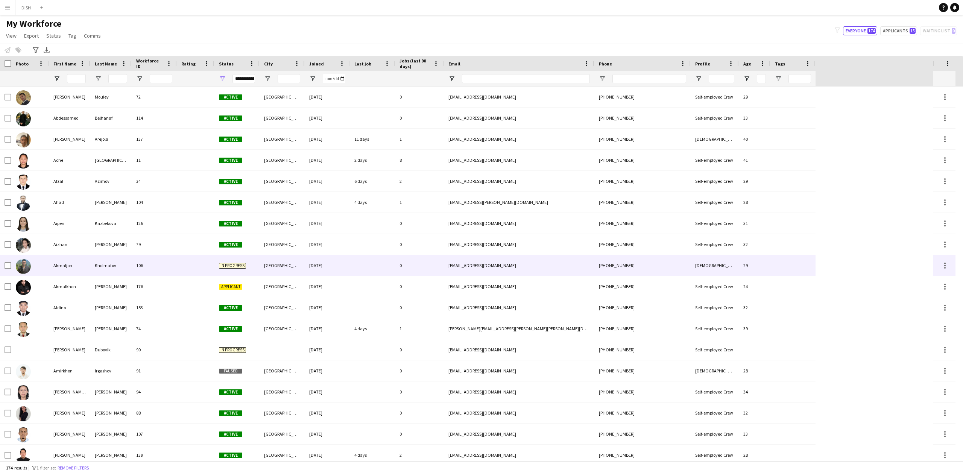
click at [23, 267] on img at bounding box center [23, 266] width 15 height 15
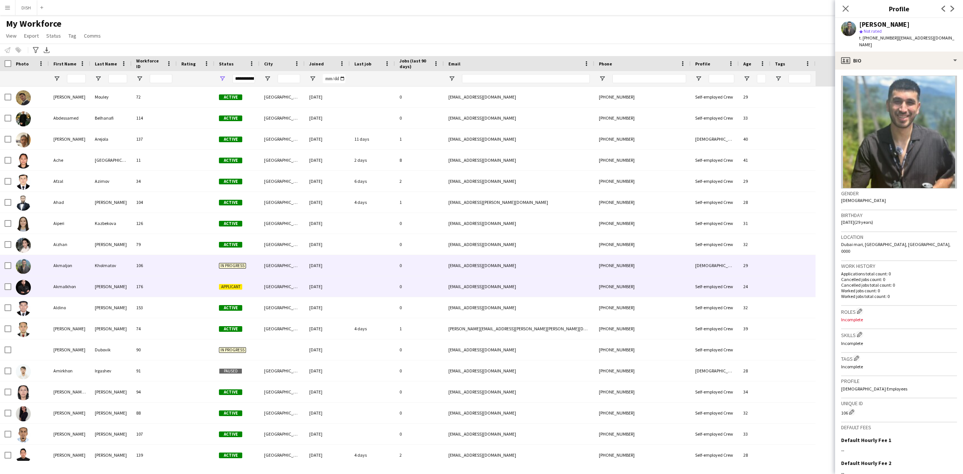
click at [23, 289] on img at bounding box center [23, 287] width 15 height 15
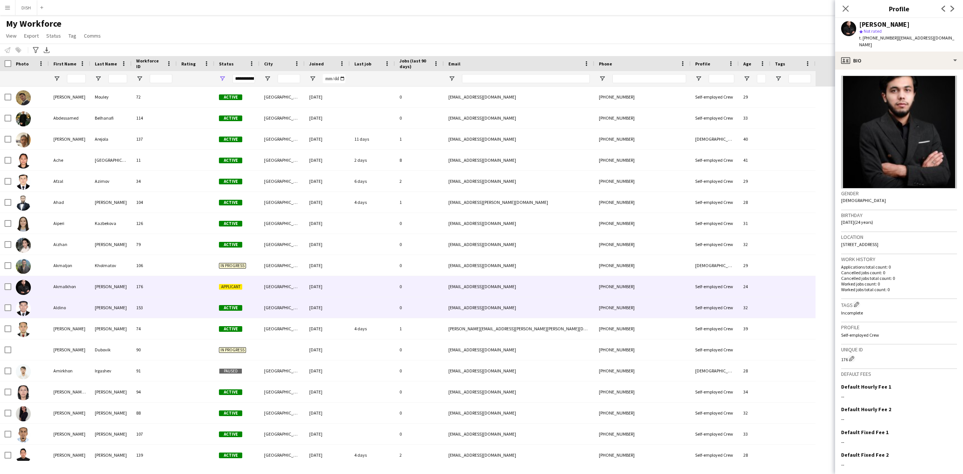
click at [20, 311] on img at bounding box center [23, 308] width 15 height 15
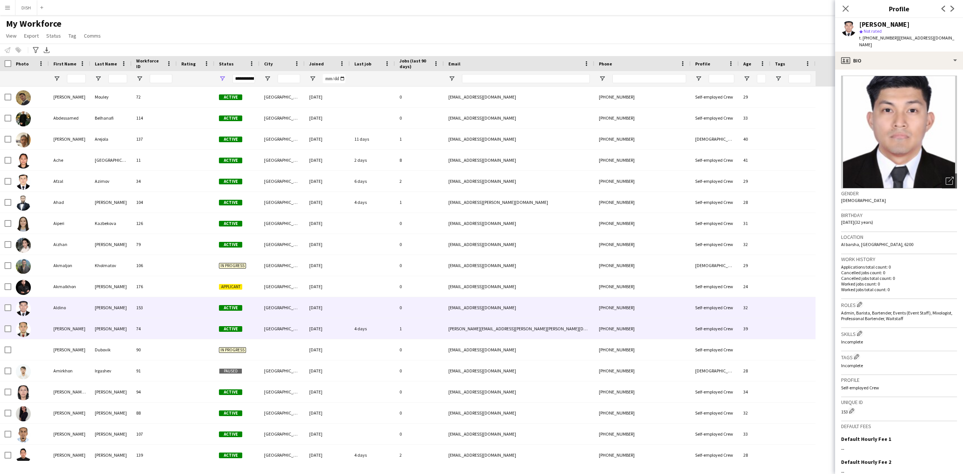
click at [24, 330] on img at bounding box center [23, 329] width 15 height 15
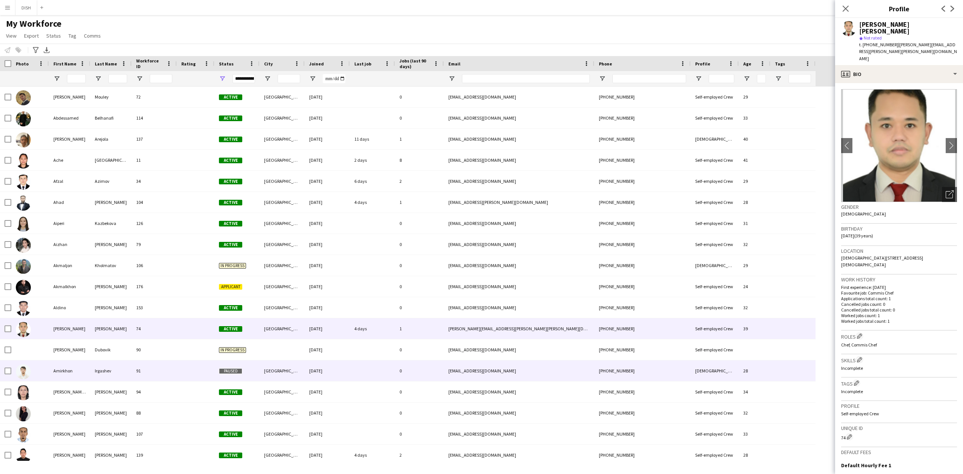
click at [24, 377] on img at bounding box center [23, 371] width 15 height 15
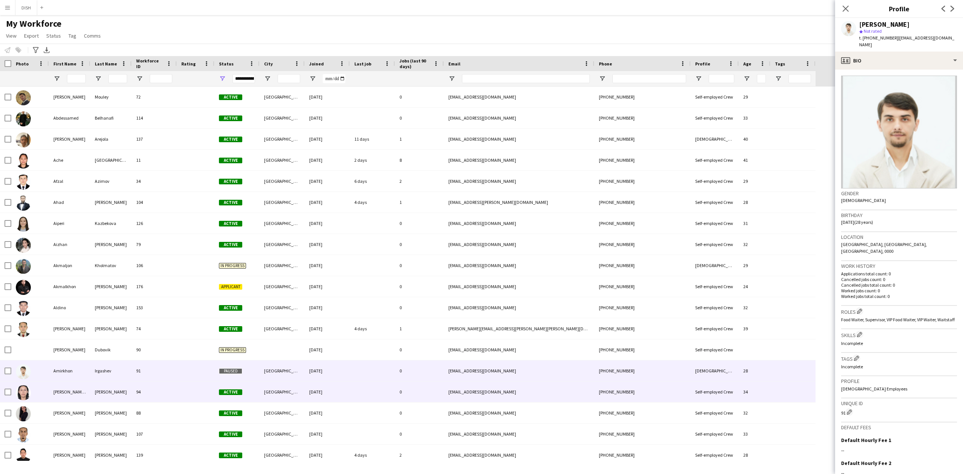
click at [20, 387] on img at bounding box center [23, 392] width 15 height 15
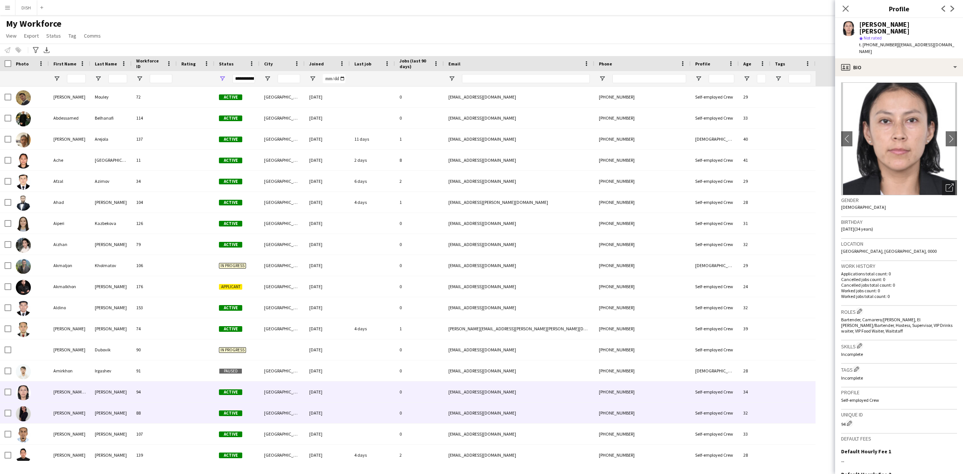
click at [23, 417] on img at bounding box center [23, 413] width 15 height 15
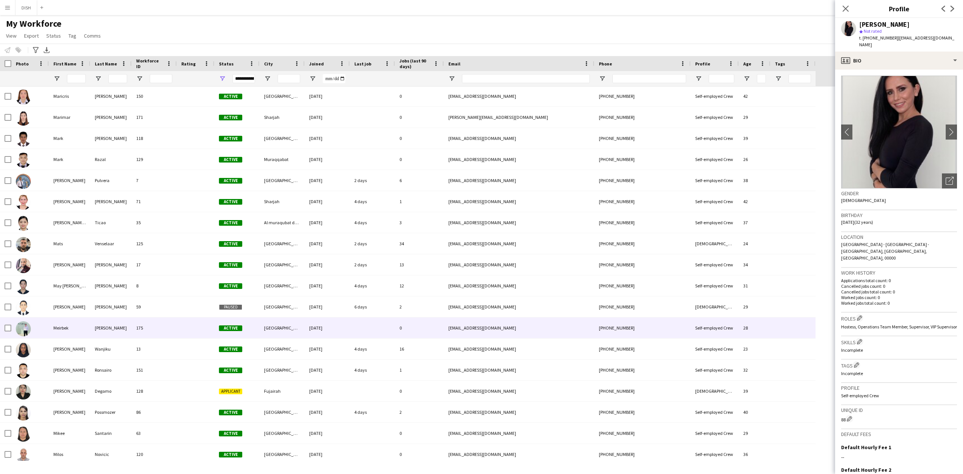
scroll to position [2288, 0]
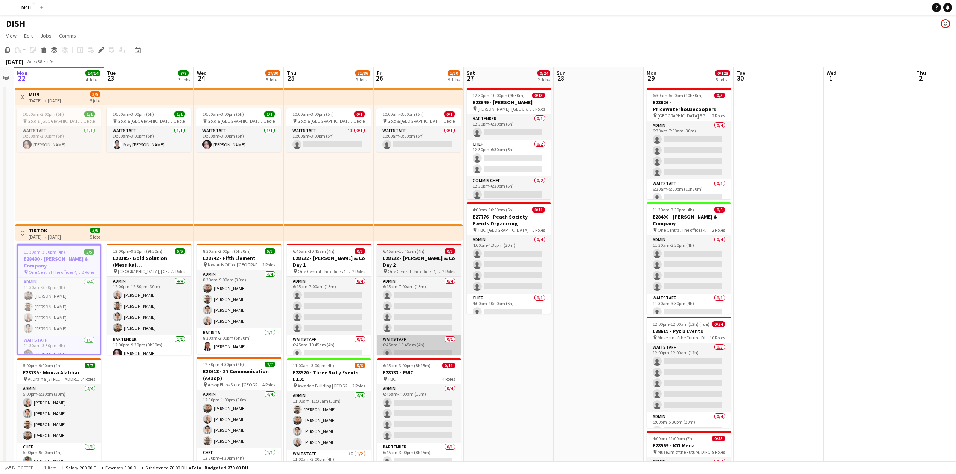
drag, startPoint x: 840, startPoint y: 312, endPoint x: 454, endPoint y: 339, distance: 387.0
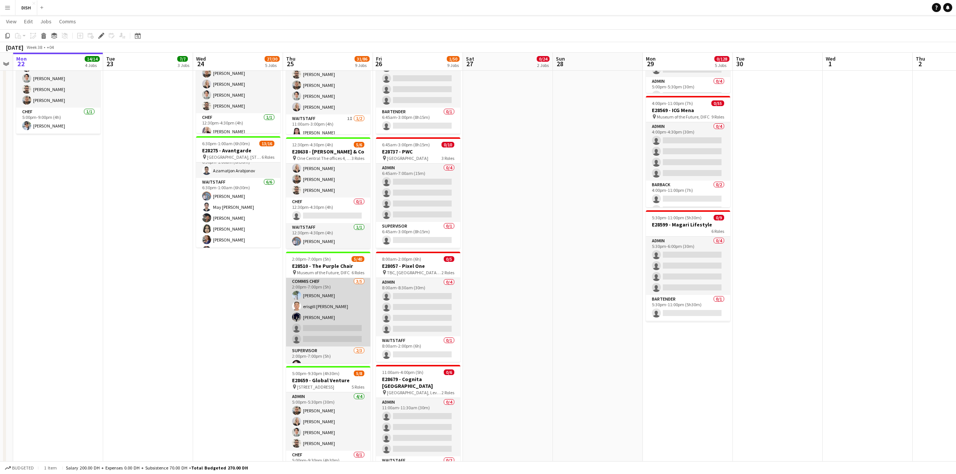
scroll to position [70, 0]
click at [327, 309] on app-card-role "Chef 0/4 2:00pm-7:00pm (5h) single-neutral-actions single-neutral-actions singl…" at bounding box center [328, 295] width 84 height 58
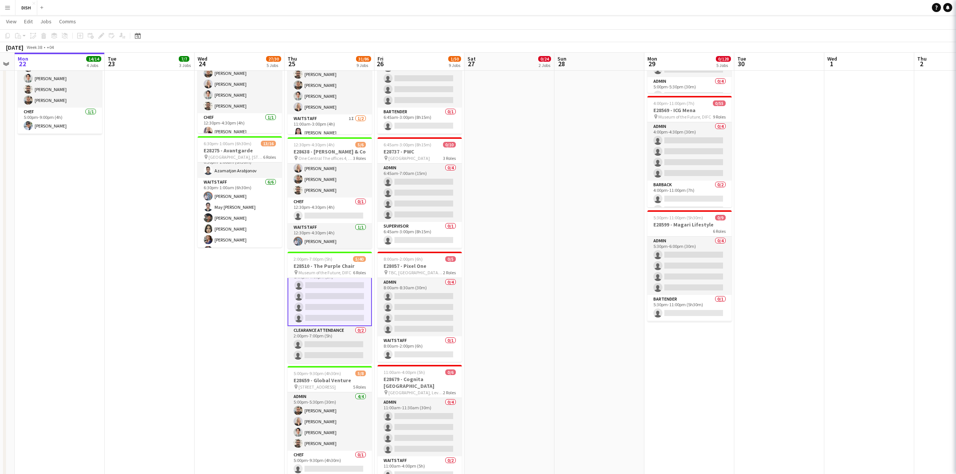
scroll to position [71, 0]
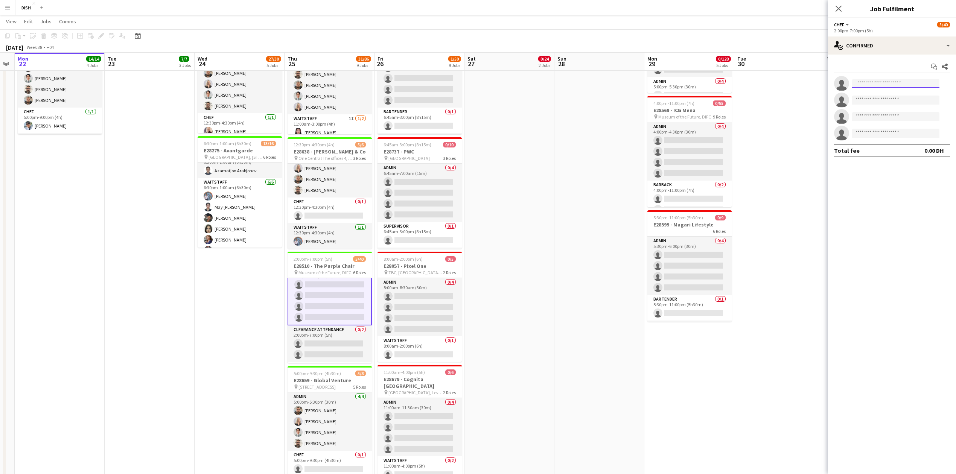
click at [878, 80] on input at bounding box center [895, 83] width 87 height 9
type input "***"
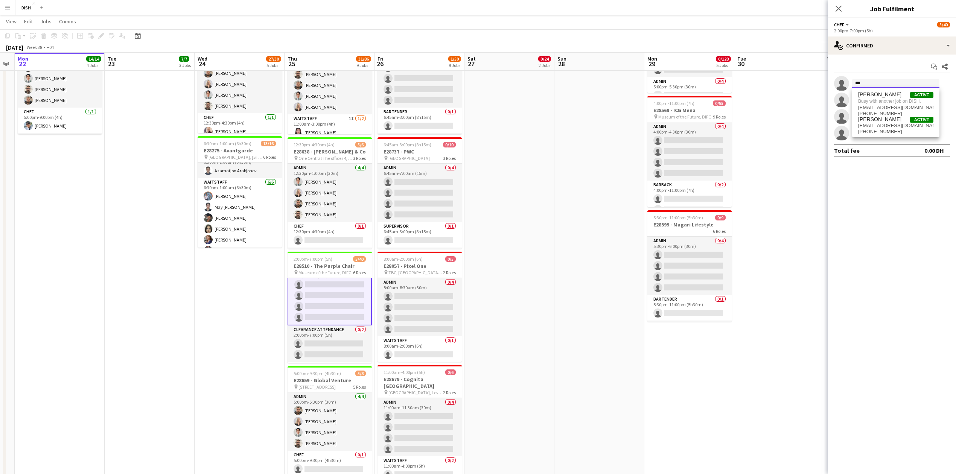
scroll to position [0, 0]
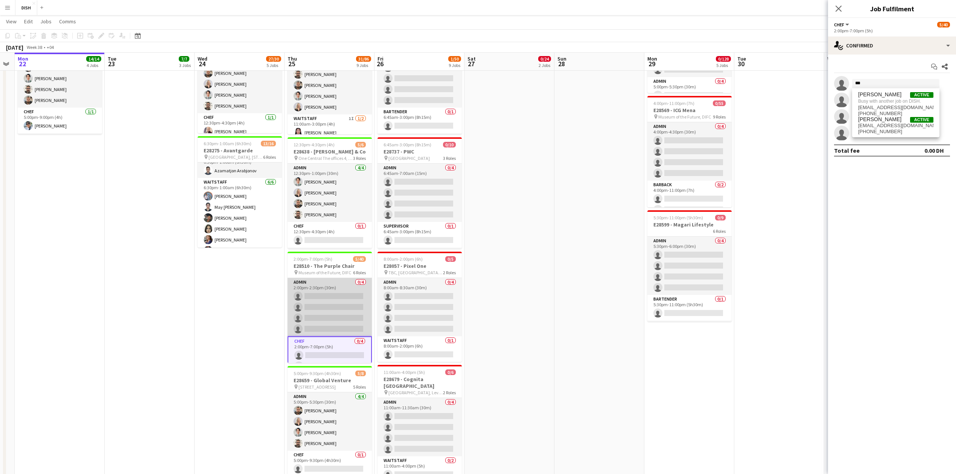
click at [324, 309] on app-card-role "Admin 0/4 2:00pm-2:30pm (30m) single-neutral-actions single-neutral-actions sin…" at bounding box center [329, 307] width 84 height 58
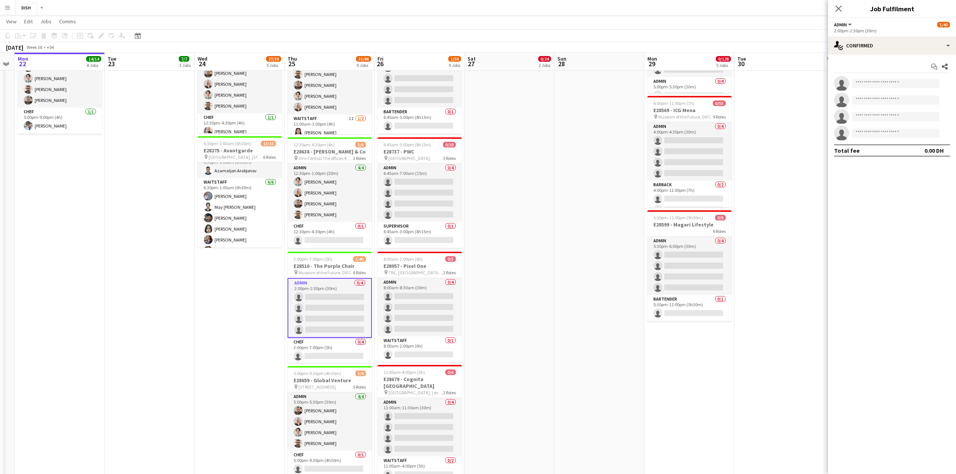
drag, startPoint x: 899, startPoint y: 75, endPoint x: 898, endPoint y: 83, distance: 8.0
click at [898, 79] on div "Start chat Share single-neutral-actions single-neutral-actions single-neutral-a…" at bounding box center [892, 109] width 128 height 108
click at [898, 83] on input at bounding box center [895, 83] width 87 height 9
type input "***"
drag, startPoint x: 893, startPoint y: 90, endPoint x: 896, endPoint y: 88, distance: 4.3
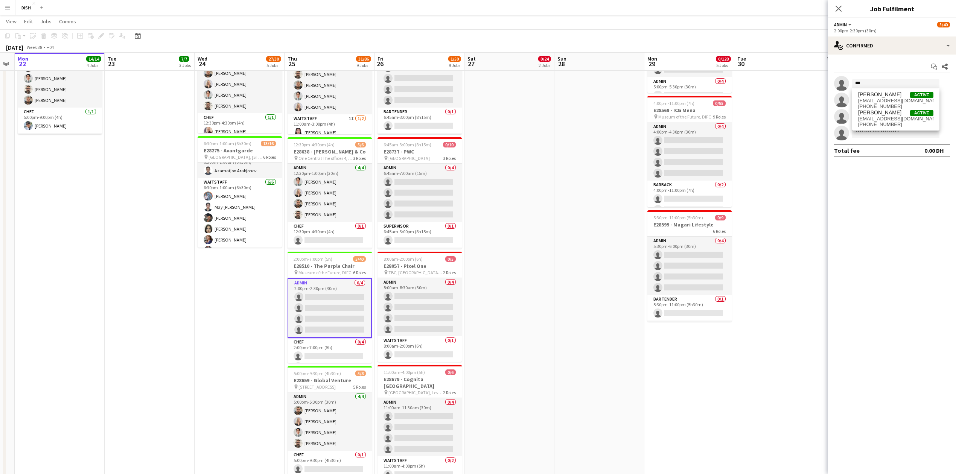
click at [895, 89] on div "Victoria Mcloughlin Active victoriamcloughlin@icloud.com +971503541833 Joan Che…" at bounding box center [895, 109] width 87 height 42
click at [893, 100] on span "[EMAIL_ADDRESS][DOMAIN_NAME]" at bounding box center [895, 101] width 75 height 6
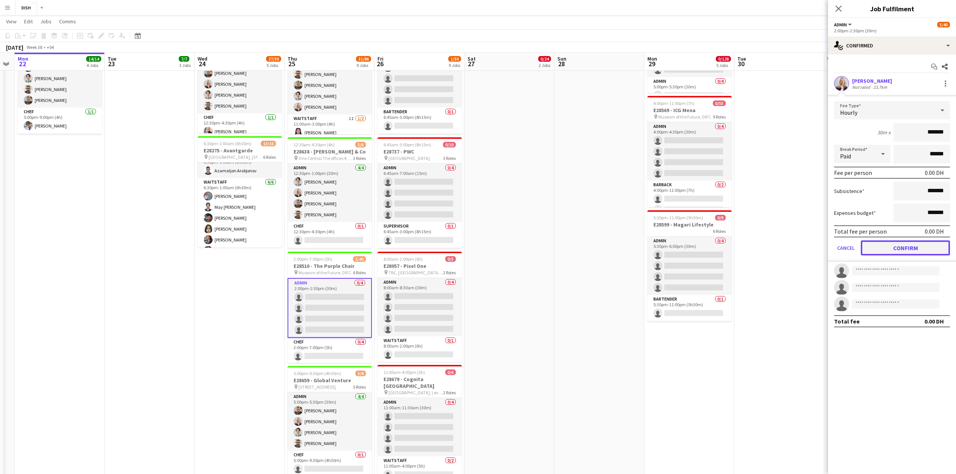
click at [910, 244] on button "Confirm" at bounding box center [904, 247] width 89 height 15
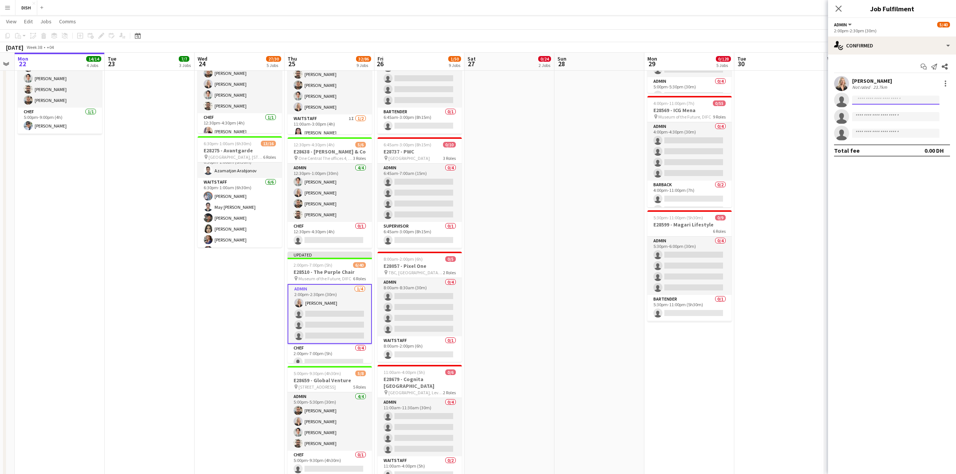
click at [884, 102] on input at bounding box center [895, 100] width 87 height 9
type input "****"
click at [891, 138] on span "[EMAIL_ADDRESS][DOMAIN_NAME]" at bounding box center [895, 135] width 75 height 6
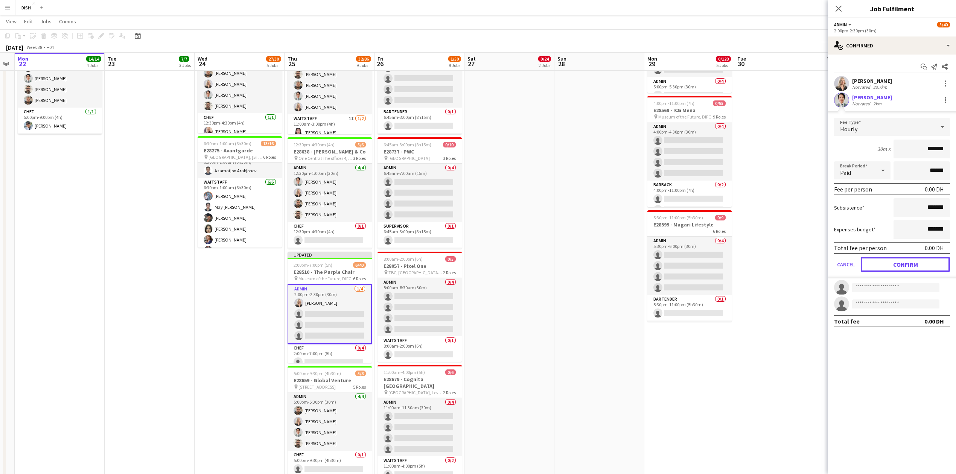
click at [910, 263] on button "Confirm" at bounding box center [904, 264] width 89 height 15
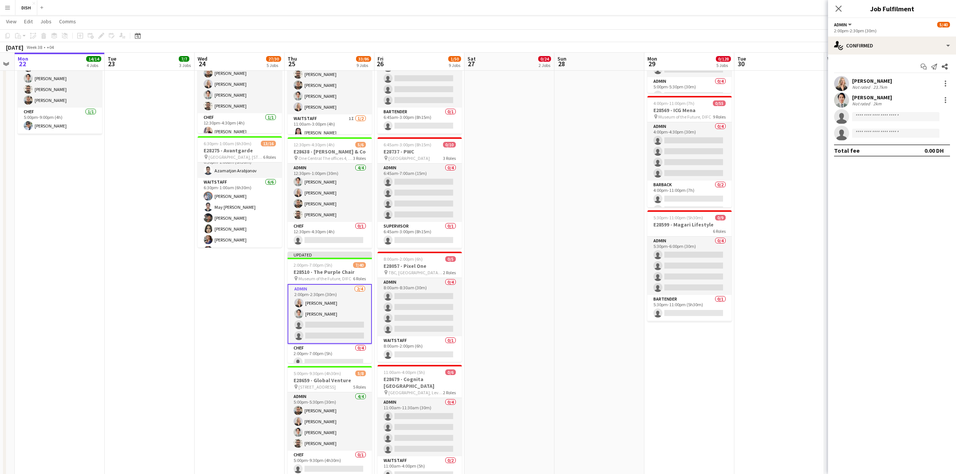
drag, startPoint x: 876, startPoint y: 110, endPoint x: 877, endPoint y: 115, distance: 4.5
click at [876, 111] on app-invite-slot "single-neutral-actions" at bounding box center [892, 116] width 128 height 15
click at [877, 115] on input at bounding box center [895, 116] width 87 height 9
click at [865, 111] on app-invite-slot "single-neutral-actions" at bounding box center [892, 116] width 128 height 15
click at [866, 115] on input at bounding box center [895, 116] width 87 height 9
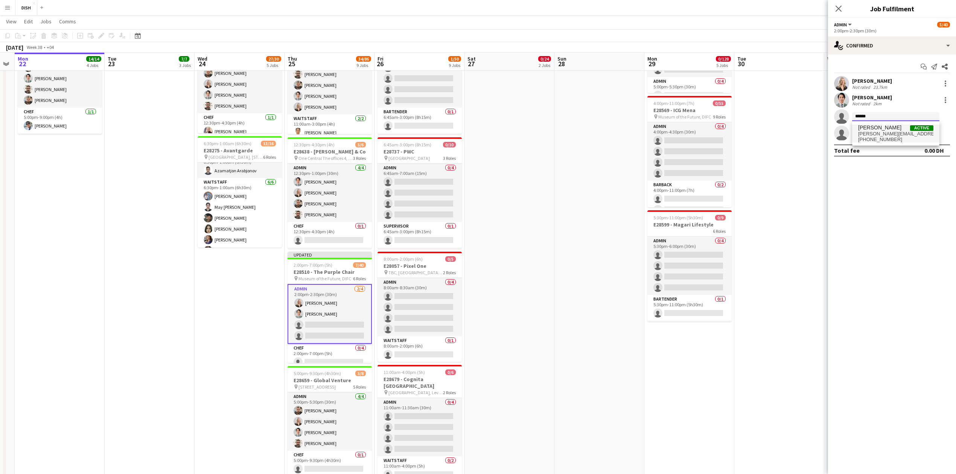
type input "******"
click at [874, 135] on span "[PERSON_NAME][EMAIL_ADDRESS][DOMAIN_NAME]" at bounding box center [895, 134] width 75 height 6
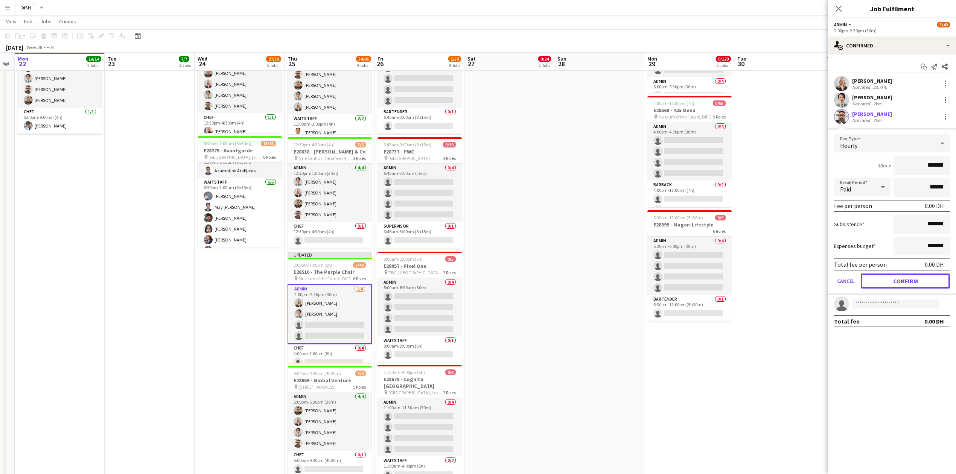
drag, startPoint x: 894, startPoint y: 277, endPoint x: 892, endPoint y: 264, distance: 13.4
click at [894, 278] on button "Confirm" at bounding box center [904, 281] width 89 height 15
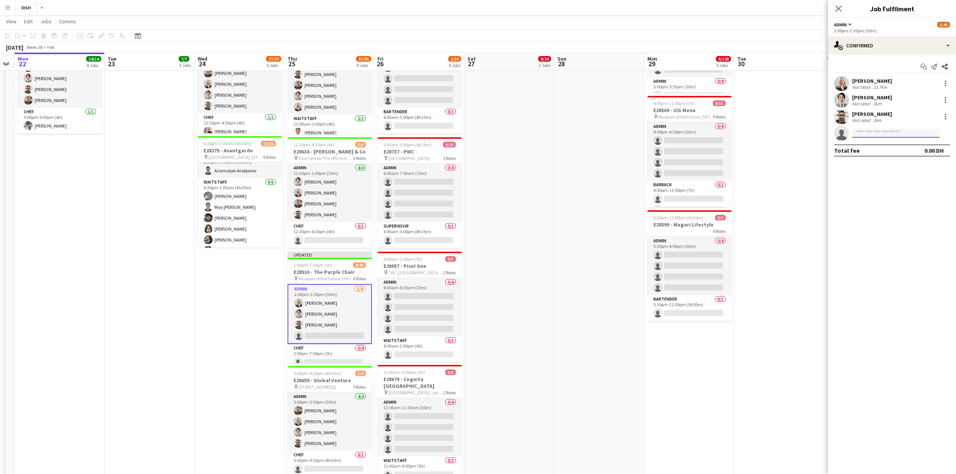
drag, startPoint x: 872, startPoint y: 135, endPoint x: 869, endPoint y: 139, distance: 5.2
click at [868, 134] on input at bounding box center [895, 133] width 87 height 9
type input "****"
click at [889, 156] on span "[PHONE_NUMBER]" at bounding box center [895, 156] width 75 height 6
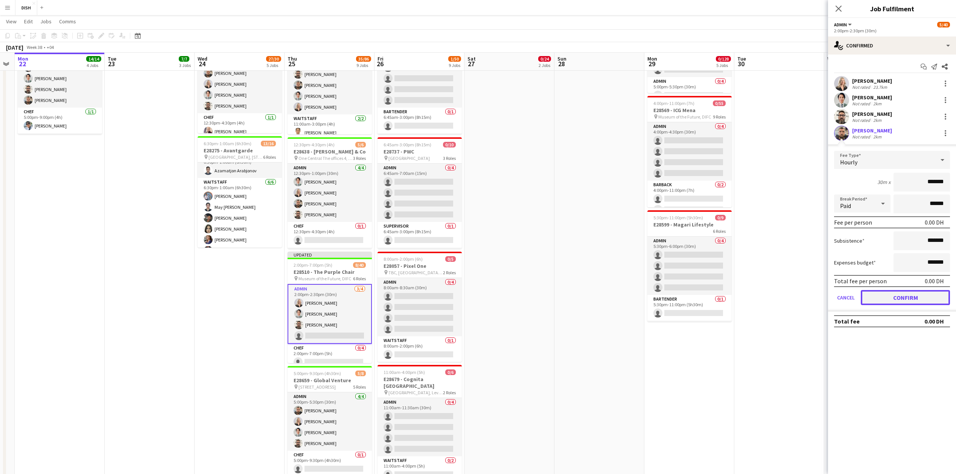
click at [896, 295] on button "Confirm" at bounding box center [904, 297] width 89 height 15
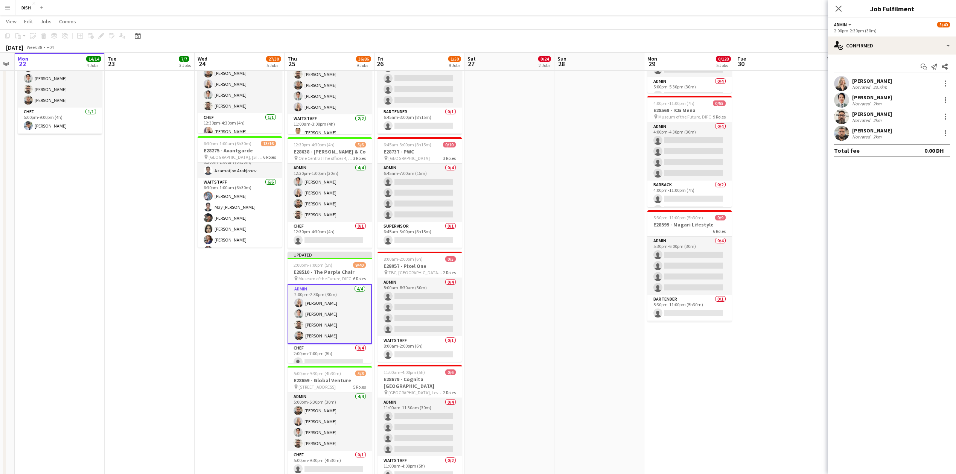
click at [562, 319] on app-date-cell at bounding box center [599, 235] width 90 height 971
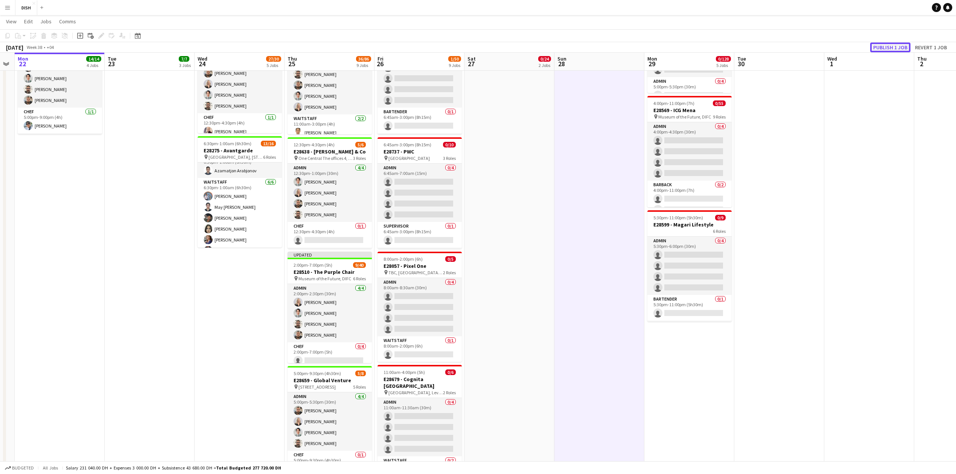
click at [886, 49] on button "Publish 1 job" at bounding box center [890, 48] width 40 height 10
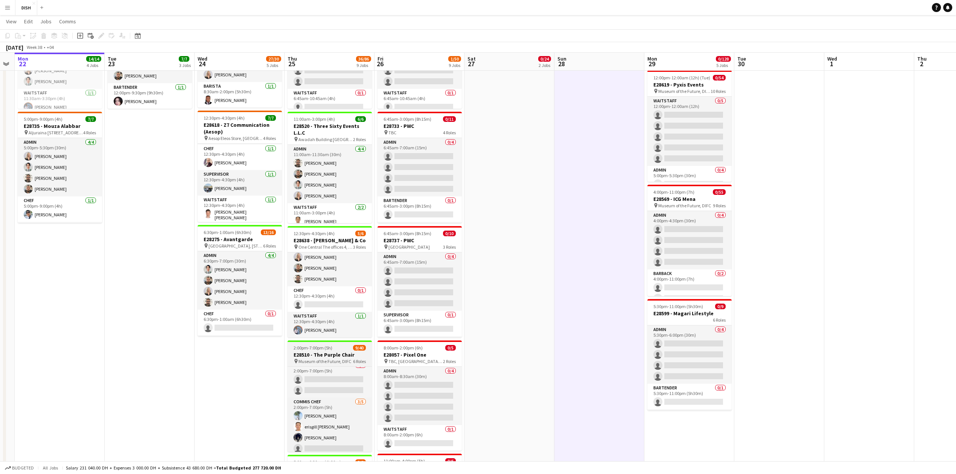
scroll to position [95, 0]
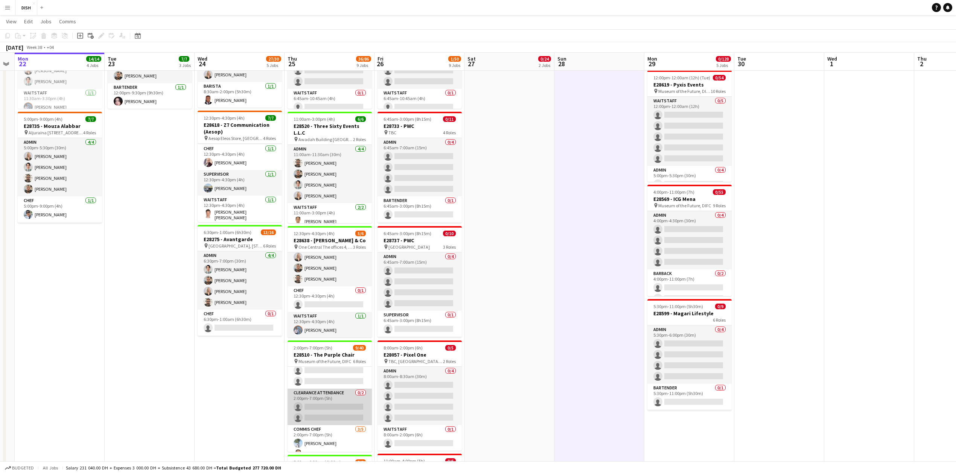
drag, startPoint x: 330, startPoint y: 413, endPoint x: 339, endPoint y: 408, distance: 9.4
click at [333, 410] on app-calendar-viewport "Fri 19 20/20 4 Jobs Sat 20 32/32 3 Jobs Sun 21 Mon 22 14/14 4 Jobs Tue 23 7/7 3…" at bounding box center [478, 332] width 956 height 1096
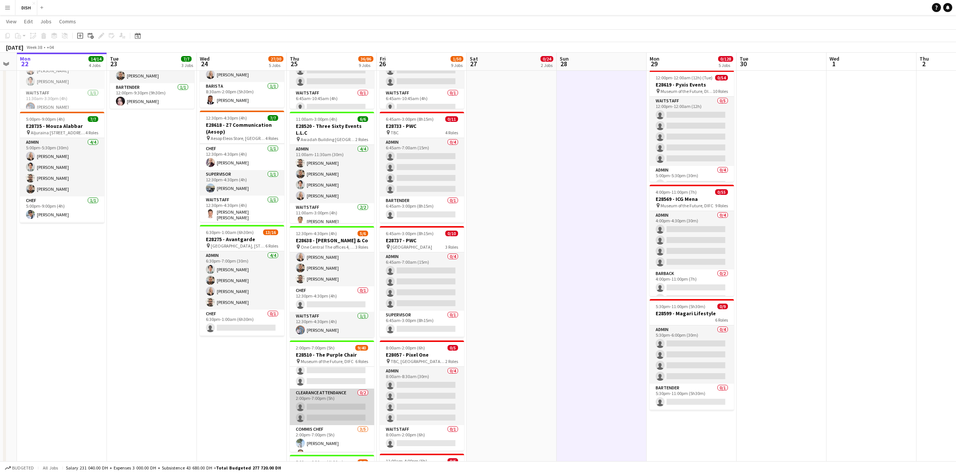
drag, startPoint x: 346, startPoint y: 407, endPoint x: 333, endPoint y: 417, distance: 16.6
click at [346, 406] on app-card-role "Clearance Attendance 0/2 2:00pm-7:00pm (5h) single-neutral-actions single-neutr…" at bounding box center [332, 407] width 84 height 36
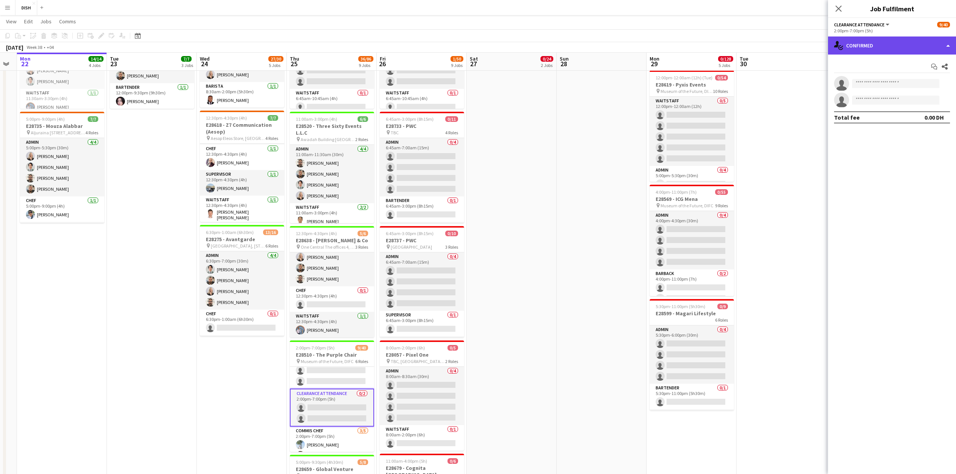
drag, startPoint x: 933, startPoint y: 50, endPoint x: 944, endPoint y: 42, distance: 13.1
click at [944, 41] on div "single-neutral-actions-check-2 Confirmed" at bounding box center [892, 45] width 128 height 18
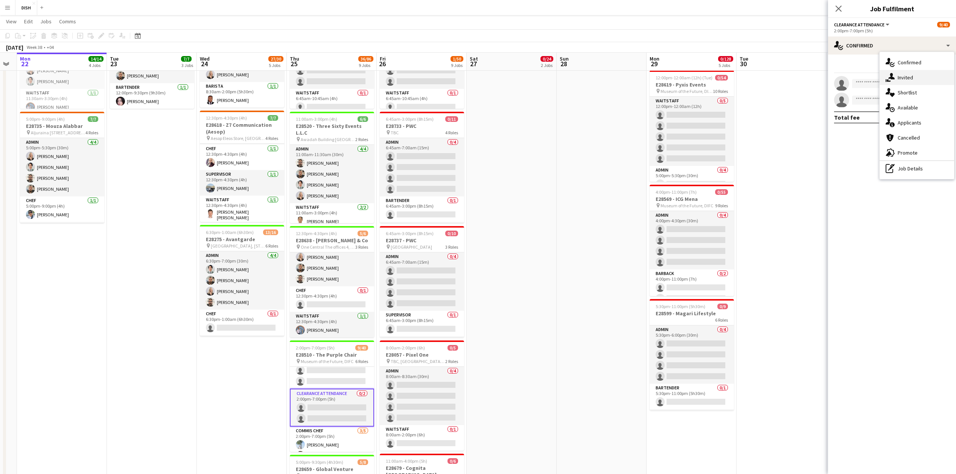
click at [926, 78] on div "single-neutral-actions-share-1 Invited" at bounding box center [916, 77] width 74 height 15
click at [872, 83] on input "text" at bounding box center [892, 84] width 116 height 19
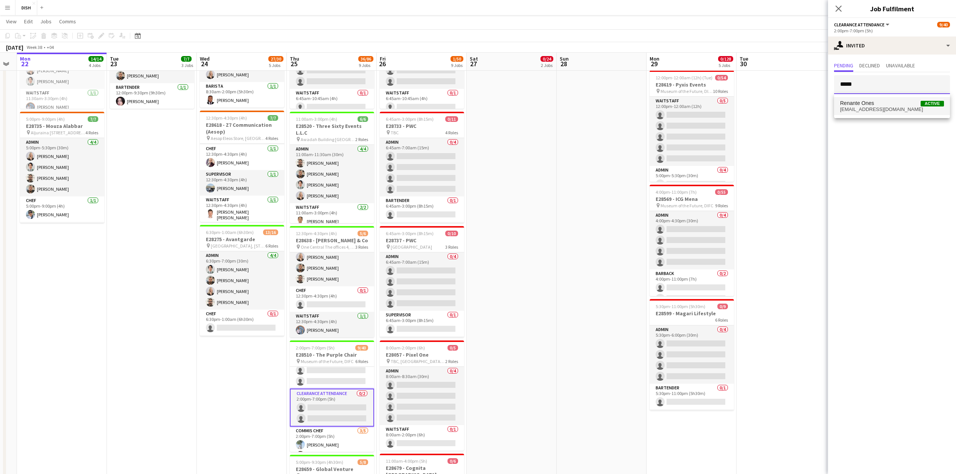
type input "*****"
click at [895, 108] on span "[EMAIL_ADDRESS][DOMAIN_NAME]" at bounding box center [892, 109] width 104 height 6
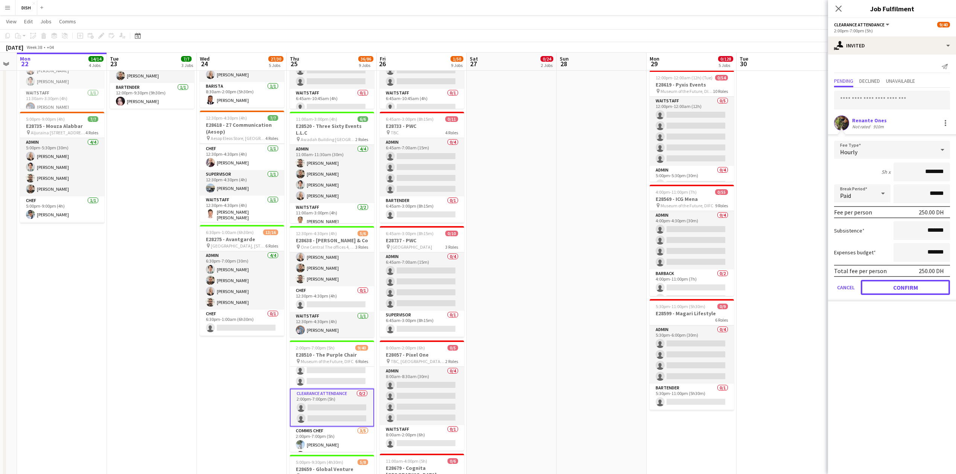
click at [917, 288] on button "Confirm" at bounding box center [904, 287] width 89 height 15
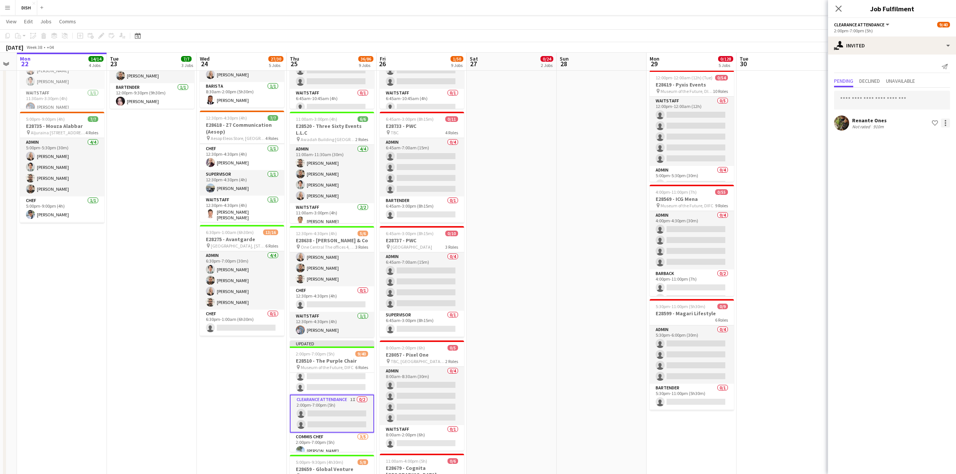
click at [947, 126] on div at bounding box center [945, 123] width 9 height 9
click at [923, 137] on span "Edit fee" at bounding box center [921, 137] width 44 height 7
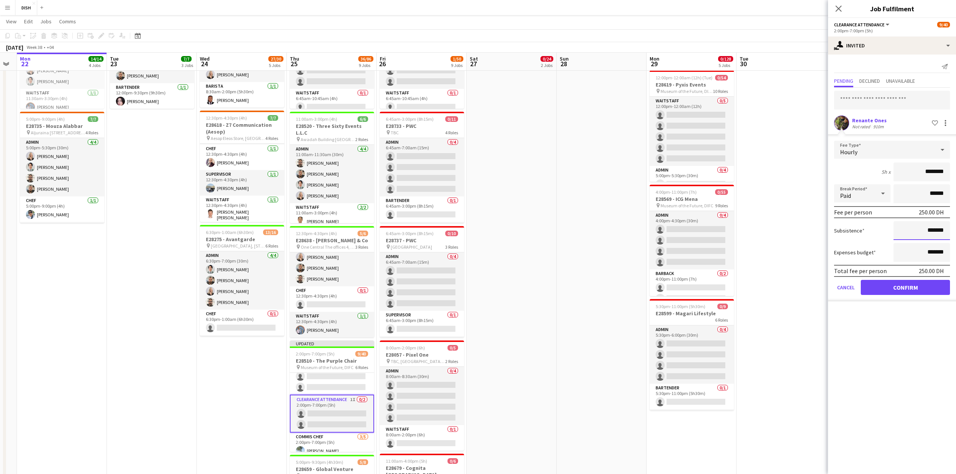
click at [927, 233] on input "*******" at bounding box center [921, 230] width 56 height 19
drag, startPoint x: 919, startPoint y: 233, endPoint x: 1057, endPoint y: 223, distance: 138.8
click at [956, 223] on html "Menu Boards Boards Boards All jobs Status Workforce Workforce My Workforce Recr…" at bounding box center [478, 323] width 956 height 1138
type input "*****"
click at [915, 286] on button "Confirm" at bounding box center [904, 287] width 89 height 15
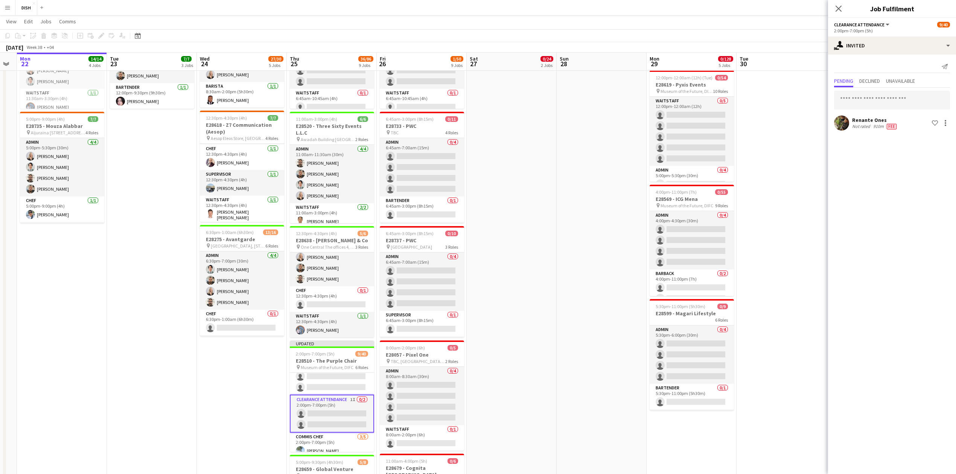
click at [607, 291] on app-date-cell at bounding box center [601, 324] width 90 height 971
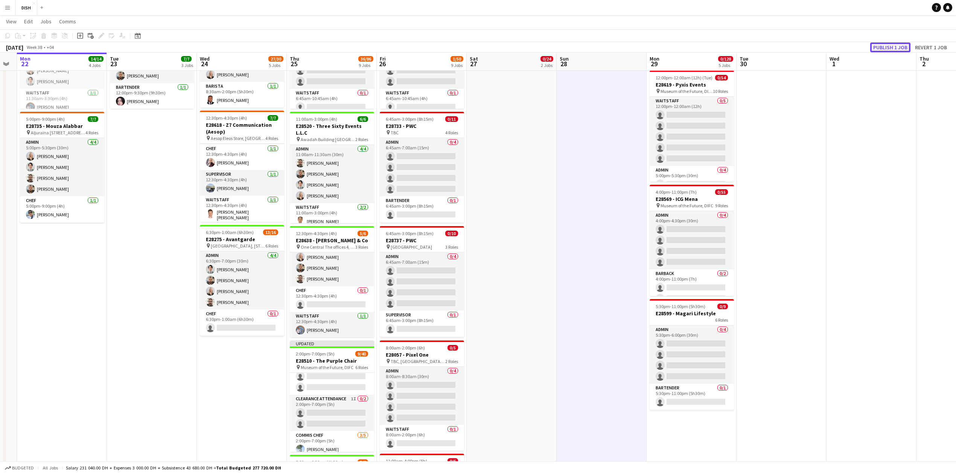
click at [887, 46] on button "Publish 1 job" at bounding box center [890, 48] width 40 height 10
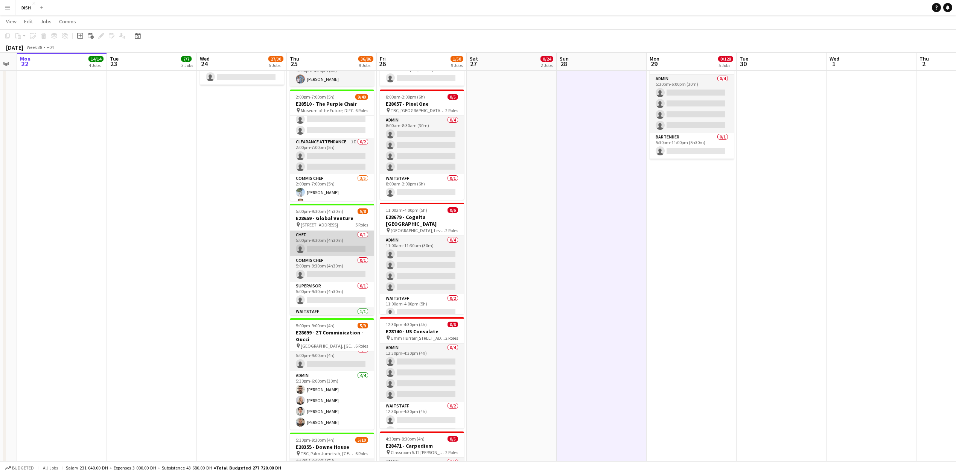
scroll to position [77, 0]
click at [345, 271] on app-card-role "Supervisor 0/1 5:00pm-9:30pm (4h30m) single-neutral-actions" at bounding box center [332, 277] width 84 height 26
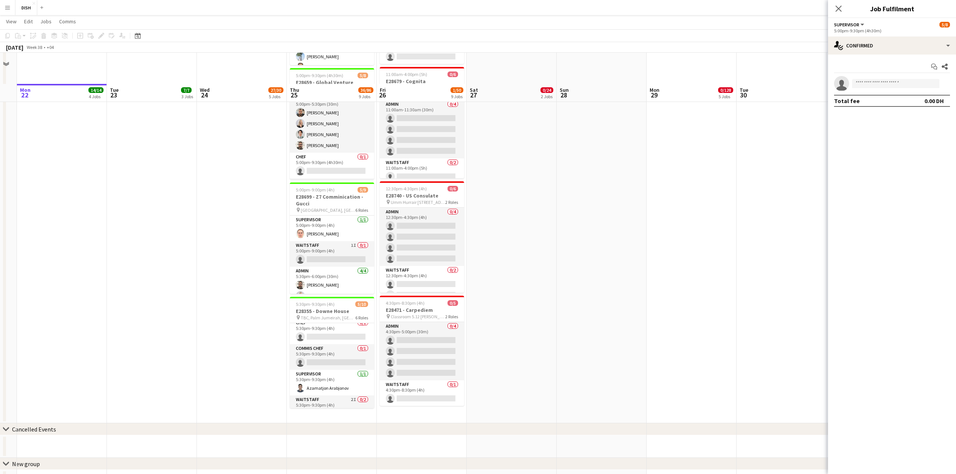
scroll to position [664, 0]
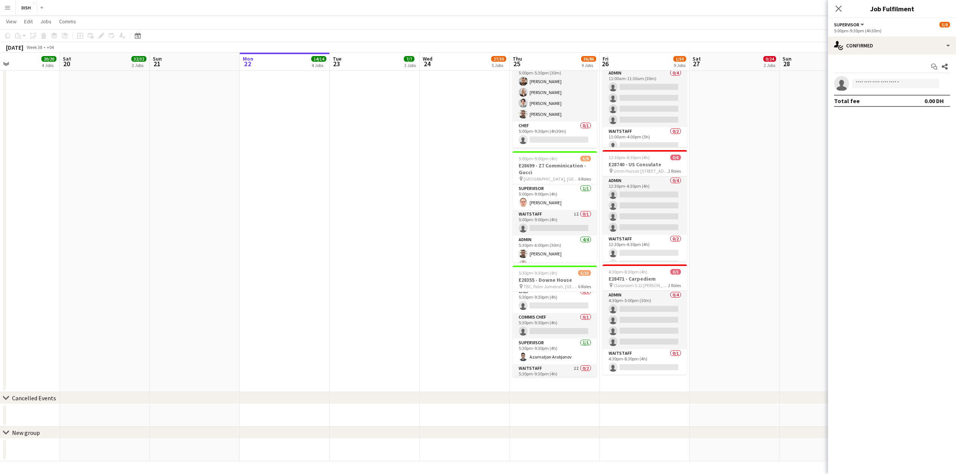
drag, startPoint x: 152, startPoint y: 230, endPoint x: 377, endPoint y: 222, distance: 224.8
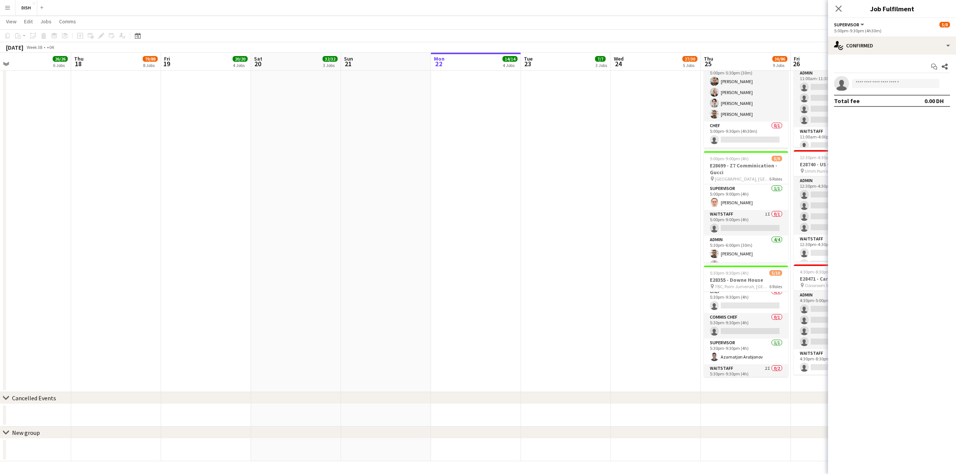
drag, startPoint x: 436, startPoint y: 223, endPoint x: 310, endPoint y: 244, distance: 127.4
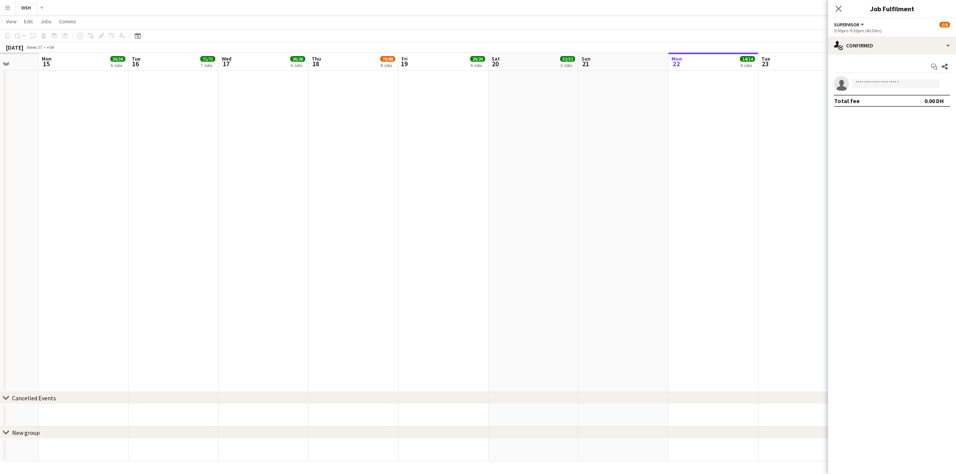
drag, startPoint x: 223, startPoint y: 253, endPoint x: 320, endPoint y: 267, distance: 97.3
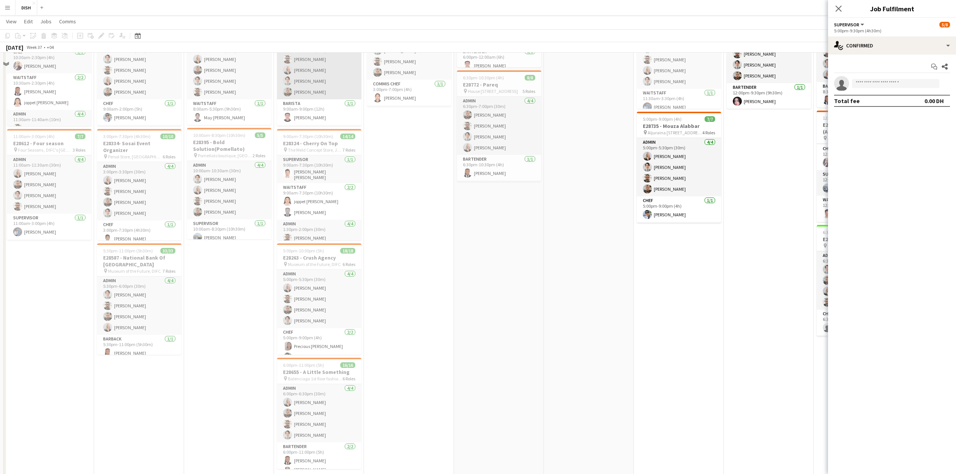
scroll to position [0, 0]
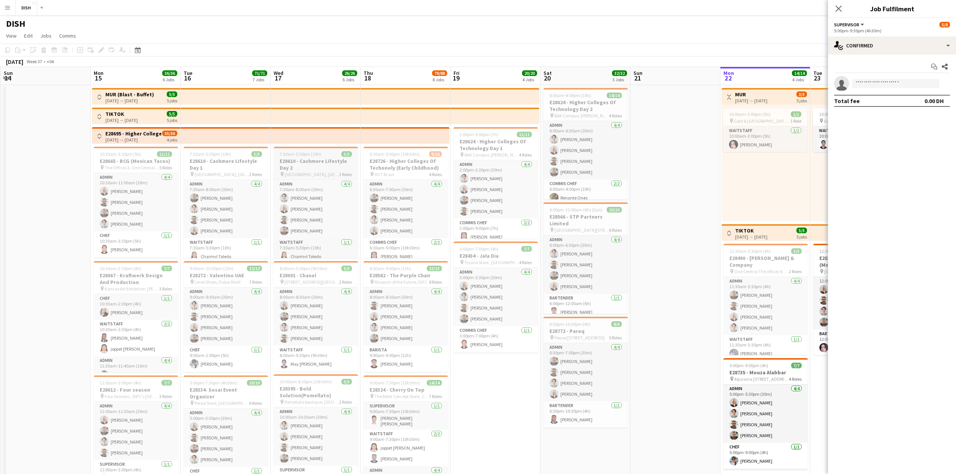
drag, startPoint x: 249, startPoint y: 123, endPoint x: 328, endPoint y: 157, distance: 86.0
click at [402, 169] on h3 "E28726 - Higher Colleges Of Techonoly (Early Childhood)" at bounding box center [407, 165] width 84 height 14
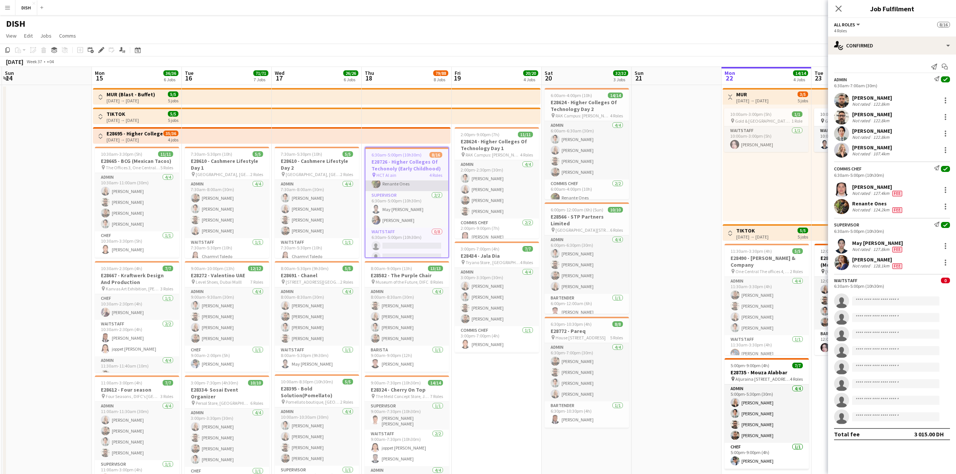
scroll to position [0, 0]
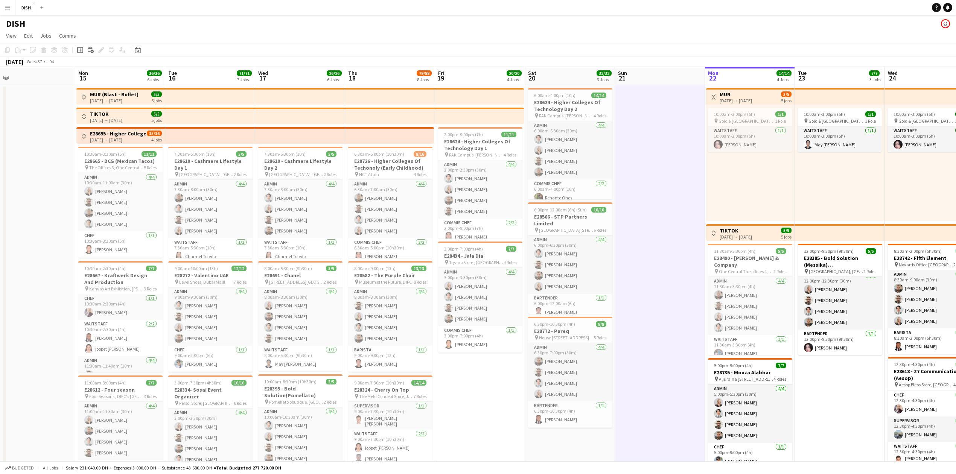
drag, startPoint x: 696, startPoint y: 264, endPoint x: 619, endPoint y: 286, distance: 80.4
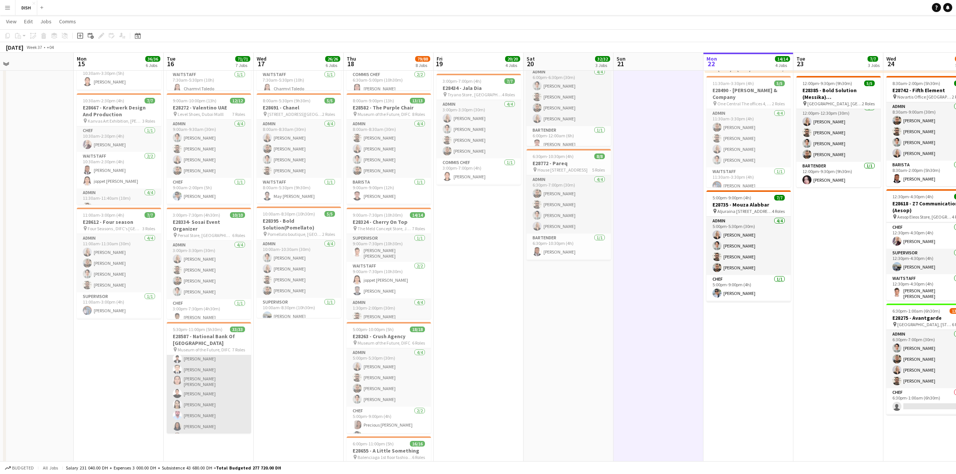
scroll to position [388, 0]
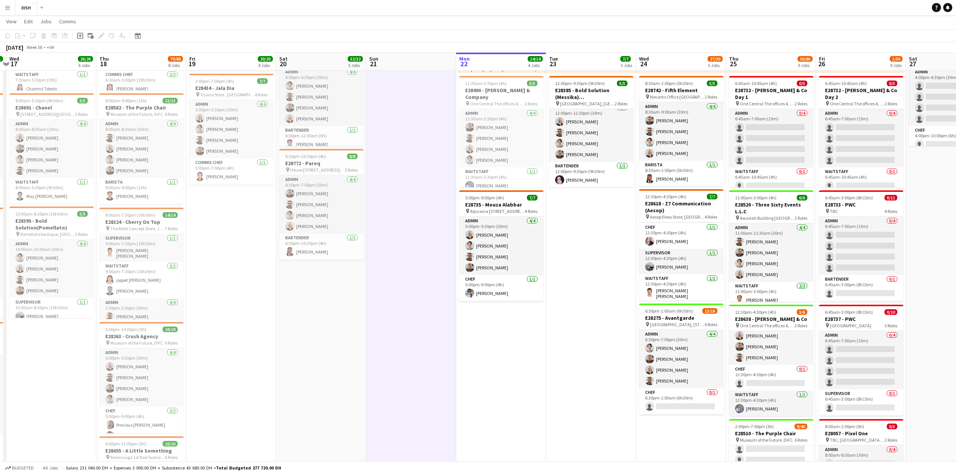
drag, startPoint x: 544, startPoint y: 369, endPoint x: 231, endPoint y: 375, distance: 313.5
click at [205, 380] on app-calendar-viewport "Sun 14 Mon 15 36/36 6 Jobs Tue 16 71/71 7 Jobs Wed 17 26/26 6 Jobs Thu 18 79/88…" at bounding box center [478, 410] width 956 height 1096
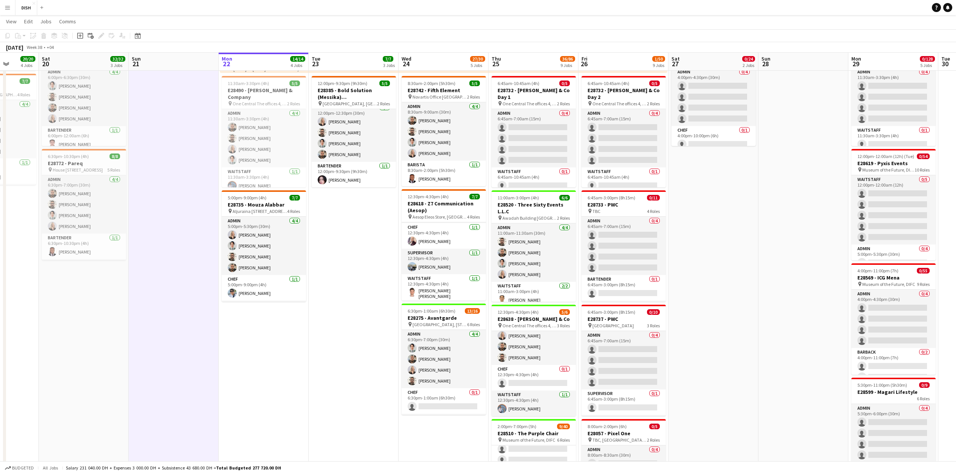
drag, startPoint x: 878, startPoint y: 327, endPoint x: 710, endPoint y: 342, distance: 168.4
click at [715, 342] on app-calendar-viewport "Tue 16 71/71 7 Jobs Wed 17 26/26 6 Jobs Thu 18 79/88 8 Jobs Fri 19 20/20 4 Jobs…" at bounding box center [478, 410] width 956 height 1096
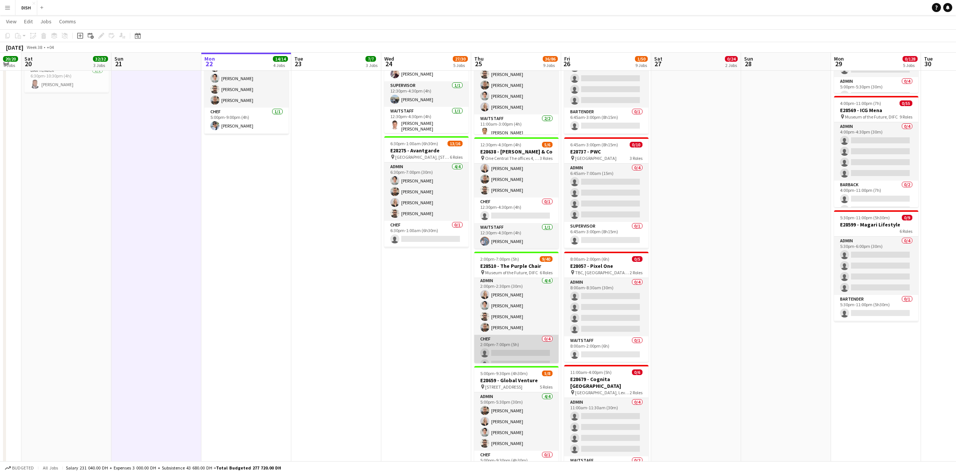
scroll to position [0, 0]
click at [523, 333] on app-card-role "Waitstaff 0/22 2:00pm-7:00pm (5h) single-neutral-actions single-neutral-actions…" at bounding box center [516, 257] width 84 height 255
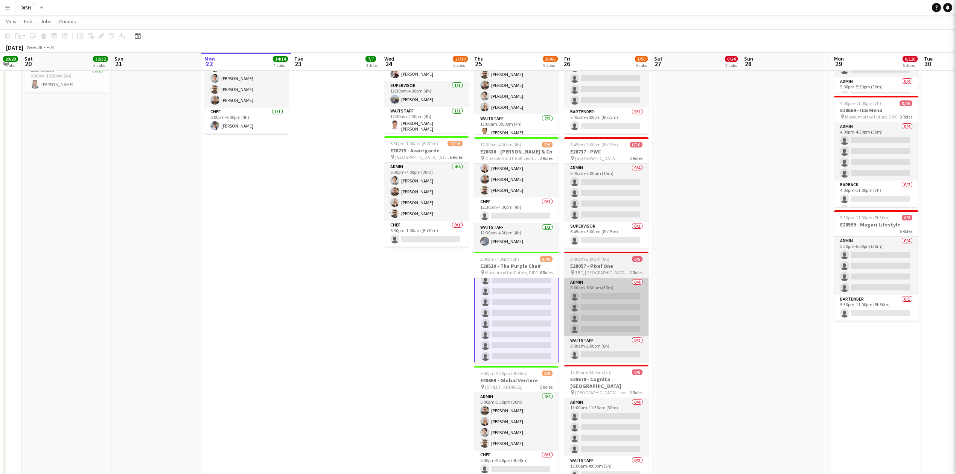
scroll to position [418, 0]
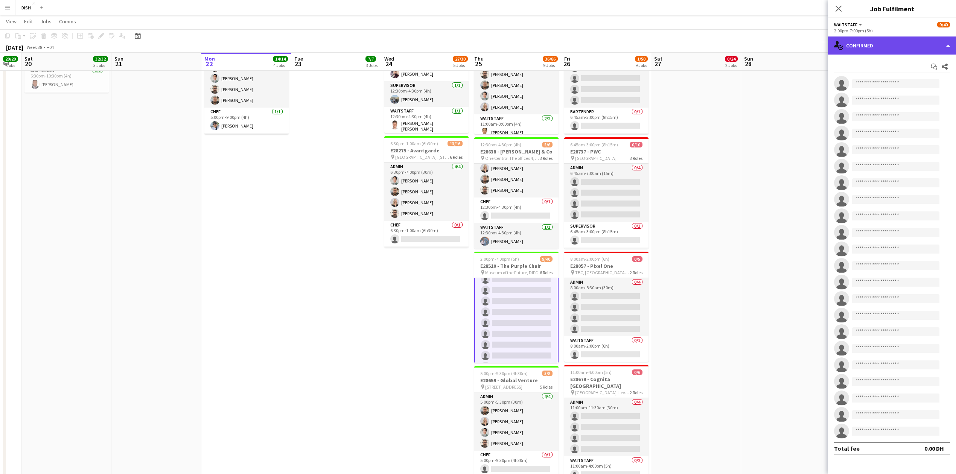
click at [910, 50] on div "single-neutral-actions-check-2 Confirmed" at bounding box center [892, 45] width 128 height 18
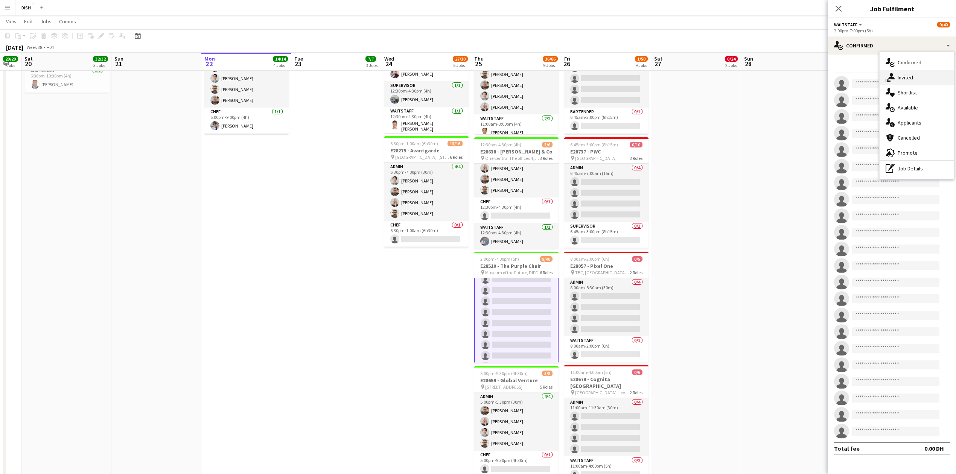
click at [904, 76] on span "Invited" at bounding box center [904, 77] width 15 height 7
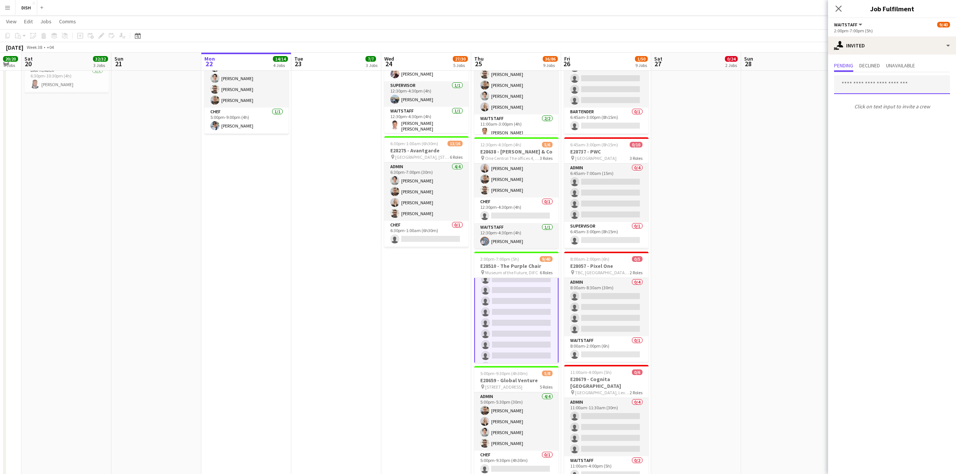
click at [891, 87] on input "text" at bounding box center [892, 84] width 116 height 19
type input "*****"
click at [884, 107] on span "[EMAIL_ADDRESS][DOMAIN_NAME]" at bounding box center [892, 109] width 104 height 6
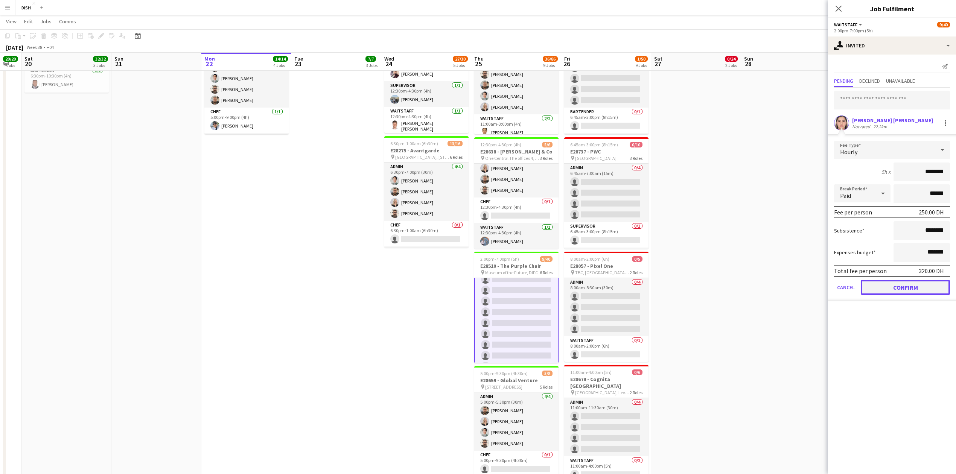
click at [929, 284] on button "Confirm" at bounding box center [904, 287] width 89 height 15
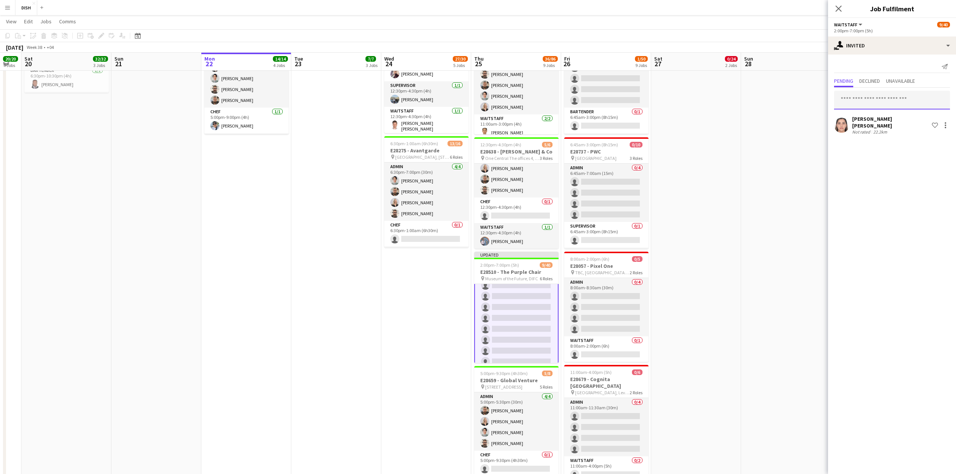
drag, startPoint x: 869, startPoint y: 101, endPoint x: 859, endPoint y: 95, distance: 11.8
click at [864, 101] on input "text" at bounding box center [892, 100] width 116 height 19
type input "*****"
click at [872, 125] on span "[EMAIL_ADDRESS][DOMAIN_NAME]" at bounding box center [892, 125] width 104 height 6
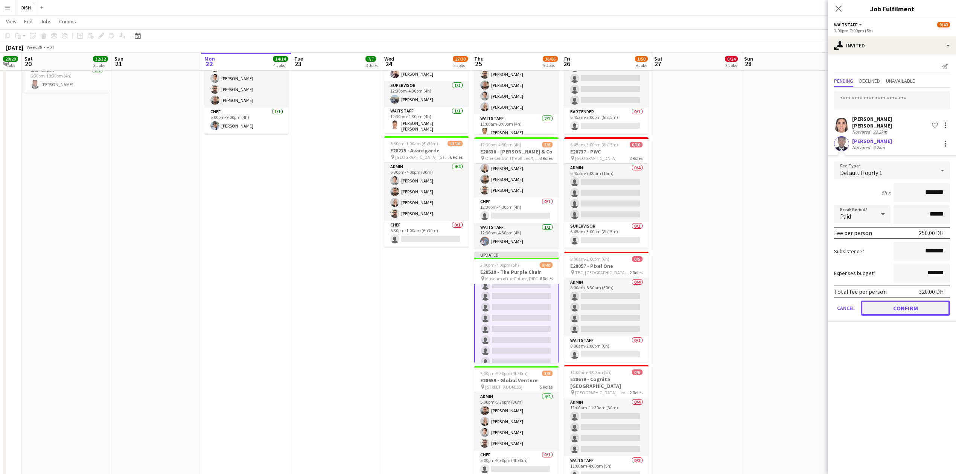
drag, startPoint x: 902, startPoint y: 301, endPoint x: 809, endPoint y: 323, distance: 95.7
click at [902, 301] on button "Confirm" at bounding box center [904, 308] width 89 height 15
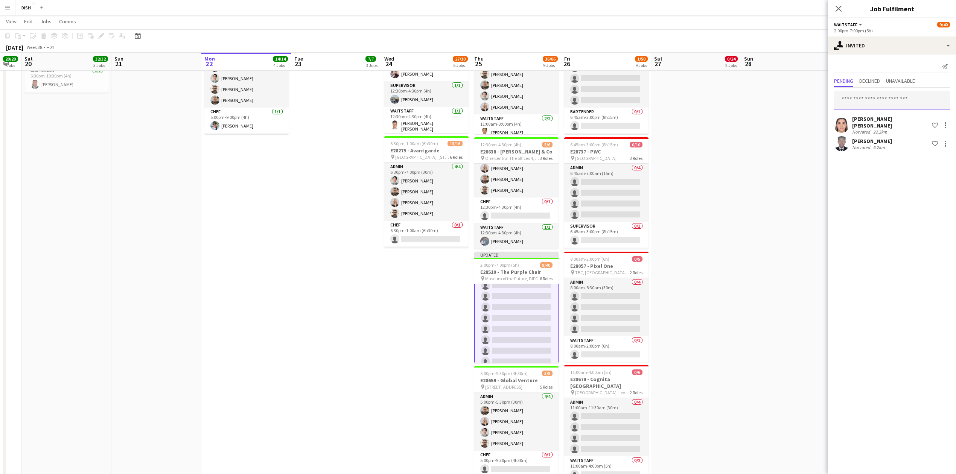
click at [855, 99] on input "text" at bounding box center [892, 100] width 116 height 19
type input "****"
click at [876, 138] on span "Anna Dudina Active" at bounding box center [892, 138] width 104 height 6
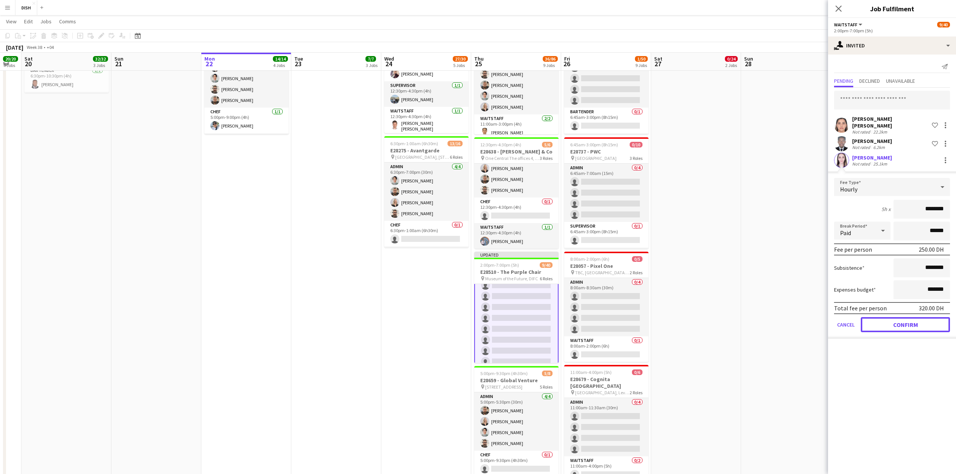
drag, startPoint x: 903, startPoint y: 325, endPoint x: 896, endPoint y: 324, distance: 7.4
click at [903, 325] on button "Confirm" at bounding box center [904, 324] width 89 height 15
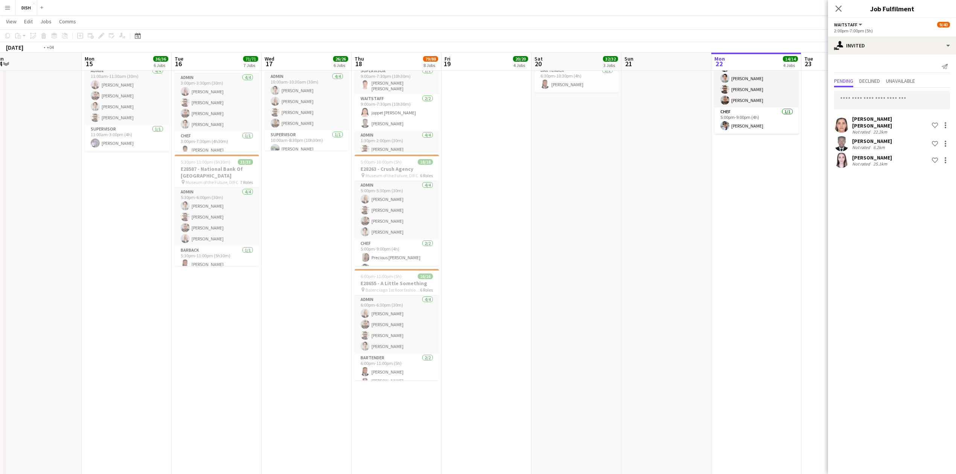
drag, startPoint x: 396, startPoint y: 347, endPoint x: 696, endPoint y: 359, distance: 300.1
click at [790, 355] on app-calendar-viewport "Sat 13 7/7 1 Job Sun 14 Mon 15 36/36 6 Jobs Tue 16 71/71 7 Jobs Wed 17 26/26 6 …" at bounding box center [478, 243] width 956 height 1096
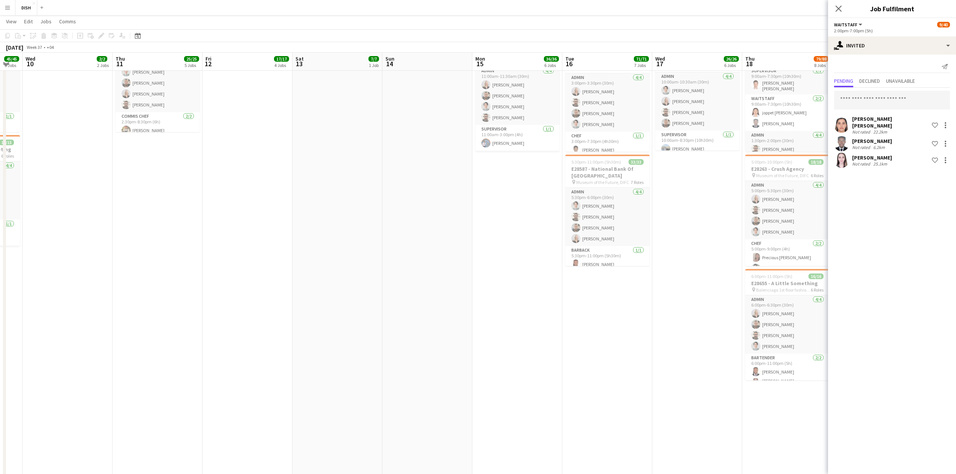
drag, startPoint x: 230, startPoint y: 307, endPoint x: 597, endPoint y: 325, distance: 366.9
click at [597, 325] on app-calendar-viewport "Mon 8 8/8 3 Jobs Tue 9 45/45 6 Jobs Wed 10 2/2 2 Jobs Thu 11 25/25 5 Jobs Fri 1…" at bounding box center [478, 243] width 956 height 1096
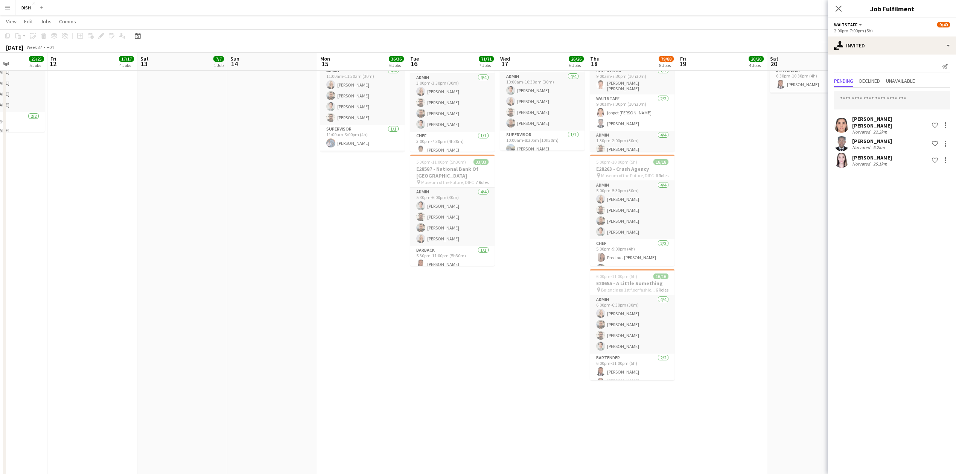
drag, startPoint x: 282, startPoint y: 315, endPoint x: 285, endPoint y: 299, distance: 16.1
click at [93, 307] on app-calendar-viewport "Mon 8 8/8 3 Jobs Tue 9 45/45 6 Jobs Wed 10 2/2 2 Jobs Thu 11 25/25 5 Jobs Fri 1…" at bounding box center [478, 296] width 956 height 1202
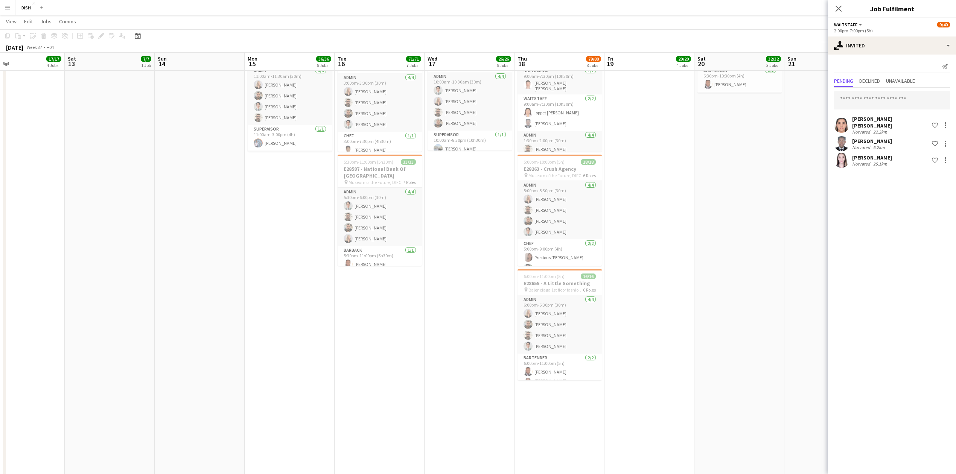
drag, startPoint x: 491, startPoint y: 309, endPoint x: 493, endPoint y: 301, distance: 7.9
click at [470, 301] on app-calendar-viewport "Tue 9 45/45 6 Jobs Wed 10 2/2 2 Jobs Thu 11 25/25 5 Jobs Fri 12 17/17 4 Jobs Sa…" at bounding box center [478, 296] width 956 height 1202
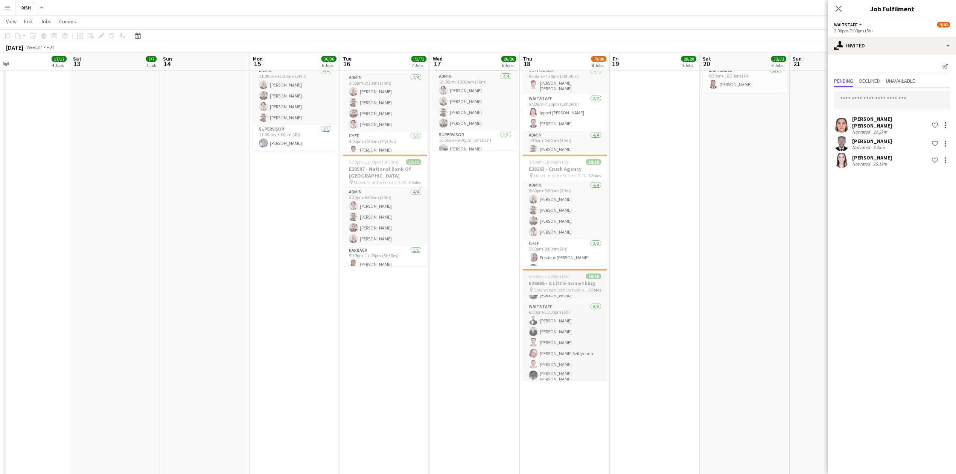
scroll to position [179, 0]
click at [883, 99] on input "text" at bounding box center [892, 100] width 116 height 19
type input "****"
click at [889, 123] on span "[EMAIL_ADDRESS][PERSON_NAME][DOMAIN_NAME]" at bounding box center [892, 125] width 104 height 6
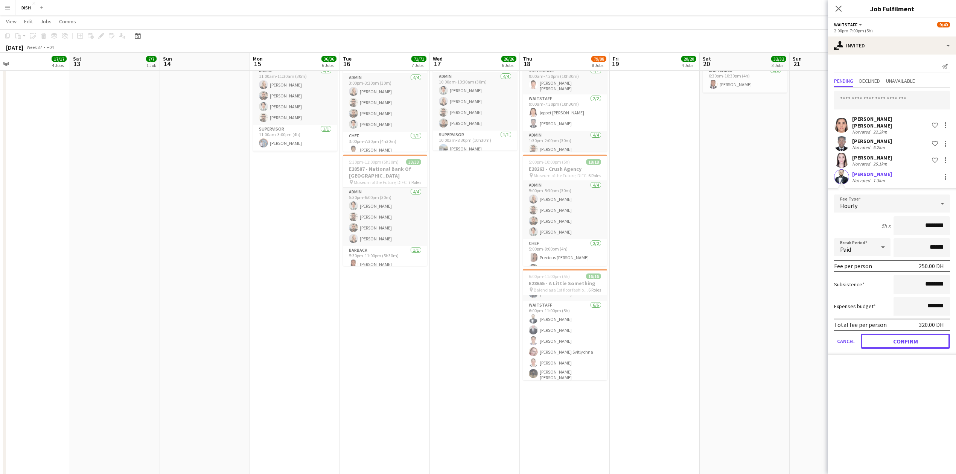
drag, startPoint x: 906, startPoint y: 337, endPoint x: 863, endPoint y: 339, distance: 43.7
click at [904, 336] on button "Confirm" at bounding box center [904, 341] width 89 height 15
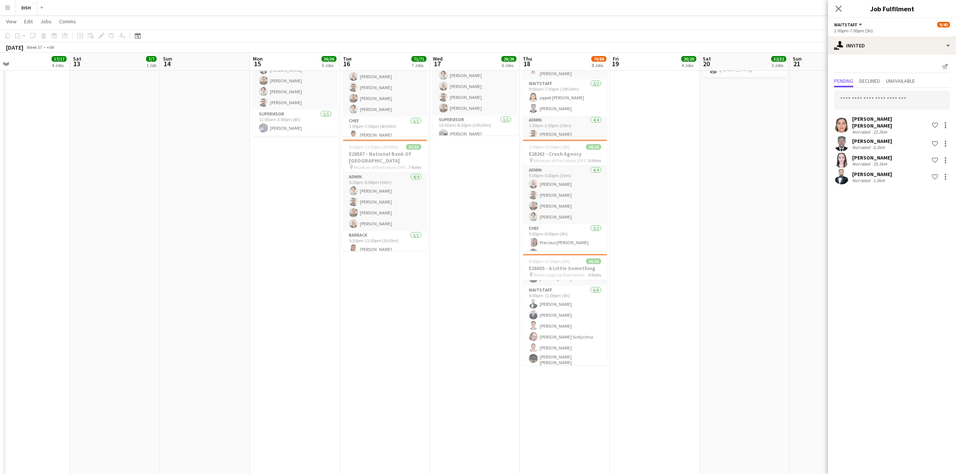
scroll to position [334, 0]
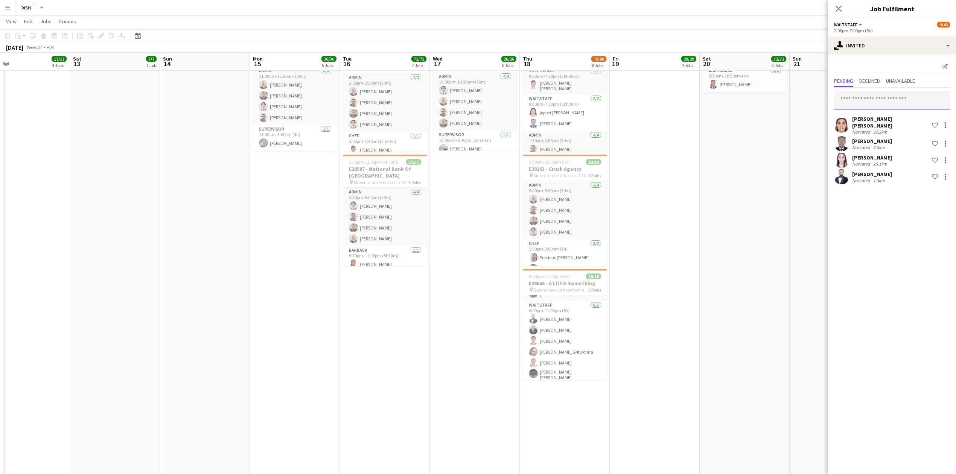
drag, startPoint x: 868, startPoint y: 96, endPoint x: 863, endPoint y: 101, distance: 6.9
click at [863, 101] on input "text" at bounding box center [892, 100] width 116 height 19
type input "******"
click at [872, 114] on mat-option "Hanser Serpa Perez Active resnah5@gmail.com" at bounding box center [892, 121] width 116 height 18
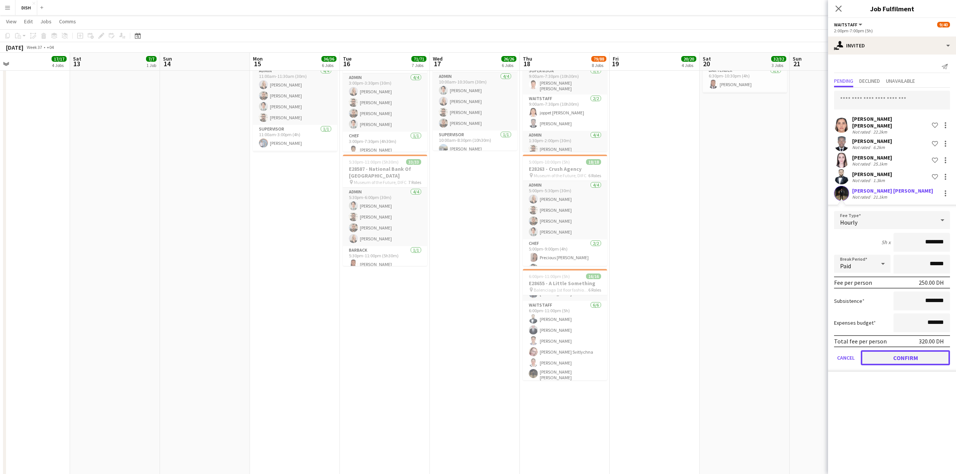
click at [901, 350] on button "Confirm" at bounding box center [904, 357] width 89 height 15
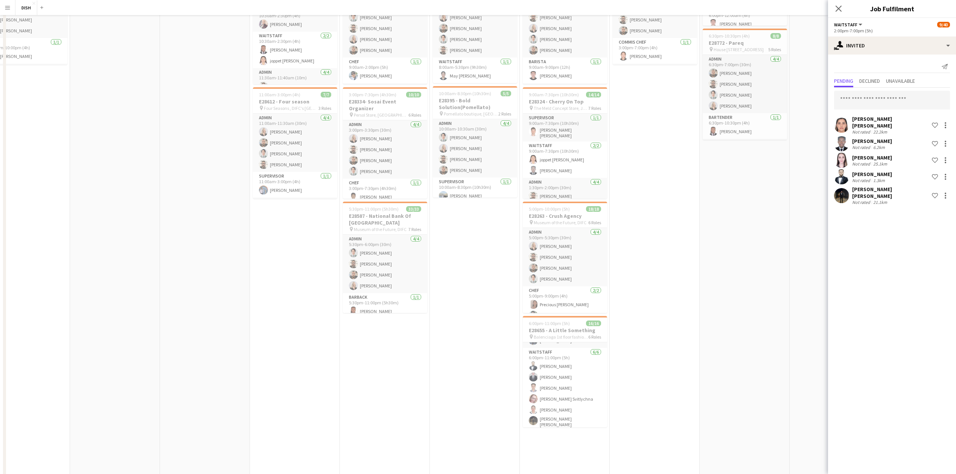
scroll to position [0, 0]
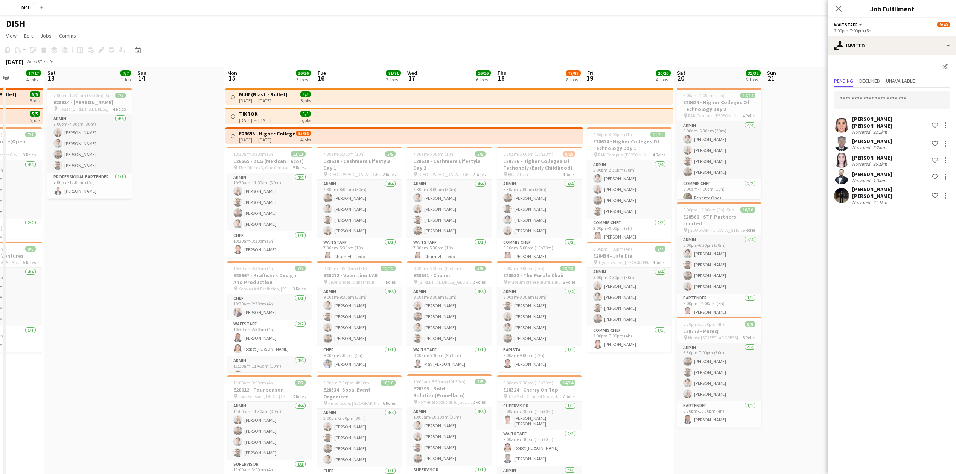
drag, startPoint x: 807, startPoint y: 206, endPoint x: 780, endPoint y: 208, distance: 27.1
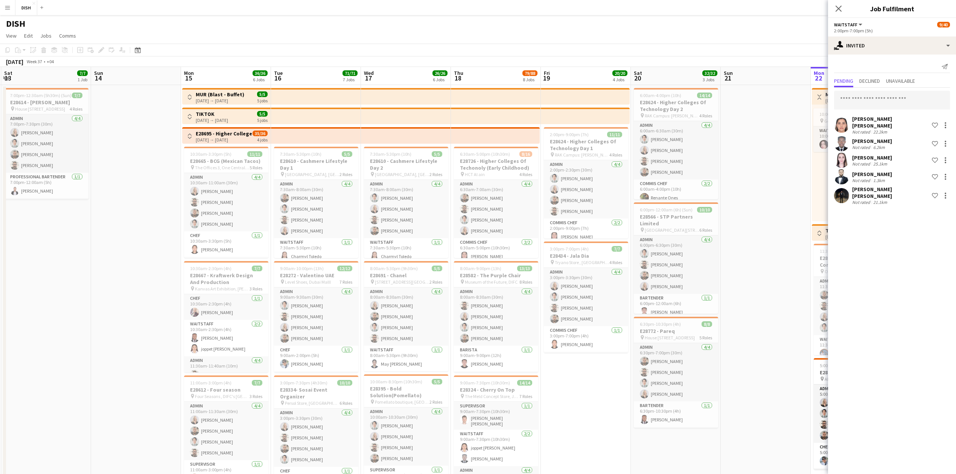
drag, startPoint x: 780, startPoint y: 256, endPoint x: 736, endPoint y: 263, distance: 44.6
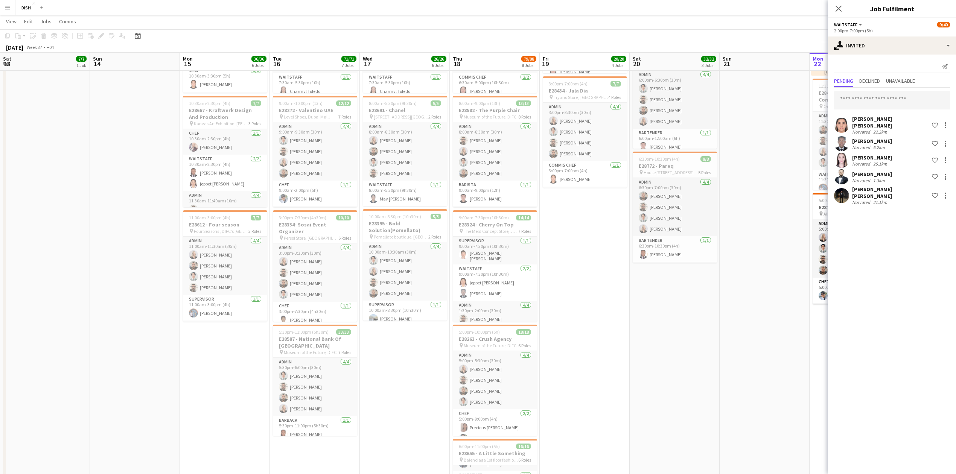
scroll to position [167, 0]
click at [871, 92] on input "text" at bounding box center [892, 100] width 116 height 19
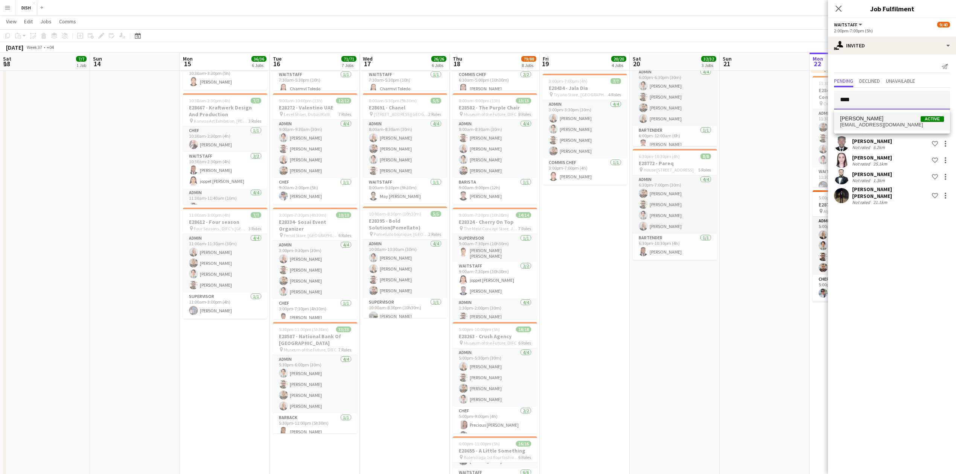
type input "****"
drag, startPoint x: 889, startPoint y: 123, endPoint x: 869, endPoint y: 152, distance: 35.4
click at [889, 123] on span "[EMAIL_ADDRESS][DOMAIN_NAME]" at bounding box center [892, 125] width 104 height 6
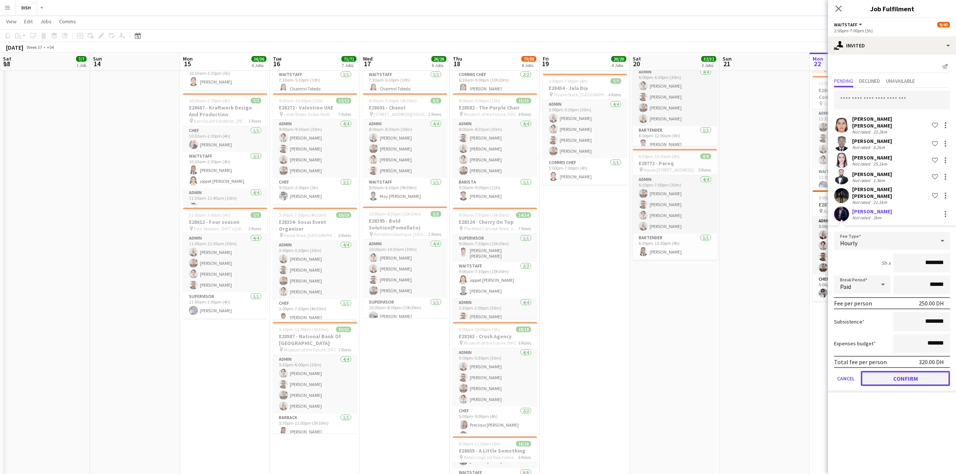
click at [923, 371] on button "Confirm" at bounding box center [904, 378] width 89 height 15
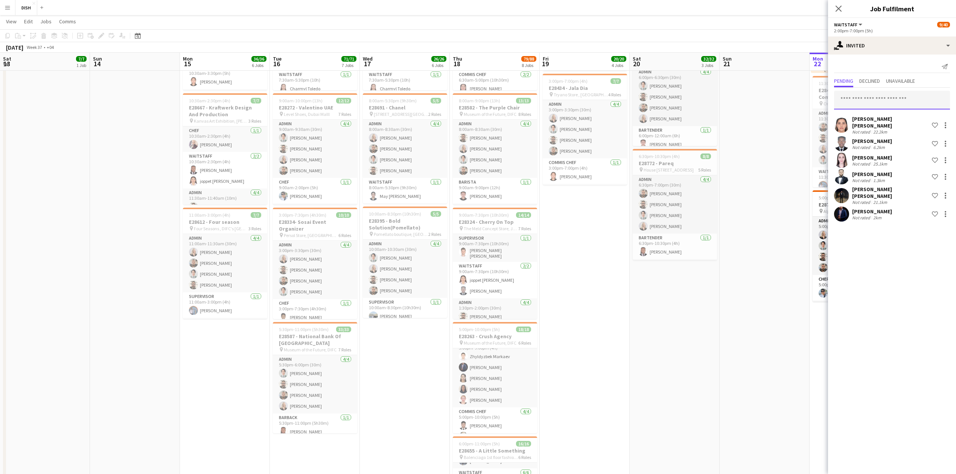
drag, startPoint x: 918, startPoint y: 96, endPoint x: 915, endPoint y: 93, distance: 4.3
click at [917, 95] on input "text" at bounding box center [892, 100] width 116 height 19
type input "******"
click at [897, 118] on span "Fatima Altahan Active" at bounding box center [892, 119] width 104 height 6
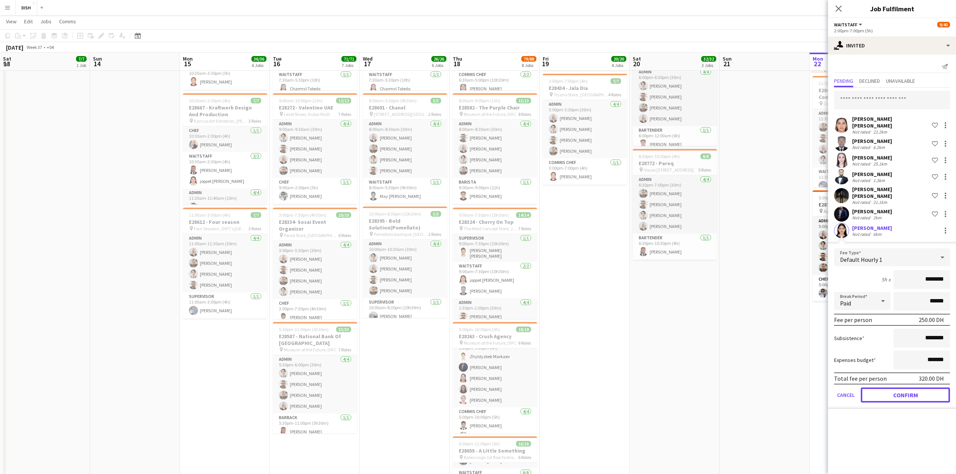
click at [905, 388] on button "Confirm" at bounding box center [904, 395] width 89 height 15
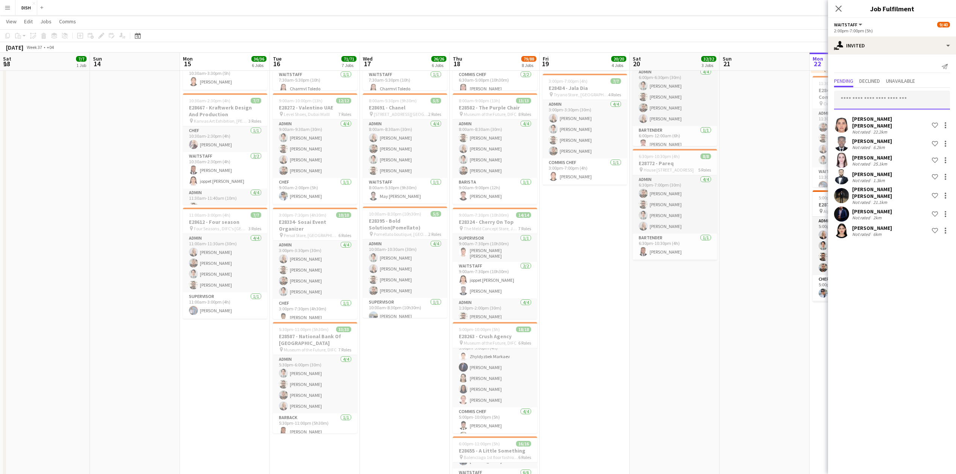
drag, startPoint x: 873, startPoint y: 100, endPoint x: 870, endPoint y: 103, distance: 4.0
click at [872, 100] on input "text" at bounding box center [892, 100] width 116 height 19
type input "*********"
click at [875, 127] on span "[DOMAIN_NAME][EMAIL_ADDRESS][DOMAIN_NAME]" at bounding box center [892, 125] width 104 height 6
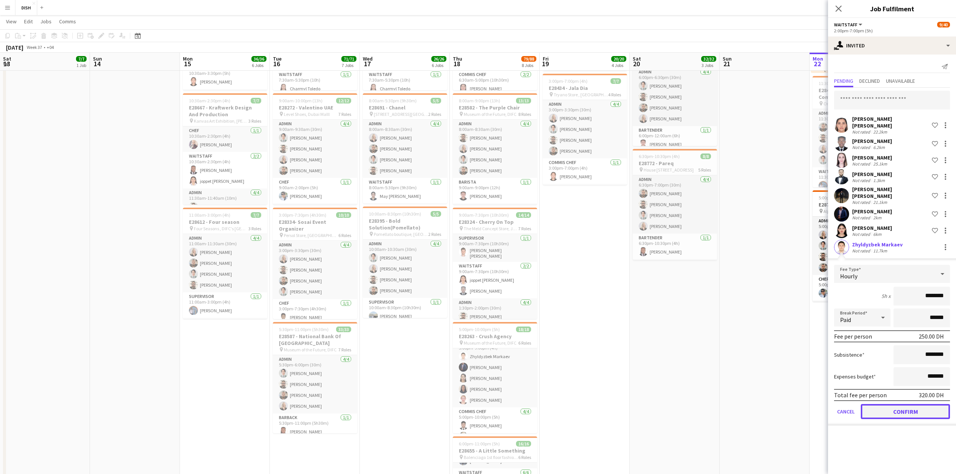
click at [917, 404] on button "Confirm" at bounding box center [904, 411] width 89 height 15
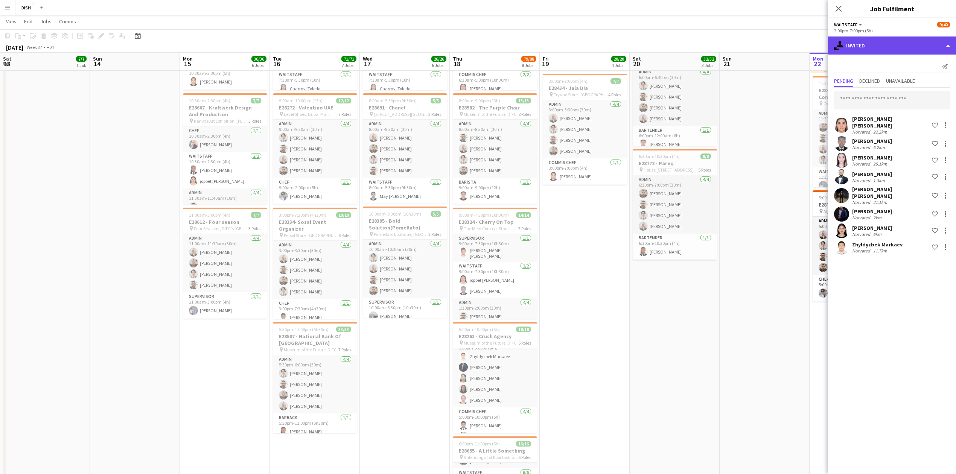
click at [929, 44] on div "single-neutral-actions-share-1 Invited" at bounding box center [892, 45] width 128 height 18
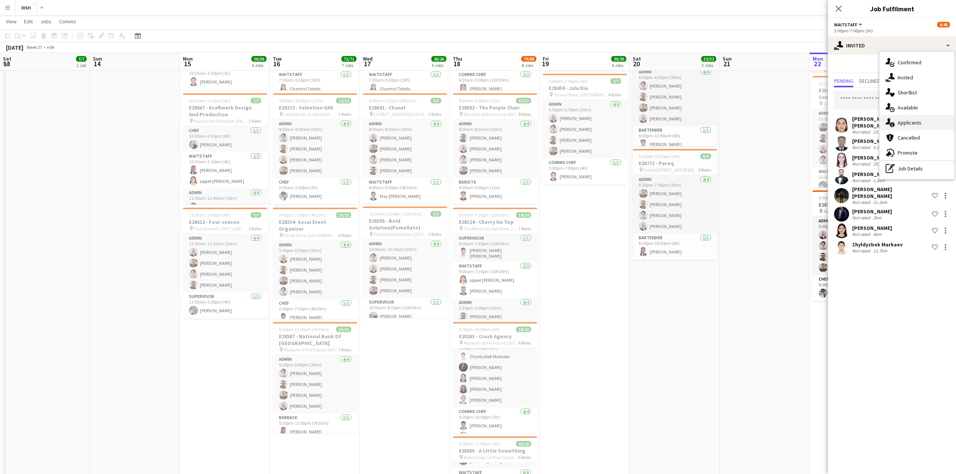
click at [915, 121] on span "Applicants" at bounding box center [909, 122] width 24 height 7
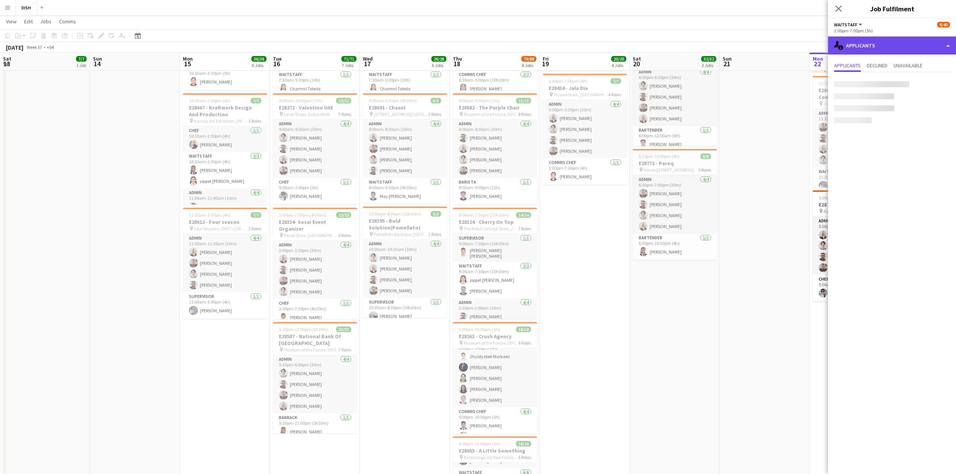
click at [929, 49] on div "single-neutral-actions-information Applicants" at bounding box center [892, 45] width 128 height 18
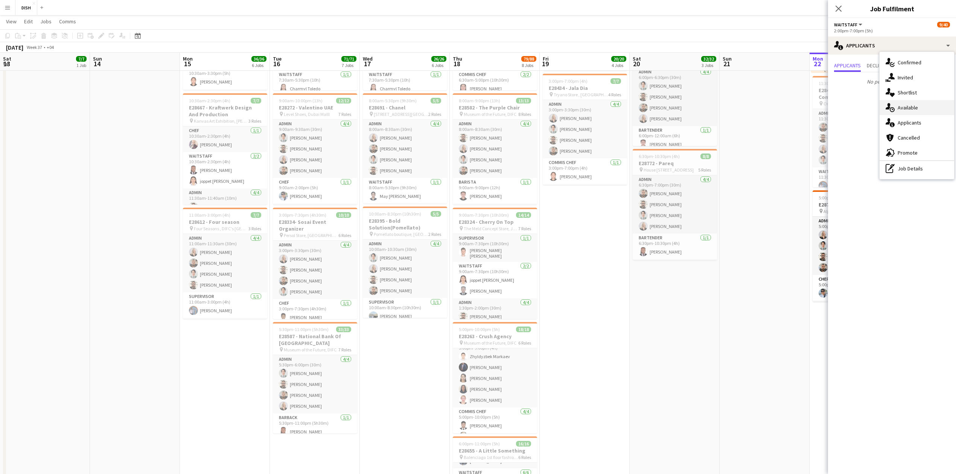
click at [923, 105] on div "single-neutral-actions-upload Available" at bounding box center [916, 107] width 74 height 15
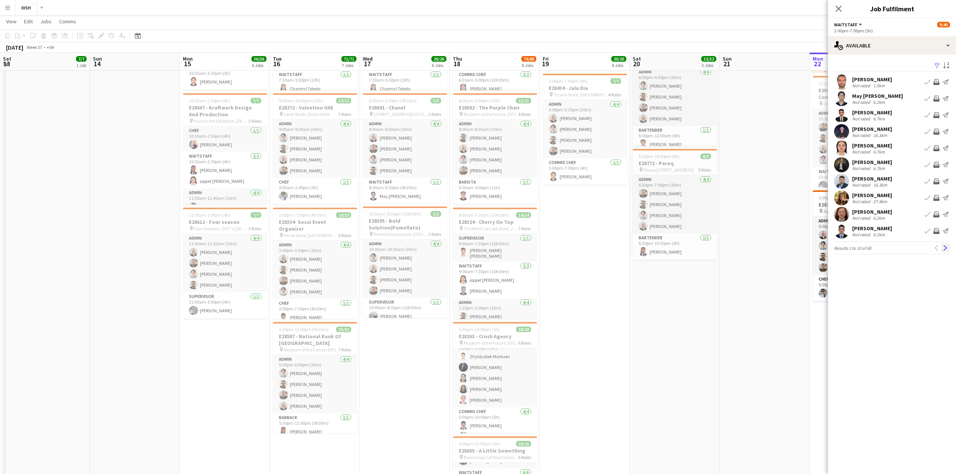
click at [944, 250] on app-icon "Next" at bounding box center [944, 247] width 5 height 5
click at [944, 250] on app-icon "Next" at bounding box center [944, 251] width 5 height 5
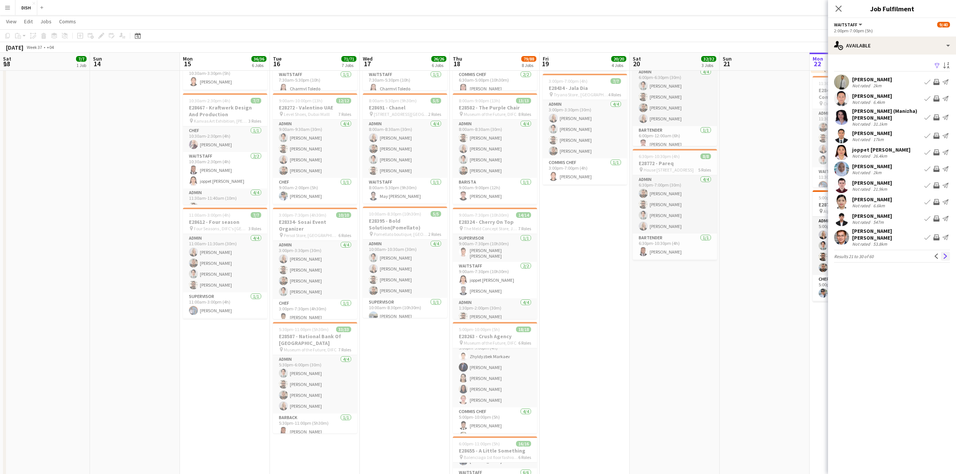
click at [944, 254] on app-icon "Next" at bounding box center [944, 256] width 5 height 5
click at [944, 254] on app-icon "Next" at bounding box center [944, 251] width 5 height 5
click at [944, 254] on app-icon "Next" at bounding box center [944, 256] width 5 height 5
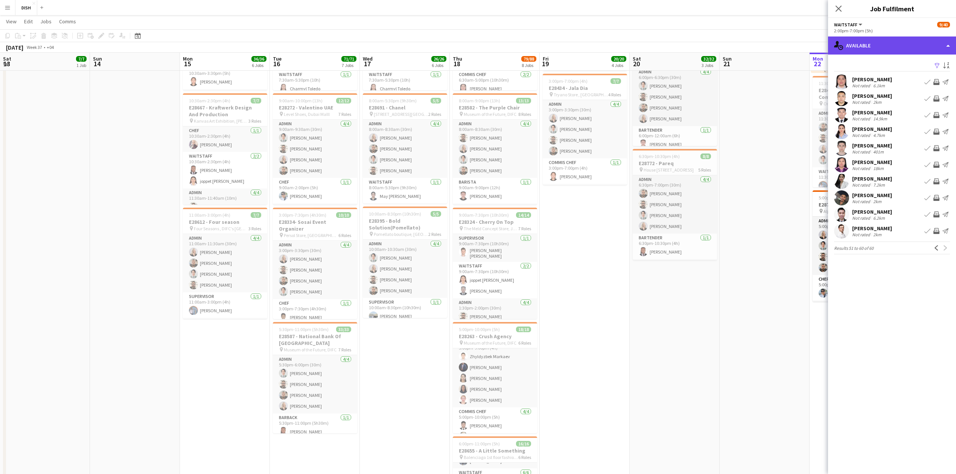
click at [919, 44] on div "single-neutral-actions-upload Available" at bounding box center [892, 45] width 128 height 18
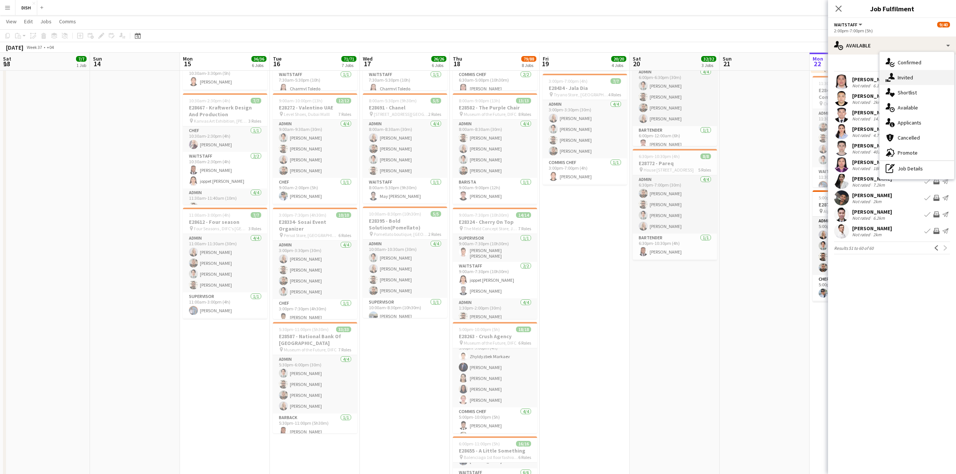
click at [916, 74] on div "single-neutral-actions-share-1 Invited" at bounding box center [916, 77] width 74 height 15
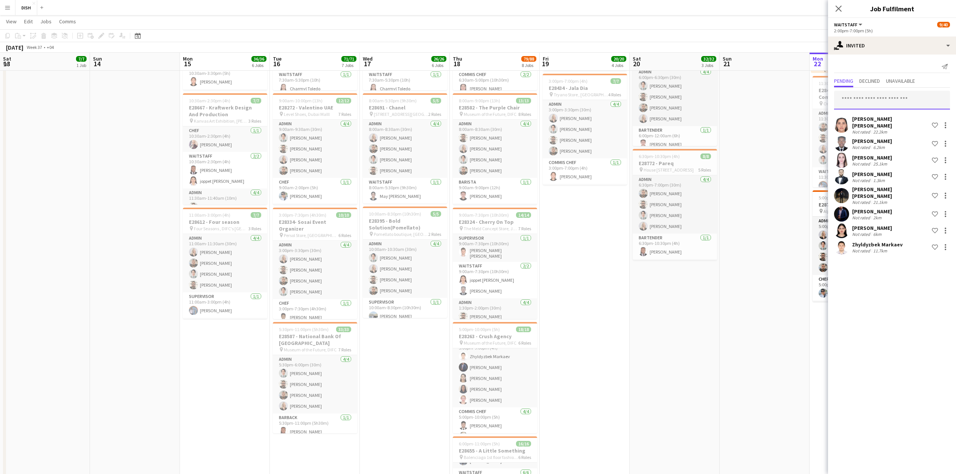
click at [866, 105] on input "text" at bounding box center [892, 100] width 116 height 19
type input "*****"
click at [870, 119] on span "Umarkhon Oripov" at bounding box center [861, 119] width 43 height 6
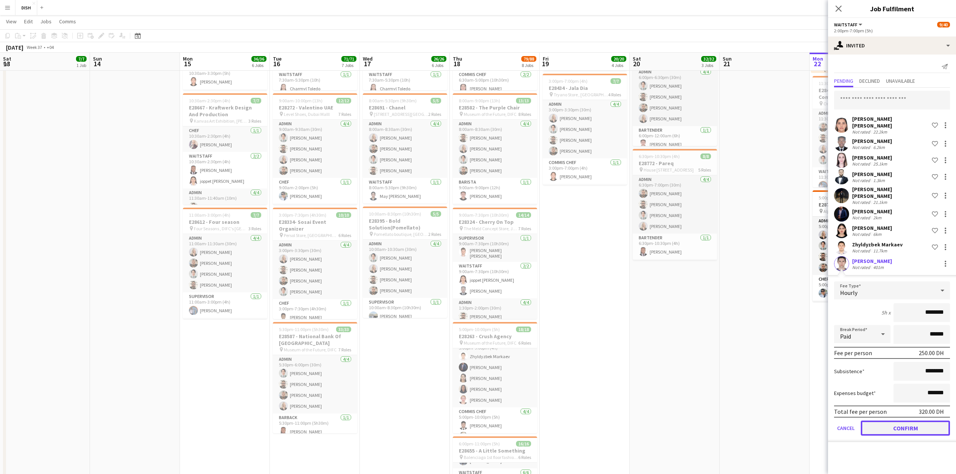
click at [896, 421] on button "Confirm" at bounding box center [904, 428] width 89 height 15
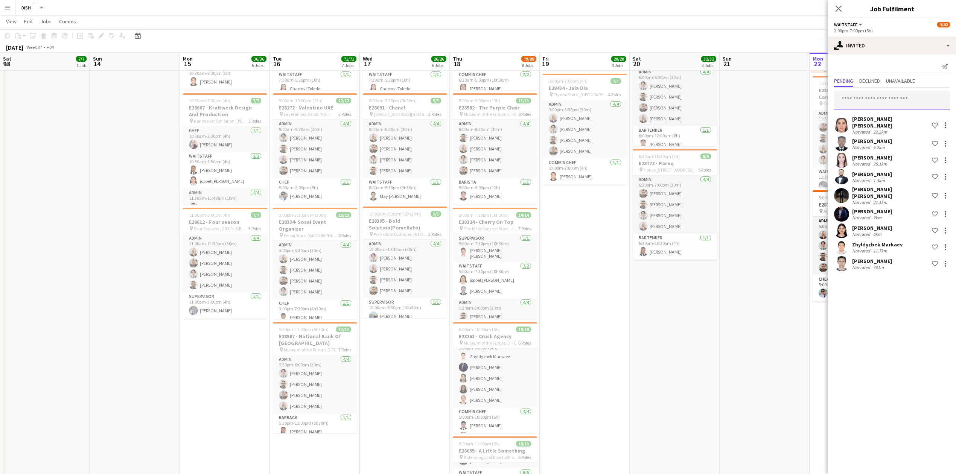
click at [870, 92] on input "text" at bounding box center [892, 100] width 116 height 19
drag, startPoint x: 882, startPoint y: 128, endPoint x: 887, endPoint y: 111, distance: 18.3
click at [882, 129] on div "22.2km" at bounding box center [879, 132] width 17 height 6
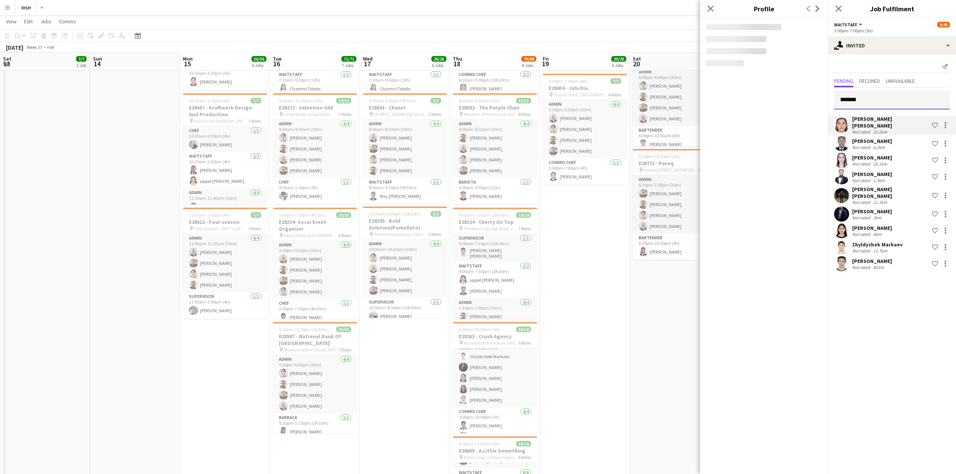
click at [880, 102] on input "*******" at bounding box center [892, 100] width 116 height 19
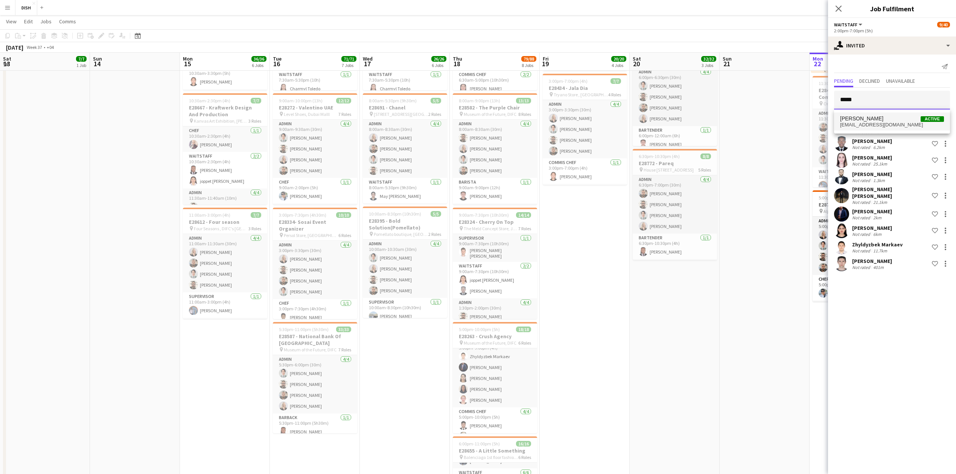
type input "****"
drag, startPoint x: 885, startPoint y: 118, endPoint x: 887, endPoint y: 150, distance: 31.7
click at [887, 121] on span "Judy Ann Galang Active" at bounding box center [892, 119] width 104 height 6
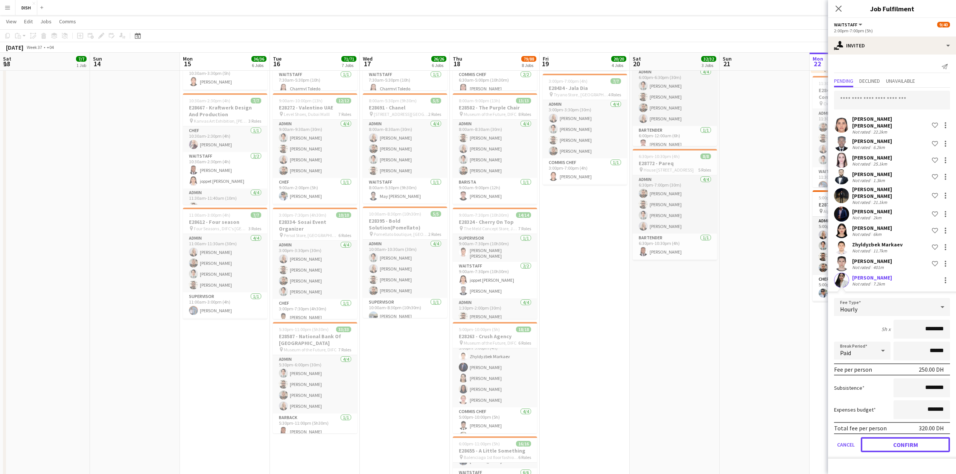
click at [891, 437] on button "Confirm" at bounding box center [904, 444] width 89 height 15
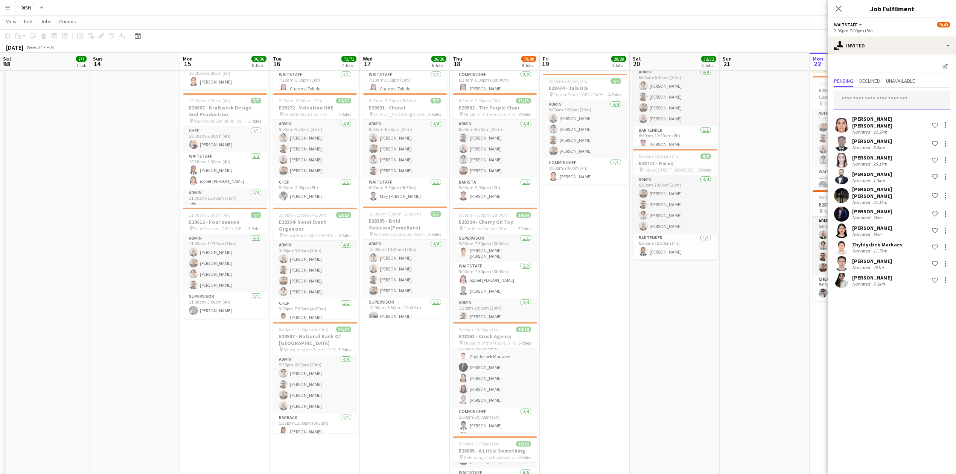
click at [856, 100] on input "text" at bounding box center [892, 100] width 116 height 19
type input "****"
click at [863, 122] on span "[EMAIL_ADDRESS][DOMAIN_NAME]" at bounding box center [892, 125] width 104 height 6
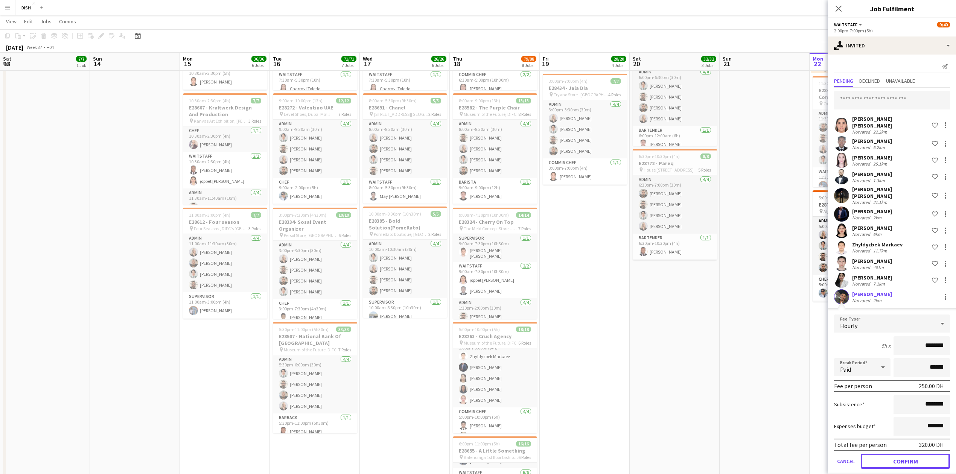
drag, startPoint x: 888, startPoint y: 453, endPoint x: 883, endPoint y: 437, distance: 17.1
click at [888, 454] on button "Confirm" at bounding box center [904, 461] width 89 height 15
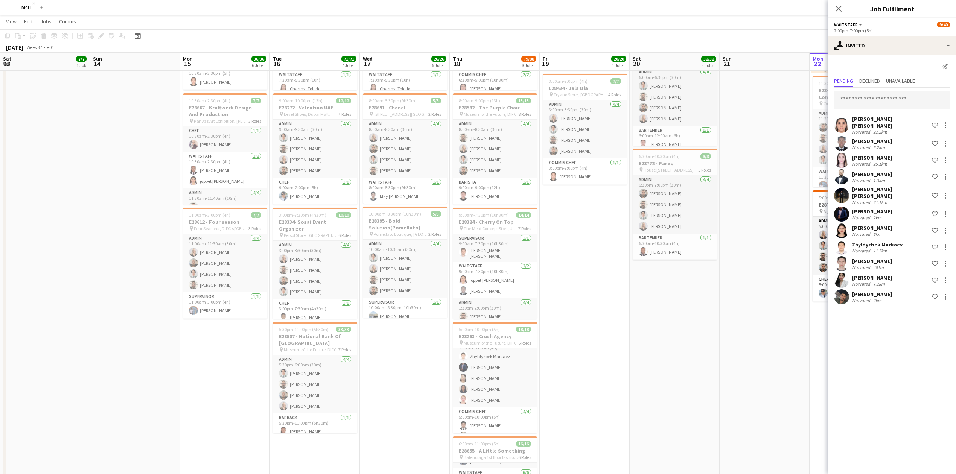
drag, startPoint x: 867, startPoint y: 103, endPoint x: 863, endPoint y: 103, distance: 4.2
click at [866, 103] on input "text" at bounding box center [892, 100] width 116 height 19
type input "******"
click at [869, 122] on span "[EMAIL_ADDRESS][DOMAIN_NAME]" at bounding box center [892, 125] width 104 height 6
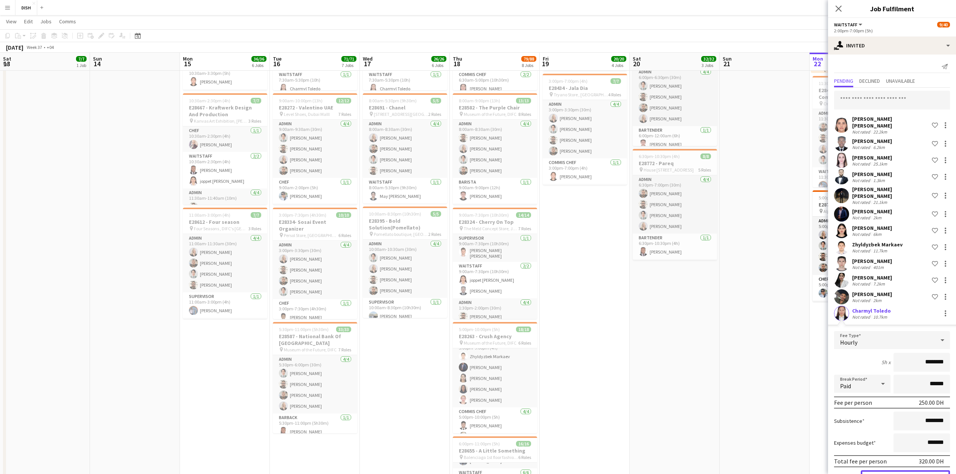
click at [884, 470] on button "Confirm" at bounding box center [904, 477] width 89 height 15
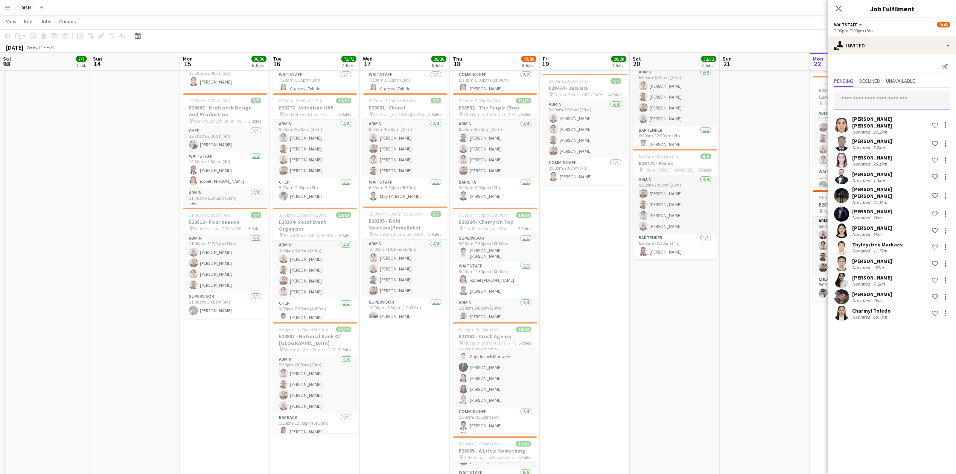
drag, startPoint x: 868, startPoint y: 102, endPoint x: 862, endPoint y: 101, distance: 5.4
click at [867, 102] on input "text" at bounding box center [892, 100] width 116 height 19
type input "*****"
drag, startPoint x: 894, startPoint y: 117, endPoint x: 894, endPoint y: 128, distance: 11.7
click at [893, 117] on span "Zeena Cajelo Active" at bounding box center [892, 119] width 104 height 6
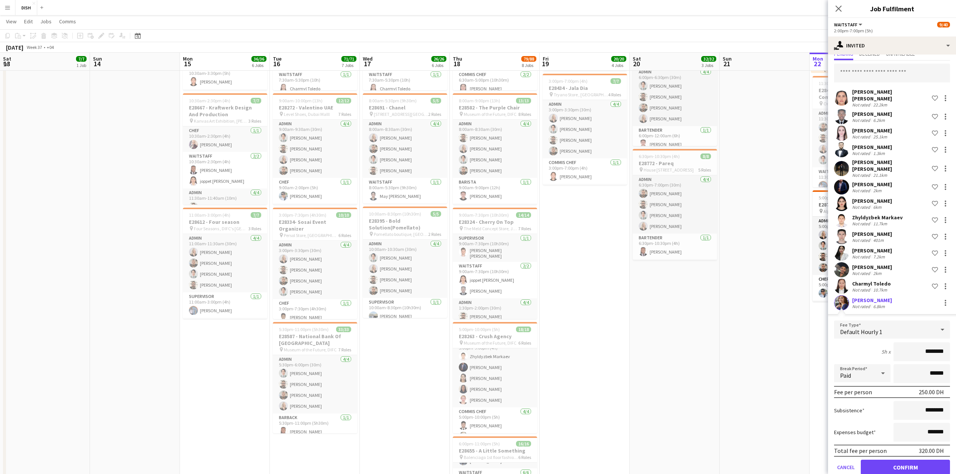
scroll to position [32, 0]
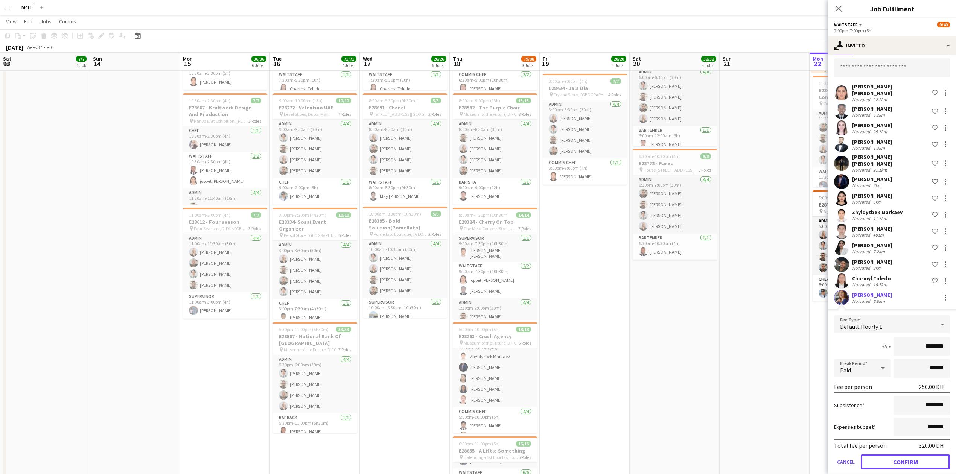
click at [904, 454] on button "Confirm" at bounding box center [904, 461] width 89 height 15
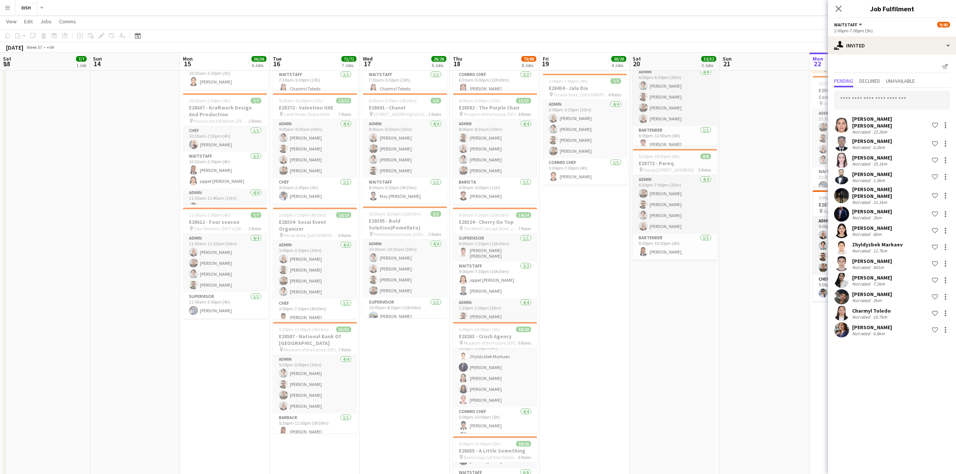
scroll to position [0, 0]
click at [867, 90] on div "Laura Daniela Becerra Olaya Not rated 22.2km Shortlist crew Rabiu Amidu Not rat…" at bounding box center [892, 213] width 128 height 251
drag, startPoint x: 847, startPoint y: 105, endPoint x: 841, endPoint y: 107, distance: 5.7
click at [844, 106] on input "text" at bounding box center [892, 100] width 116 height 19
type input "******"
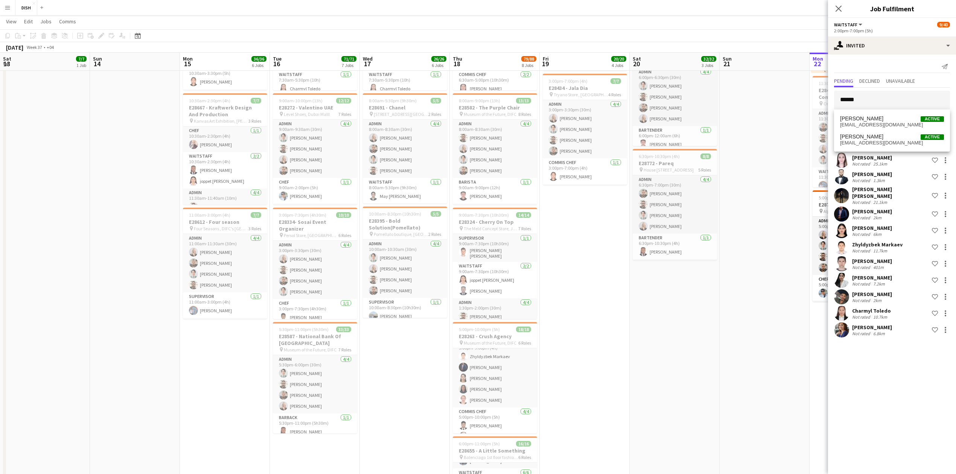
click at [847, 114] on mat-option "Javlon Gulomov Active javlonbek6967@gmail.com" at bounding box center [892, 121] width 116 height 18
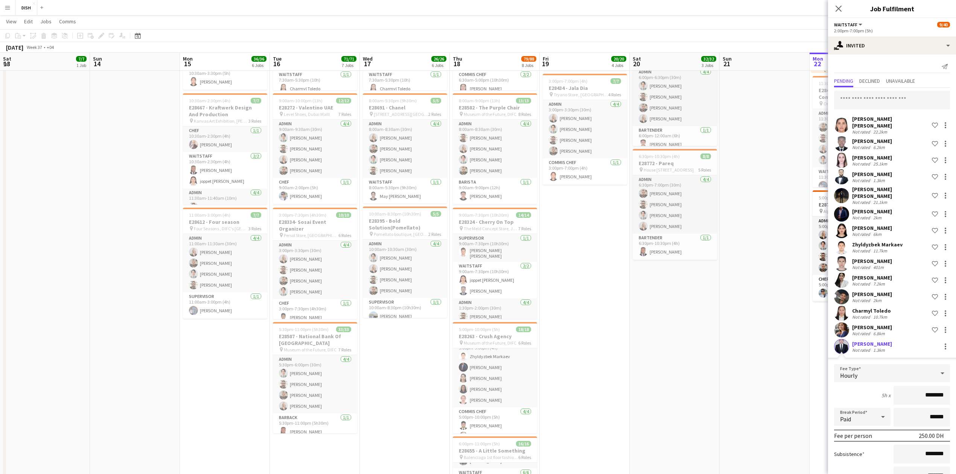
scroll to position [49, 0]
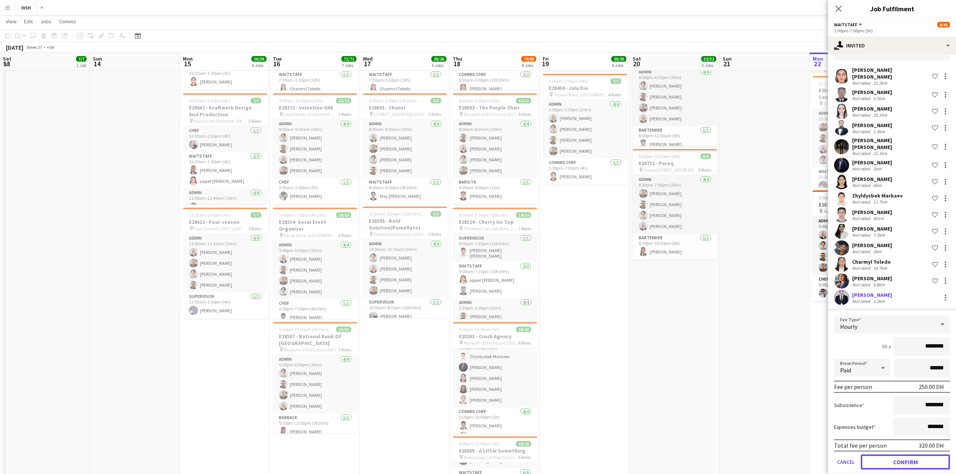
click at [898, 455] on button "Confirm" at bounding box center [904, 461] width 89 height 15
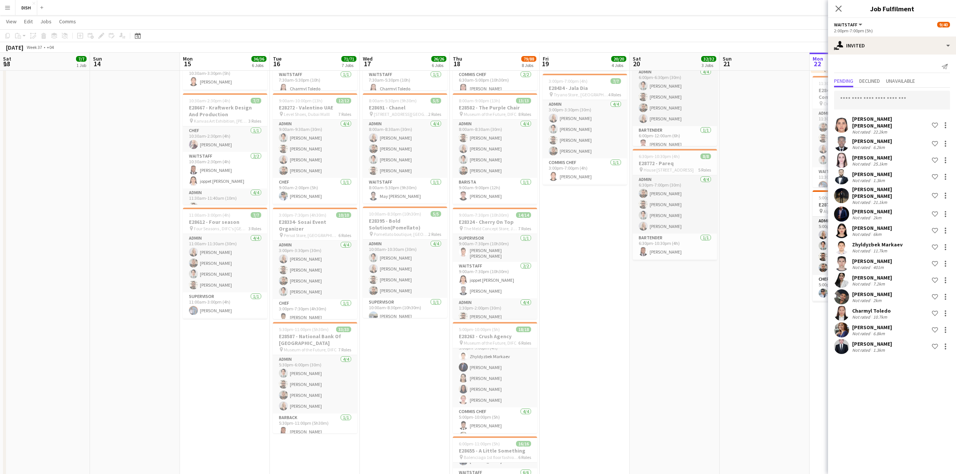
scroll to position [0, 0]
click at [864, 100] on input "text" at bounding box center [892, 100] width 116 height 19
type input "***"
drag, startPoint x: 851, startPoint y: 117, endPoint x: 851, endPoint y: 121, distance: 4.5
click at [850, 117] on span "Doniyor Bakhtiyorov" at bounding box center [861, 119] width 43 height 6
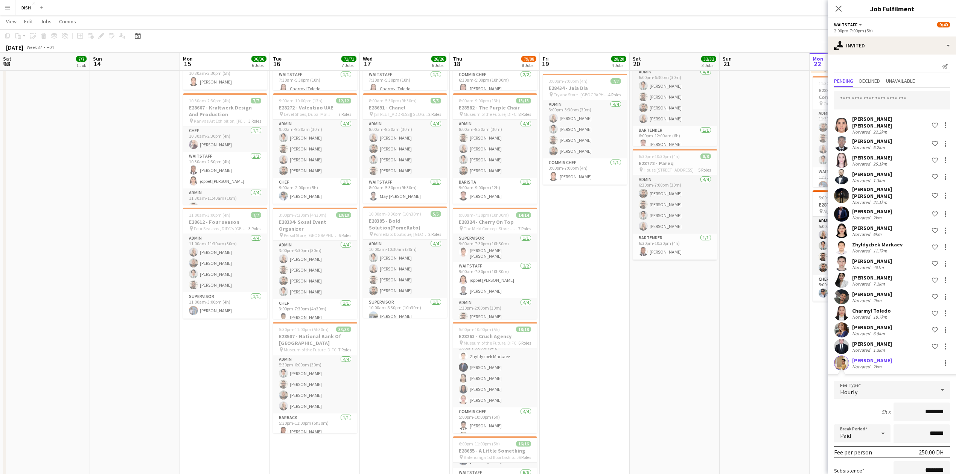
scroll to position [65, 0]
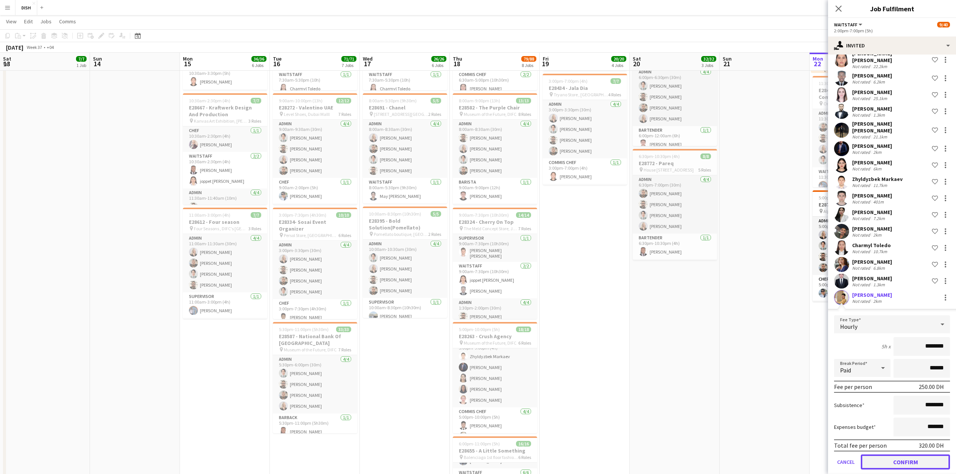
click at [894, 454] on button "Confirm" at bounding box center [904, 461] width 89 height 15
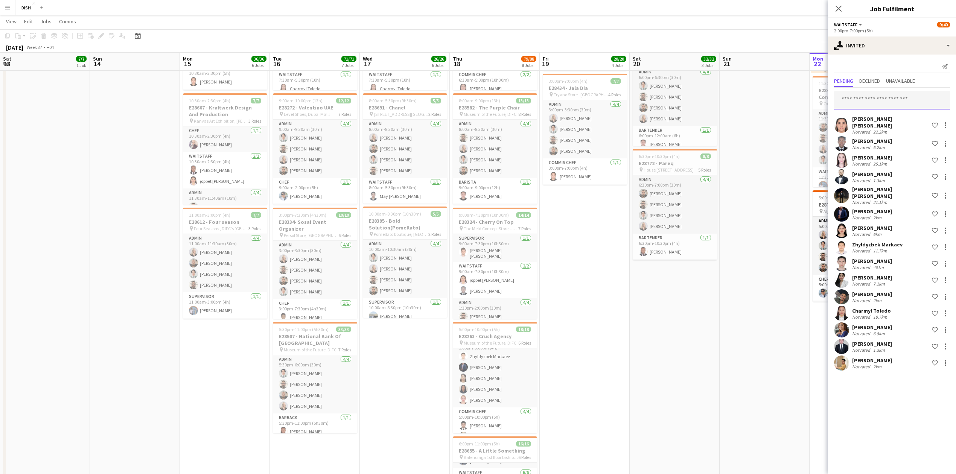
click at [875, 97] on input "text" at bounding box center [892, 100] width 116 height 19
type input "*"
type input "***"
drag, startPoint x: 862, startPoint y: 96, endPoint x: 787, endPoint y: 114, distance: 77.6
click at [801, 105] on body "Menu Boards Boards Boards All jobs Status Workforce Workforce My Workforce Recr…" at bounding box center [478, 455] width 956 height 1244
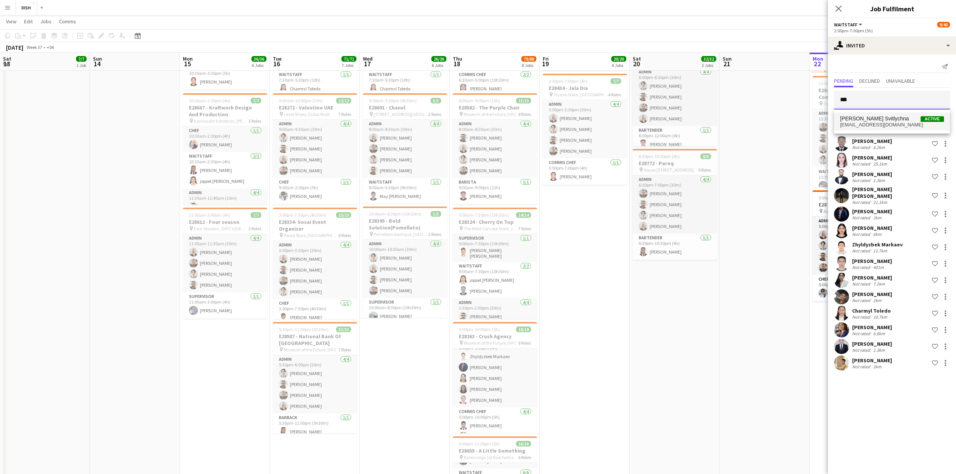
type input "***"
click at [865, 119] on span "[PERSON_NAME] Svitlychna" at bounding box center [874, 119] width 69 height 6
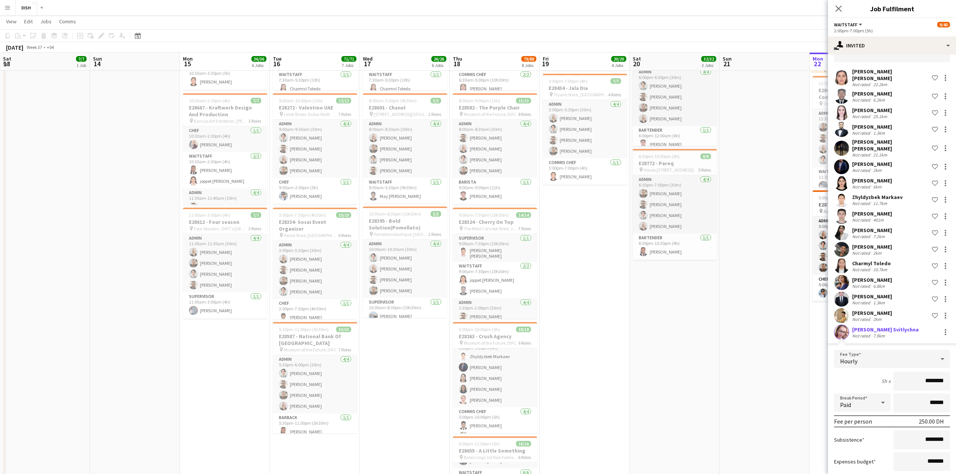
scroll to position [82, 0]
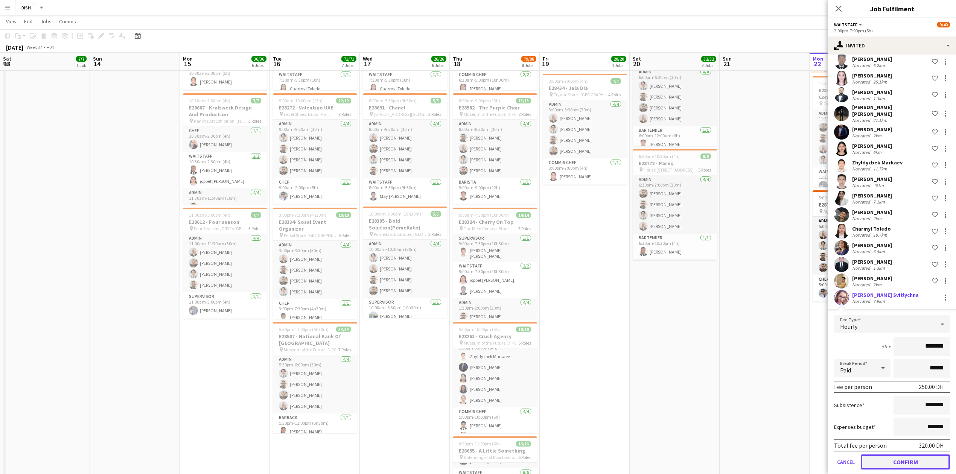
click at [894, 454] on button "Confirm" at bounding box center [904, 461] width 89 height 15
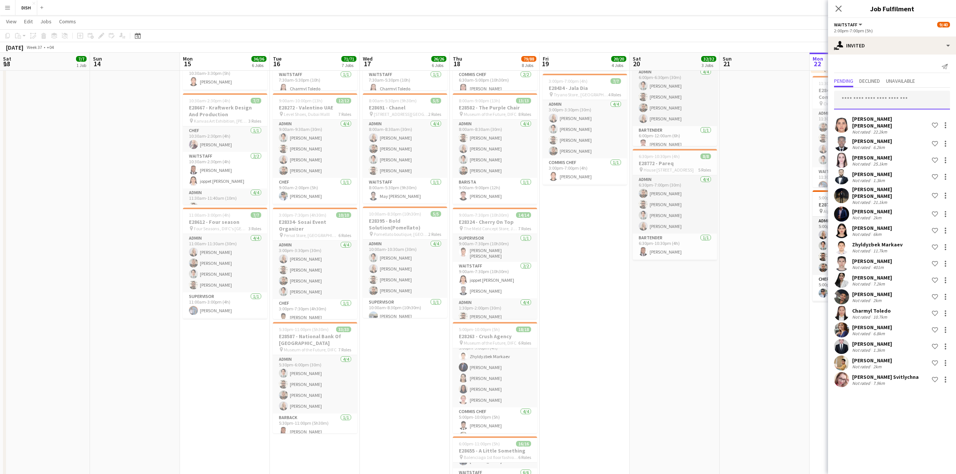
click at [856, 105] on input "text" at bounding box center [892, 100] width 116 height 19
type input "****"
click at [874, 124] on span "Already invited on a role." at bounding box center [892, 122] width 104 height 7
type input "****"
click at [878, 123] on span "[EMAIL_ADDRESS][DOMAIN_NAME]" at bounding box center [892, 125] width 104 height 6
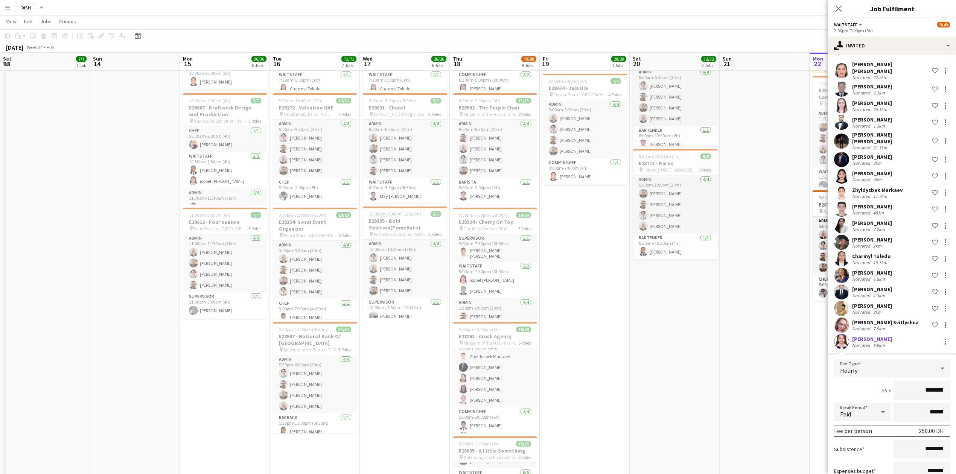
scroll to position [99, 0]
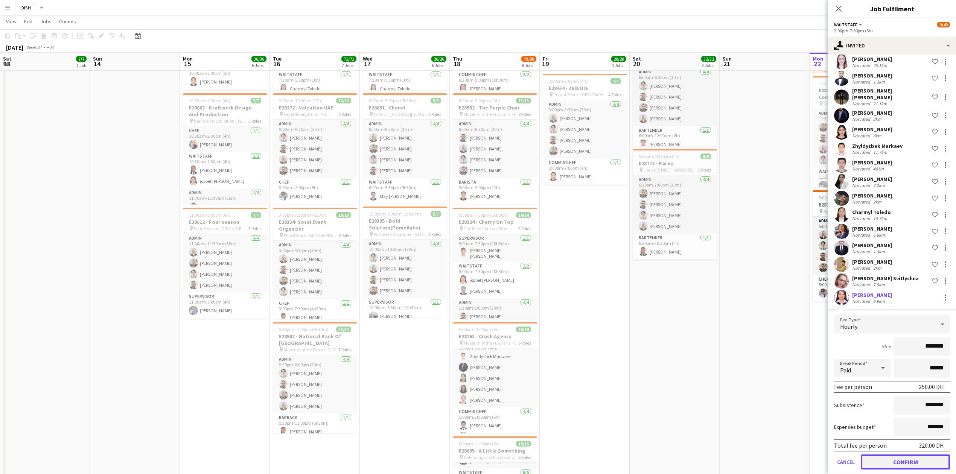
click at [882, 456] on button "Confirm" at bounding box center [904, 461] width 89 height 15
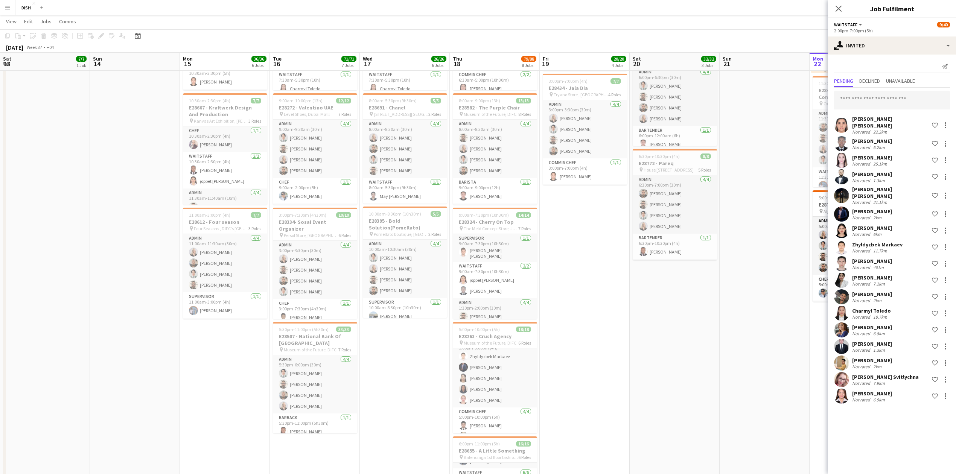
scroll to position [0, 0]
click at [883, 100] on input "text" at bounding box center [892, 100] width 116 height 19
type input "*******"
drag, startPoint x: 879, startPoint y: 98, endPoint x: 784, endPoint y: 94, distance: 94.9
click at [786, 96] on body "Menu Boards Boards Boards All jobs Status Workforce Workforce My Workforce Recr…" at bounding box center [478, 455] width 956 height 1244
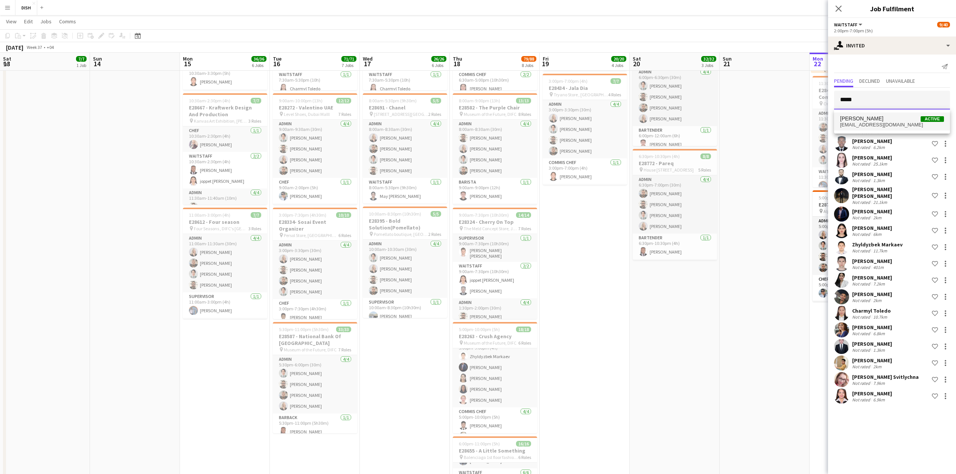
type input "*****"
click at [905, 116] on span "Soumaila Togola Active" at bounding box center [892, 119] width 104 height 6
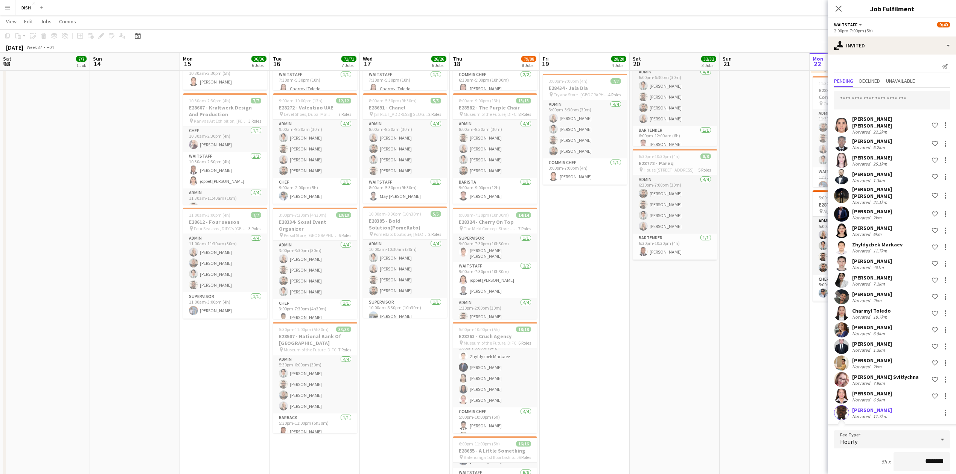
scroll to position [115, 0]
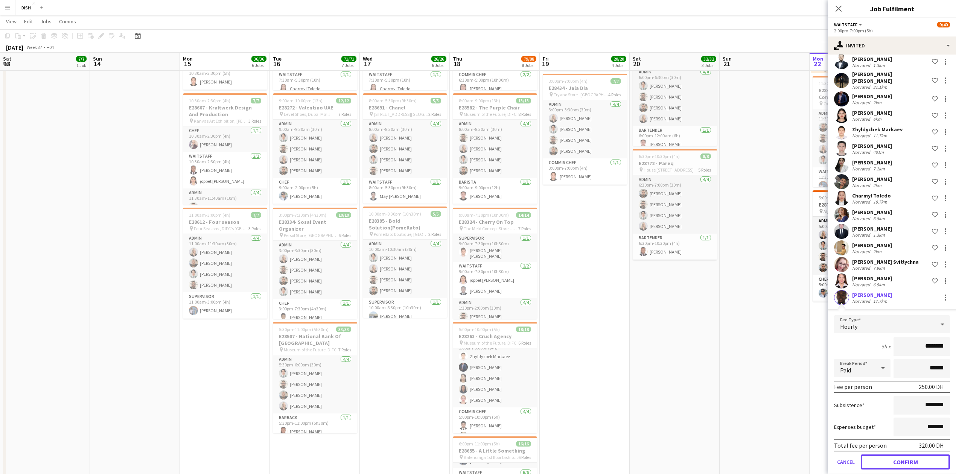
click at [891, 454] on button "Confirm" at bounding box center [904, 461] width 89 height 15
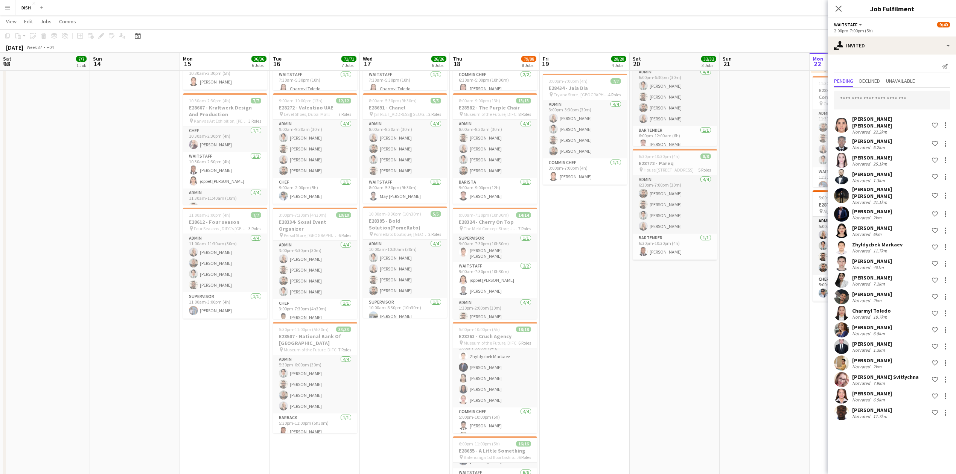
scroll to position [0, 0]
click at [854, 99] on input "text" at bounding box center [892, 100] width 116 height 19
type input "*****"
click at [890, 159] on span "[EMAIL_ADDRESS][DOMAIN_NAME]" at bounding box center [892, 161] width 104 height 6
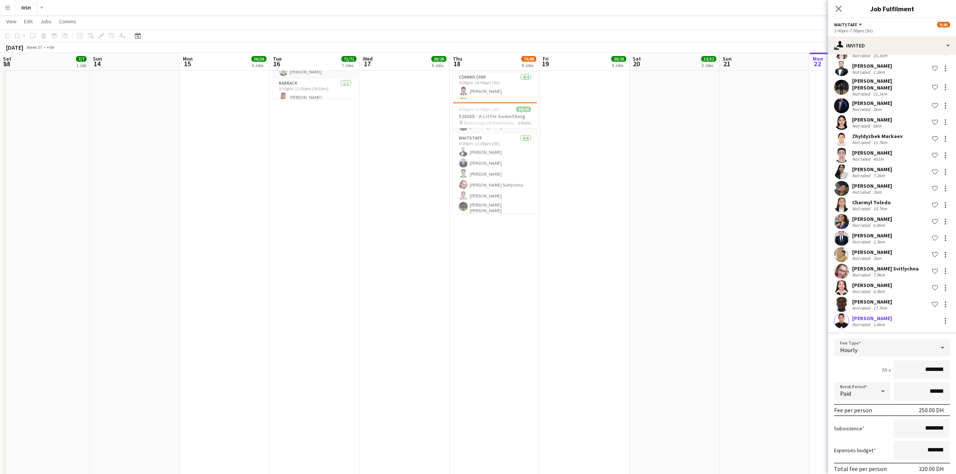
scroll to position [132, 0]
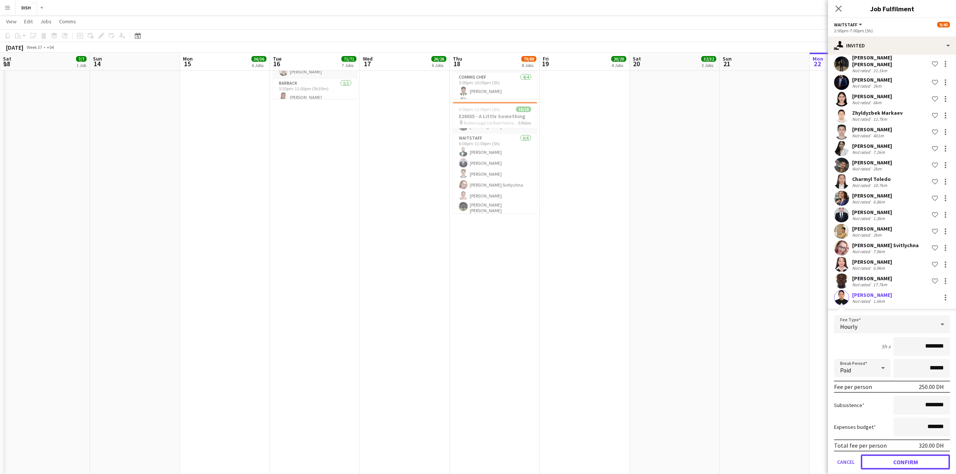
drag, startPoint x: 899, startPoint y: 453, endPoint x: 736, endPoint y: 365, distance: 185.7
click at [899, 454] on button "Confirm" at bounding box center [904, 461] width 89 height 15
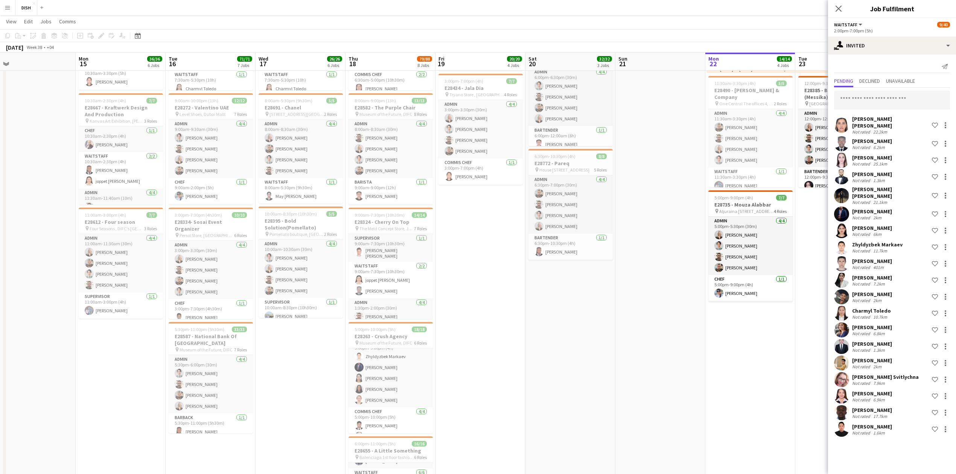
scroll to position [0, 176]
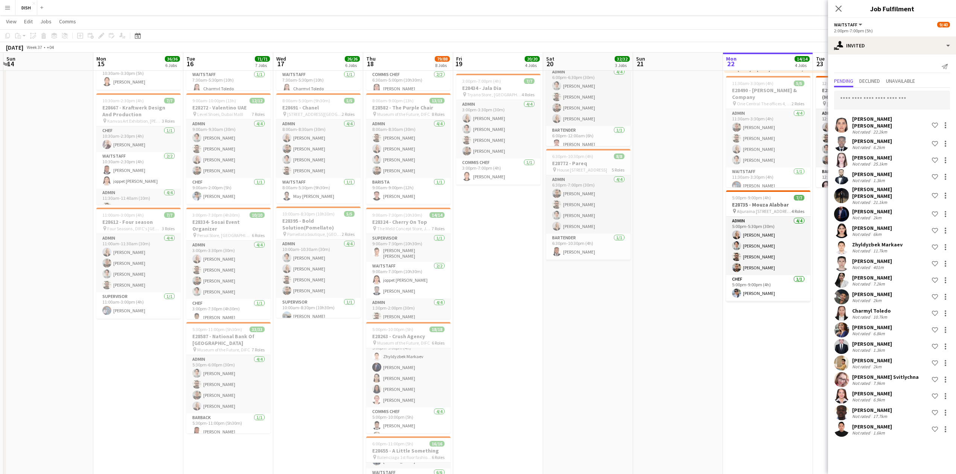
drag, startPoint x: 728, startPoint y: 343, endPoint x: 646, endPoint y: 355, distance: 83.6
click at [646, 355] on app-calendar-viewport "Fri 12 17/17 4 Jobs Sat 13 7/7 1 Job Sun 14 Mon 15 36/36 6 Jobs Tue 16 71/71 7 …" at bounding box center [478, 463] width 956 height 1202
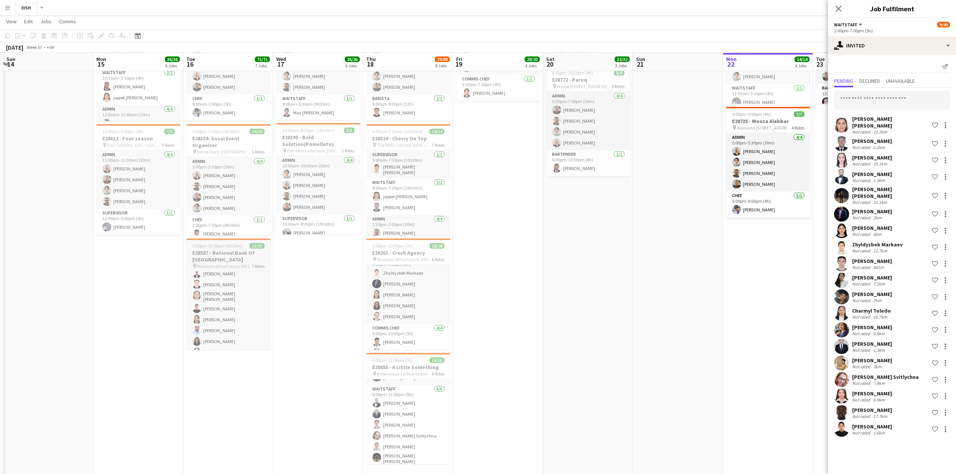
scroll to position [388, 0]
click at [885, 105] on input "text" at bounding box center [892, 100] width 116 height 19
type input "****"
click at [879, 126] on span "[EMAIL_ADDRESS][DOMAIN_NAME]" at bounding box center [892, 125] width 104 height 6
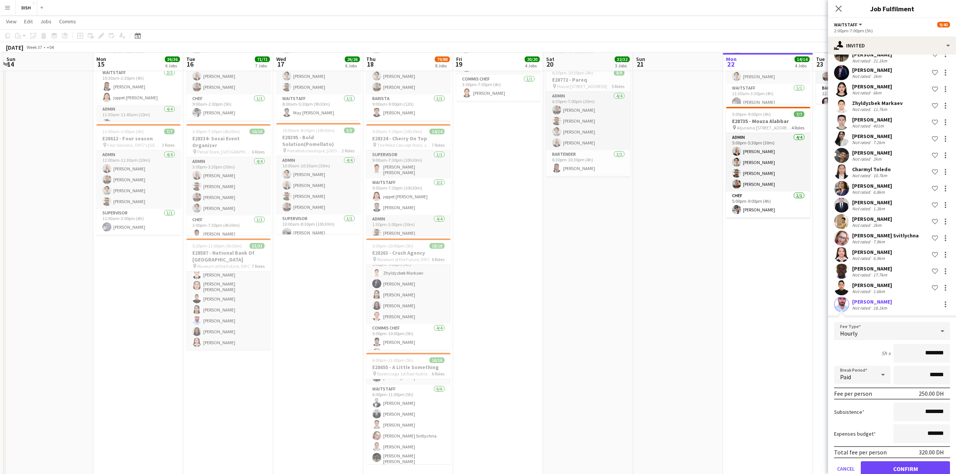
scroll to position [148, 0]
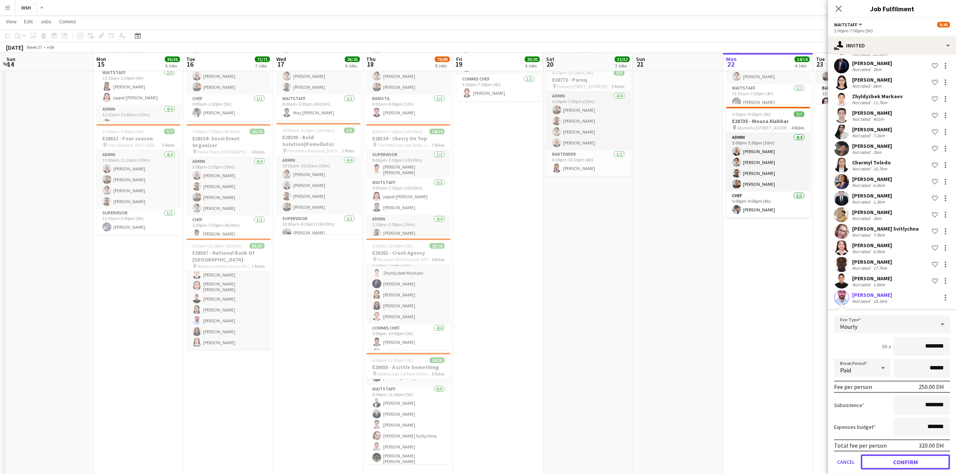
drag, startPoint x: 888, startPoint y: 454, endPoint x: 874, endPoint y: 447, distance: 16.2
click at [886, 454] on button "Confirm" at bounding box center [904, 461] width 89 height 15
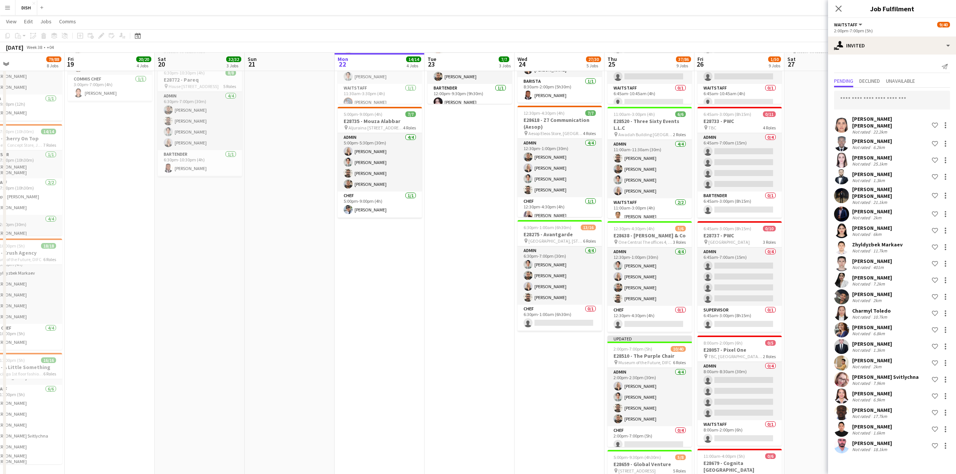
scroll to position [0, 277]
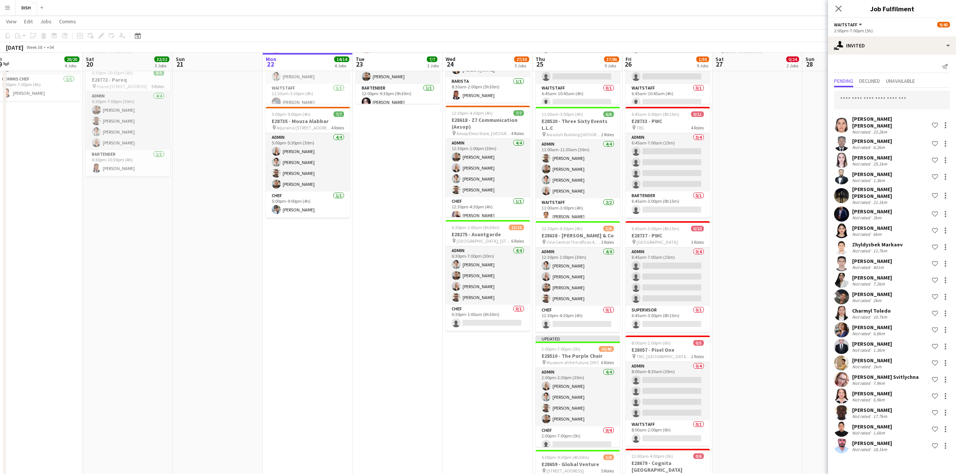
drag, startPoint x: 761, startPoint y: 342, endPoint x: 433, endPoint y: 333, distance: 328.9
click at [322, 336] on app-calendar-viewport "Tue 16 71/71 7 Jobs Wed 17 26/26 6 Jobs Thu 18 79/88 8 Jobs Fri 19 20/20 4 Jobs…" at bounding box center [478, 380] width 956 height 1202
click at [593, 411] on app-card-role "Clearance Attendance 1/2 2:00pm-7:00pm (5h) Renante Ones single-neutral-actions" at bounding box center [577, 419] width 84 height 36
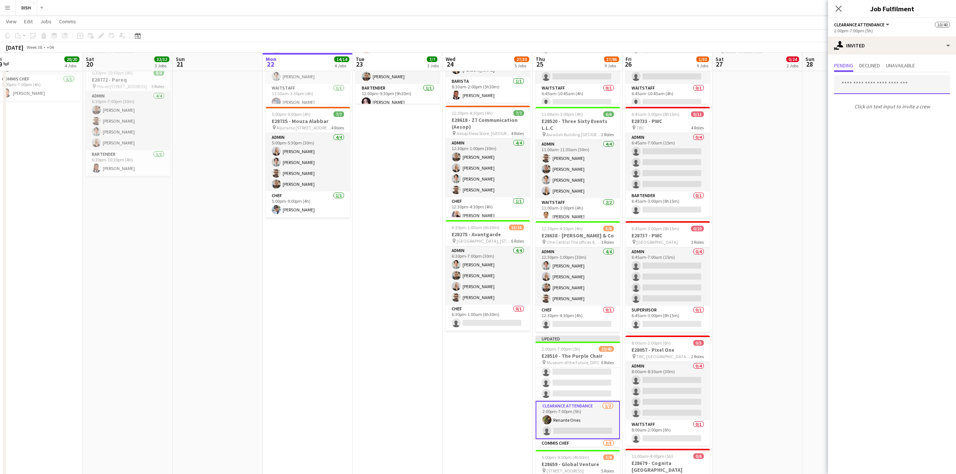
click at [886, 81] on input "text" at bounding box center [892, 84] width 116 height 19
drag, startPoint x: 829, startPoint y: 85, endPoint x: 777, endPoint y: 78, distance: 52.7
click at [771, 80] on body "Menu Boards Boards Boards All jobs Status Workforce Workforce My Workforce Recr…" at bounding box center [478, 371] width 956 height 1244
type input "***"
click at [882, 127] on span "[EMAIL_ADDRESS][DOMAIN_NAME]" at bounding box center [892, 128] width 104 height 6
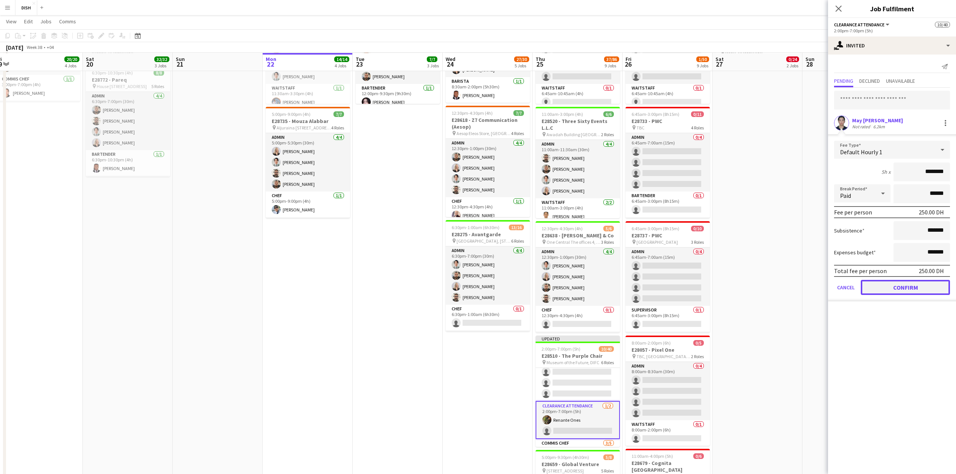
click at [901, 281] on button "Confirm" at bounding box center [904, 287] width 89 height 15
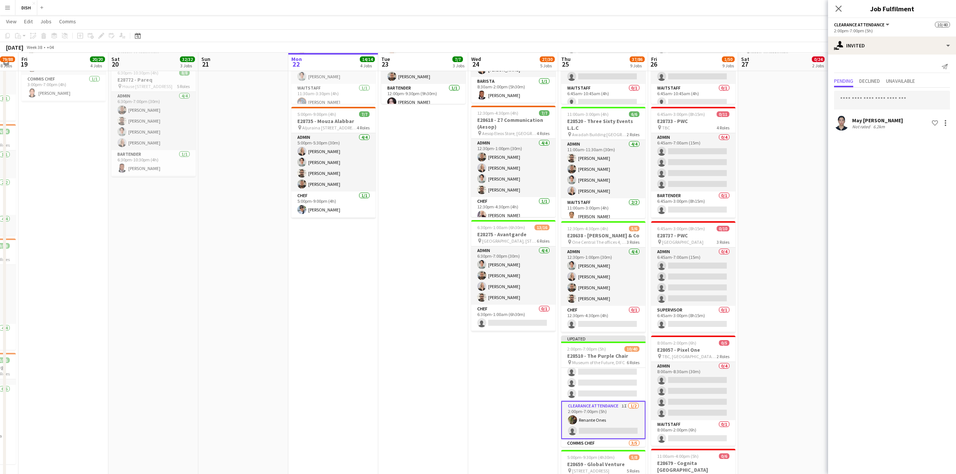
drag, startPoint x: 495, startPoint y: 391, endPoint x: 551, endPoint y: 384, distance: 56.2
click at [526, 388] on app-calendar-viewport "Tue 16 71/71 7 Jobs Wed 17 26/26 6 Jobs Thu 18 79/88 8 Jobs Fri 19 20/20 4 Jobs…" at bounding box center [478, 380] width 956 height 1202
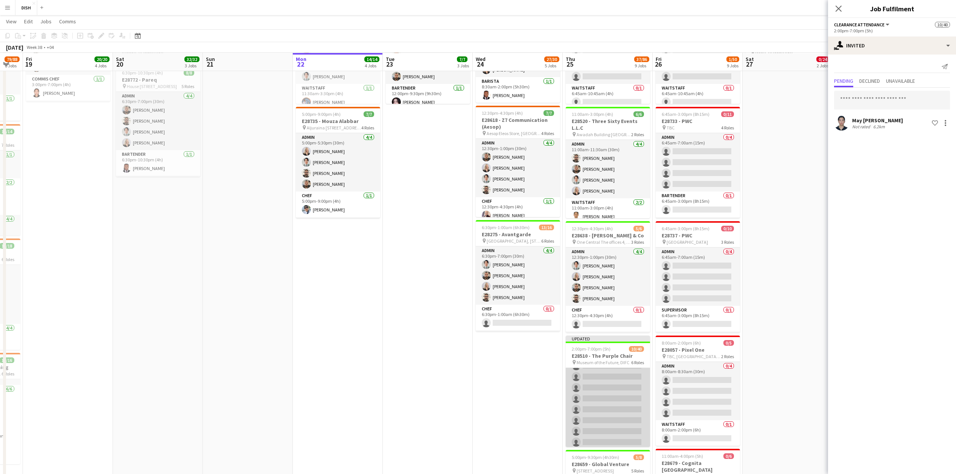
click at [614, 414] on app-card-role "Waitstaff 20I 0/22 2:00pm-7:00pm (5h) single-neutral-actions single-neutral-act…" at bounding box center [607, 453] width 84 height 255
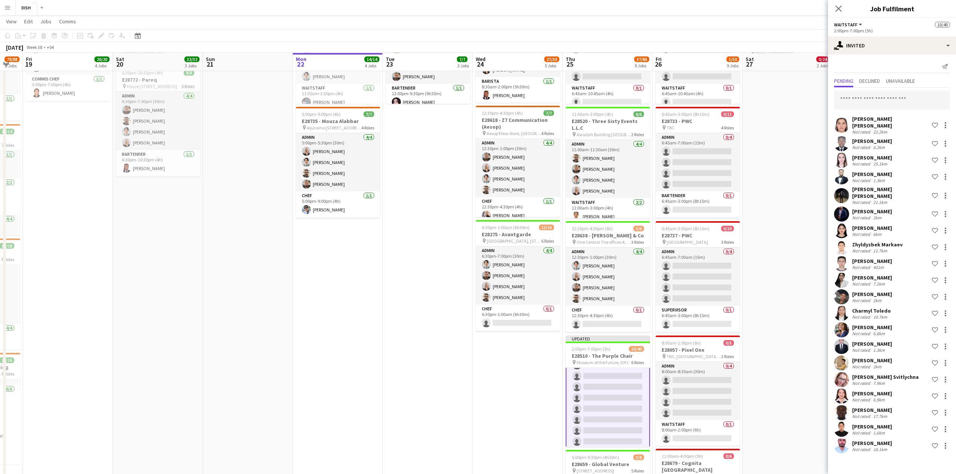
scroll to position [313, 0]
click at [876, 103] on input "text" at bounding box center [892, 100] width 116 height 19
click at [816, 156] on app-date-cell "12:30pm-10:00pm (9h30m) 0/13 E28649 - [PERSON_NAME] pin [PERSON_NAME], Sharjah …" at bounding box center [787, 319] width 90 height 971
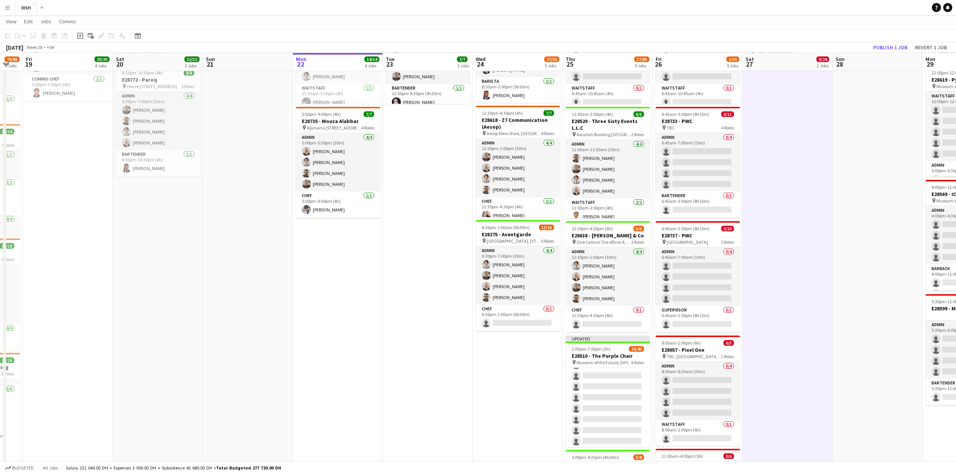
scroll to position [312, 0]
click at [896, 48] on button "Publish 1 job" at bounding box center [890, 48] width 40 height 10
click at [415, 395] on app-date-cell "10:00am-3:00pm (5h) 1/1 pin [GEOGRAPHIC_DATA], [PERSON_NAME] Rd - Al Quoz - Al …" at bounding box center [428, 319] width 90 height 971
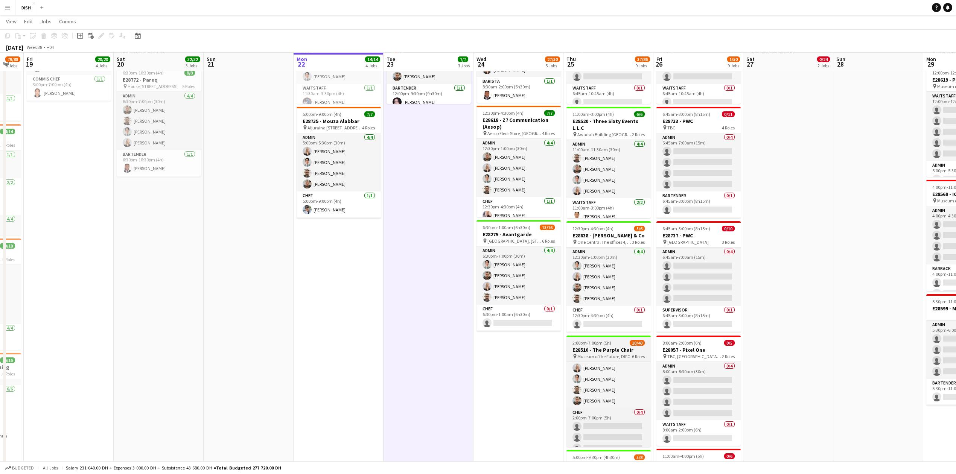
scroll to position [0, 0]
drag, startPoint x: 295, startPoint y: 369, endPoint x: 310, endPoint y: 366, distance: 15.5
click at [295, 369] on app-date-cell "Toggle View MUR 22-09-2025 → 26-09-2025 3/5 5 jobs 10:00am-3:00pm (5h) 1/1 pin …" at bounding box center [338, 319] width 90 height 971
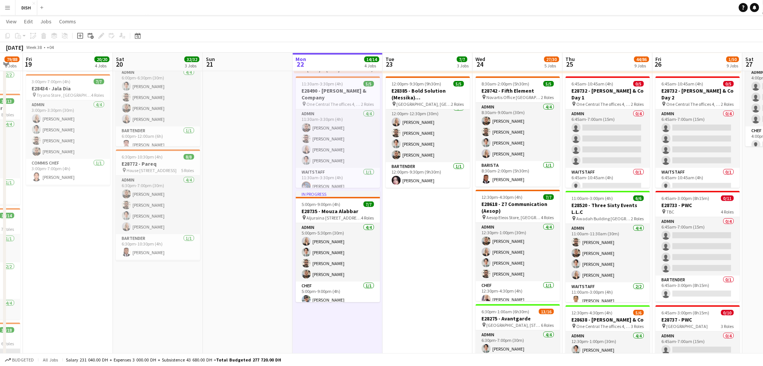
scroll to position [5, 0]
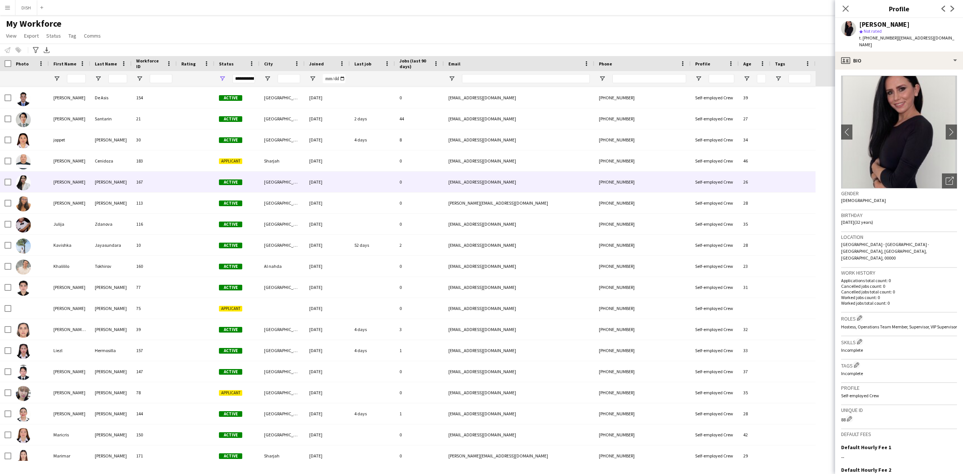
scroll to position [1871, 0]
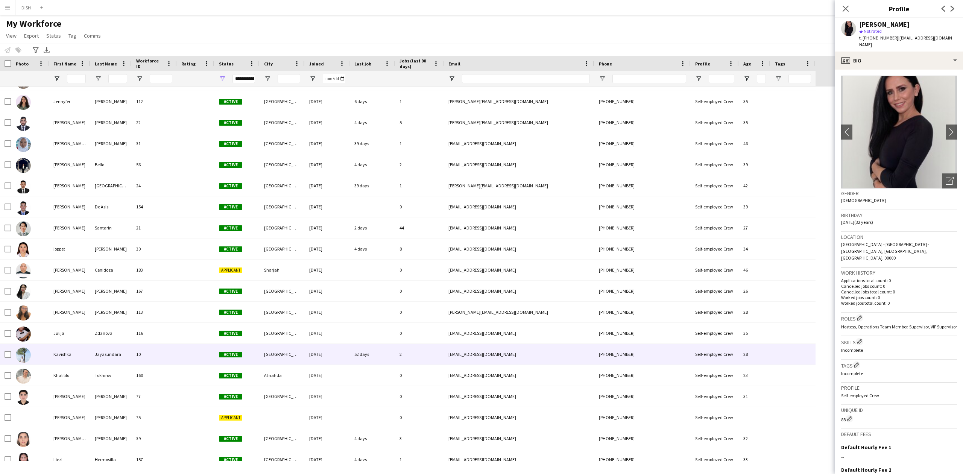
drag, startPoint x: 27, startPoint y: 351, endPoint x: 32, endPoint y: 329, distance: 22.7
click at [27, 350] on img at bounding box center [23, 355] width 15 height 15
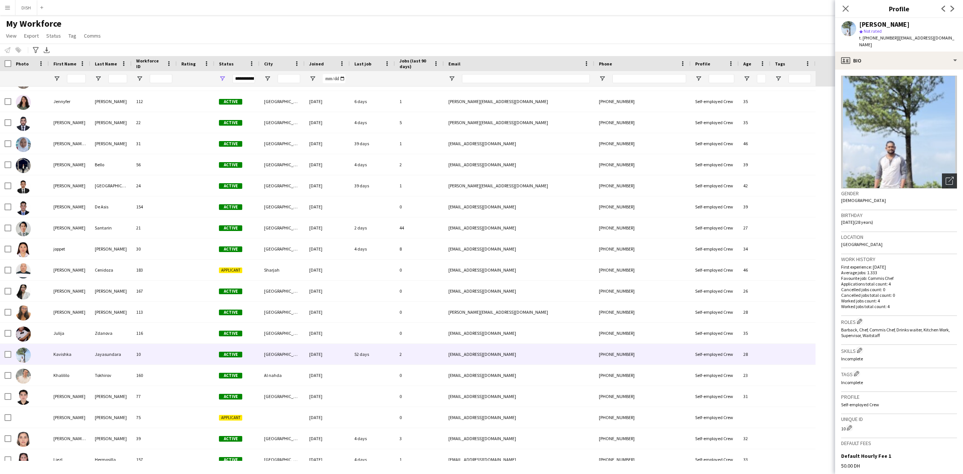
click at [946, 177] on icon "Open photos pop-in" at bounding box center [950, 181] width 8 height 8
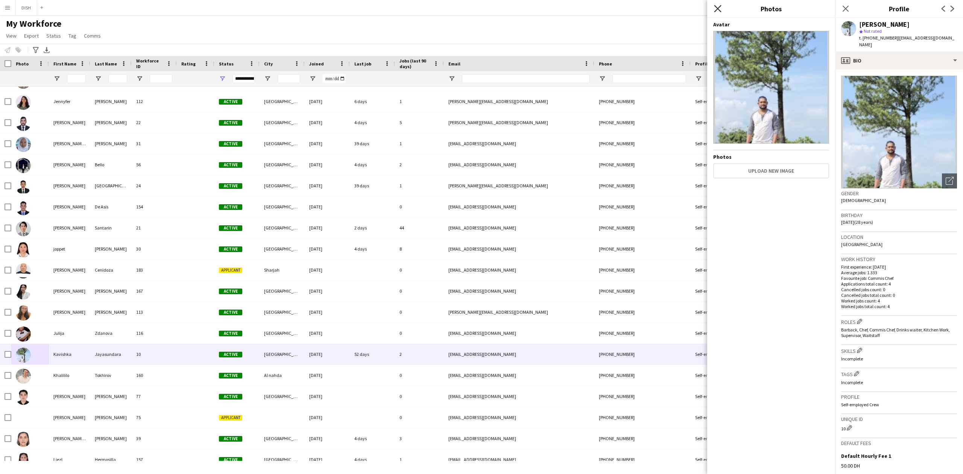
click at [721, 8] on icon "Close pop-in" at bounding box center [717, 8] width 7 height 7
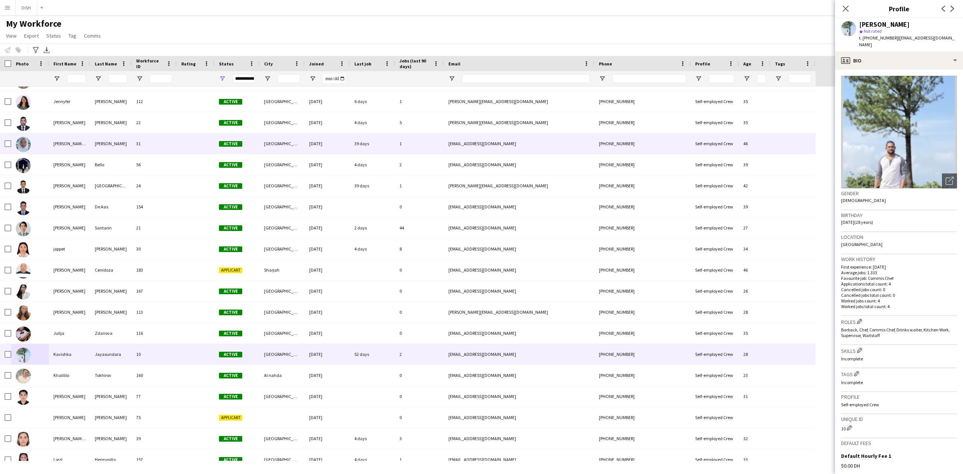
click at [20, 145] on img at bounding box center [23, 144] width 15 height 15
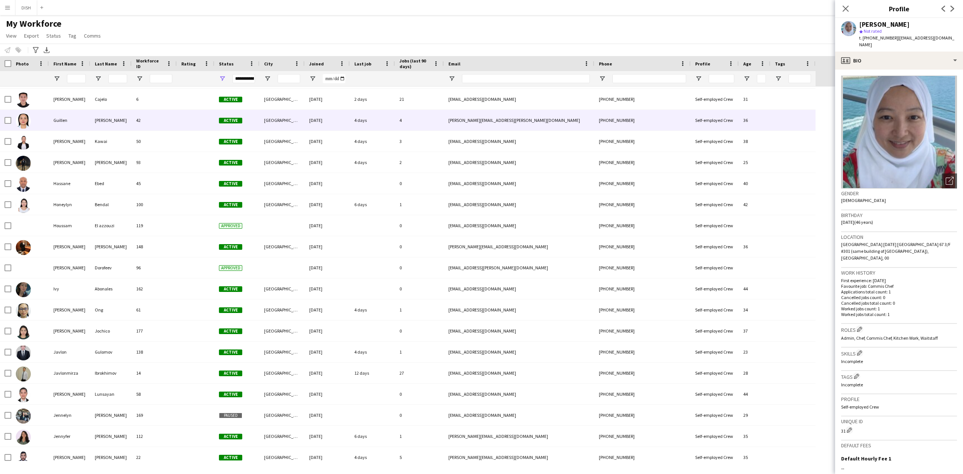
scroll to position [0, 0]
